Goal: Contribute content: Add original content to the website for others to see

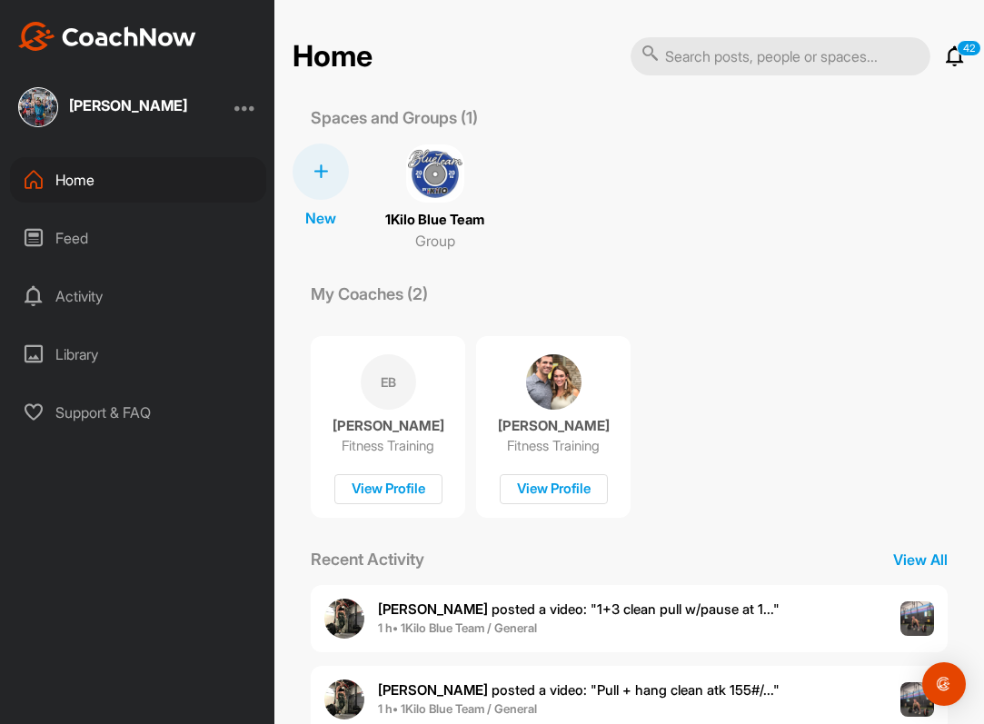
click at [974, 46] on p "42" at bounding box center [969, 48] width 25 height 16
click at [956, 60] on icon at bounding box center [955, 56] width 22 height 22
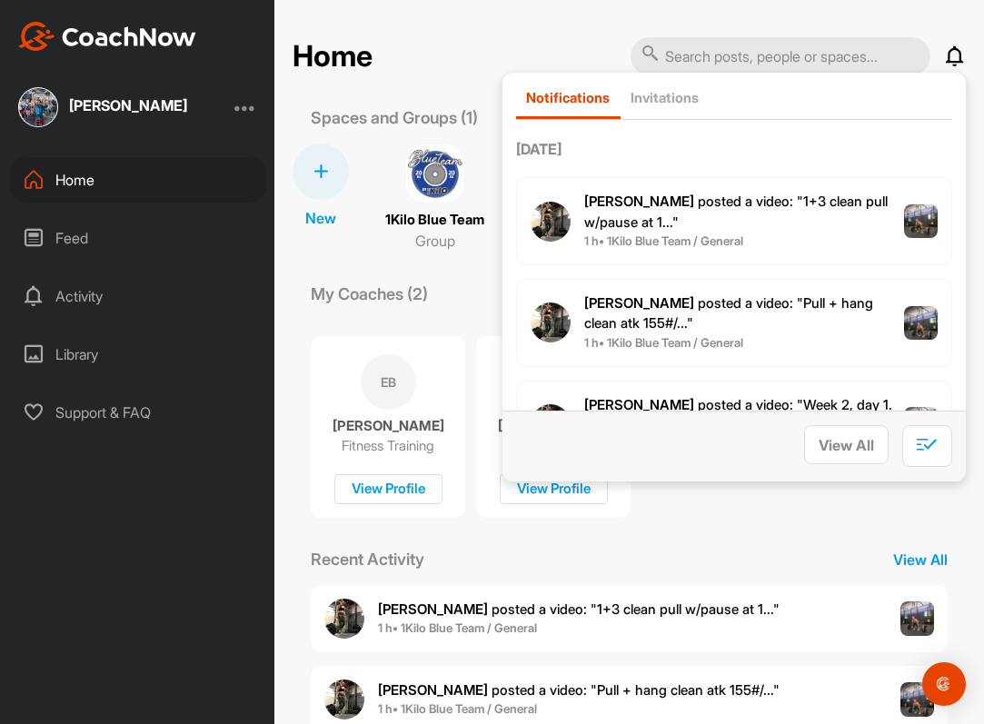
click at [421, 32] on div "Home Notifications Invitations Today Katie H. posted a video : " 1+3 clean pull…" at bounding box center [630, 362] width 710 height 724
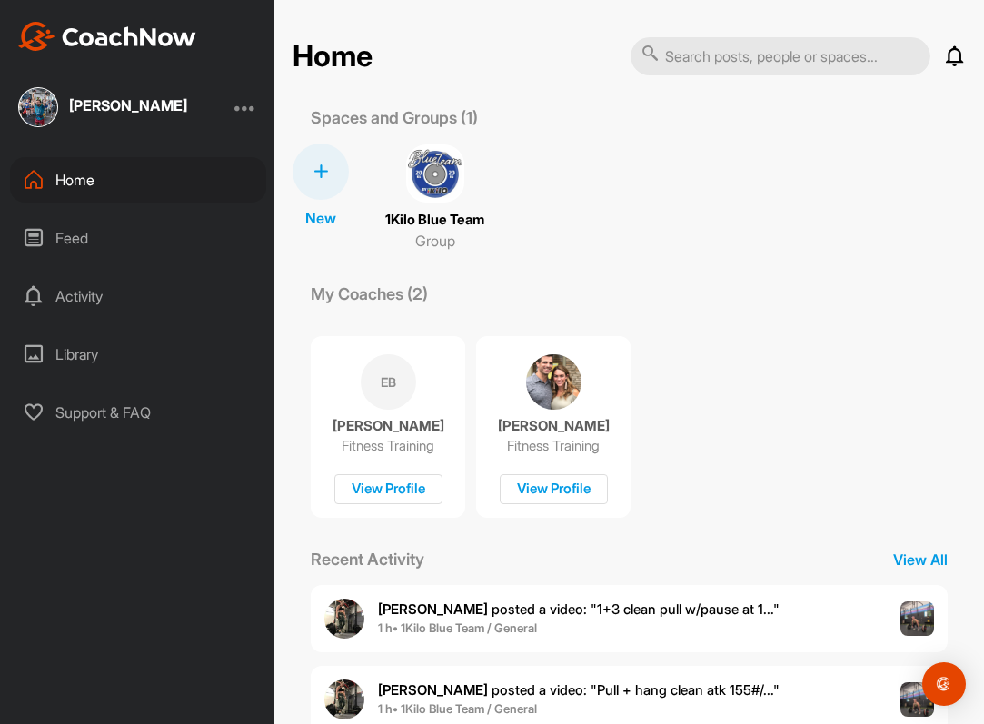
click at [95, 115] on div "[PERSON_NAME]" at bounding box center [128, 107] width 118 height 23
click at [50, 109] on img at bounding box center [38, 107] width 40 height 40
click at [47, 105] on img at bounding box center [38, 107] width 40 height 40
click at [429, 162] on img at bounding box center [435, 174] width 58 height 58
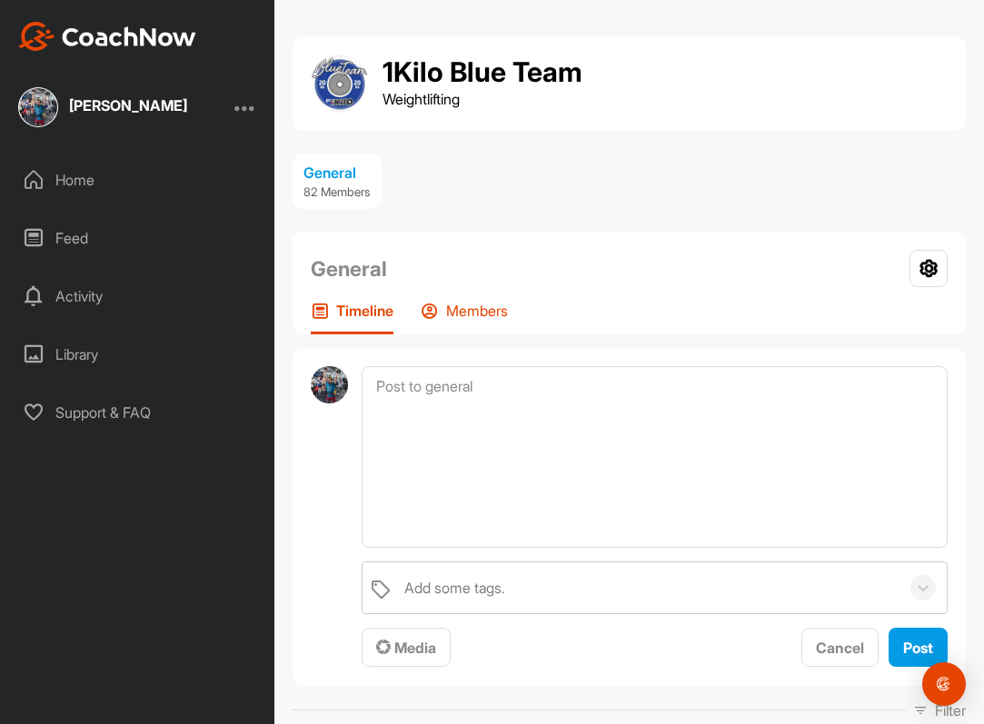
click at [477, 317] on p "Members" at bounding box center [477, 311] width 62 height 18
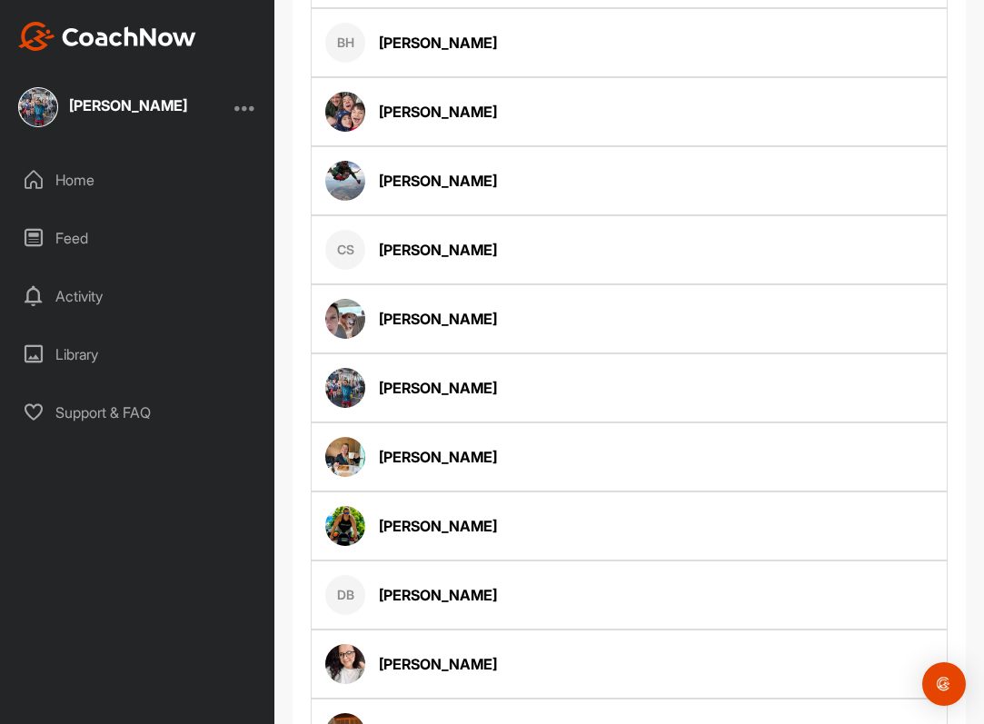
scroll to position [1130, 0]
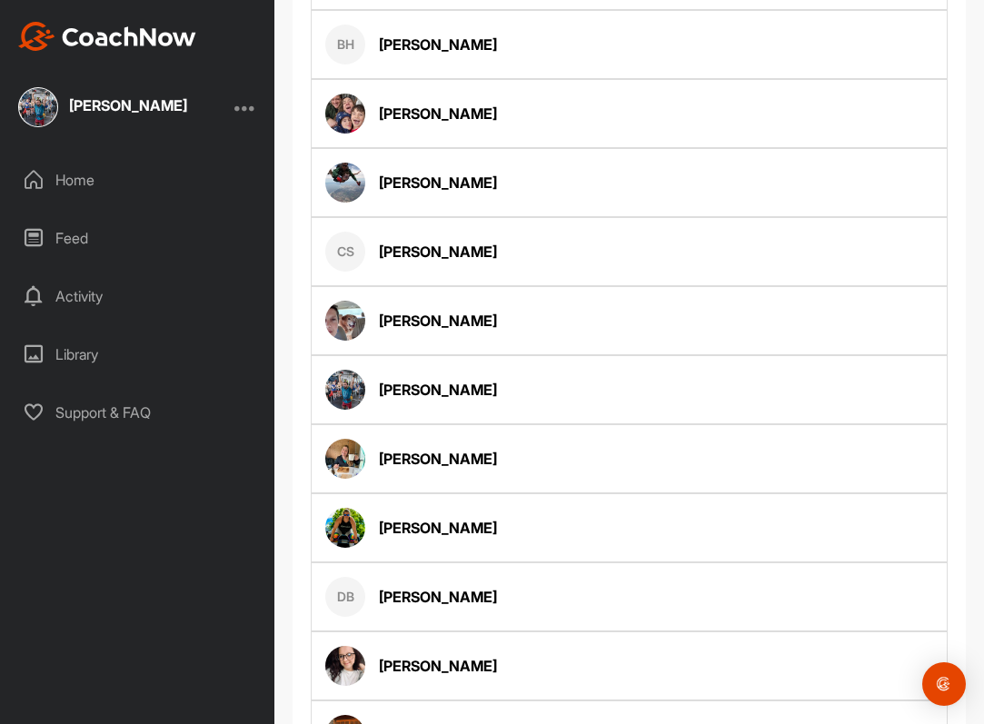
click at [344, 392] on img at bounding box center [345, 390] width 40 height 40
click at [396, 390] on div "[PERSON_NAME]" at bounding box center [438, 390] width 118 height 22
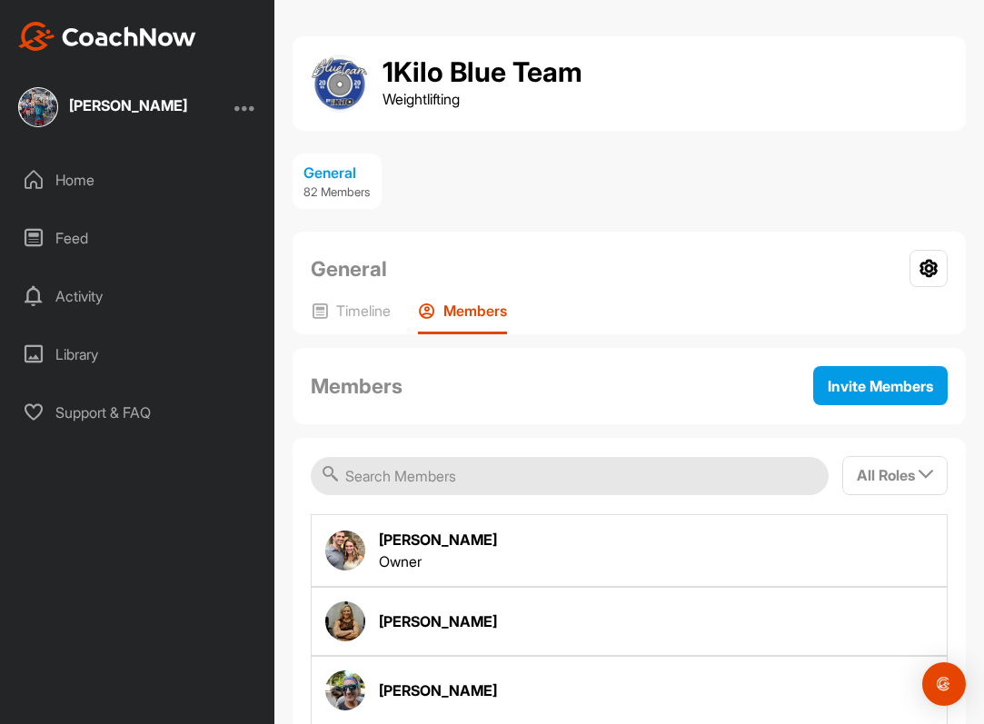
click at [384, 468] on input "text" at bounding box center [570, 476] width 518 height 38
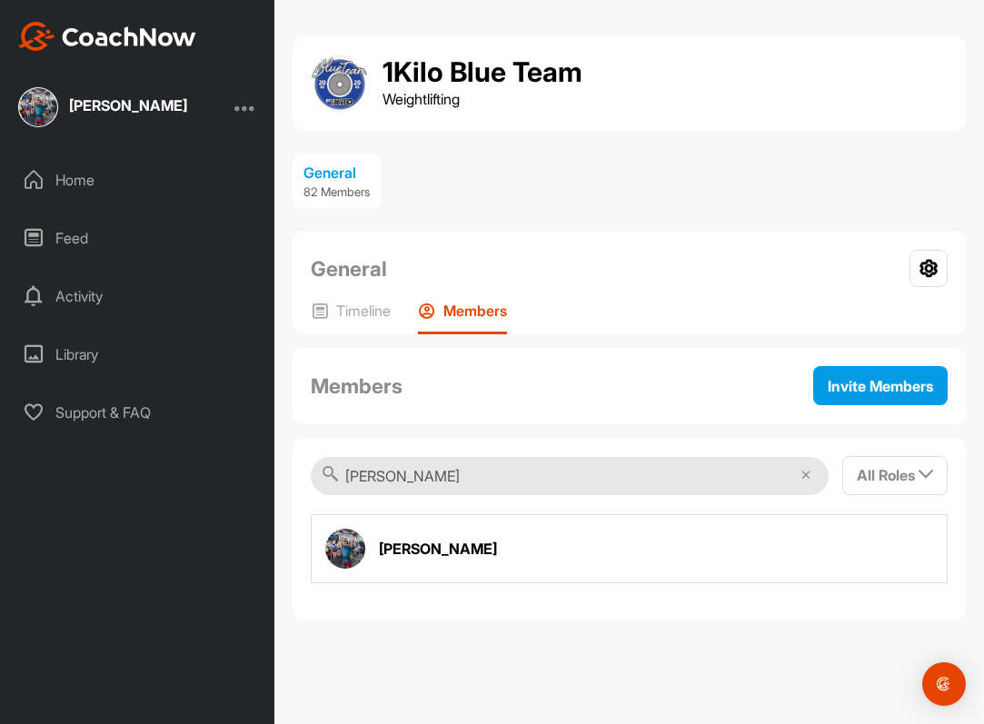
type input "david chan"
click at [329, 566] on div "[PERSON_NAME]" at bounding box center [411, 549] width 172 height 40
click at [391, 543] on div "[PERSON_NAME]" at bounding box center [438, 549] width 118 height 22
click at [333, 544] on img at bounding box center [345, 549] width 40 height 40
click at [336, 310] on p "Timeline" at bounding box center [363, 311] width 55 height 18
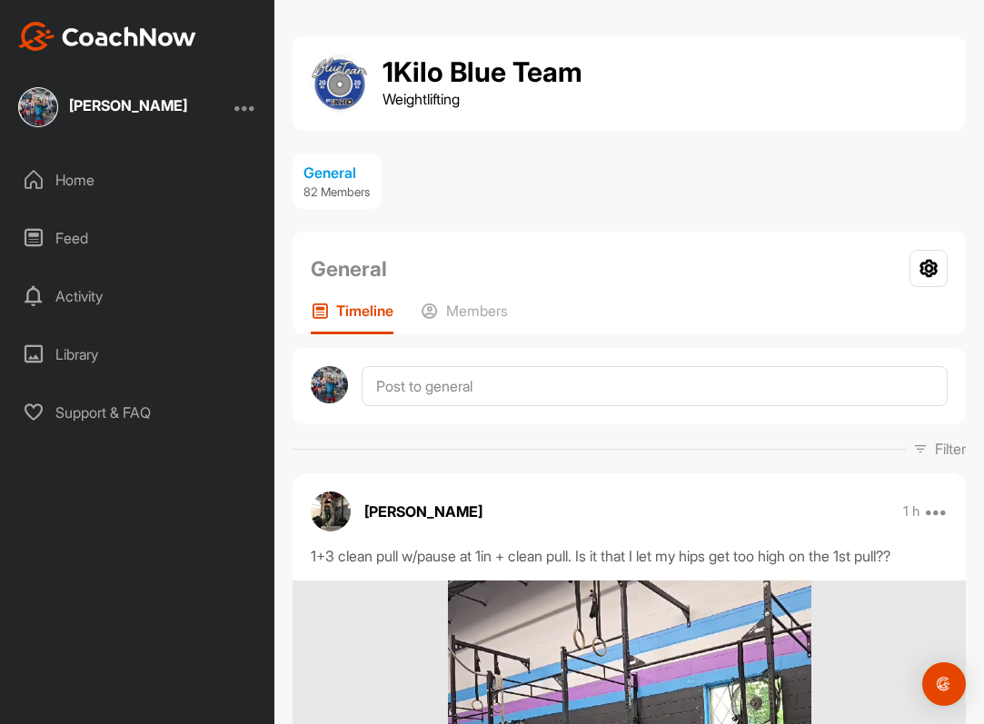
click at [937, 454] on p "Filter" at bounding box center [950, 449] width 31 height 22
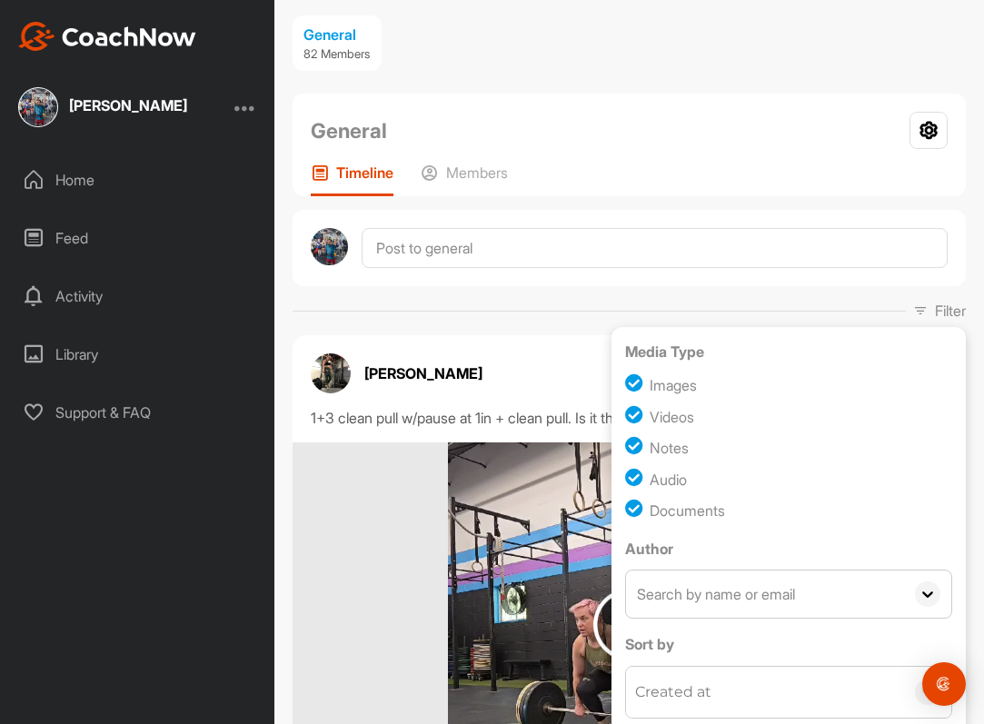
scroll to position [320, 0]
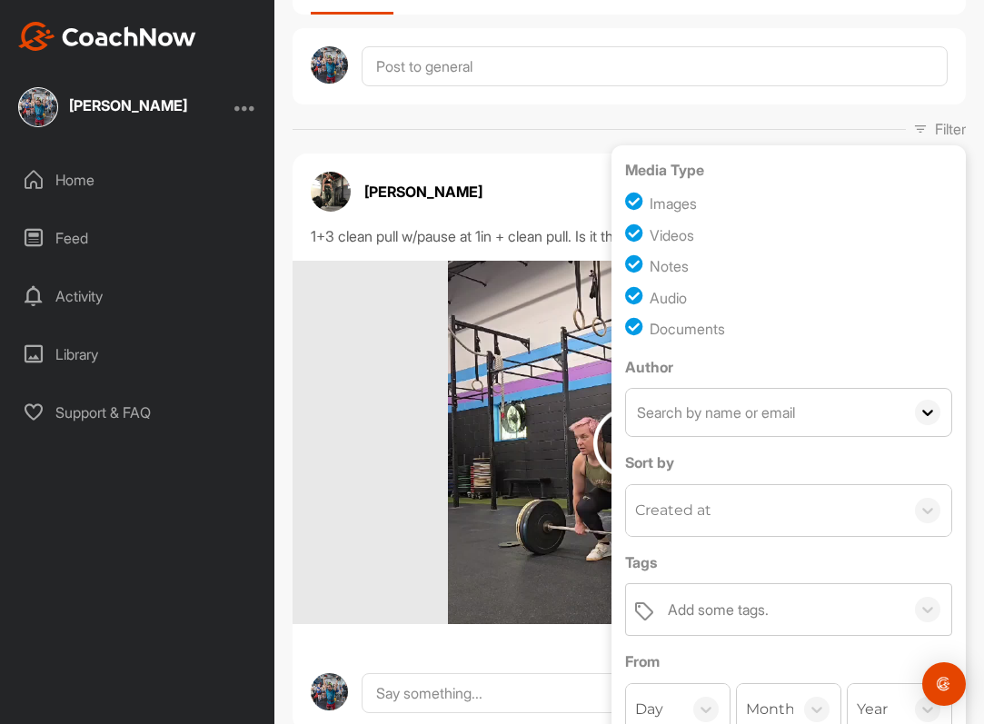
click at [681, 415] on input "text" at bounding box center [765, 412] width 278 height 47
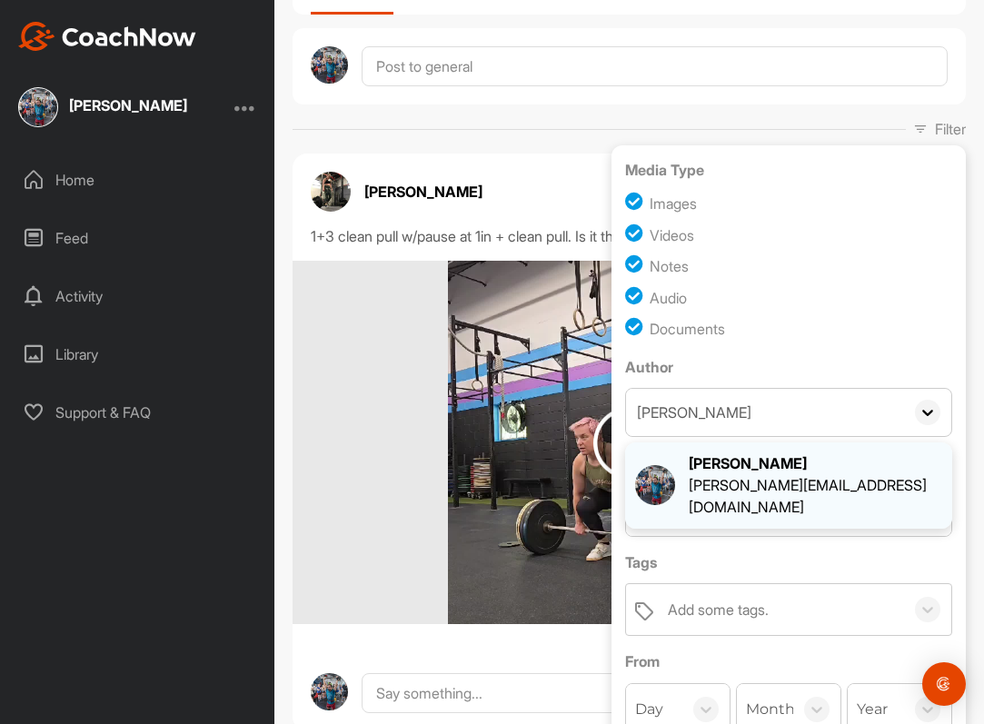
type input "david"
click at [711, 484] on div "[PERSON_NAME][EMAIL_ADDRESS][DOMAIN_NAME]" at bounding box center [816, 496] width 254 height 44
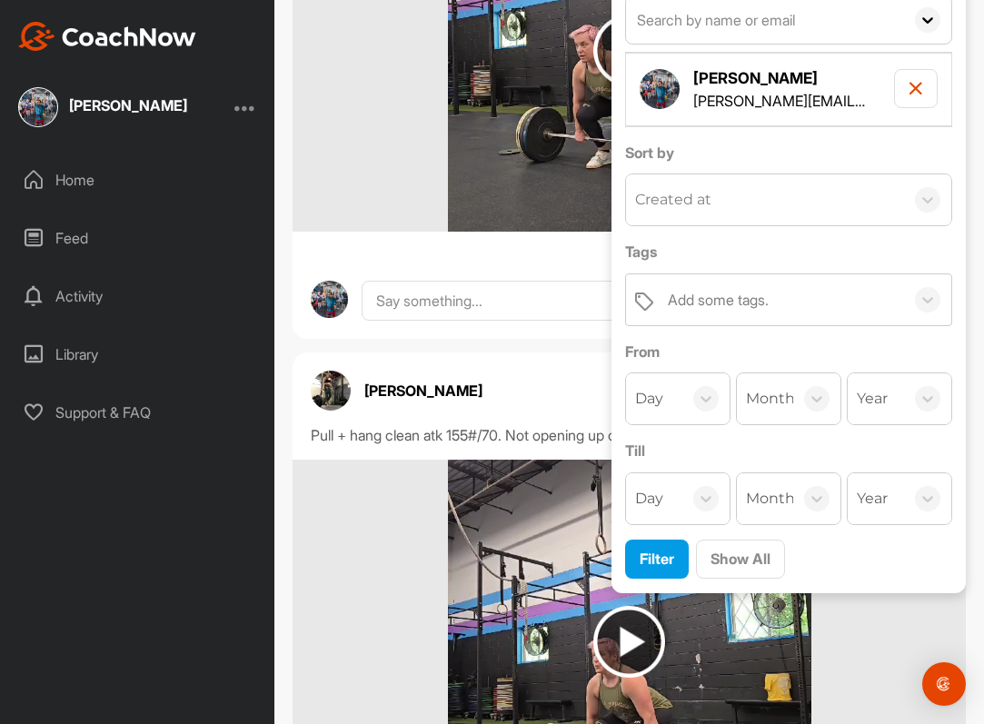
scroll to position [730, 0]
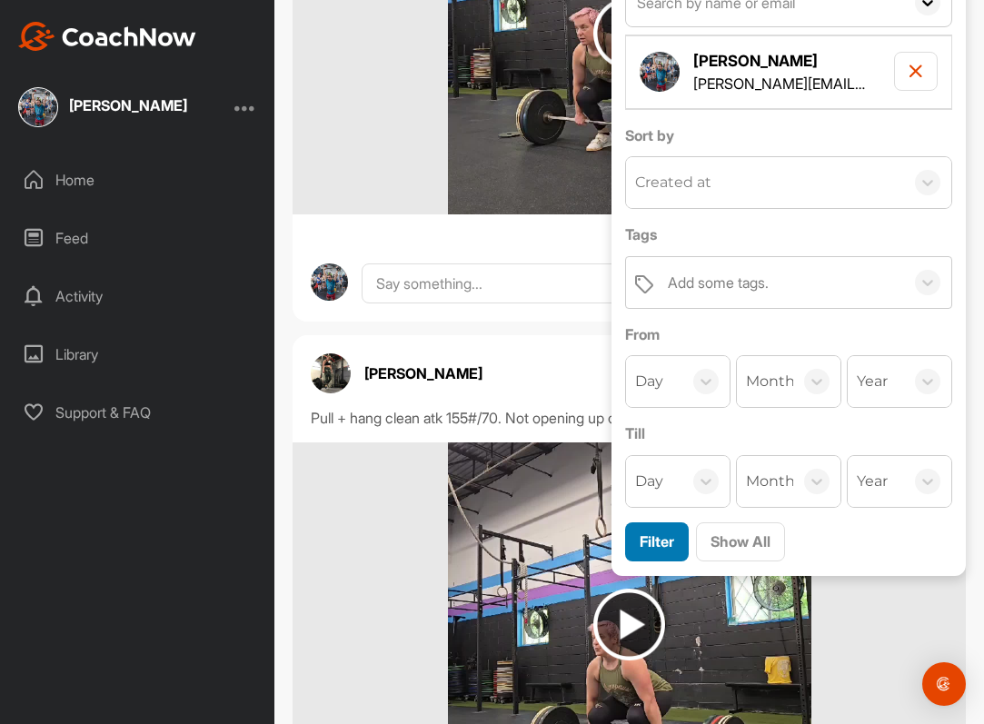
click at [670, 550] on span "Filter" at bounding box center [657, 542] width 35 height 18
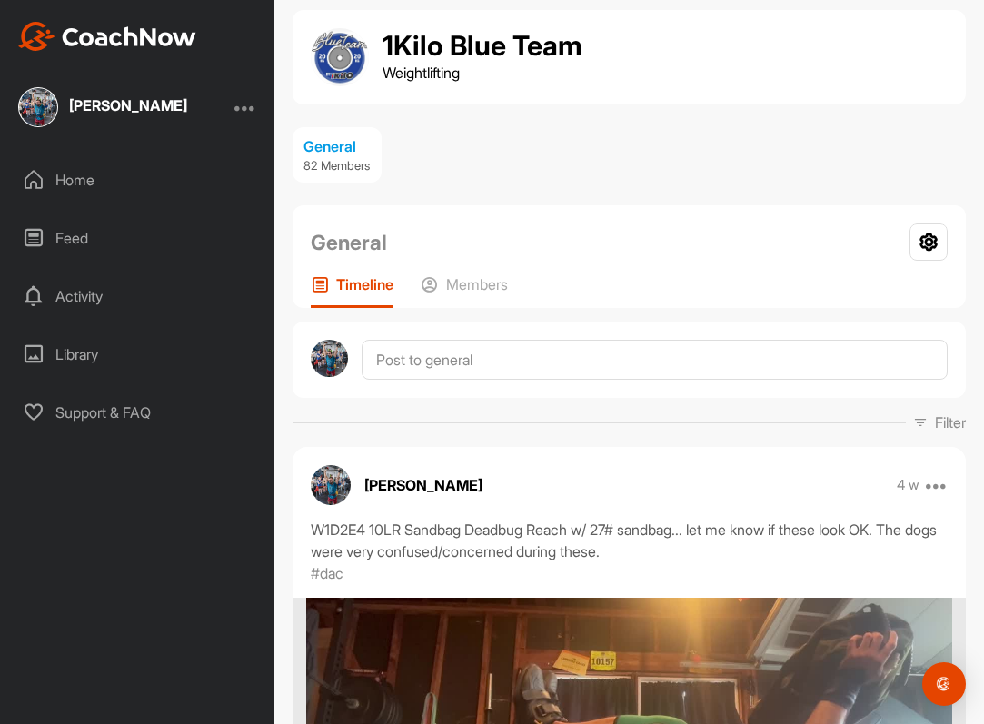
scroll to position [0, 0]
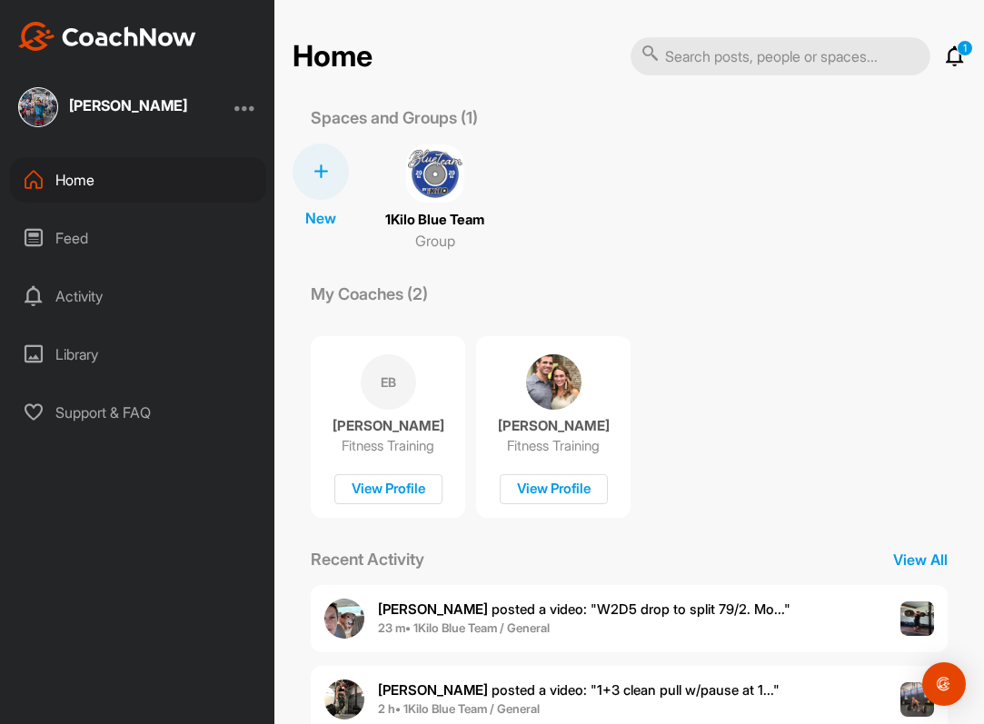
click at [433, 181] on img at bounding box center [435, 174] width 58 height 58
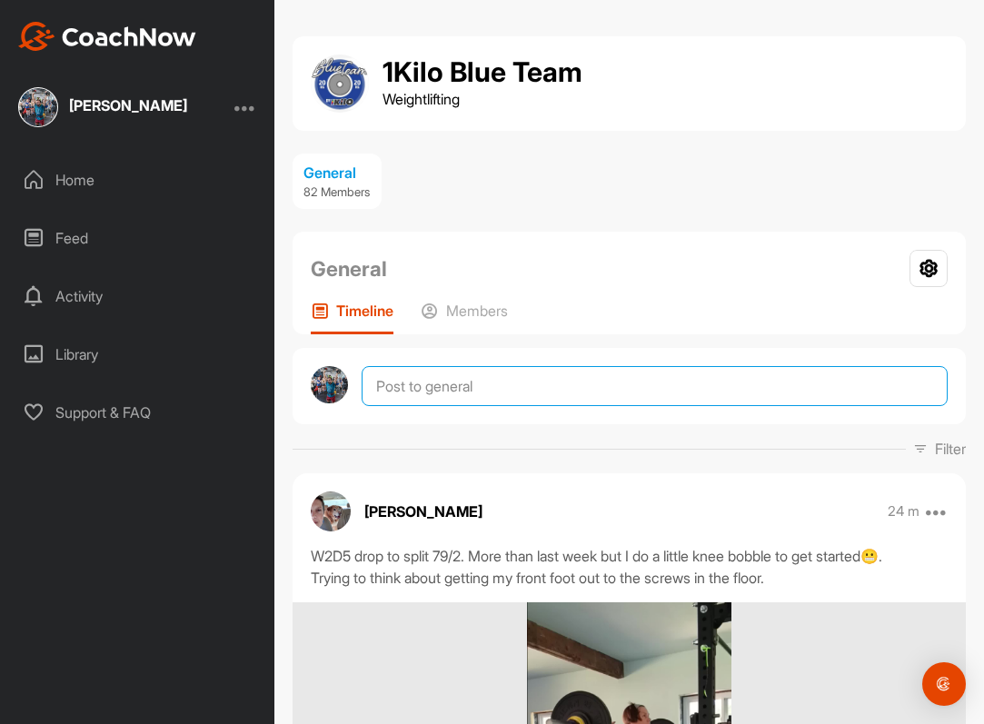
click at [475, 386] on textarea at bounding box center [655, 386] width 586 height 40
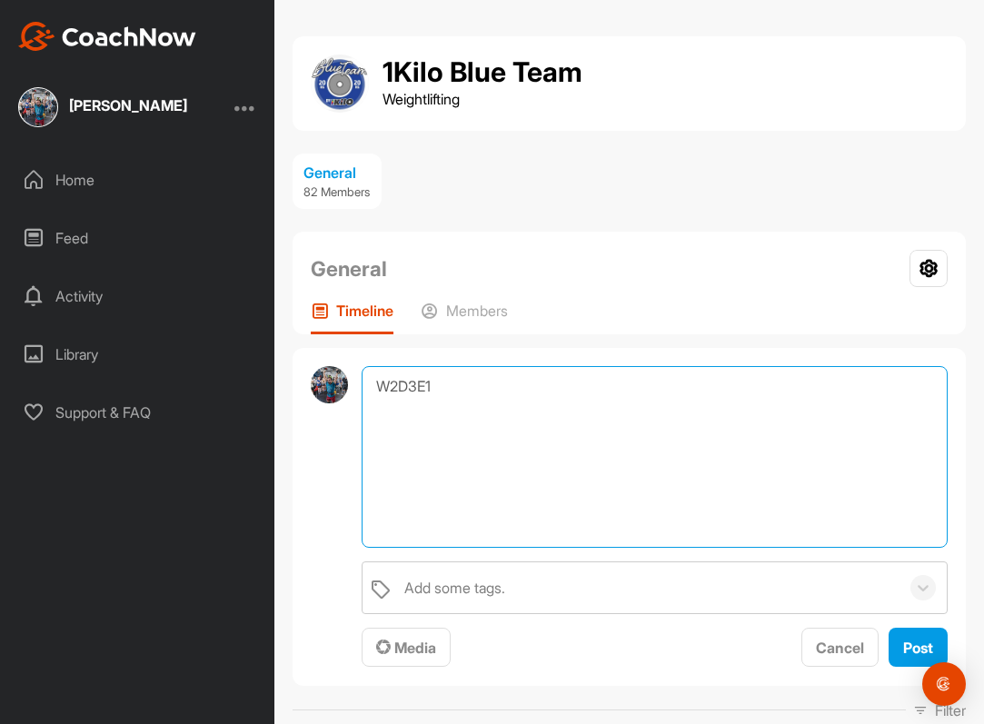
paste textarea "Pull + Hang Snatch from BTK"
type textarea "W2D3E1 Pull + Hang Snatch from BTK @ 61/65"
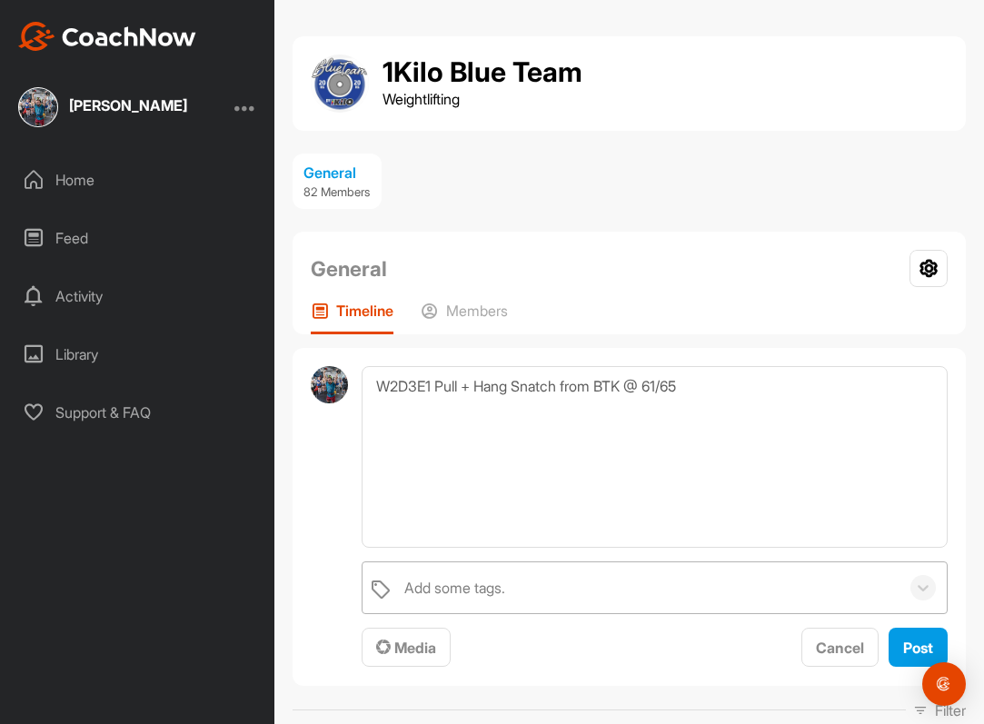
click at [444, 594] on div "Add some tags." at bounding box center [454, 588] width 101 height 22
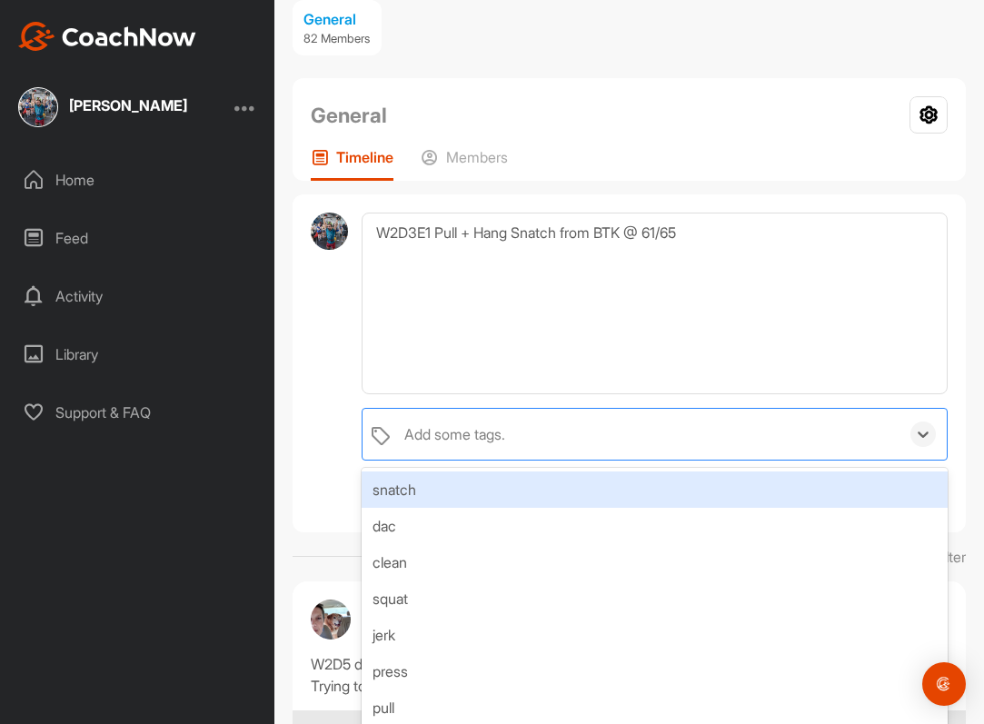
scroll to position [201, 0]
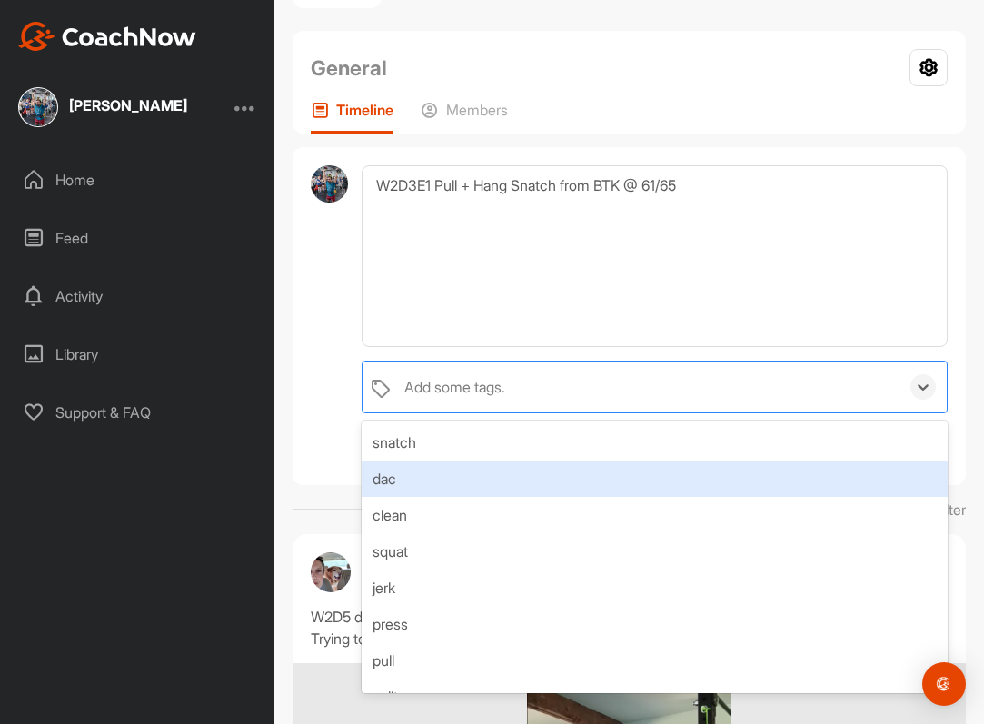
click at [432, 484] on div "dac" at bounding box center [655, 479] width 586 height 36
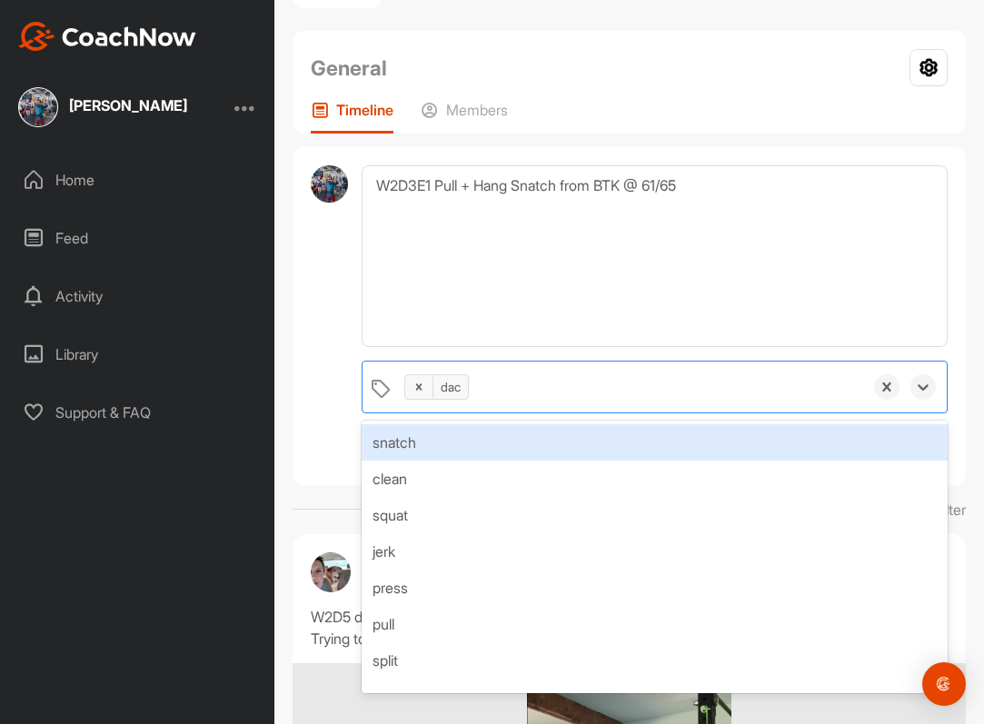
click at [421, 442] on div "snatch" at bounding box center [655, 442] width 586 height 36
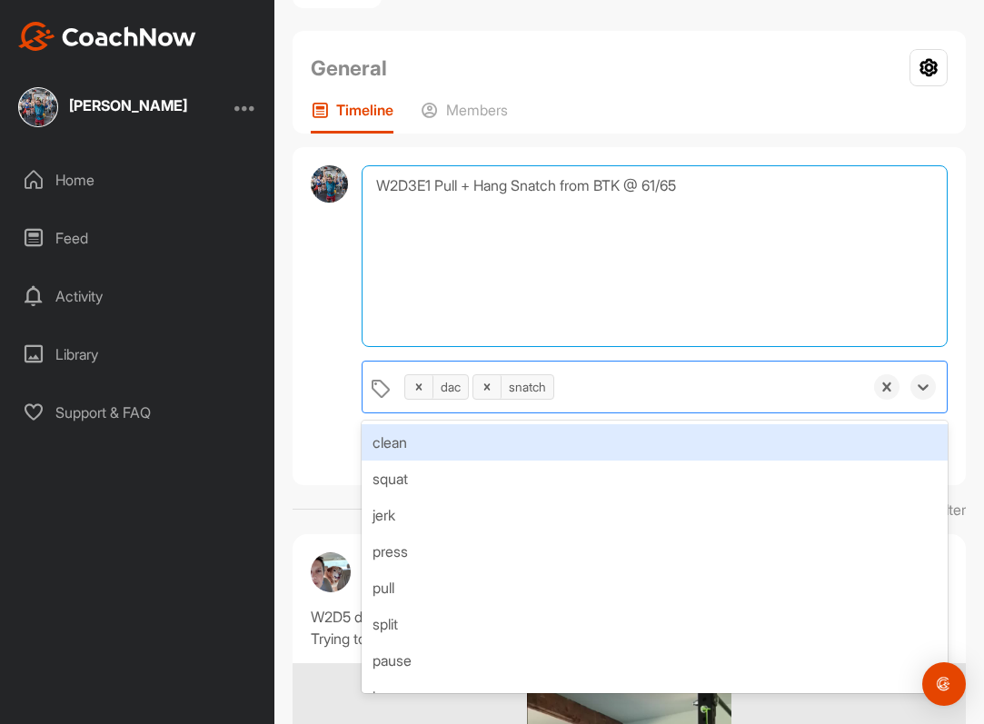
click at [435, 287] on textarea "W2D3E1 Pull + Hang Snatch from BTK @ 61/65" at bounding box center [655, 256] width 586 height 182
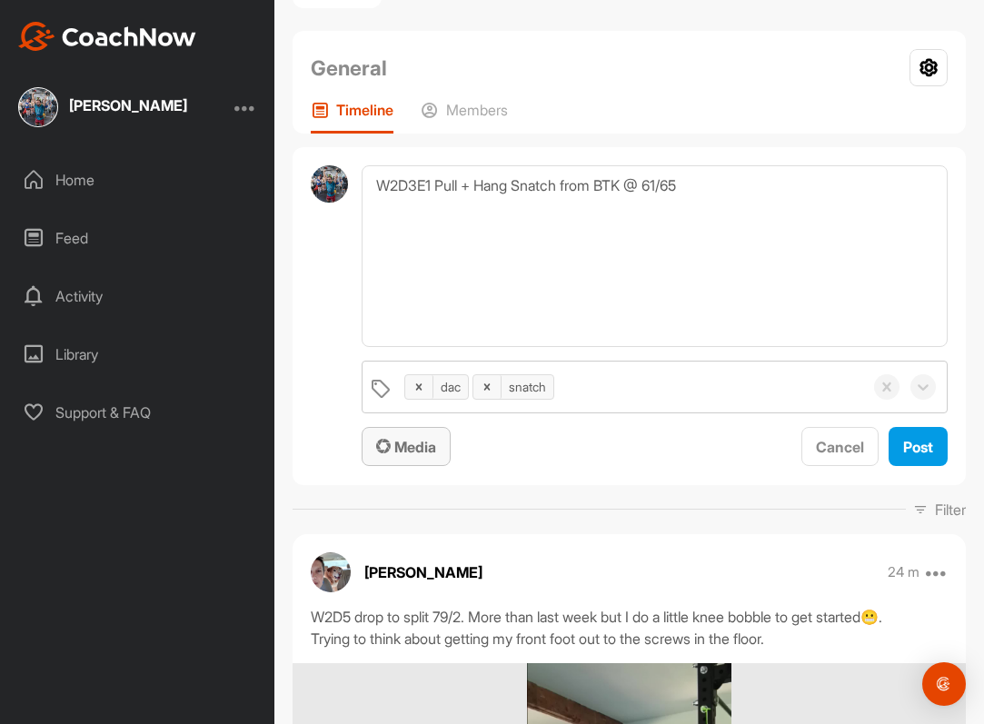
click at [404, 441] on span "Media" at bounding box center [406, 447] width 60 height 18
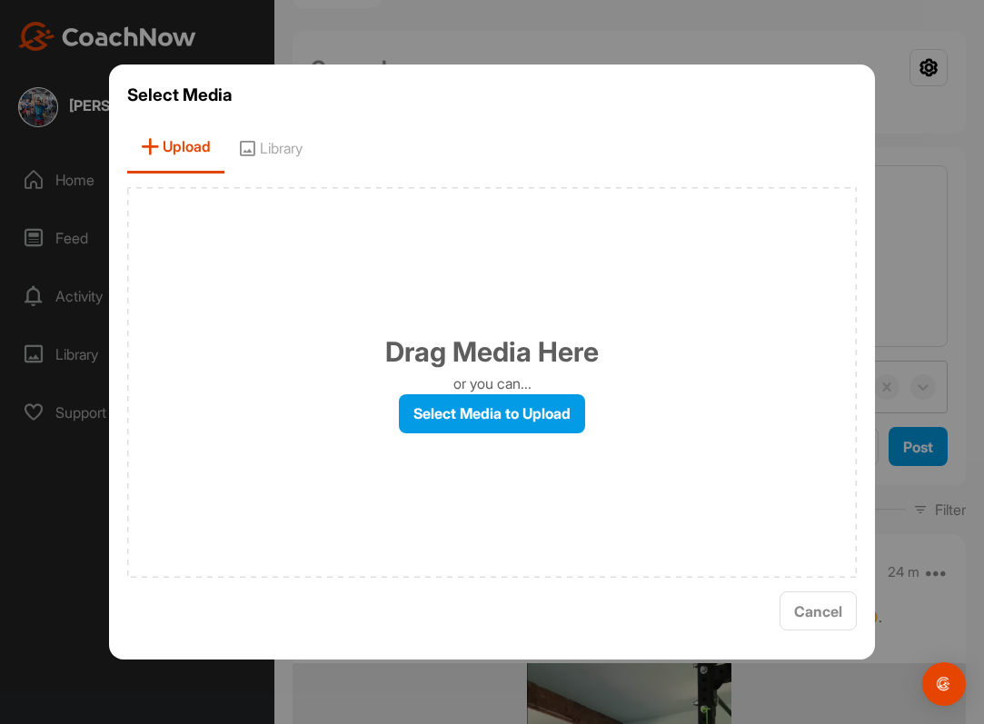
click at [434, 434] on div "Drag Media Here or you can... Select Media to Upload" at bounding box center [492, 382] width 731 height 391
click at [434, 398] on label "Select Media to Upload" at bounding box center [492, 413] width 186 height 39
click at [0, 0] on input "Select Media to Upload" at bounding box center [0, 0] width 0 height 0
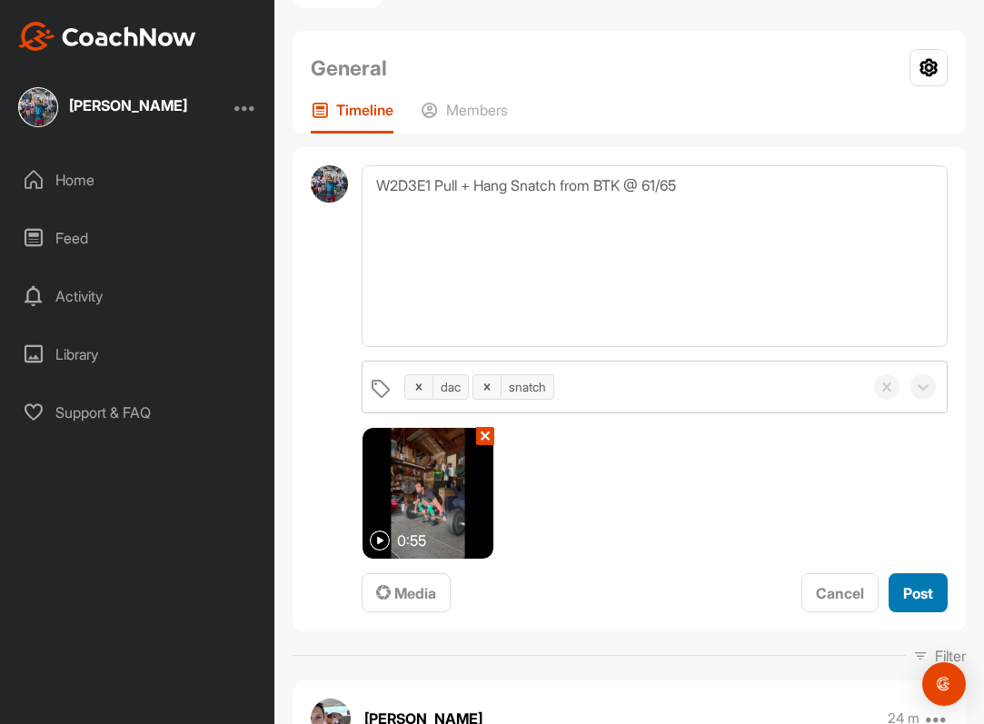
click at [920, 592] on span "Post" at bounding box center [919, 593] width 30 height 18
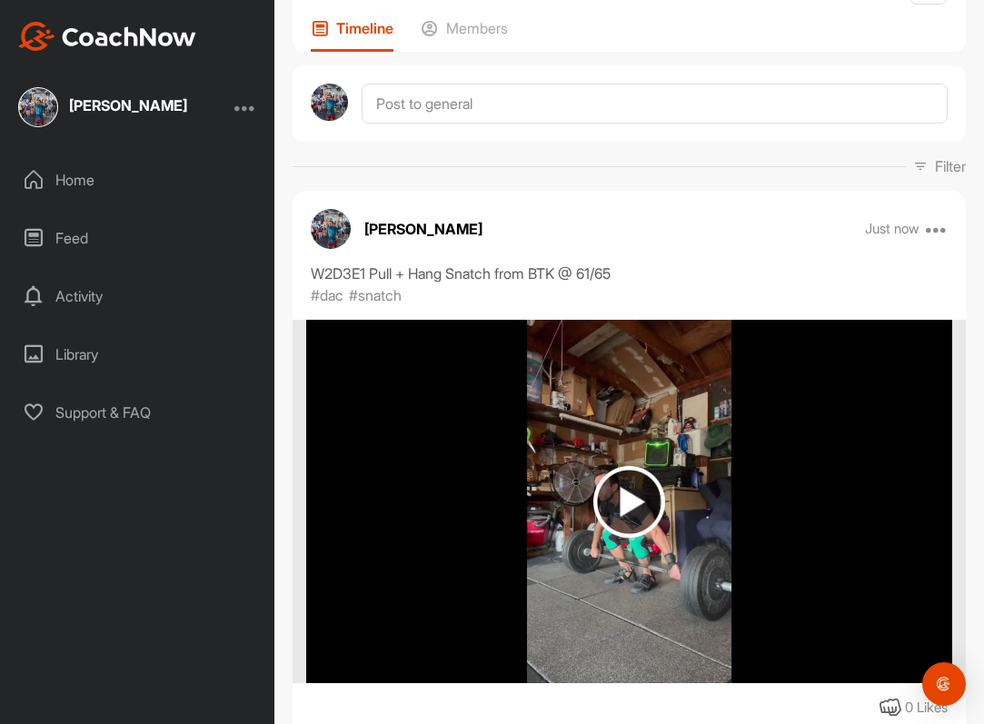
scroll to position [289, 0]
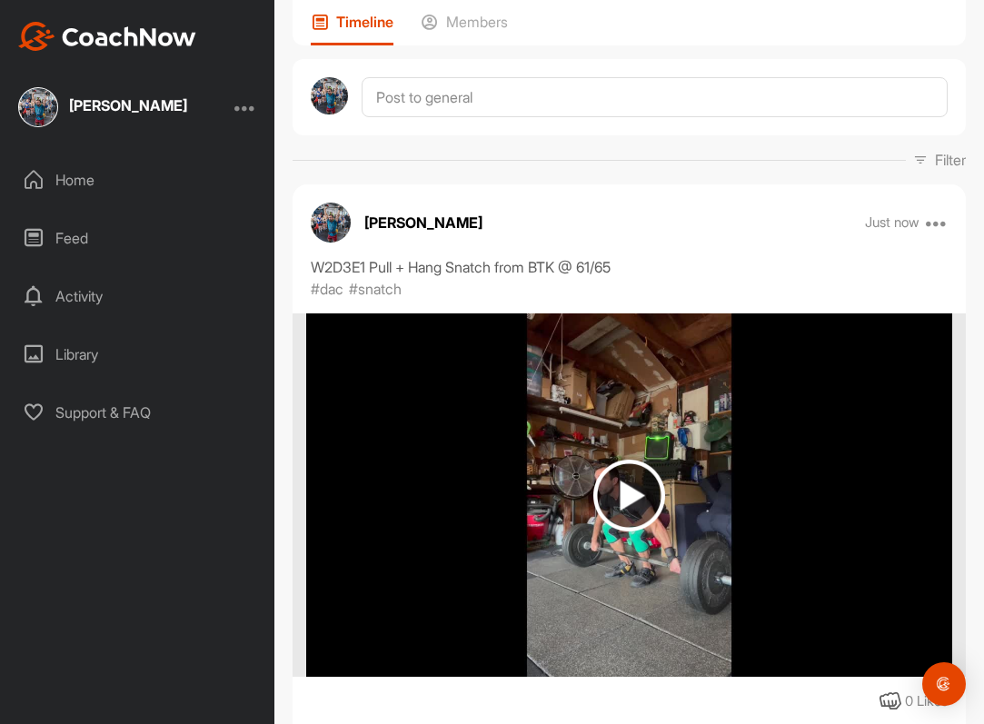
click at [50, 183] on div "Home" at bounding box center [138, 179] width 256 height 45
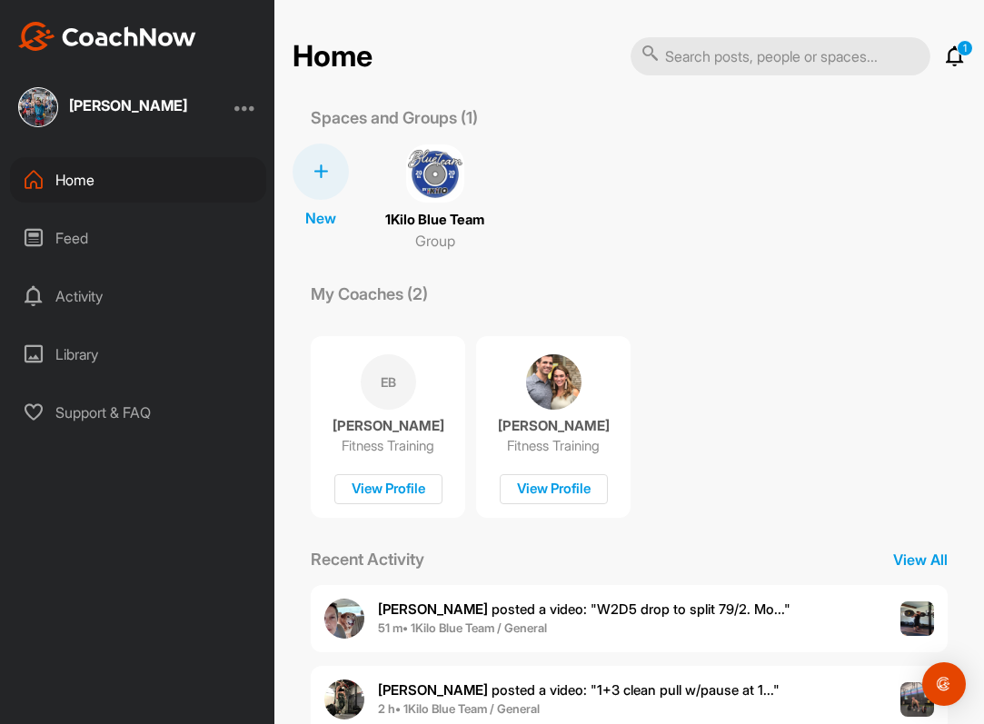
click at [431, 193] on img at bounding box center [435, 174] width 58 height 58
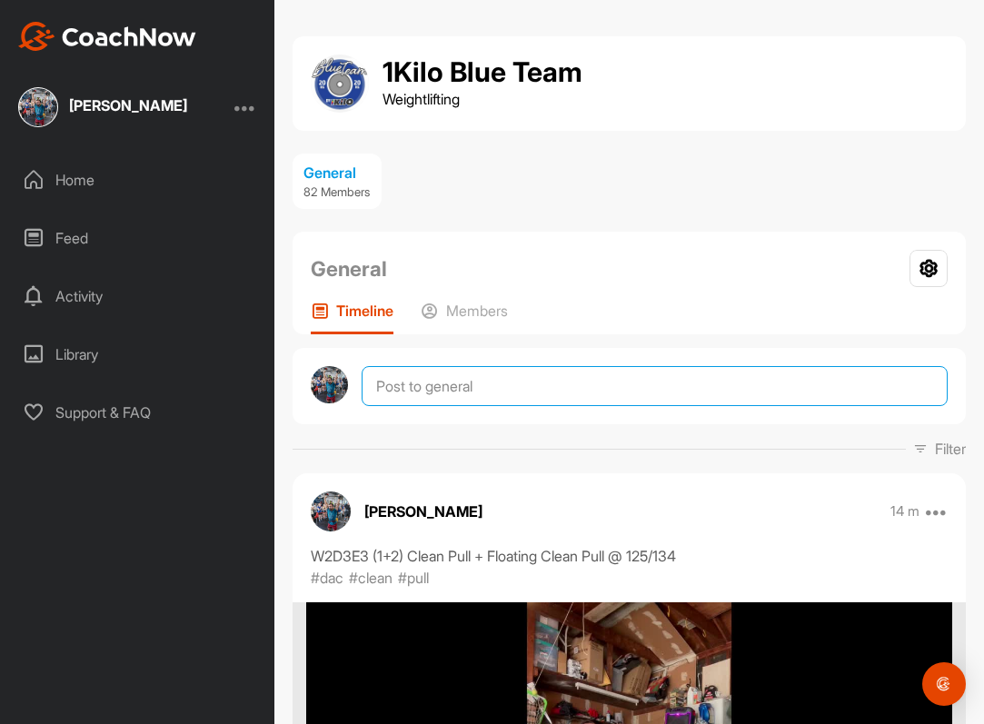
click at [434, 378] on textarea at bounding box center [655, 386] width 586 height 40
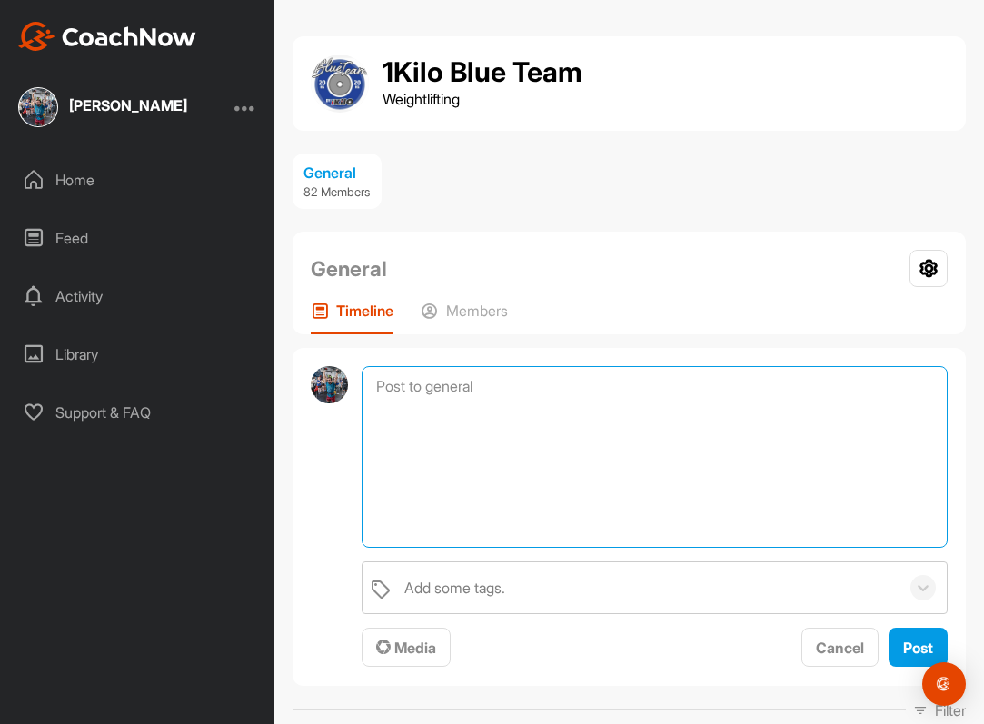
paste textarea "Slow Pull Snatch w/ Pause in Bottom"
click at [374, 385] on textarea "Slow Pull Snatch w/ Pause in Bottom" at bounding box center [655, 457] width 586 height 182
click at [375, 385] on textarea "Slow Pull Snatch w/ Pause in Bottom" at bounding box center [655, 457] width 586 height 182
click at [738, 379] on textarea "W3D1E1 Slow Pull Snatch w/ Pause in Bottom" at bounding box center [655, 457] width 586 height 182
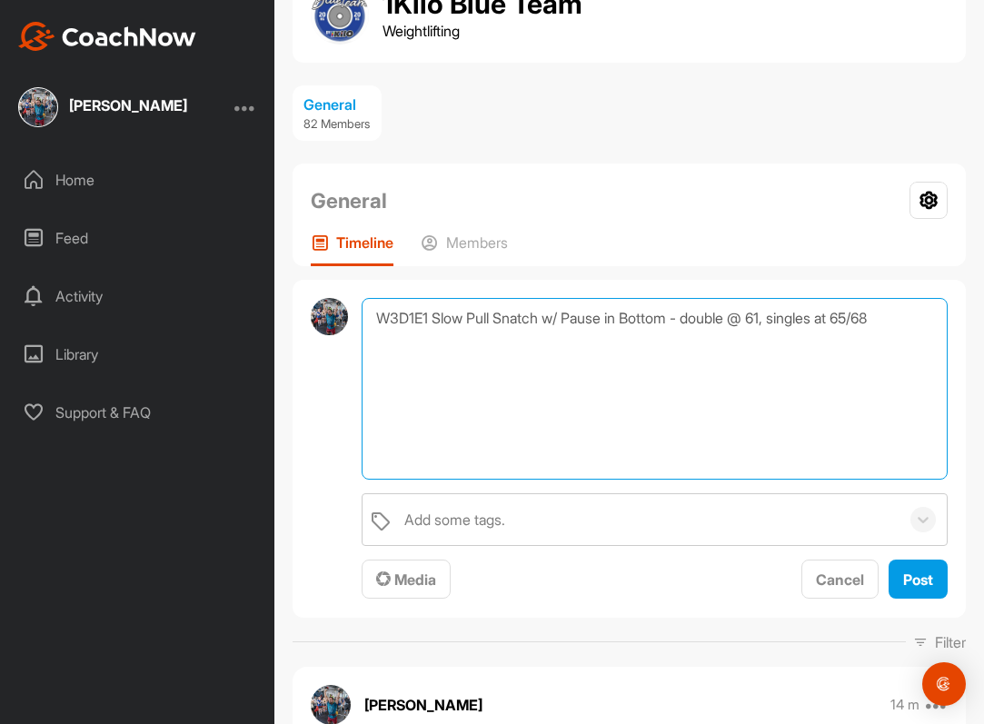
scroll to position [116, 0]
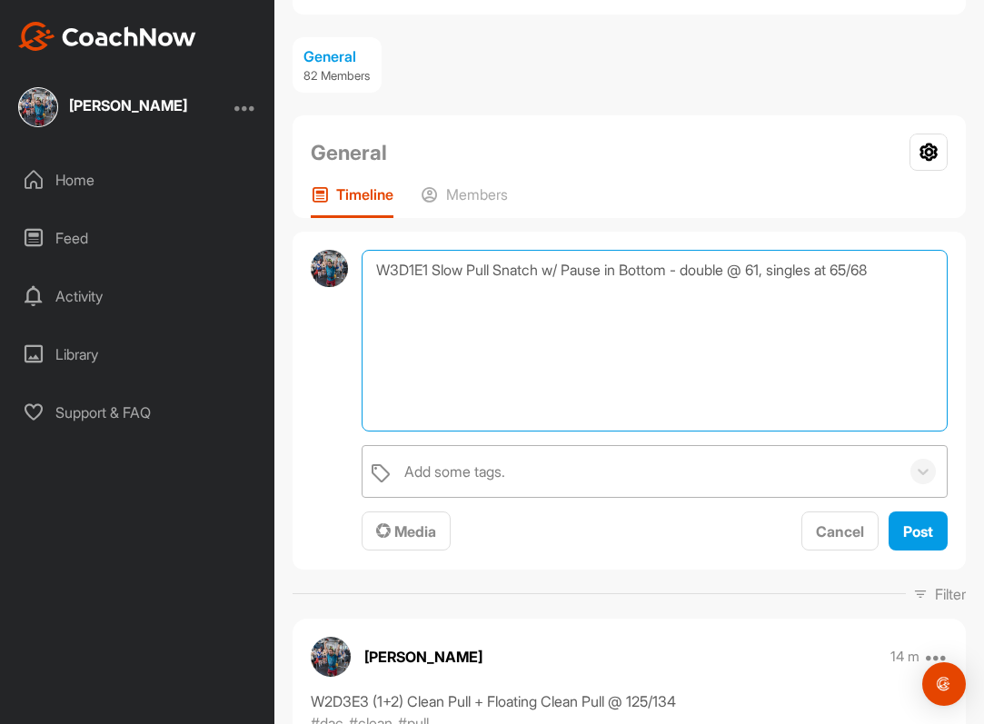
type textarea "W3D1E1 Slow Pull Snatch w/ Pause in Bottom - double @ 61, singles at 65/68"
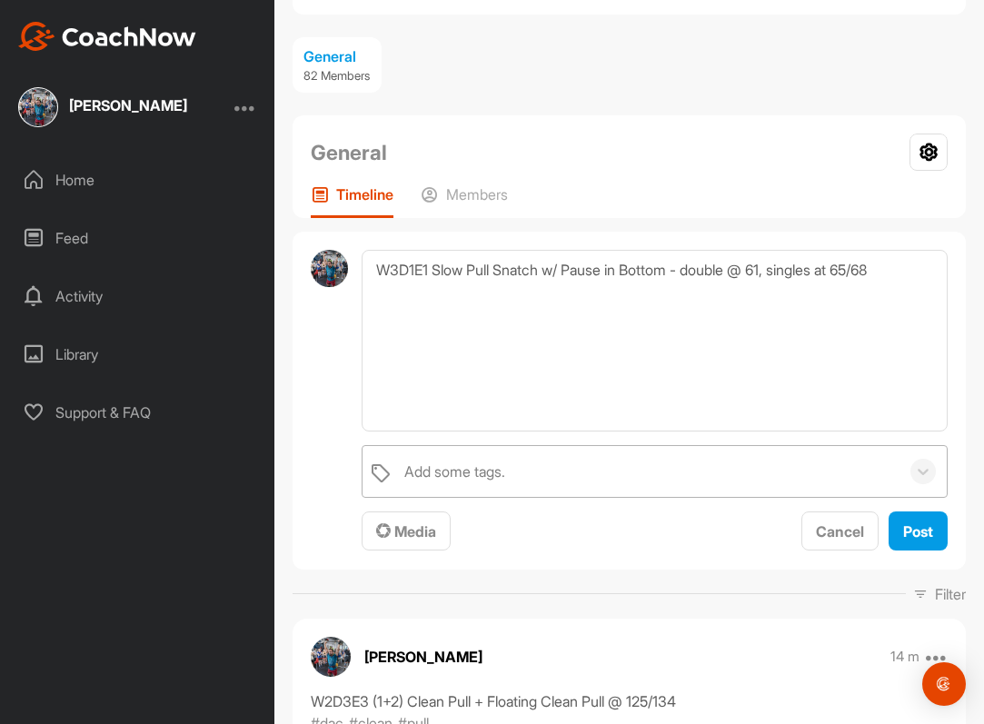
click at [494, 457] on div "Add some tags." at bounding box center [647, 471] width 504 height 51
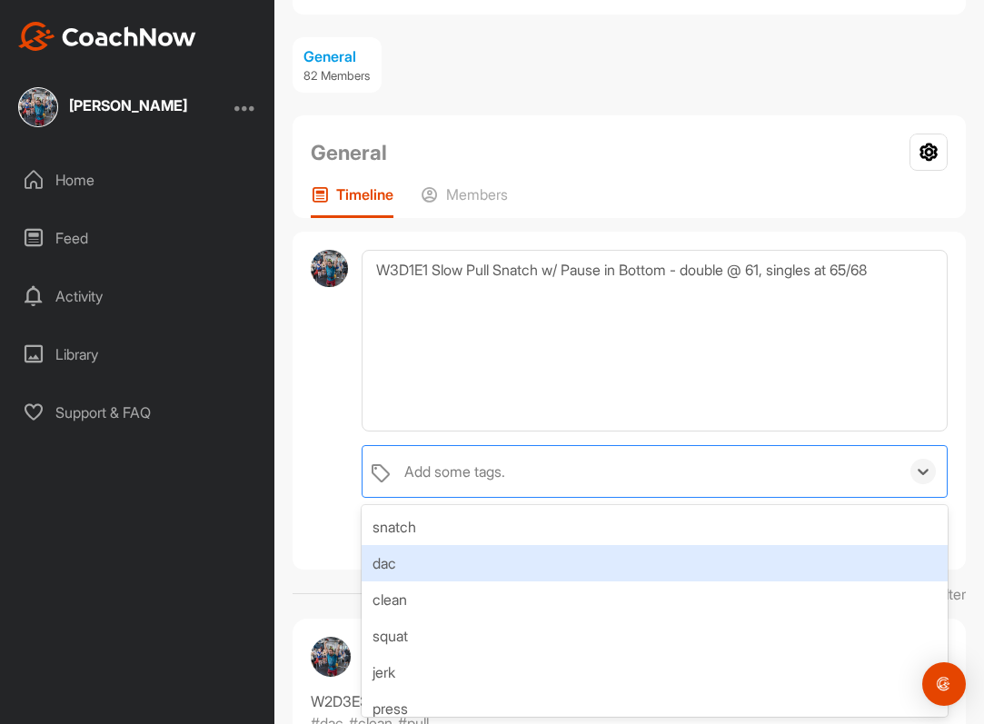
click at [478, 570] on div "dac" at bounding box center [655, 563] width 586 height 36
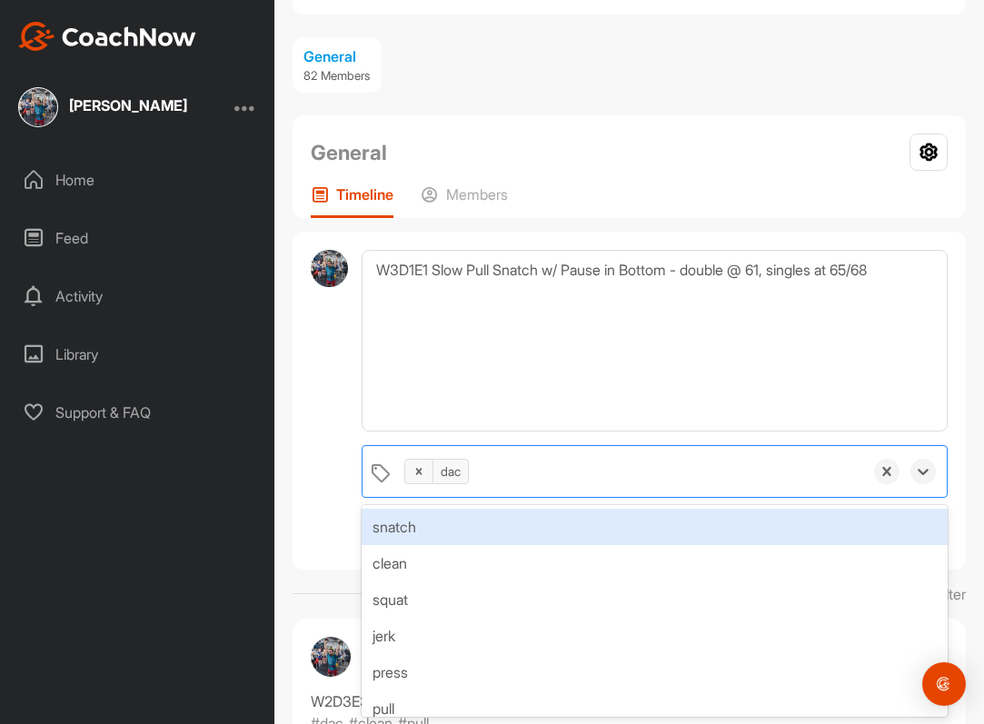
click at [470, 538] on div "snatch" at bounding box center [655, 527] width 586 height 36
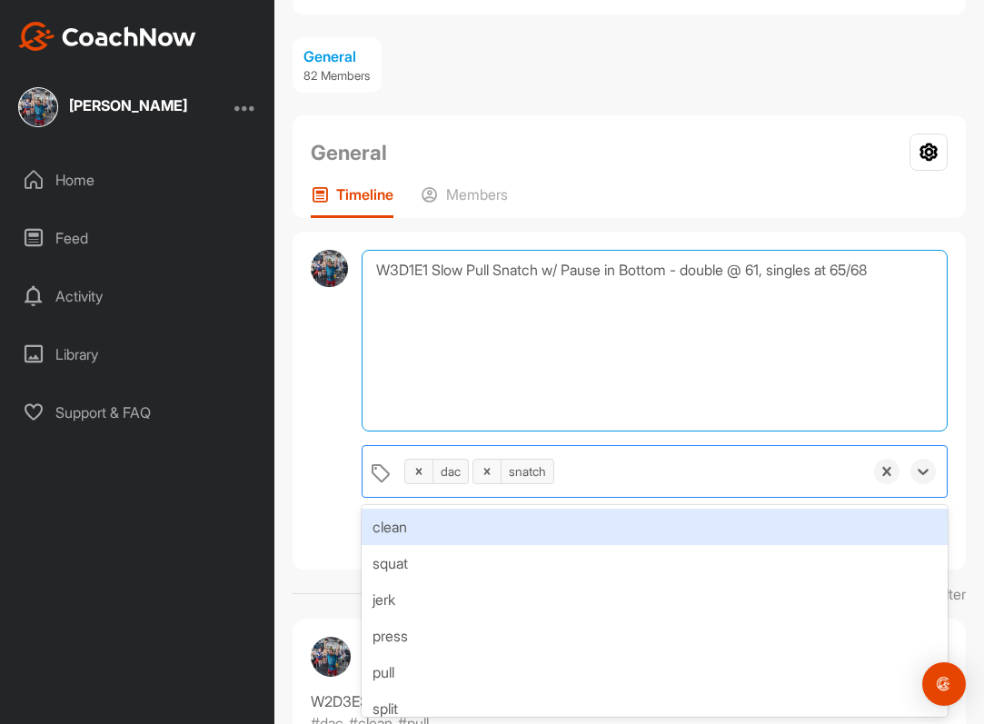
click at [481, 387] on textarea "W3D1E1 Slow Pull Snatch w/ Pause in Bottom - double @ 61, singles at 65/68" at bounding box center [655, 341] width 586 height 182
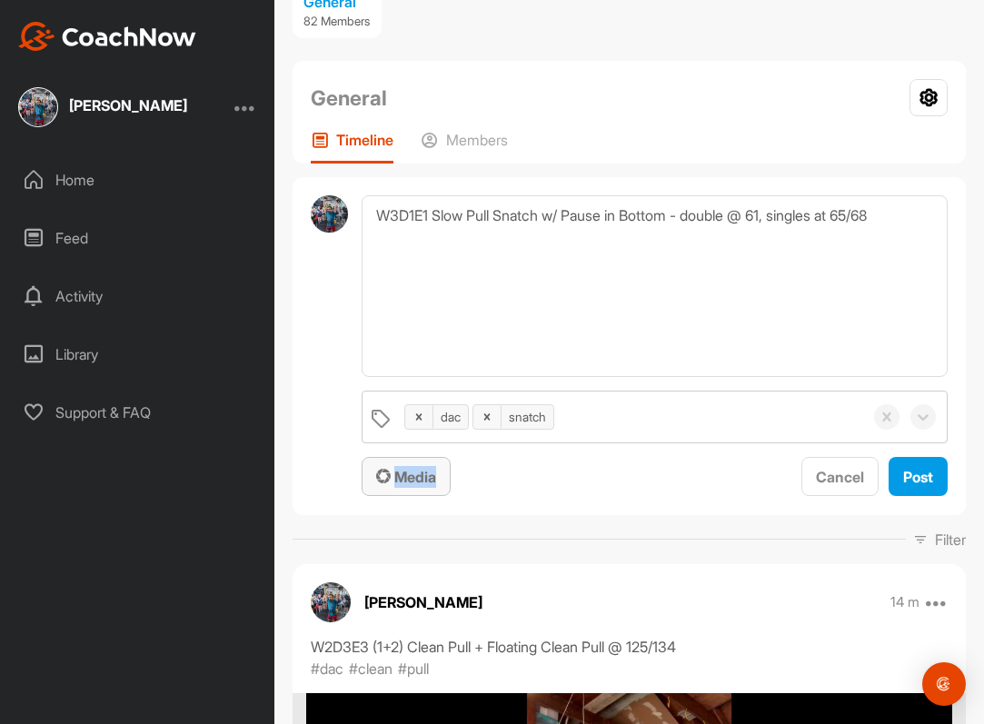
scroll to position [285, 0]
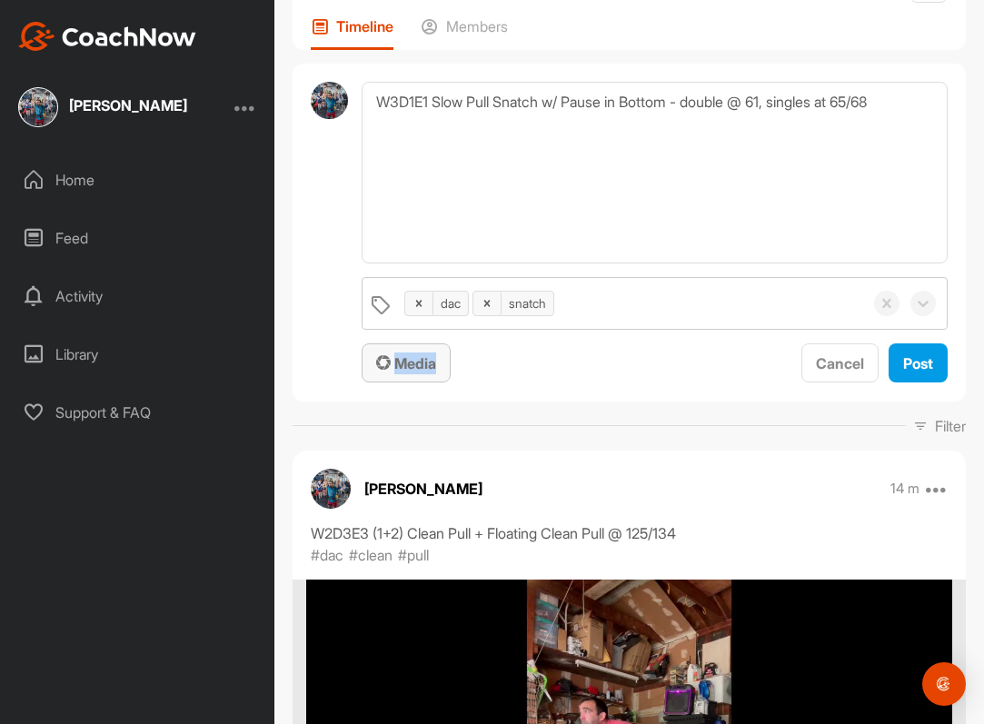
click at [400, 361] on span "Media" at bounding box center [406, 363] width 60 height 18
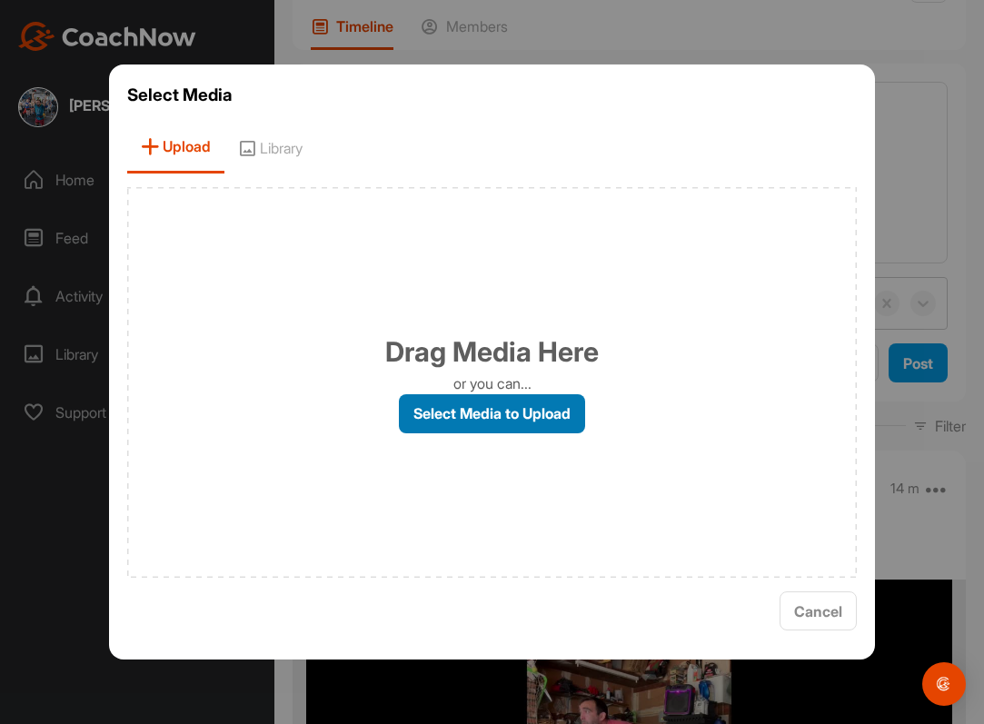
click at [443, 416] on label "Select Media to Upload" at bounding box center [492, 413] width 186 height 39
click at [0, 0] on input "Select Media to Upload" at bounding box center [0, 0] width 0 height 0
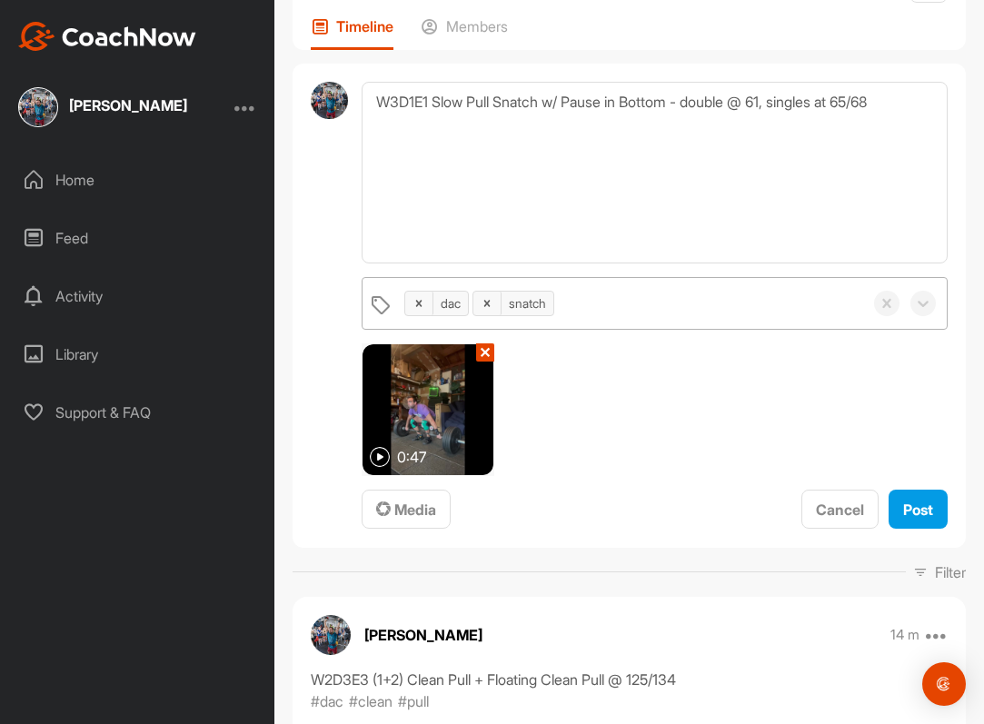
click at [608, 295] on div "dac snatch" at bounding box center [629, 303] width 468 height 51
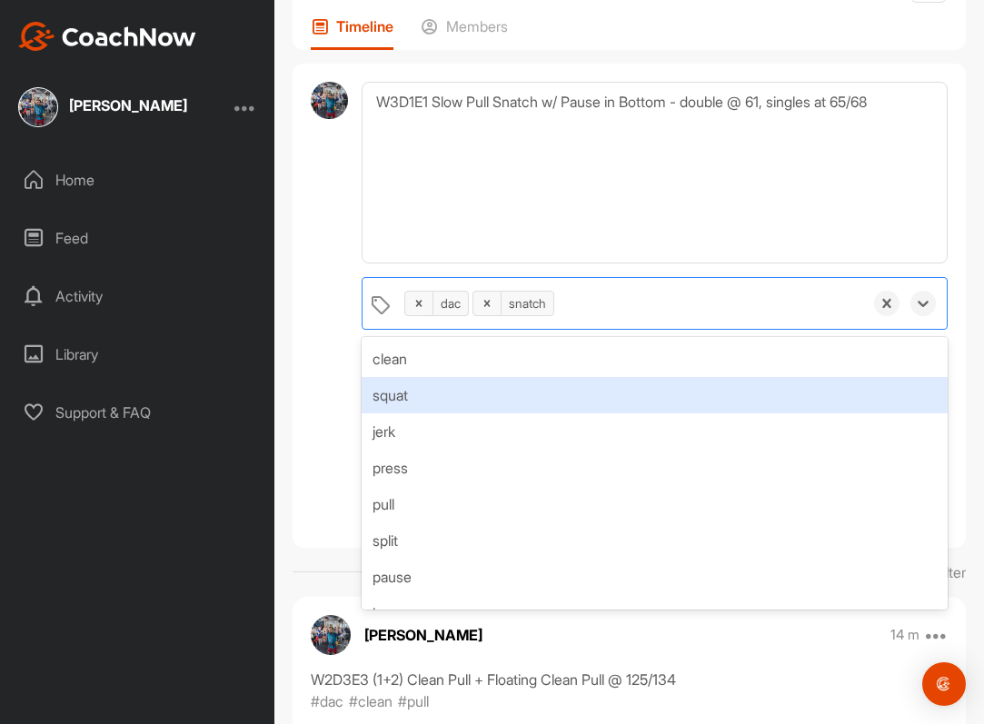
scroll to position [49, 0]
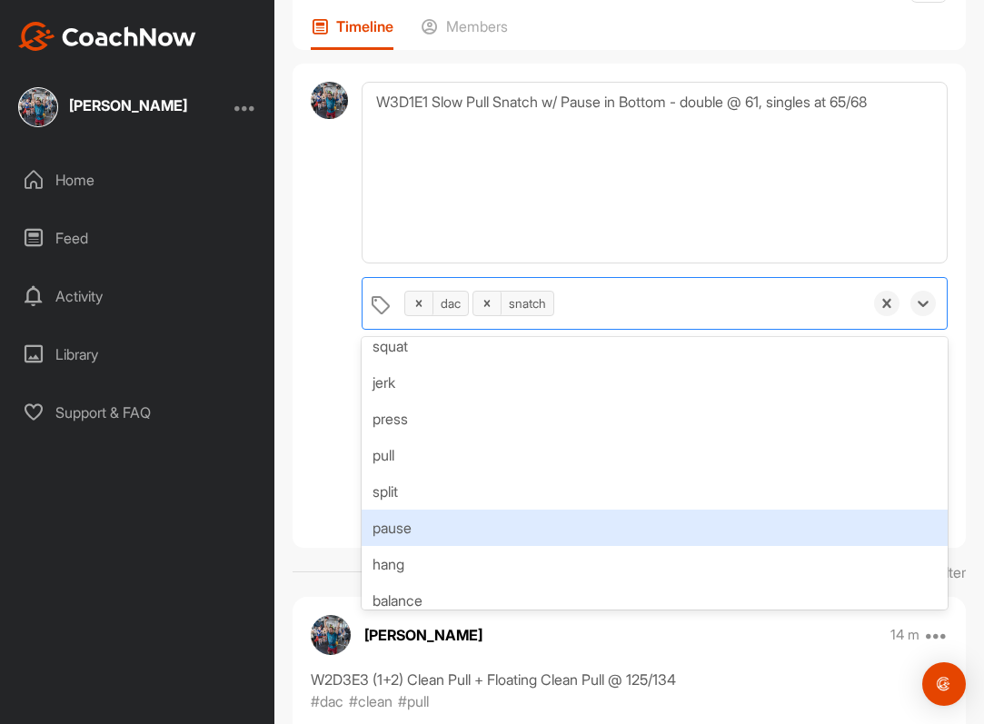
click at [486, 520] on div "pause" at bounding box center [655, 528] width 586 height 36
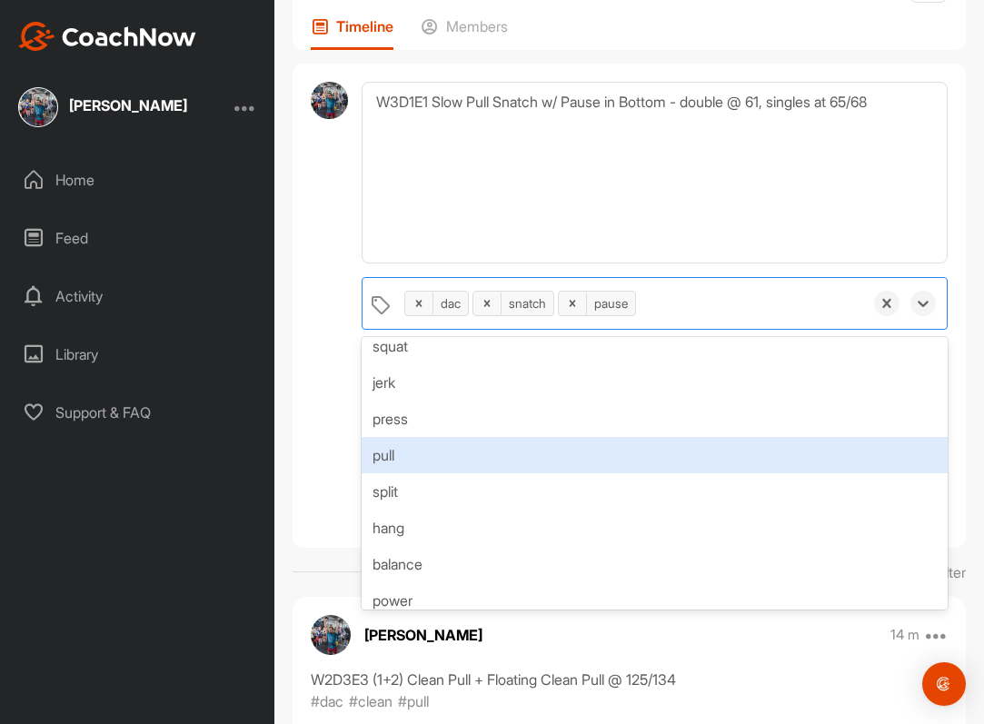
click at [573, 444] on div "pull" at bounding box center [655, 455] width 586 height 36
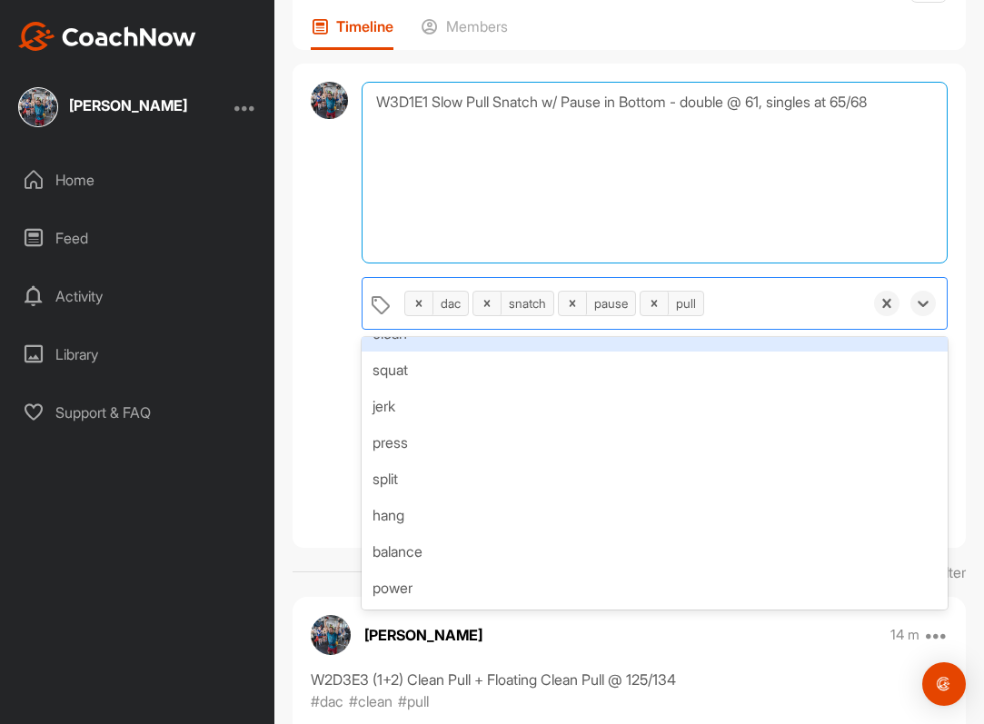
click at [583, 192] on textarea "W3D1E1 Slow Pull Snatch w/ Pause in Bottom - double @ 61, singles at 65/68" at bounding box center [655, 173] width 586 height 182
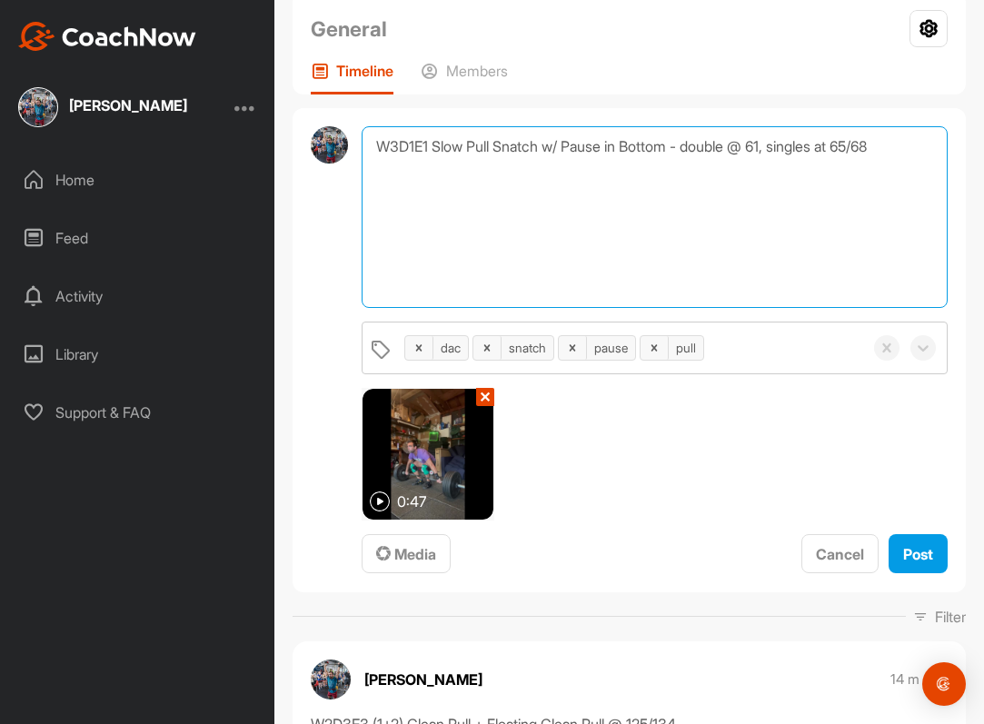
scroll to position [202, 0]
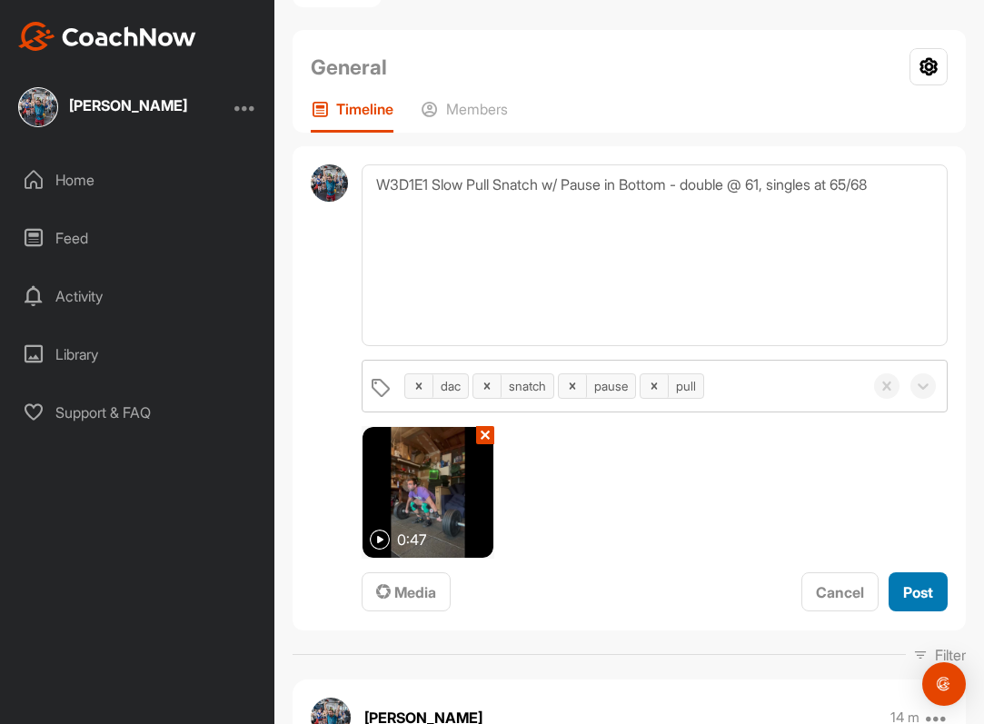
click at [916, 591] on span "Post" at bounding box center [919, 593] width 30 height 18
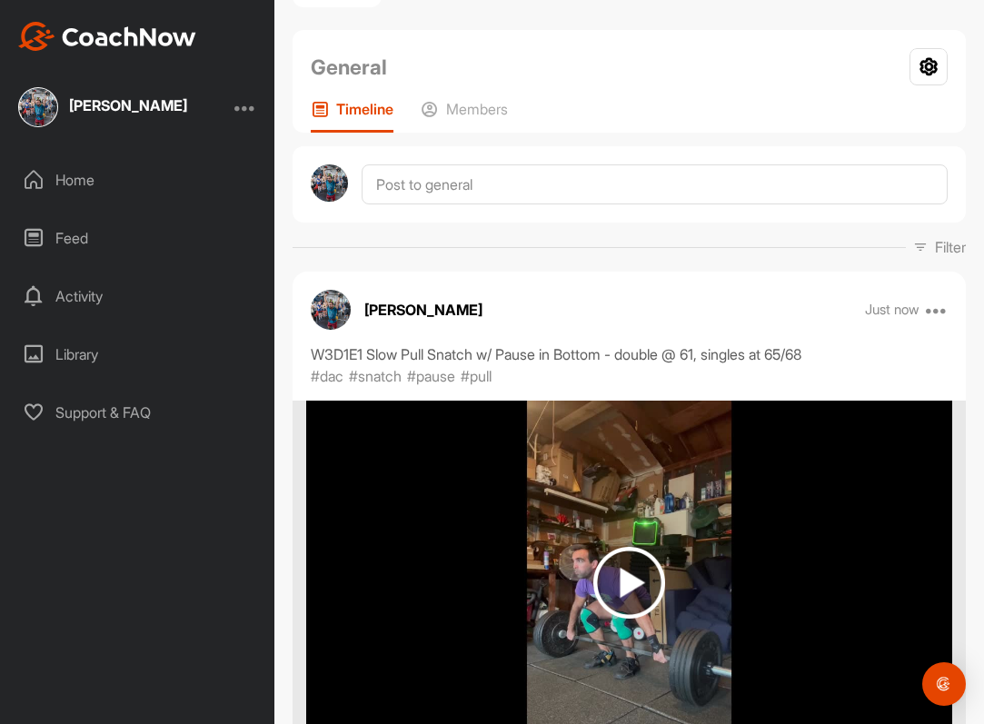
click at [153, 32] on img at bounding box center [107, 36] width 178 height 29
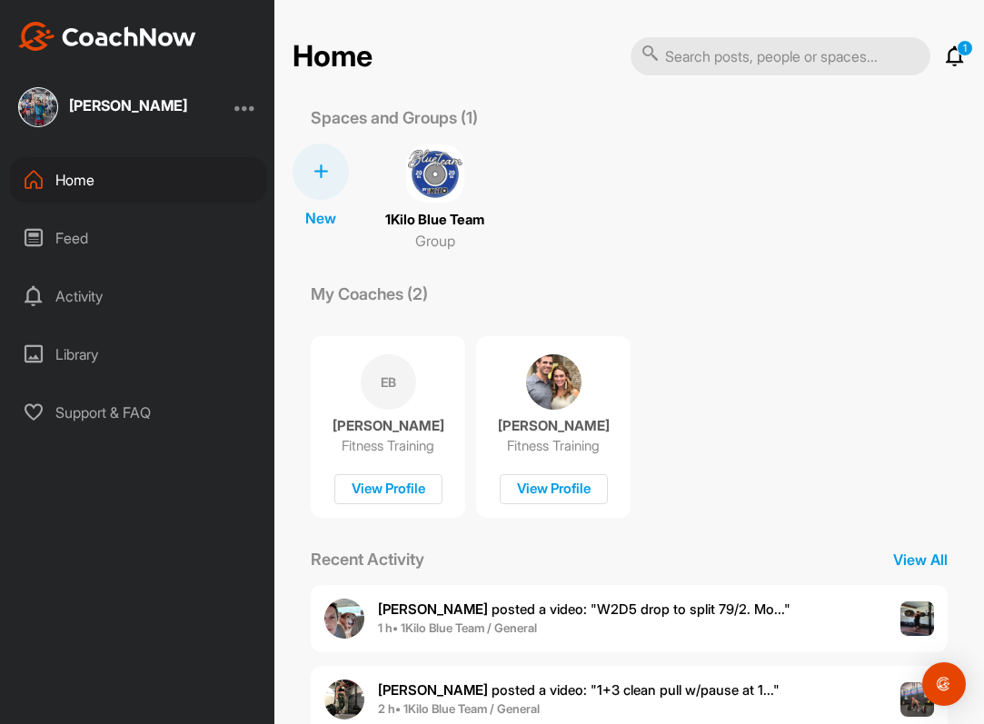
click at [430, 168] on img at bounding box center [435, 174] width 58 height 58
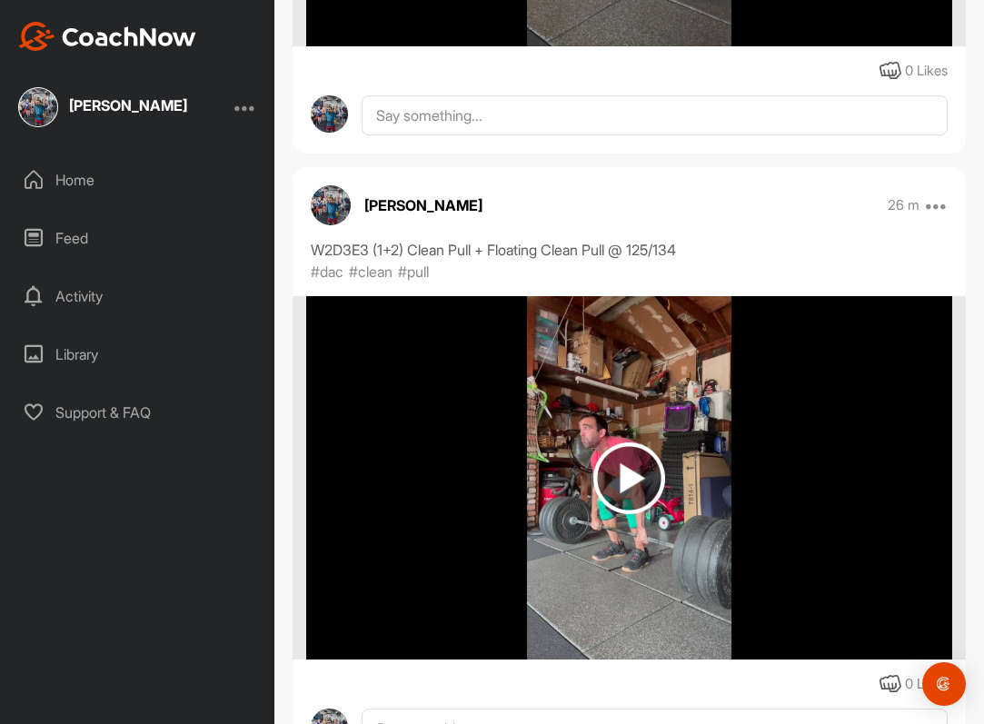
scroll to position [2134, 0]
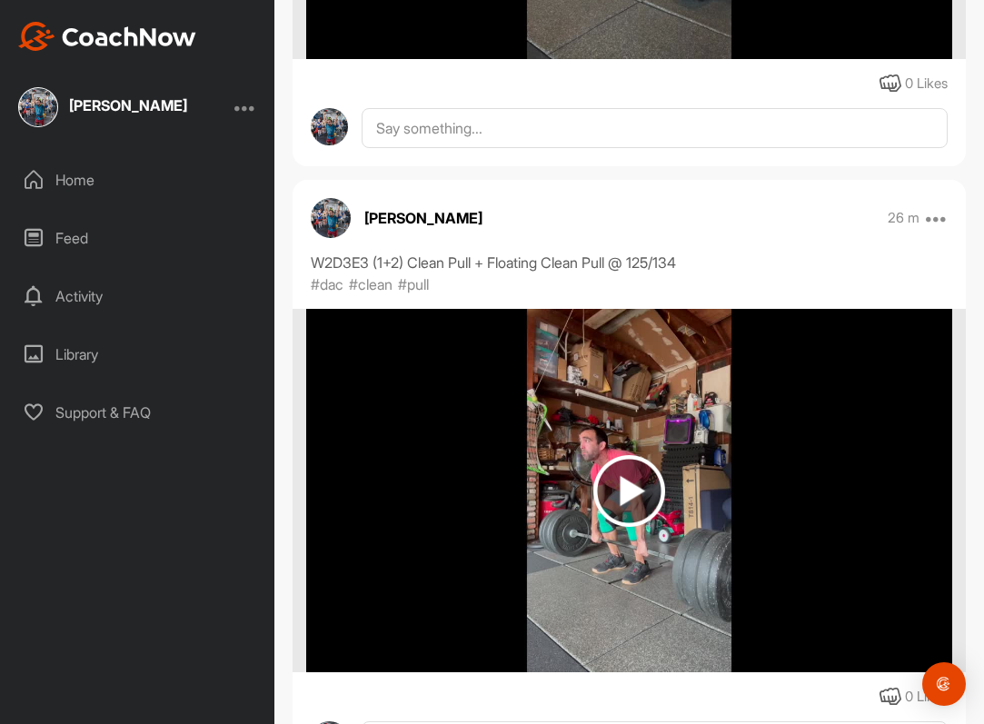
click at [336, 218] on img at bounding box center [331, 218] width 40 height 40
click at [404, 213] on p "[PERSON_NAME]" at bounding box center [423, 218] width 118 height 22
click at [321, 220] on img at bounding box center [331, 218] width 40 height 40
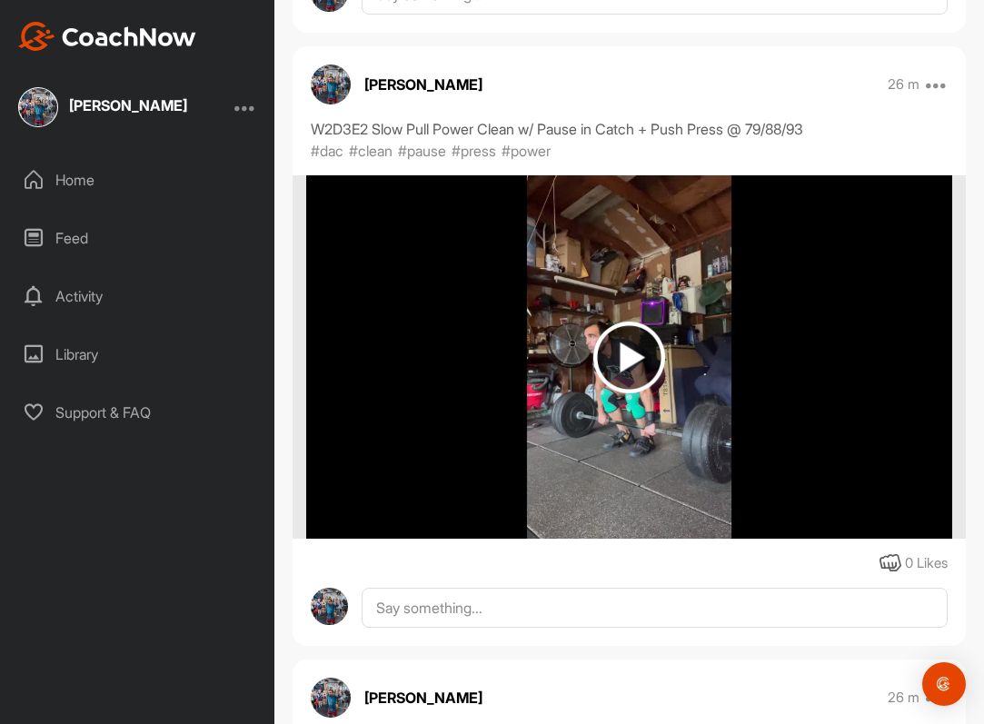
scroll to position [2781, 0]
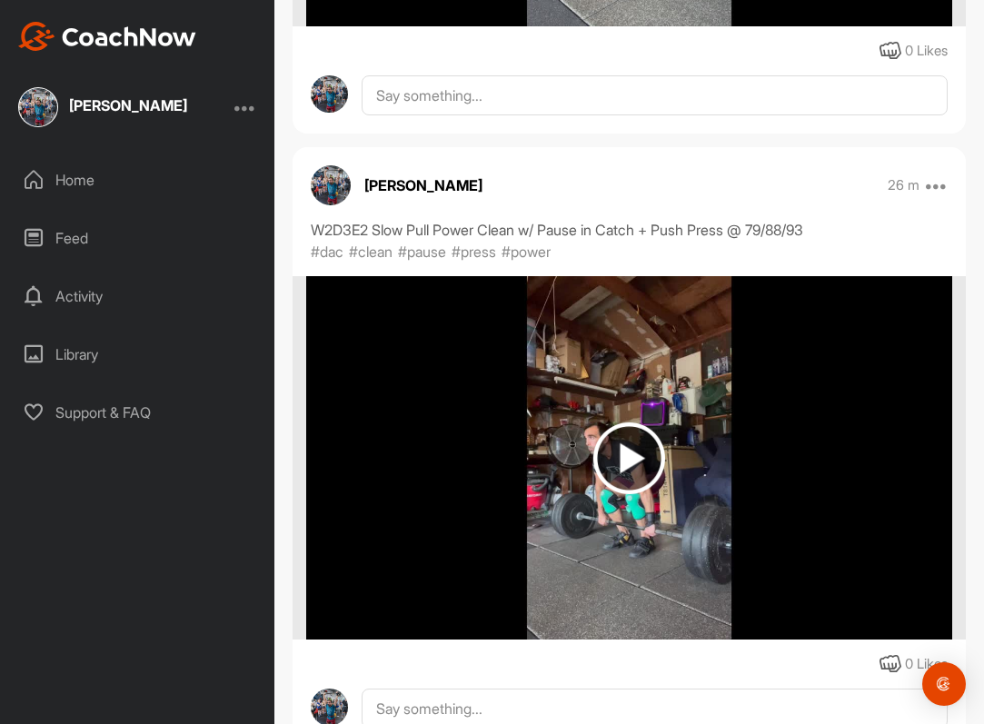
click at [334, 195] on img at bounding box center [331, 185] width 40 height 40
click at [125, 163] on div "Home" at bounding box center [138, 179] width 256 height 45
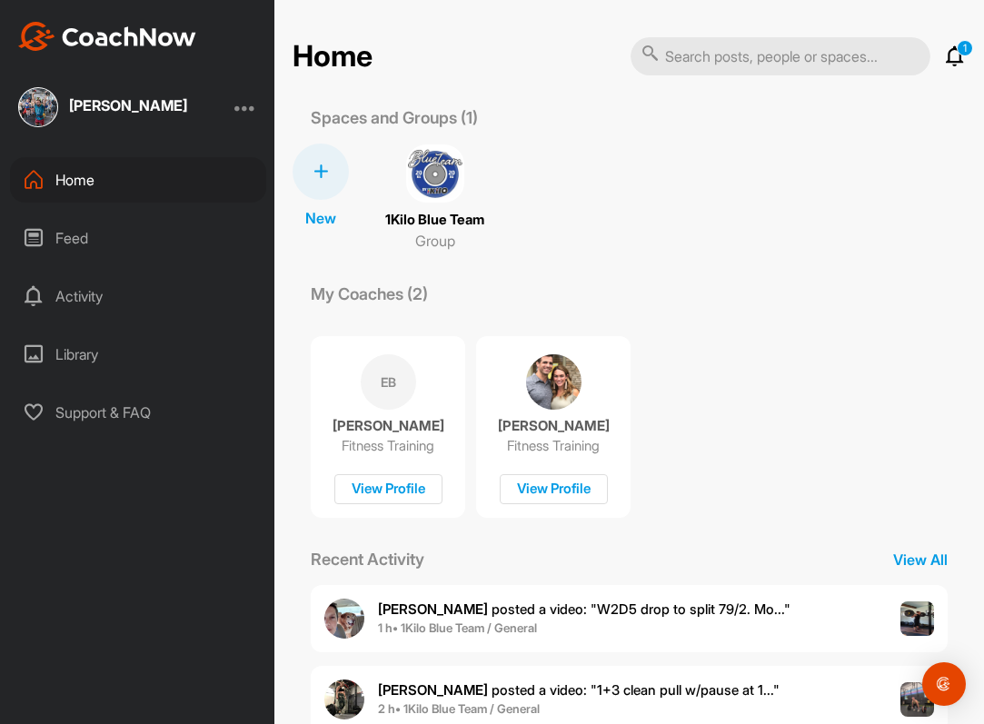
click at [421, 150] on img at bounding box center [435, 174] width 58 height 58
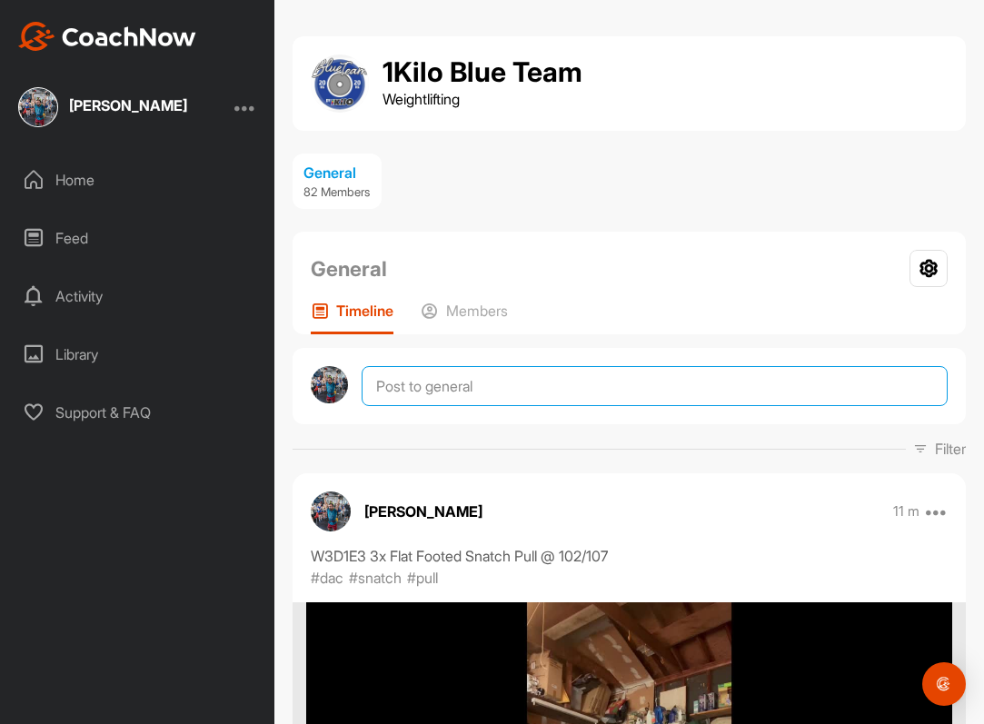
click at [454, 381] on textarea at bounding box center [655, 386] width 586 height 40
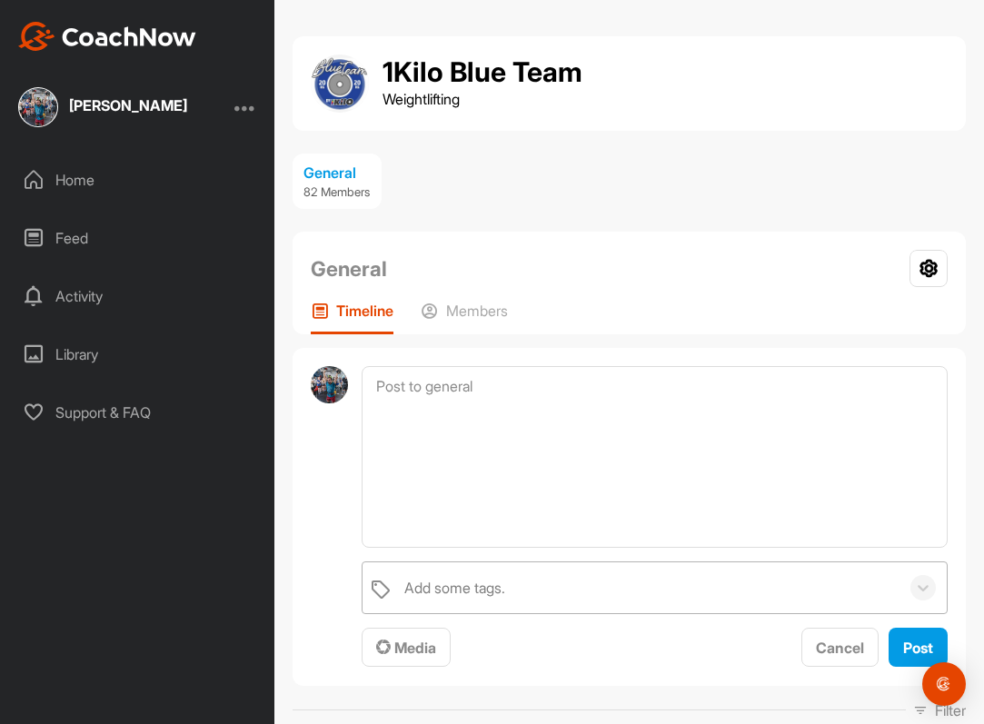
click at [678, 577] on div "Add some tags." at bounding box center [647, 588] width 504 height 51
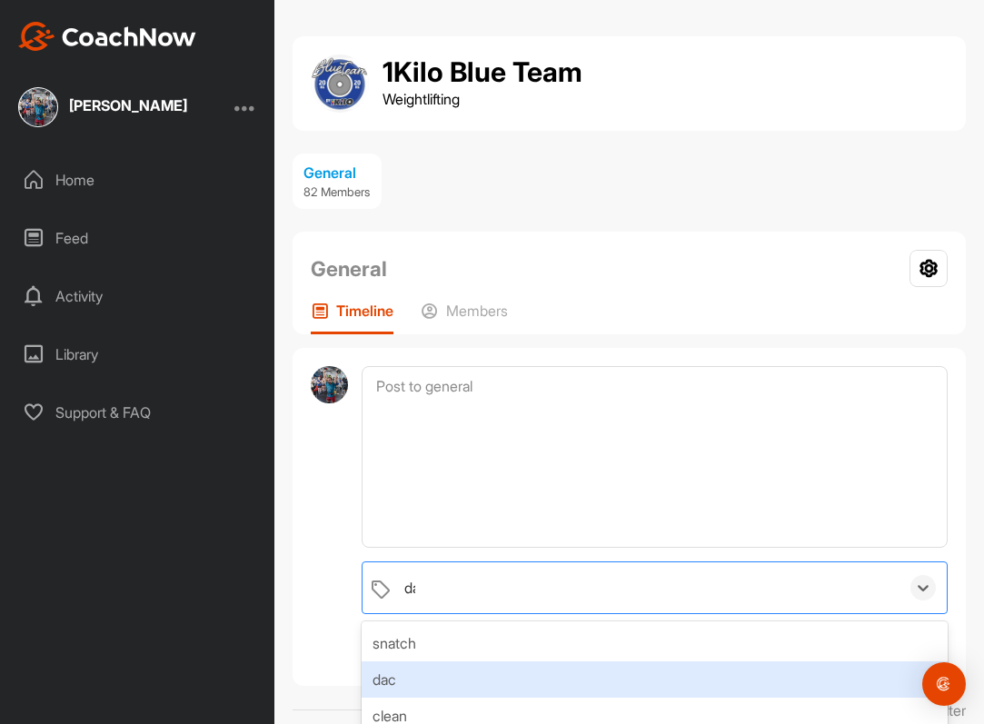
type input "dac"
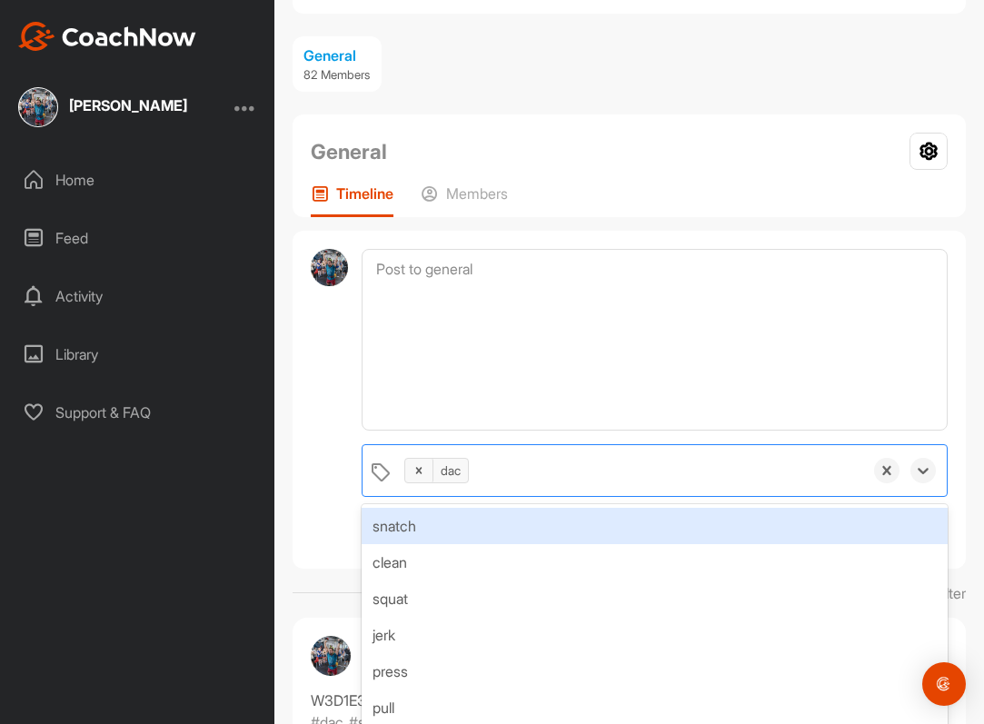
scroll to position [188, 0]
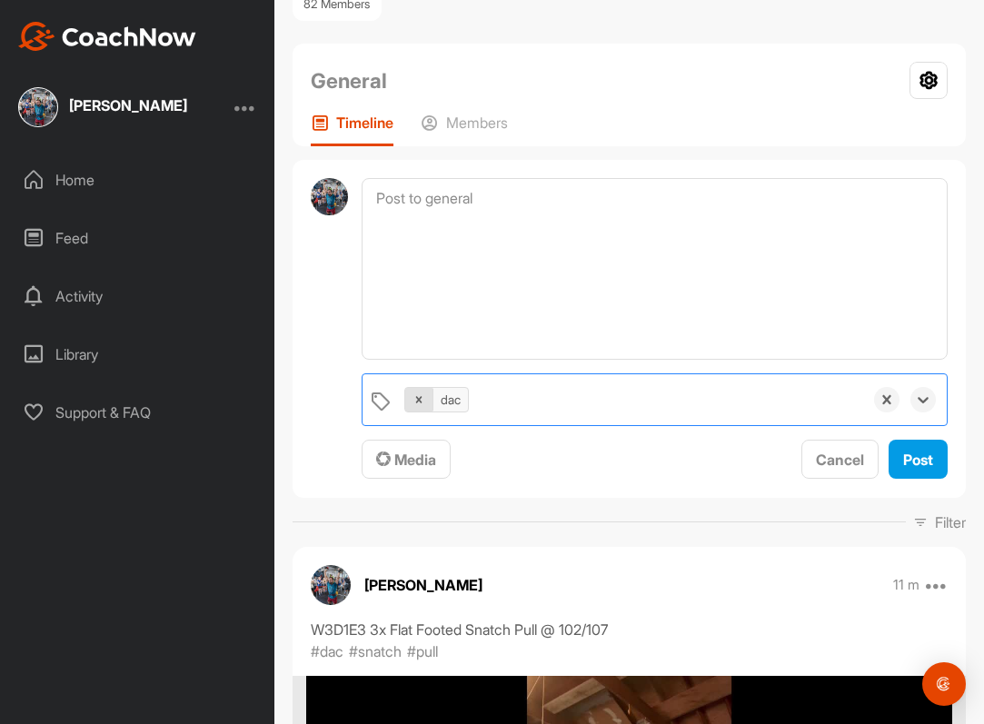
click at [420, 399] on icon at bounding box center [419, 400] width 13 height 13
click at [138, 244] on div "Feed" at bounding box center [138, 237] width 256 height 45
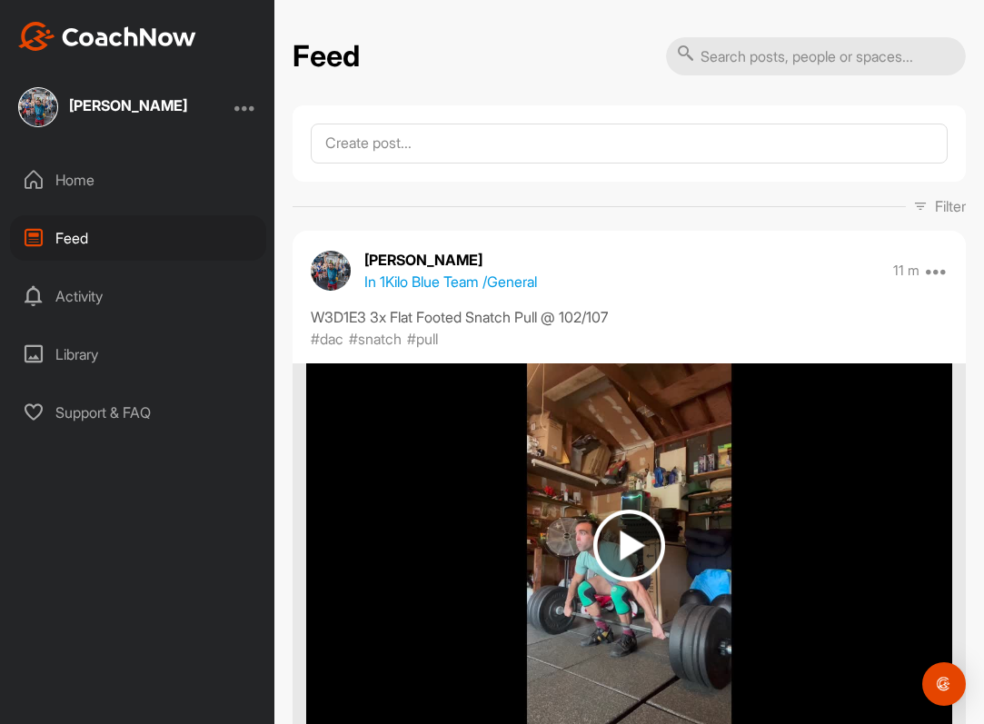
click at [734, 53] on input "text" at bounding box center [816, 56] width 300 height 38
type input "e"
type input "dac"
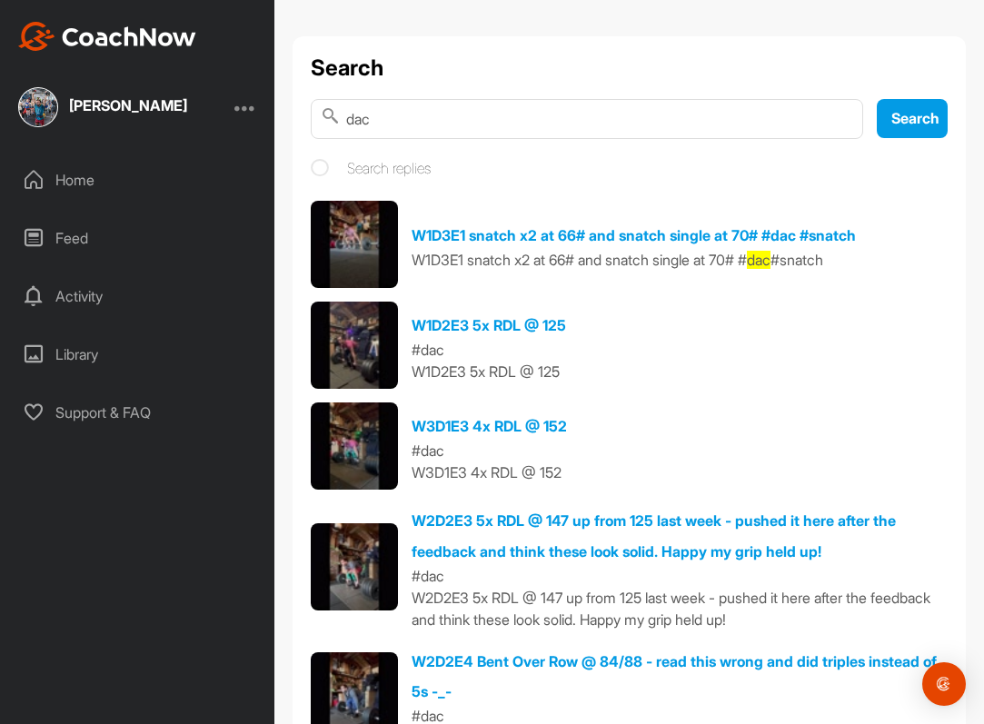
click at [138, 182] on div "Home" at bounding box center [138, 179] width 256 height 45
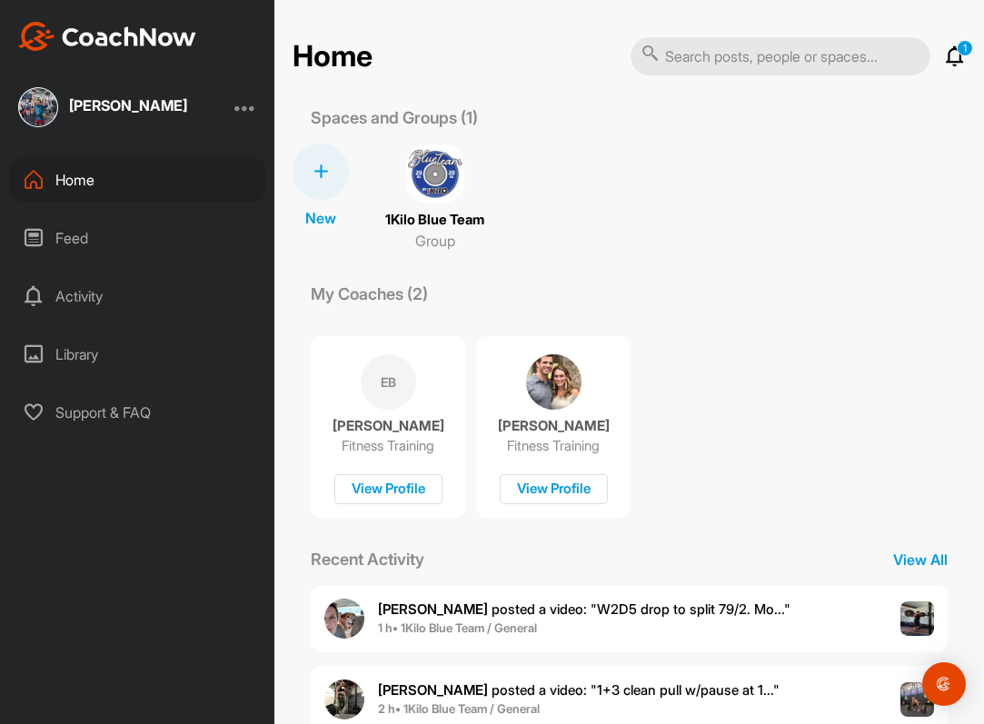
click at [464, 181] on img at bounding box center [435, 174] width 58 height 58
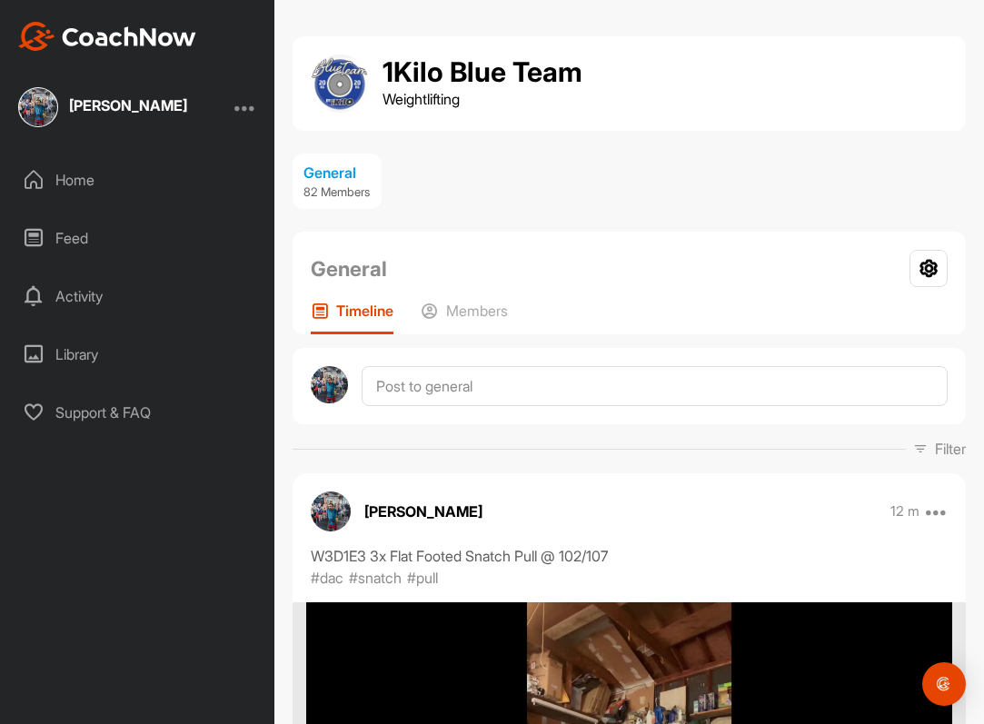
click at [327, 510] on img at bounding box center [331, 512] width 40 height 40
click at [439, 309] on icon at bounding box center [430, 311] width 18 height 18
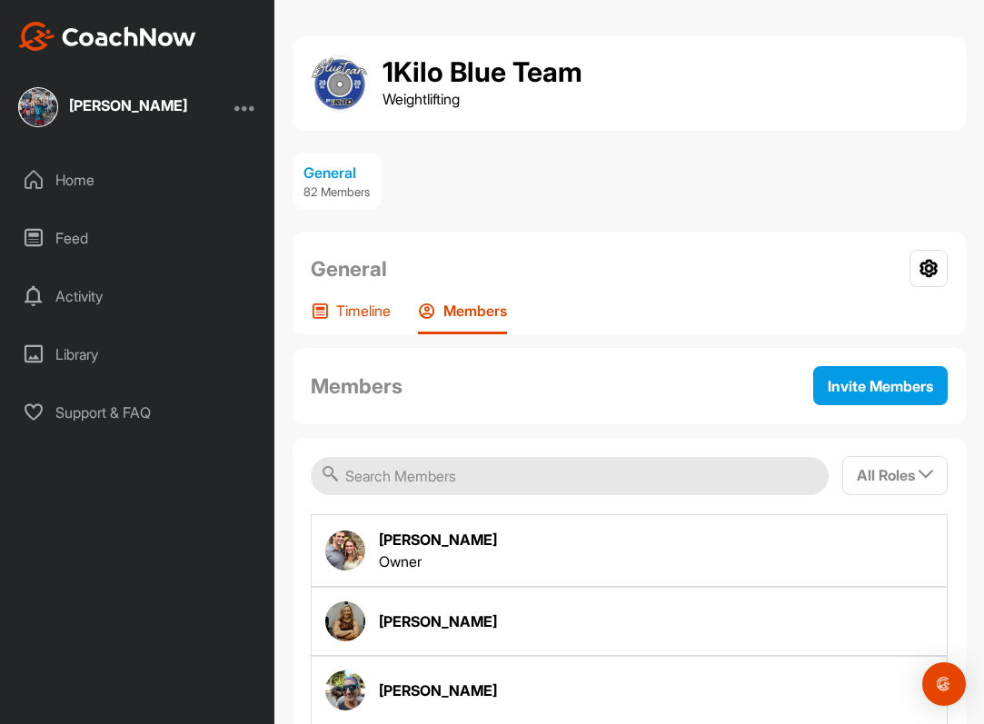
click at [352, 308] on p "Timeline" at bounding box center [363, 311] width 55 height 18
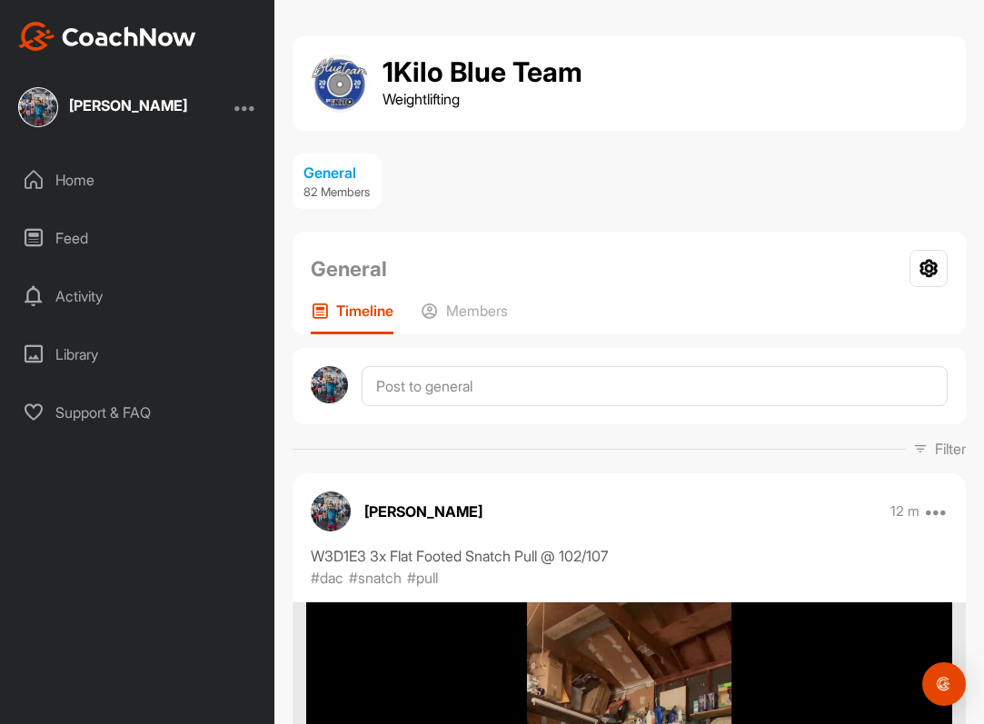
click at [334, 504] on img at bounding box center [331, 512] width 40 height 40
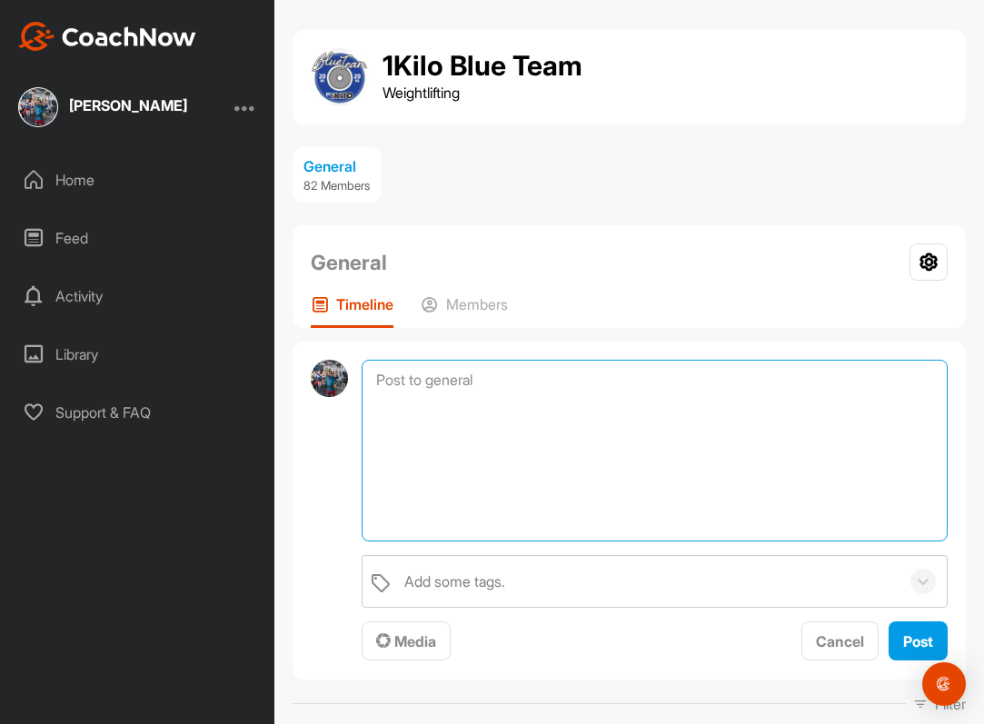
click at [484, 375] on textarea at bounding box center [655, 451] width 586 height 182
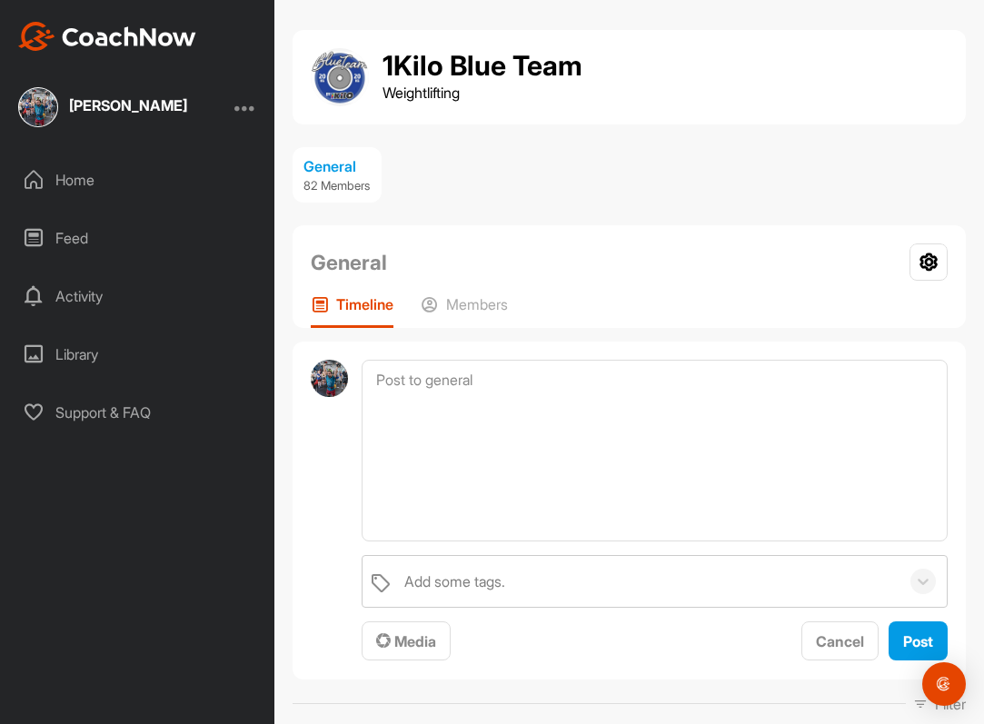
click at [806, 287] on div "General Your Notifications Leave Group Timeline Members" at bounding box center [630, 276] width 674 height 103
click at [420, 258] on div "General Your Notifications Leave Group" at bounding box center [629, 263] width 637 height 38
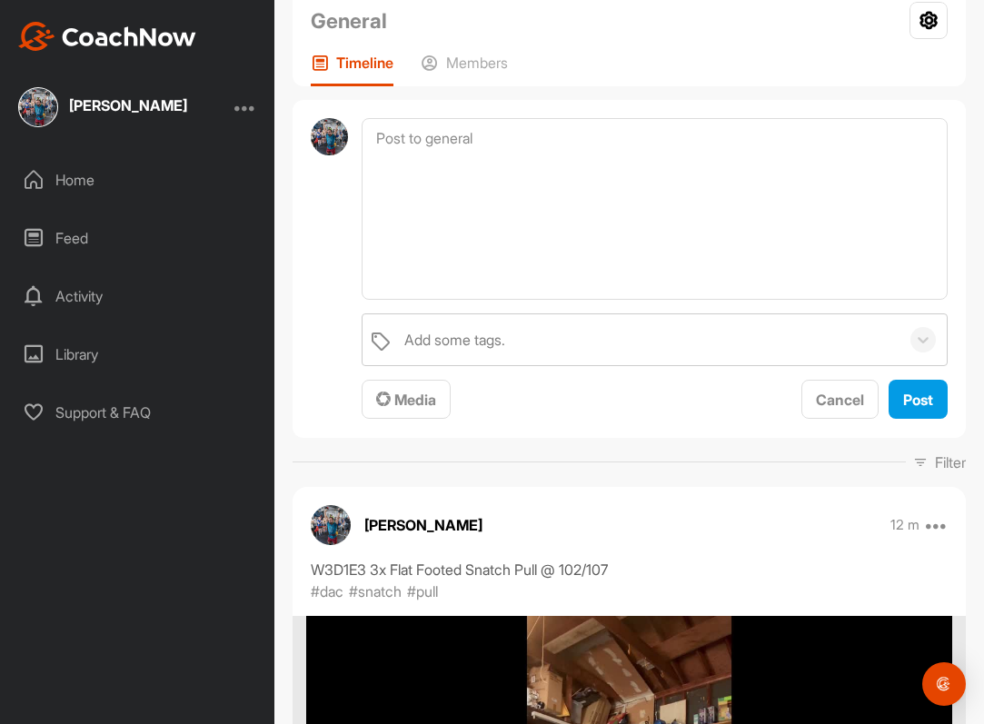
scroll to position [414, 0]
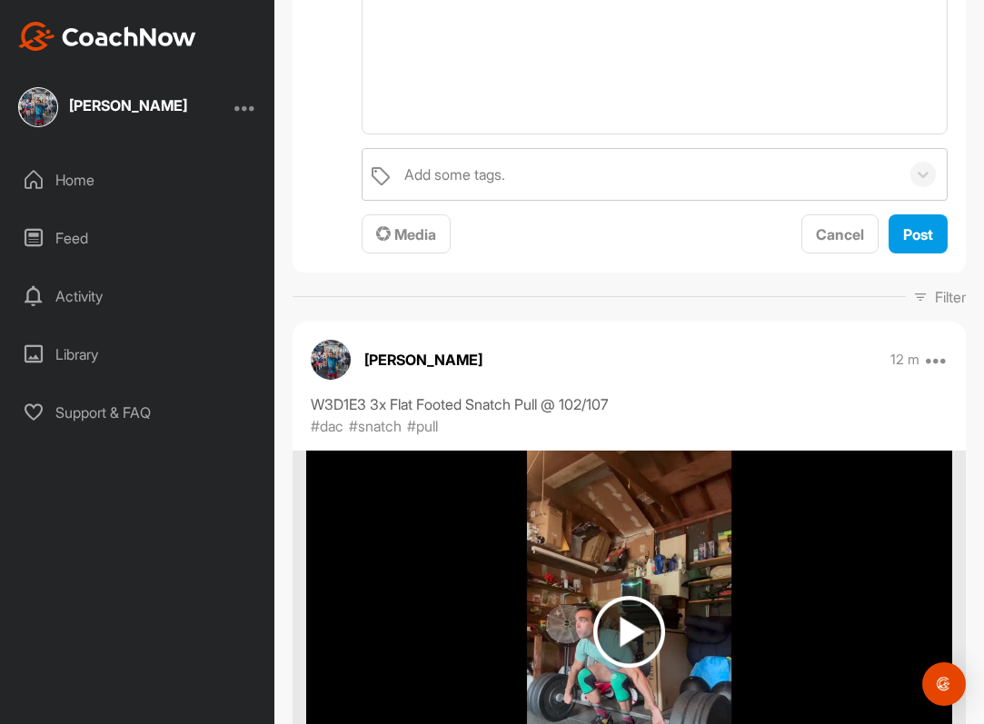
click at [941, 300] on p "Filter" at bounding box center [950, 297] width 31 height 22
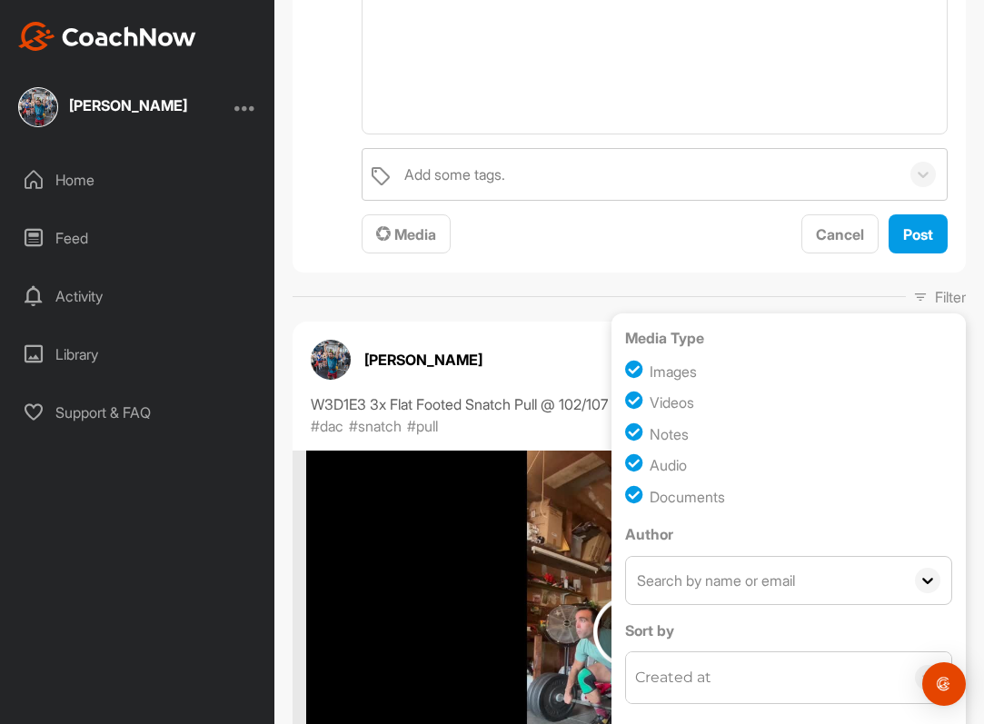
click at [744, 595] on input "text" at bounding box center [765, 580] width 278 height 47
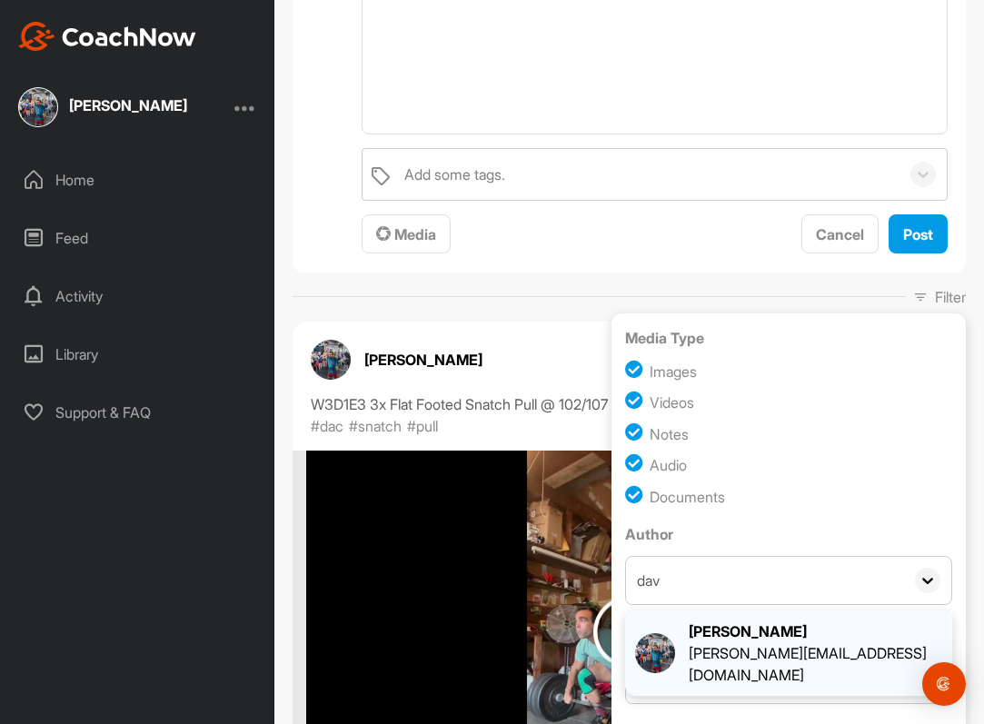
type input "dav"
click at [738, 659] on div "[PERSON_NAME][EMAIL_ADDRESS][DOMAIN_NAME]" at bounding box center [816, 665] width 254 height 44
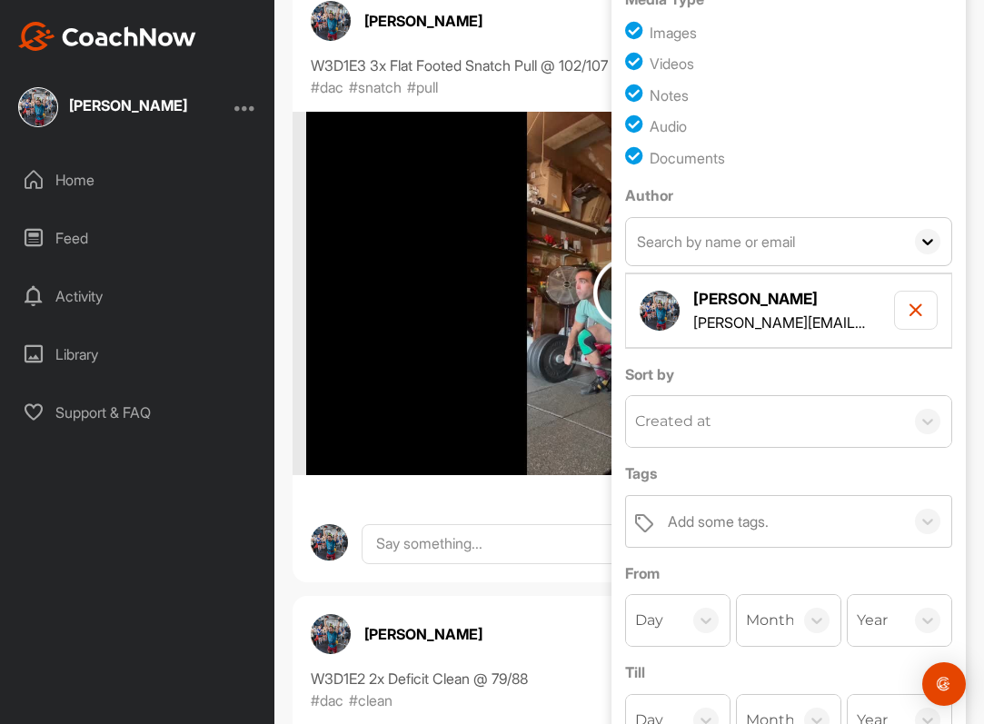
scroll to position [824, 0]
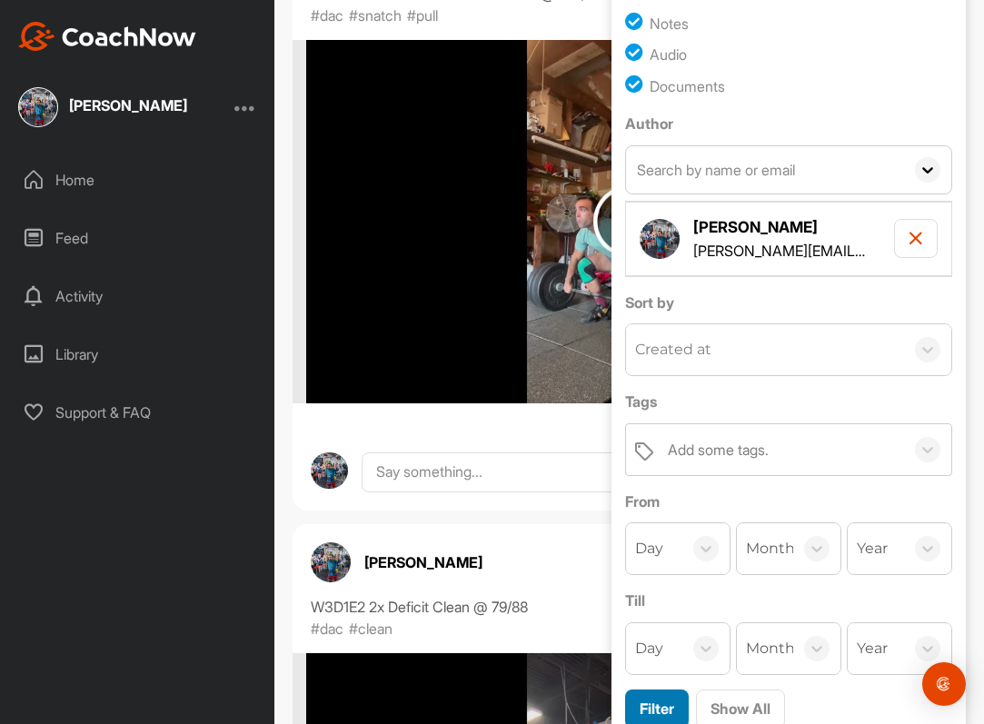
click at [671, 704] on span "Filter" at bounding box center [657, 709] width 35 height 18
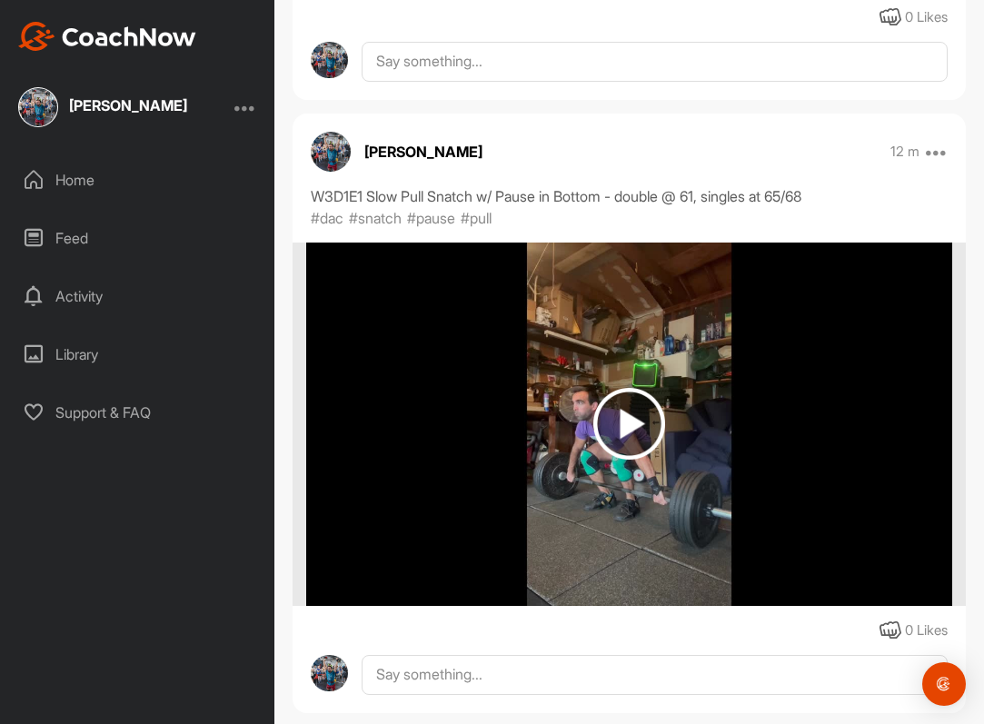
scroll to position [1831, 0]
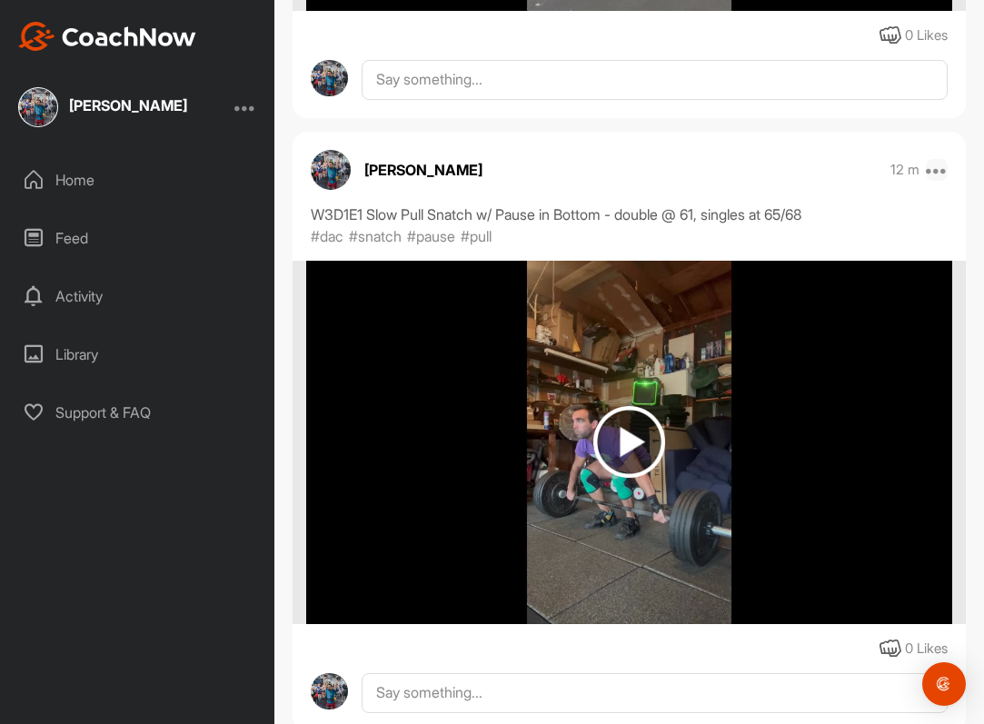
click at [937, 174] on icon at bounding box center [937, 170] width 22 height 22
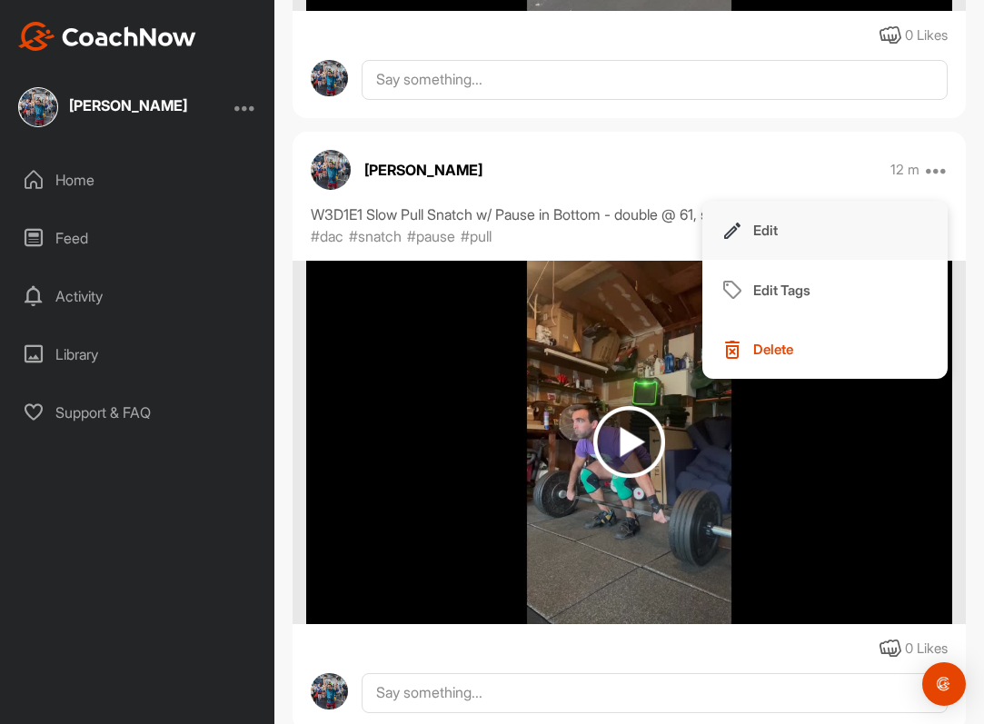
click at [824, 241] on button "Edit" at bounding box center [825, 231] width 245 height 60
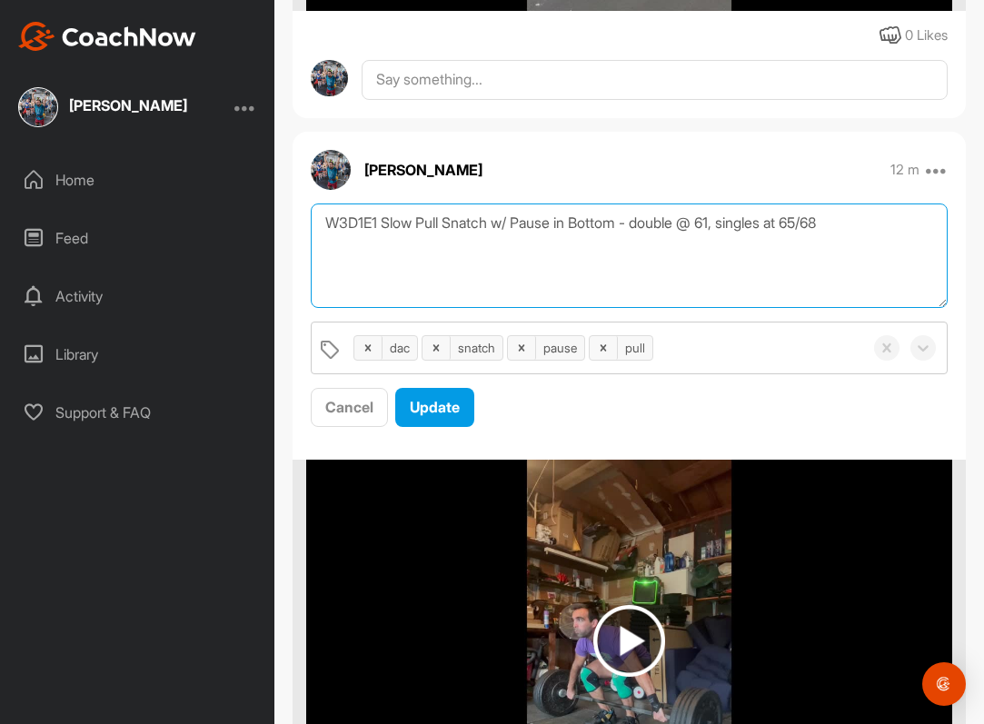
click at [343, 224] on textarea "W3D1E1 Slow Pull Snatch w/ Pause in Bottom - double @ 61, singles at 65/68" at bounding box center [629, 256] width 637 height 105
click at [344, 225] on textarea "W3D1E1 Slow Pull Snatch w/ Pause in Bottom - double @ 61, singles at 65/68" at bounding box center [629, 256] width 637 height 105
type textarea "W2D1E1 Slow Pull Snatch w/ Pause in Bottom - double @ 61, singles at 65/68"
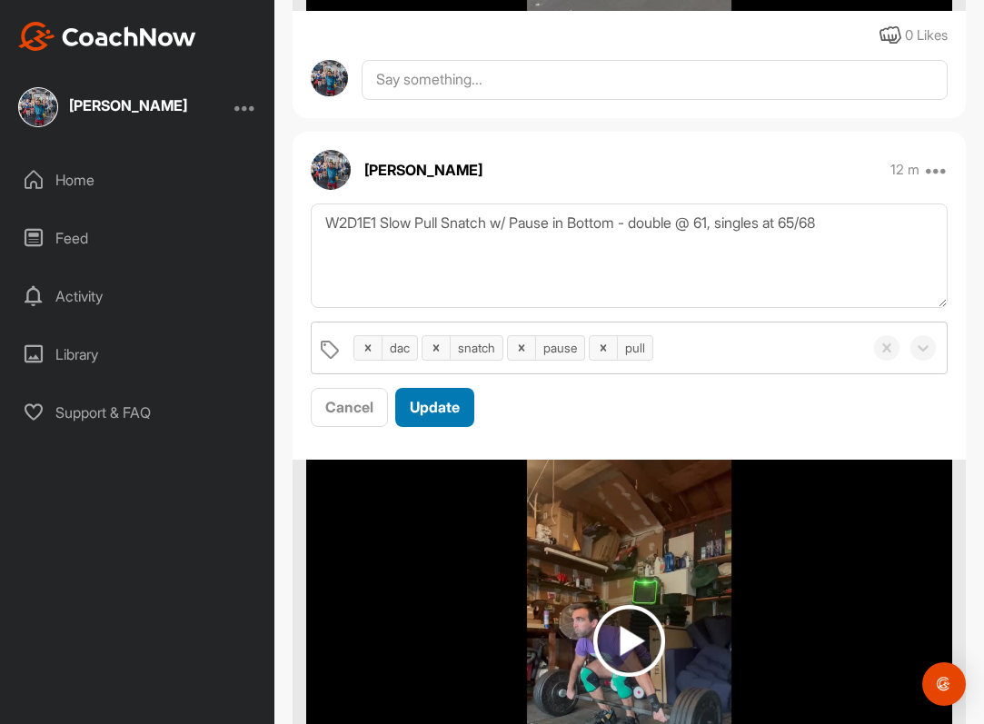
click at [434, 412] on span "Update" at bounding box center [435, 407] width 50 height 18
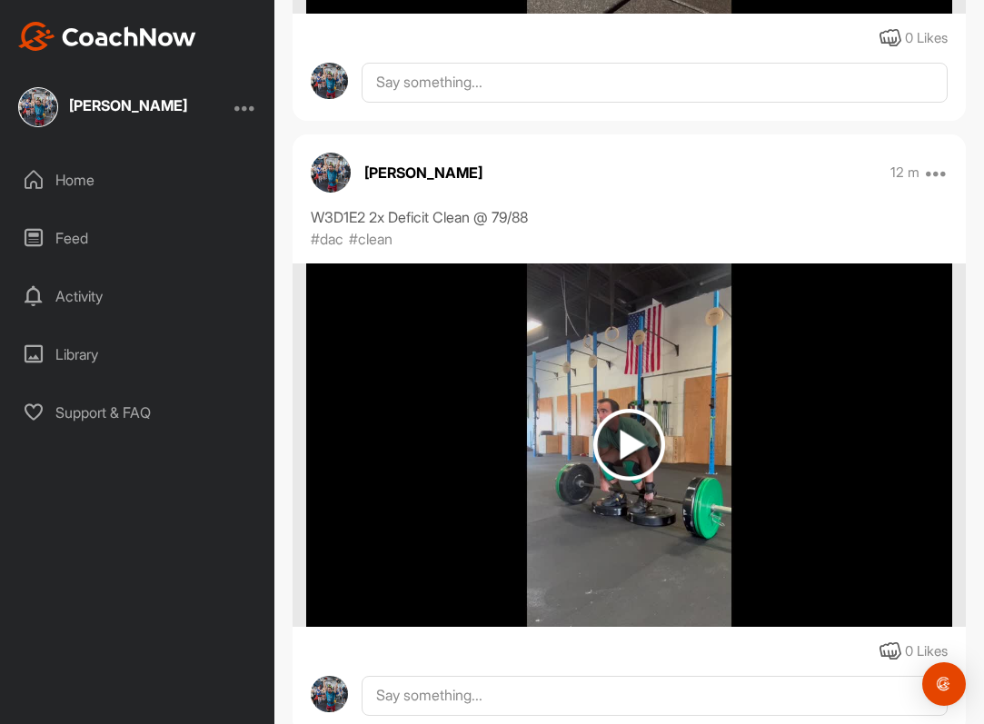
scroll to position [1126, 0]
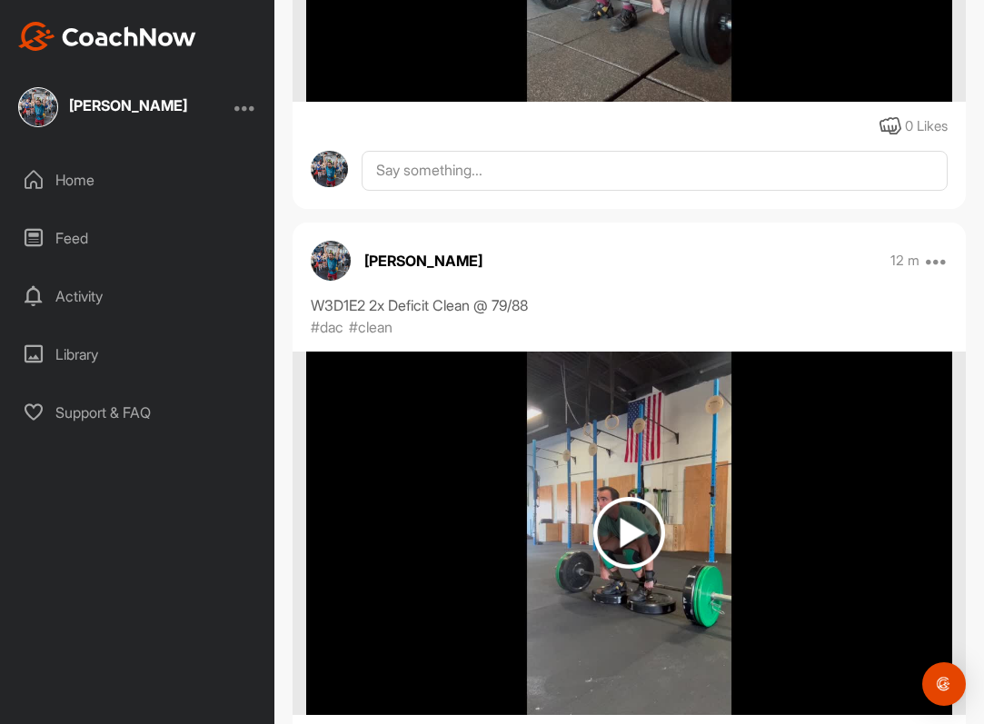
click at [953, 265] on div "David Chan 12 m Edit Edit Tags Delete" at bounding box center [630, 261] width 674 height 40
click at [932, 255] on icon at bounding box center [937, 261] width 22 height 22
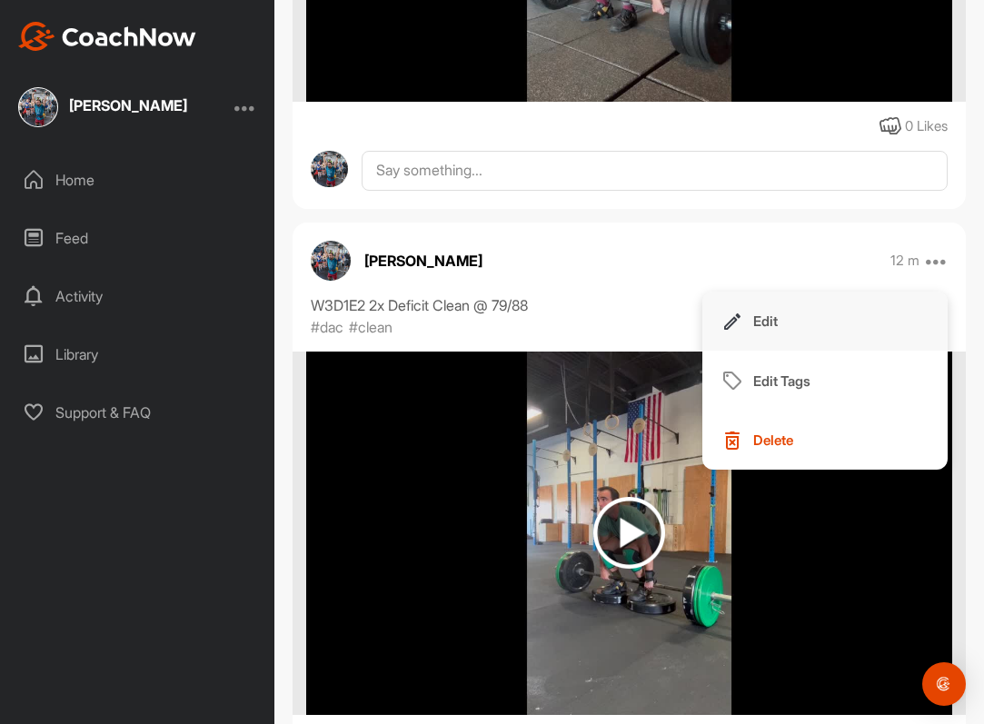
click at [863, 334] on button "Edit" at bounding box center [825, 322] width 245 height 60
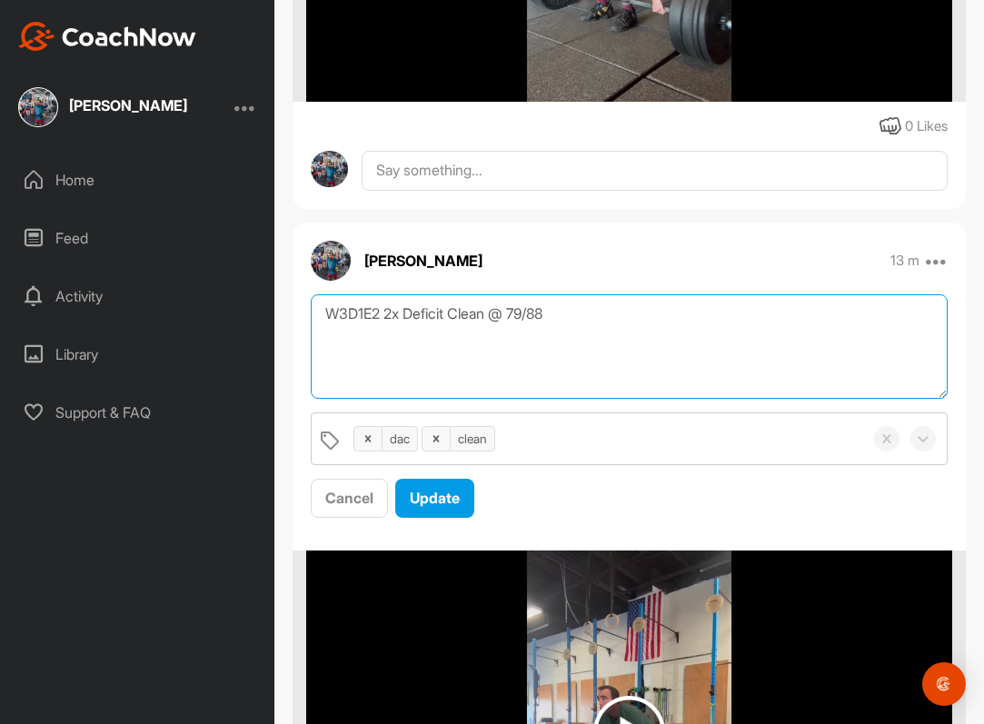
click at [354, 314] on textarea "W3D1E2 2x Deficit Clean @ 79/88" at bounding box center [629, 347] width 637 height 105
type textarea "W2D1E2 2x Deficit Clean @ 79/88"
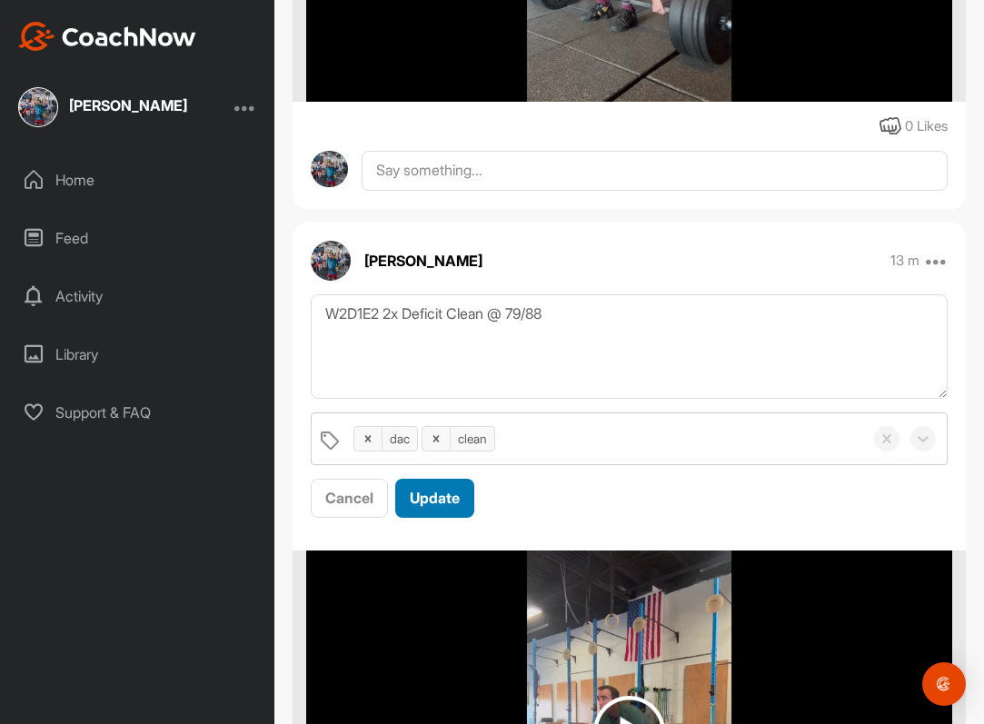
click at [449, 504] on span "Update" at bounding box center [435, 498] width 50 height 18
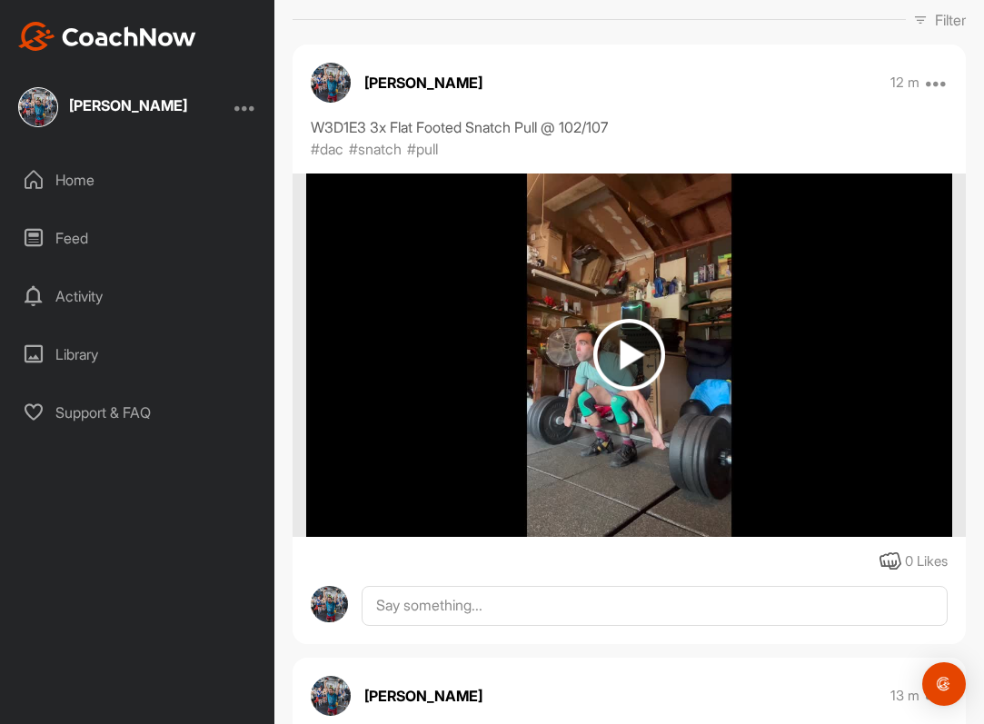
scroll to position [632, 0]
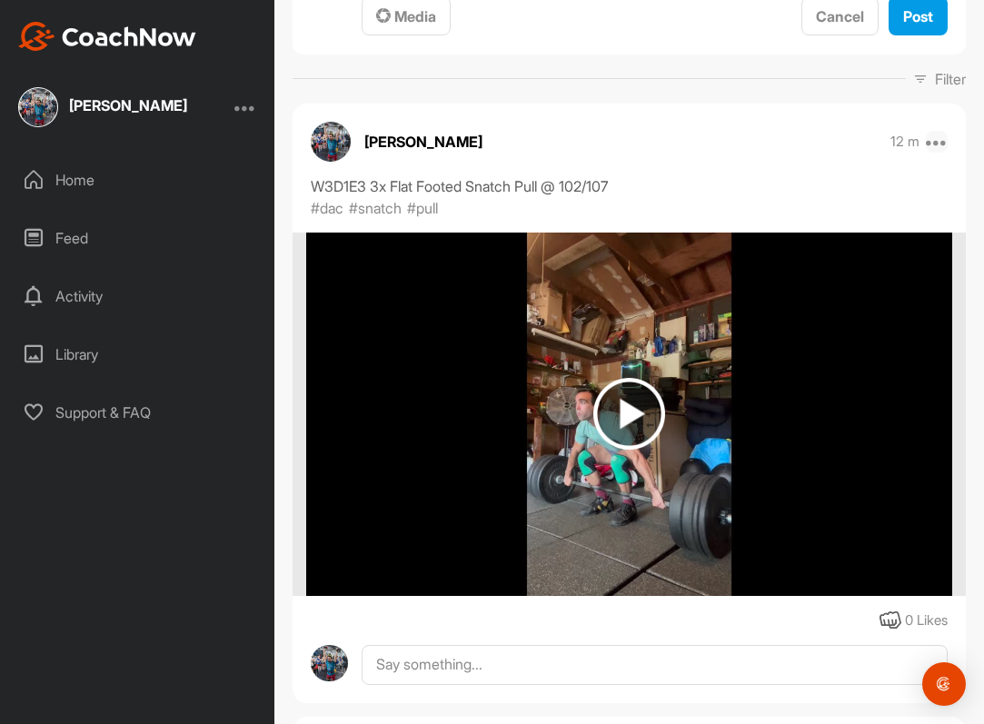
click at [944, 141] on icon at bounding box center [937, 142] width 22 height 22
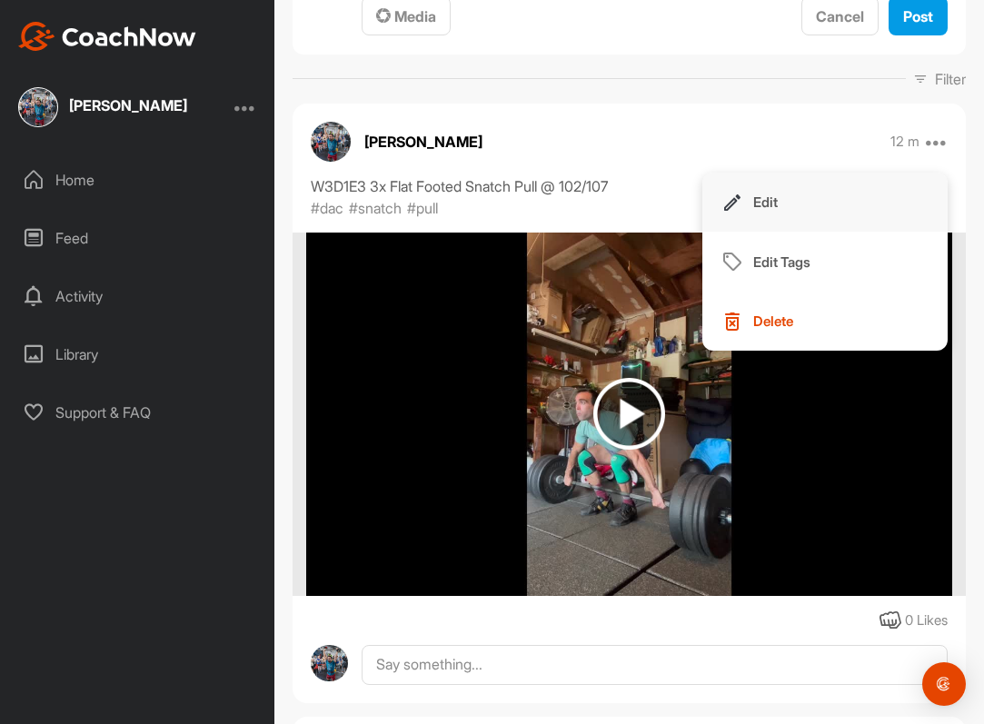
click at [809, 205] on button "Edit" at bounding box center [825, 203] width 245 height 60
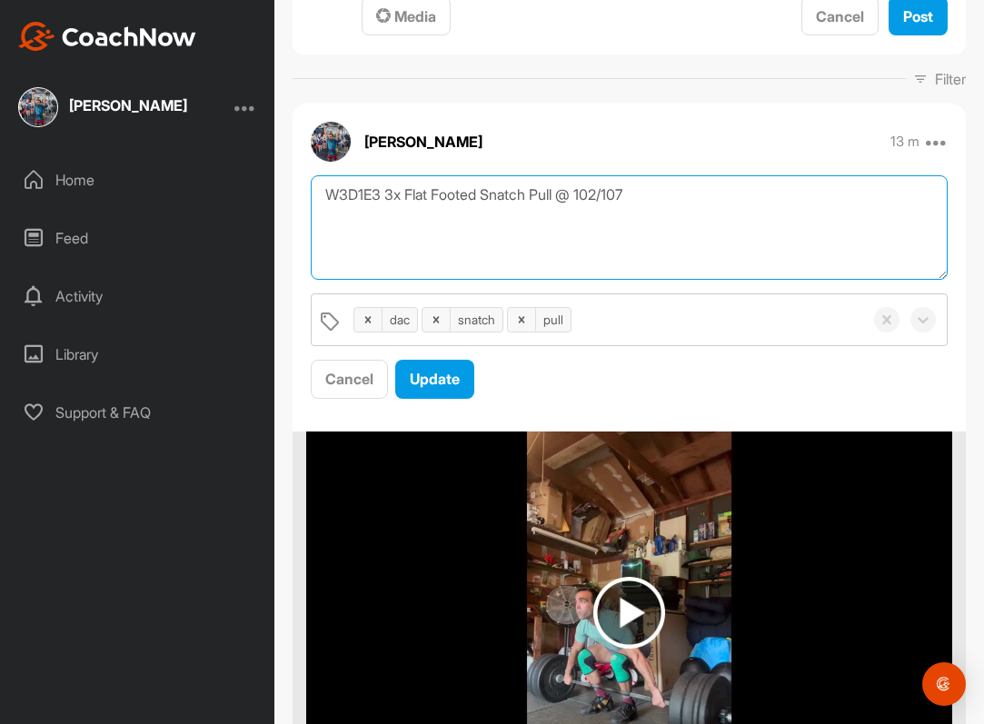
click at [350, 197] on textarea "W3D1E3 3x Flat Footed Snatch Pull @ 102/107" at bounding box center [629, 227] width 637 height 105
type textarea "W2D1E3 3x Flat Footed Snatch Pull @ 102/107"
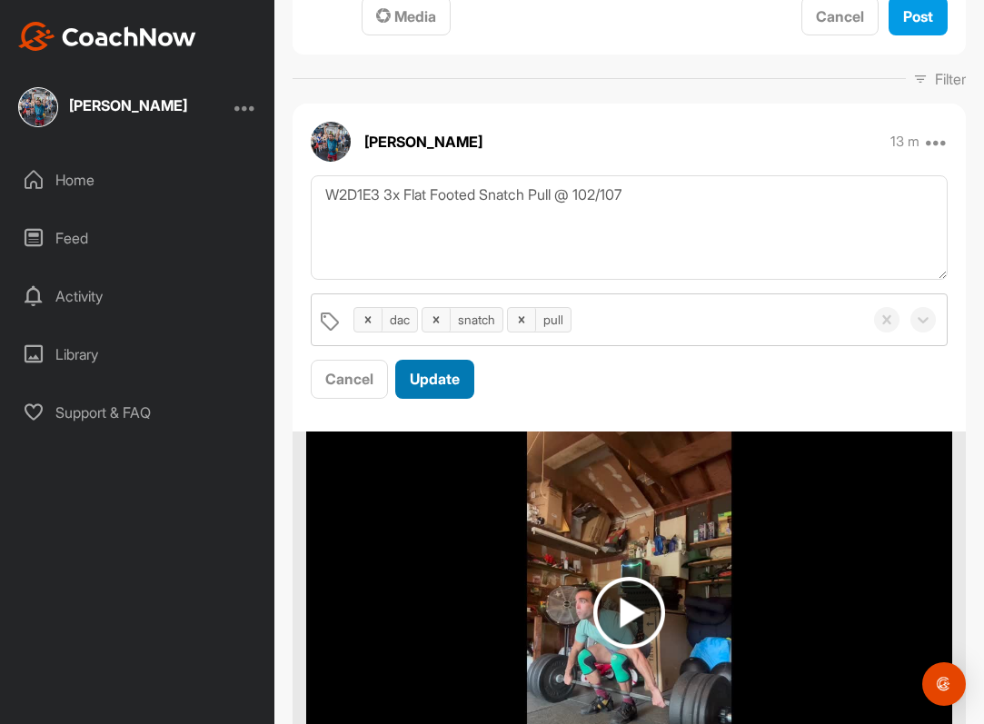
click at [443, 383] on span "Update" at bounding box center [435, 379] width 50 height 18
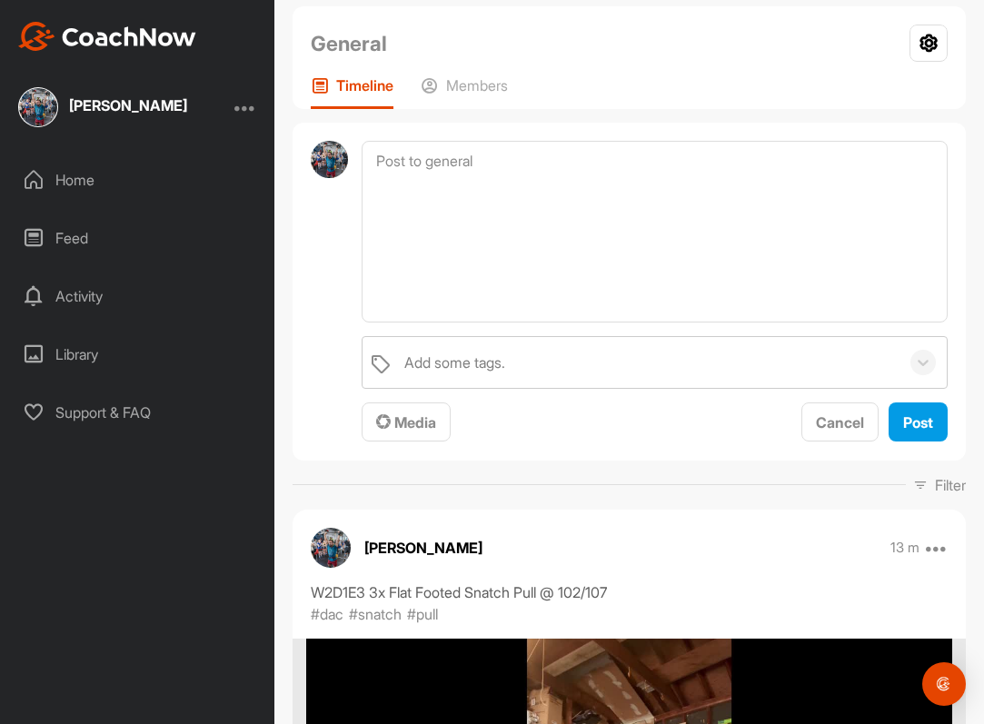
scroll to position [206, 0]
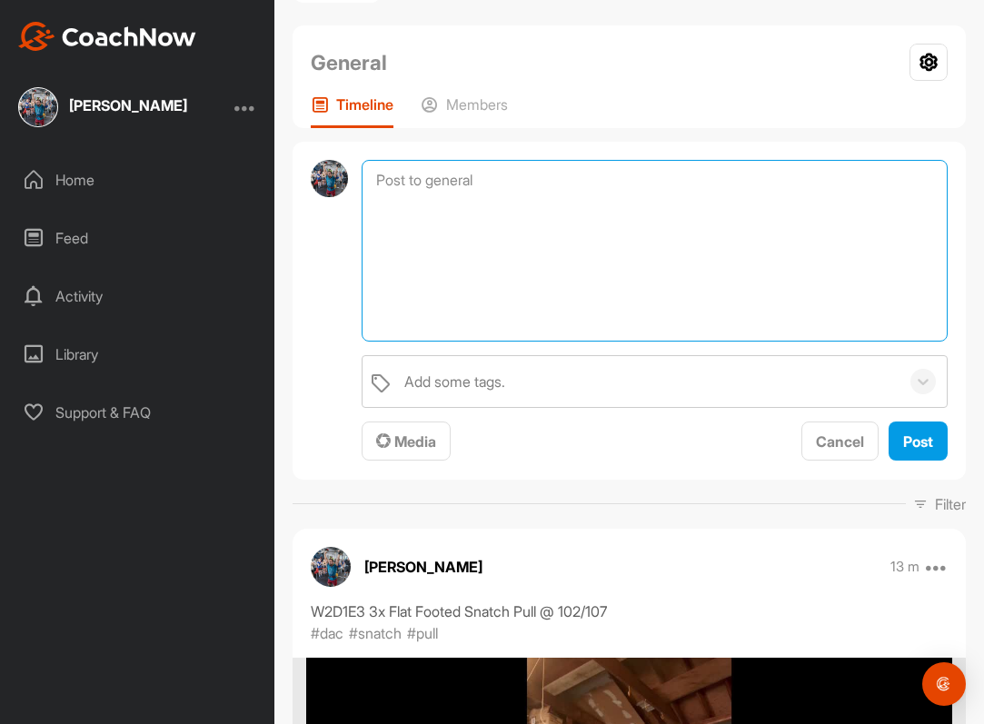
click at [584, 279] on textarea at bounding box center [655, 251] width 586 height 182
paste textarea "Jerk from Split"
click at [372, 178] on textarea "Jerk from Split" at bounding box center [655, 251] width 586 height 182
click at [600, 178] on textarea "W2D2E1 4x Jerk from Split" at bounding box center [655, 251] width 586 height 182
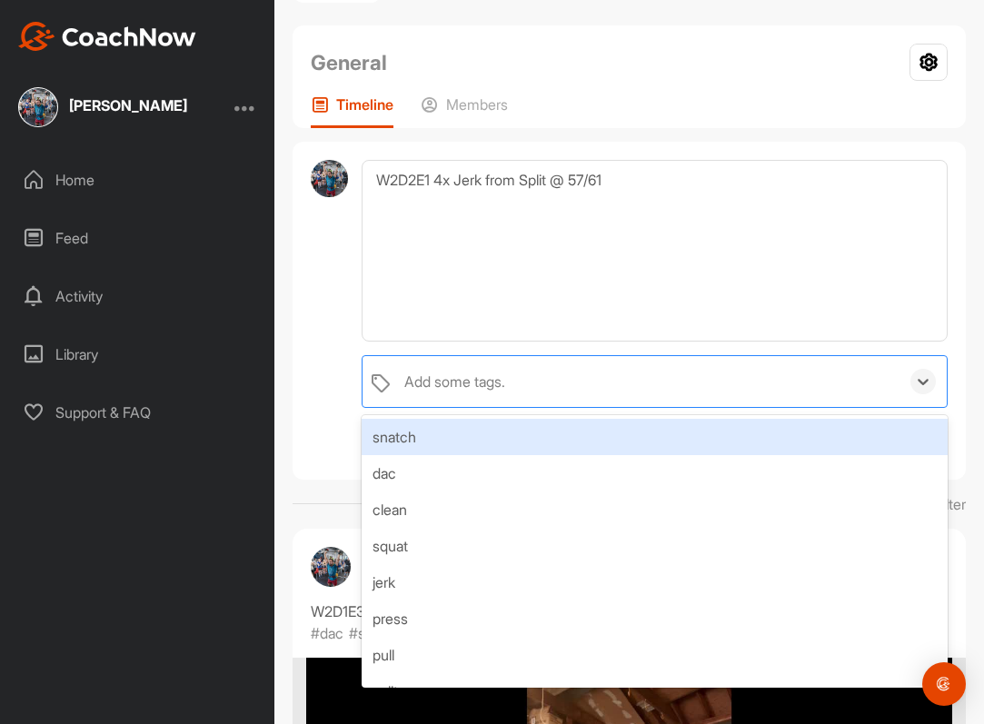
click at [521, 386] on div "Add some tags." at bounding box center [647, 381] width 504 height 51
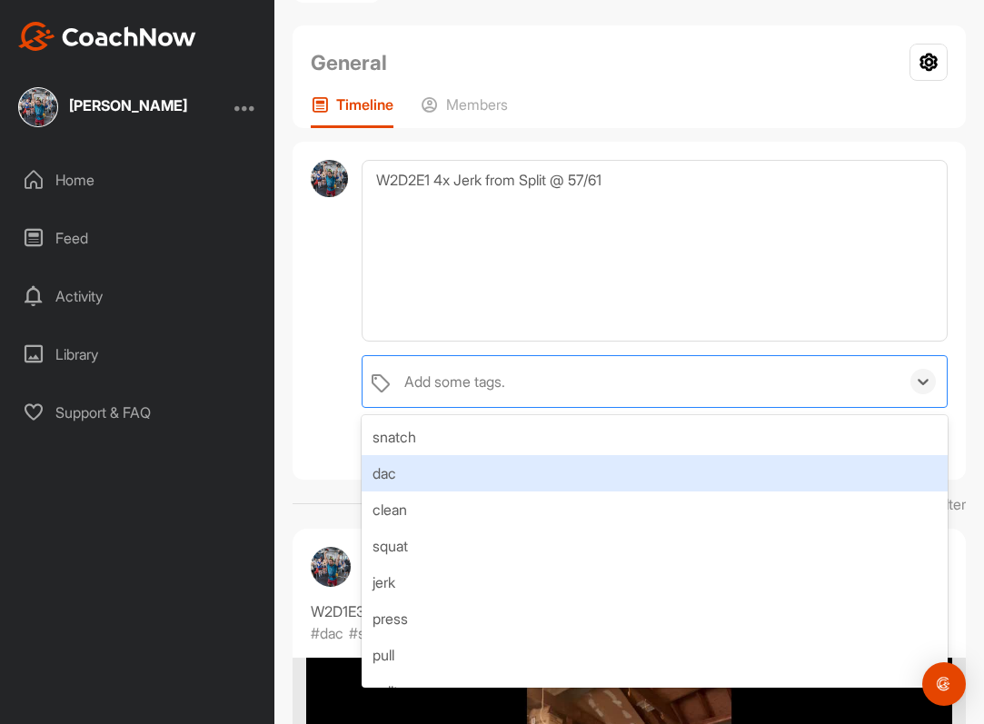
click at [479, 486] on div "dac" at bounding box center [655, 473] width 586 height 36
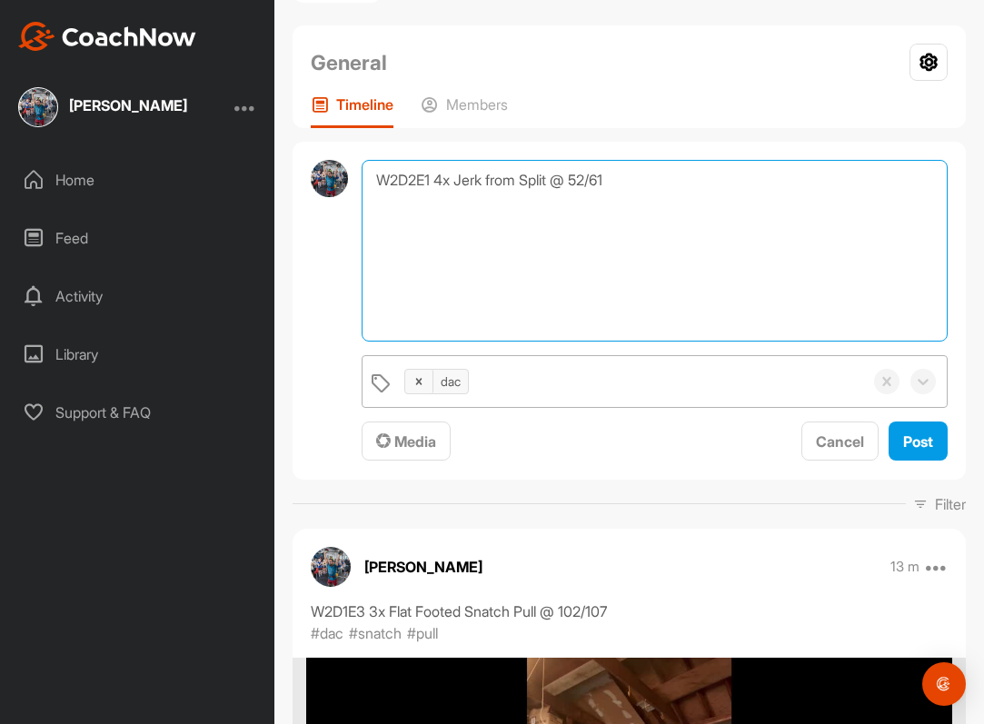
type textarea "W2D2E1 4x Jerk from Split @ 52/61"
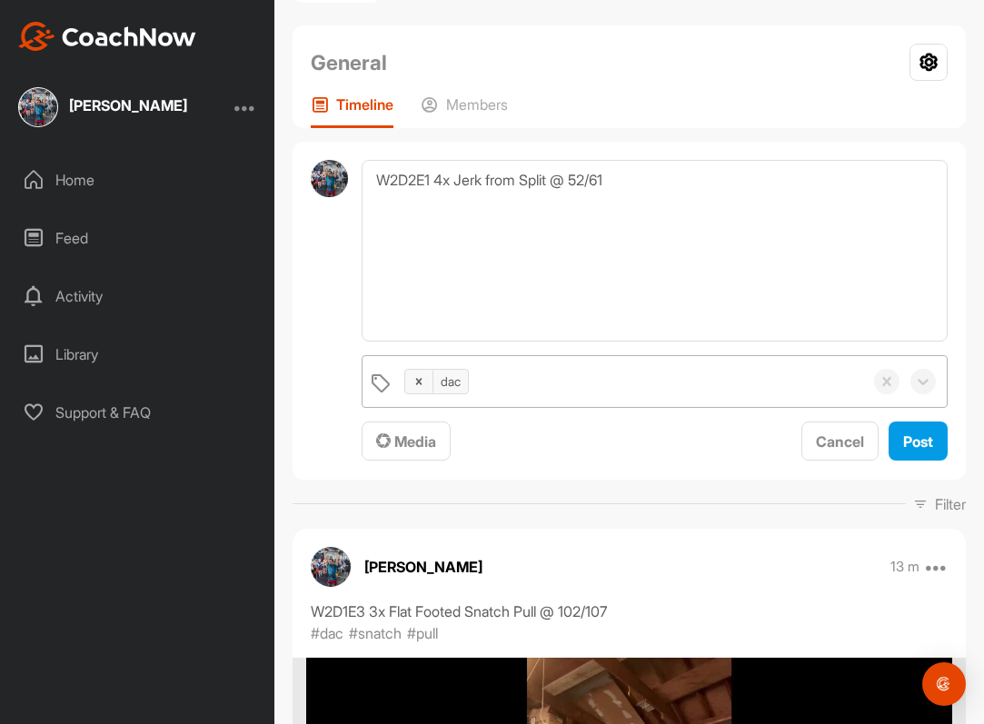
click at [510, 394] on div "dac" at bounding box center [629, 381] width 468 height 51
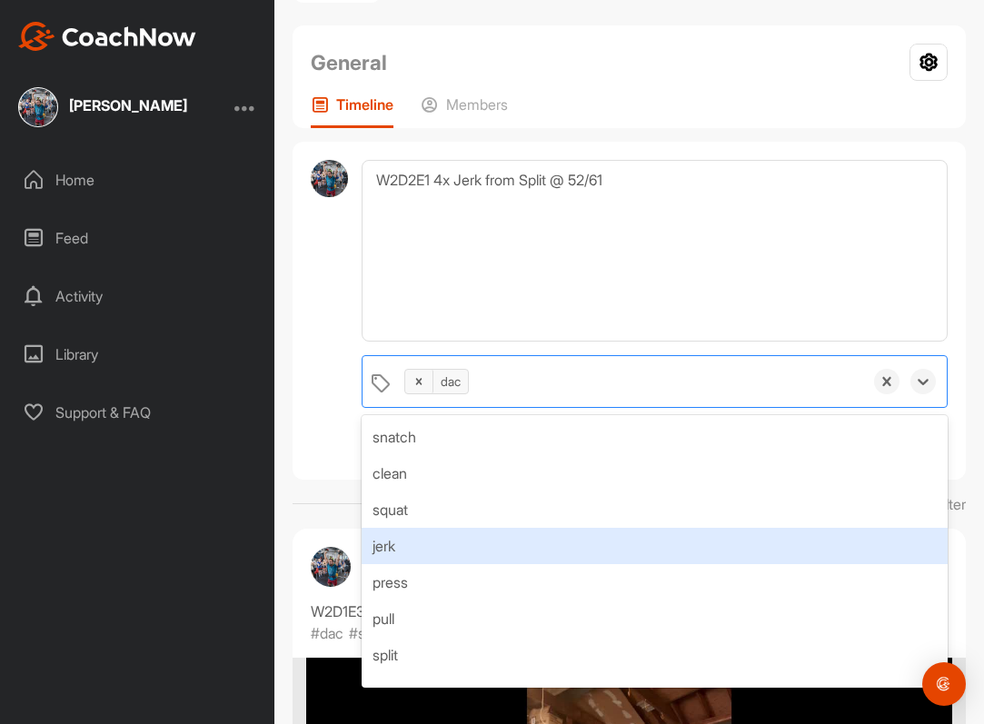
click at [455, 550] on div "jerk" at bounding box center [655, 546] width 586 height 36
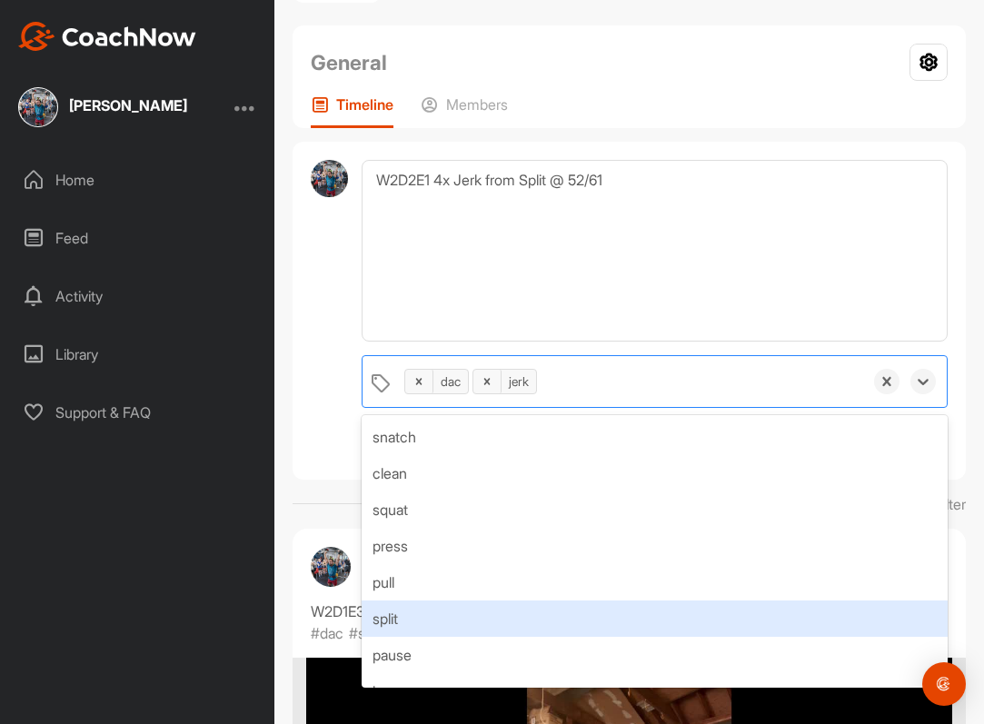
click at [398, 623] on div "split" at bounding box center [655, 619] width 586 height 36
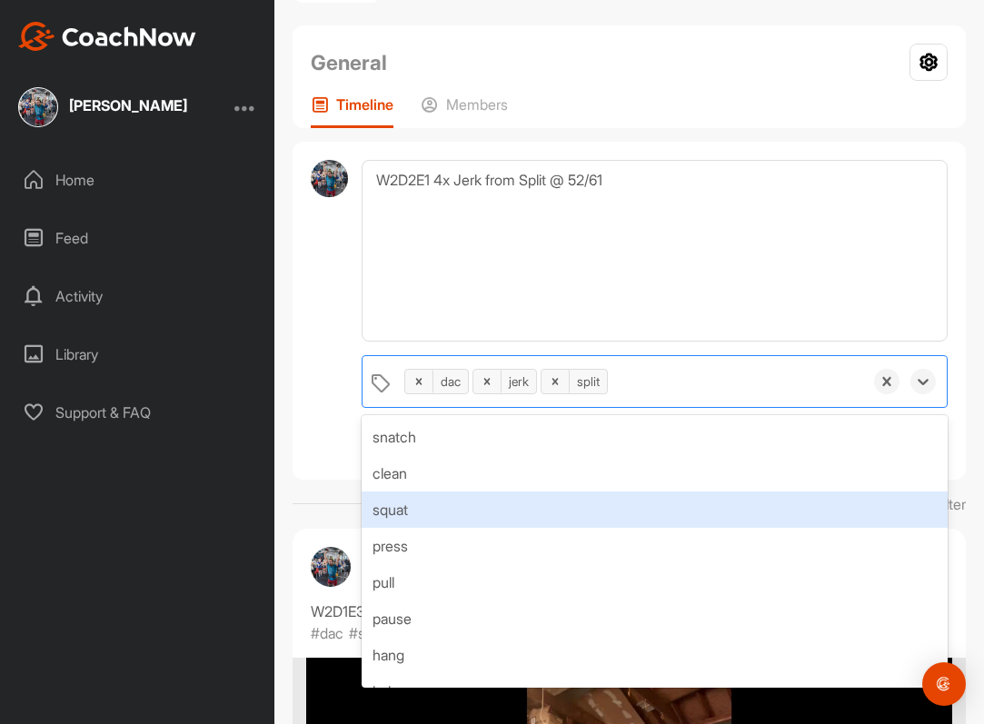
click at [330, 346] on div at bounding box center [329, 311] width 37 height 302
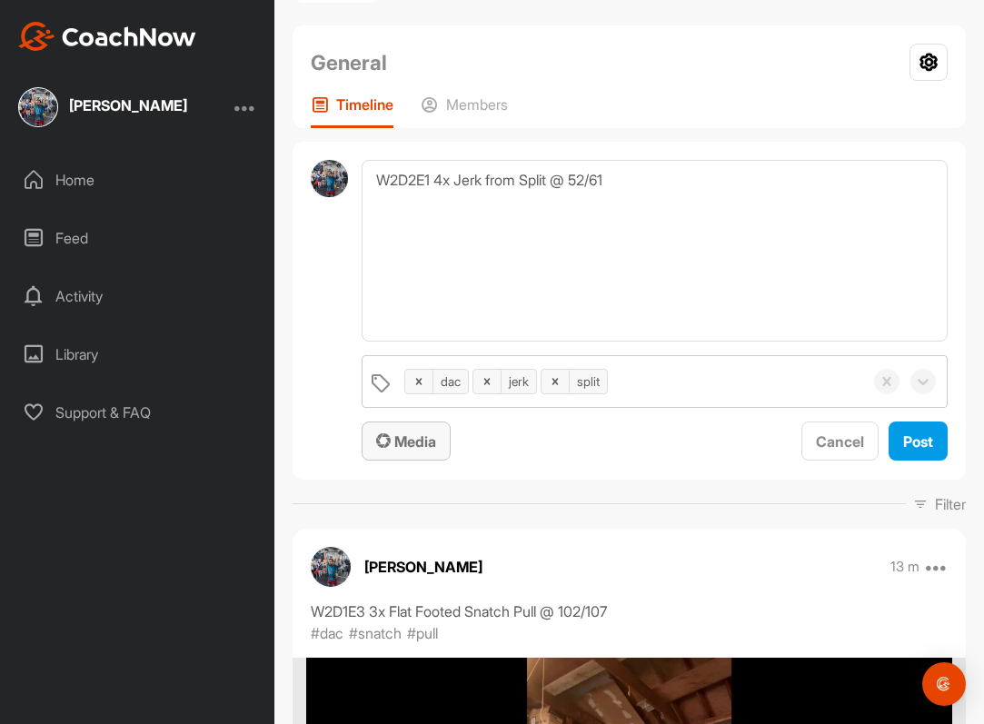
click at [402, 453] on button "Media" at bounding box center [406, 441] width 89 height 39
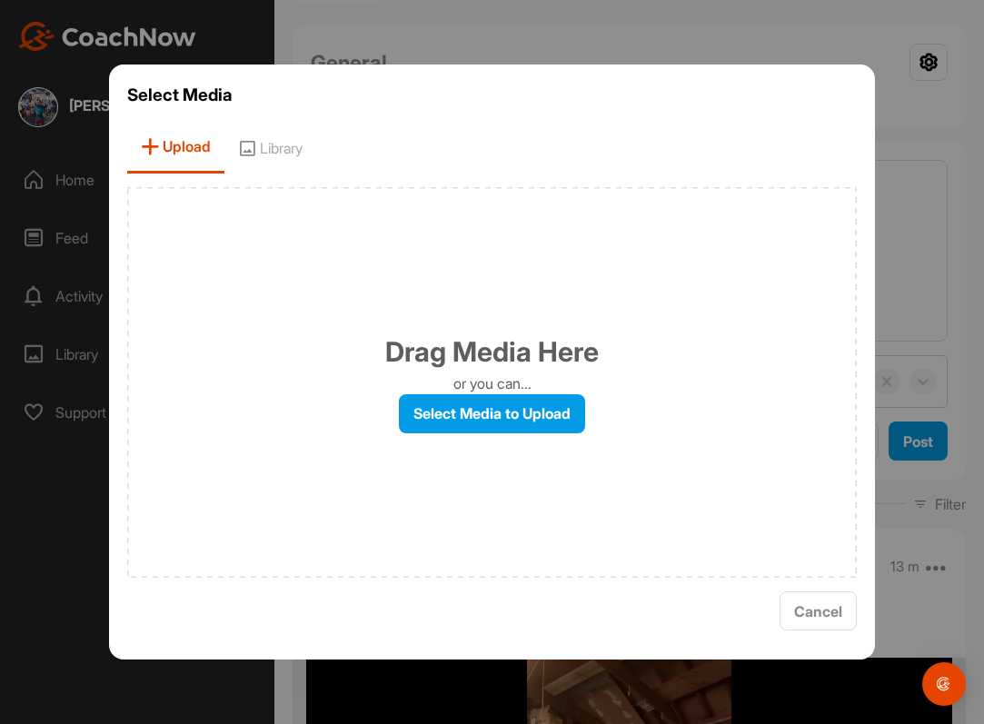
click at [443, 391] on div "Drag Media Here or you can... Select Media to Upload" at bounding box center [492, 382] width 731 height 391
click at [443, 415] on label "Select Media to Upload" at bounding box center [492, 413] width 186 height 39
click at [0, 0] on input "Select Media to Upload" at bounding box center [0, 0] width 0 height 0
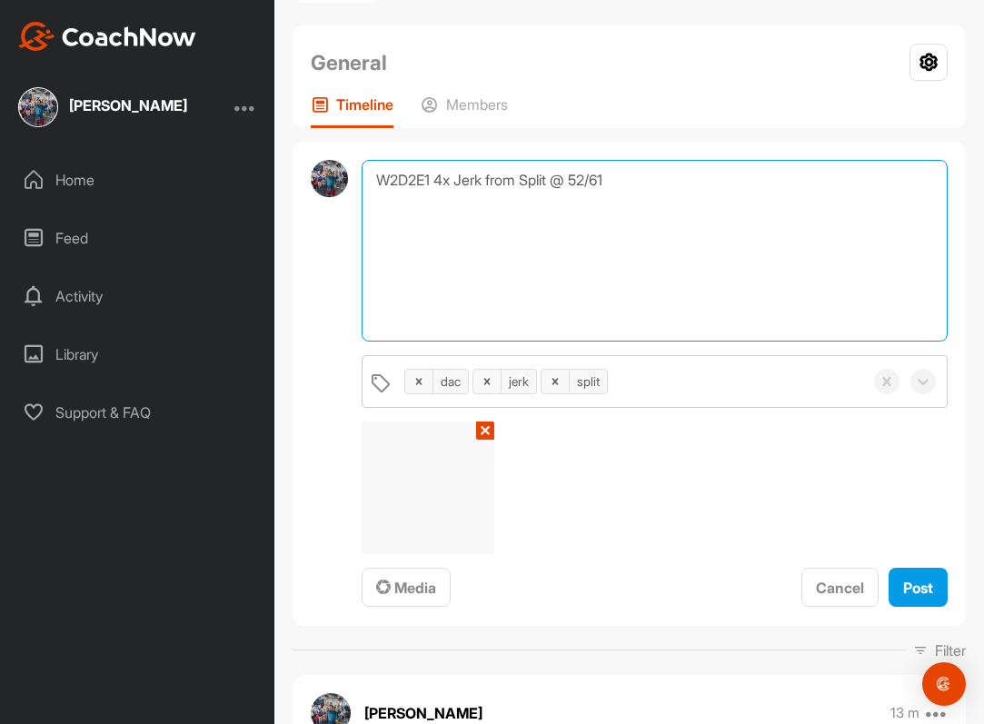
click at [676, 210] on textarea "W2D2E1 4x Jerk from Split @ 52/61" at bounding box center [655, 251] width 586 height 182
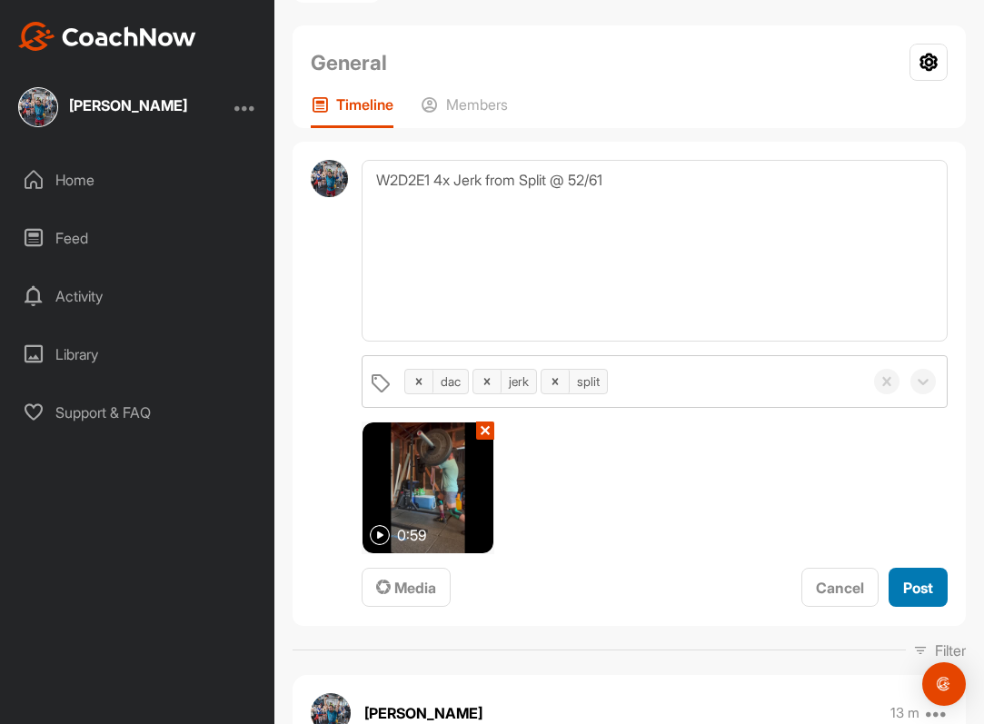
click at [905, 584] on span "Post" at bounding box center [919, 588] width 30 height 18
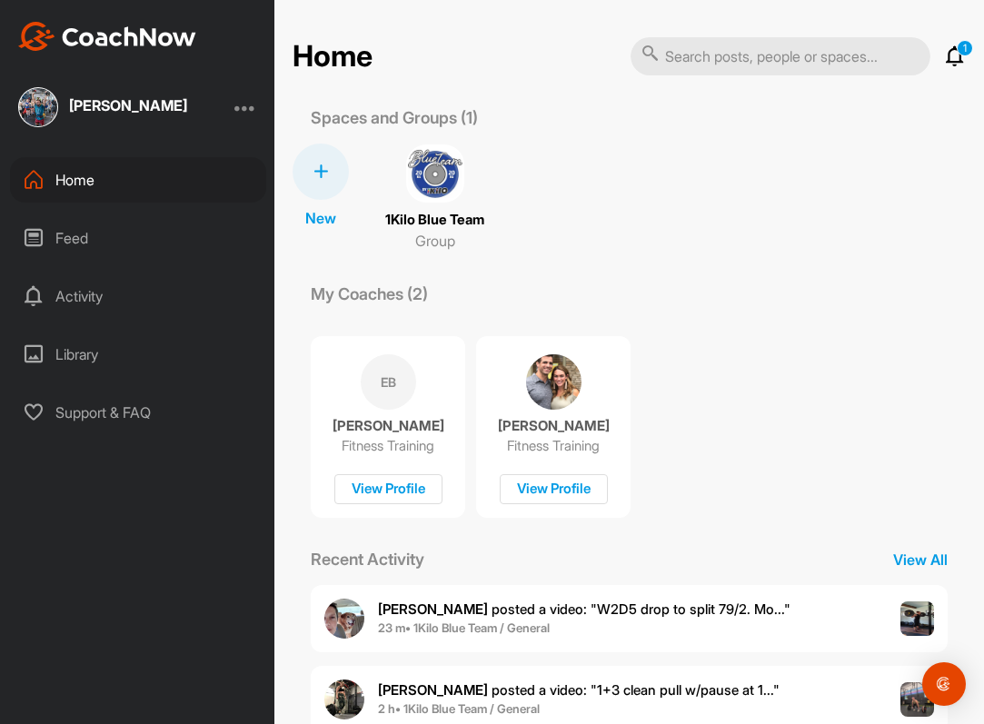
click at [447, 145] on img at bounding box center [435, 174] width 58 height 58
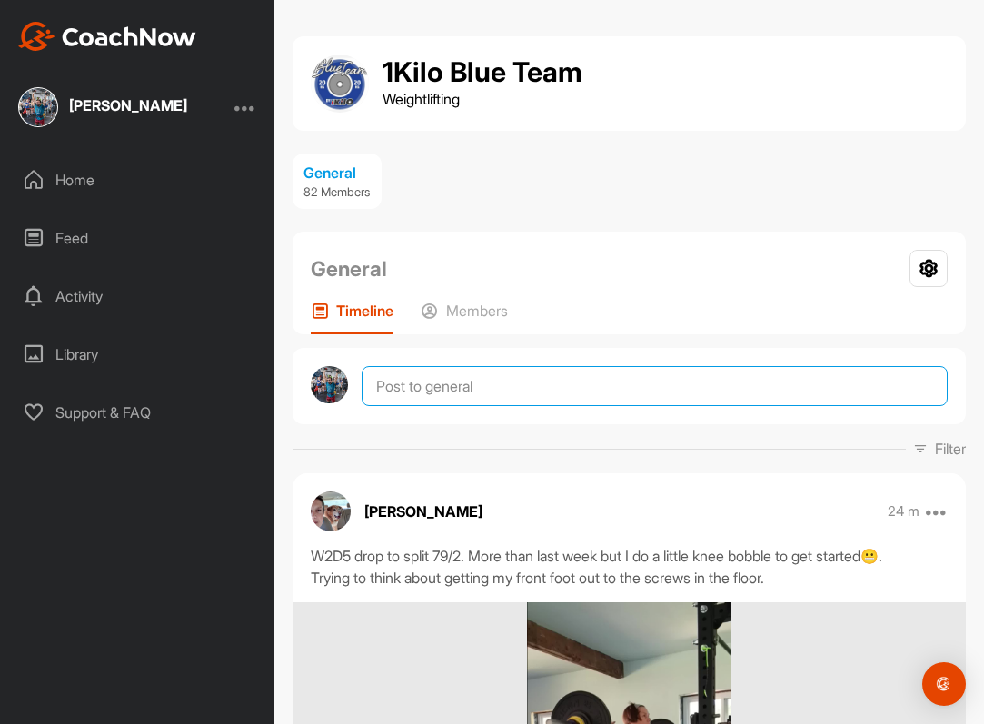
click at [558, 384] on textarea at bounding box center [655, 386] width 586 height 40
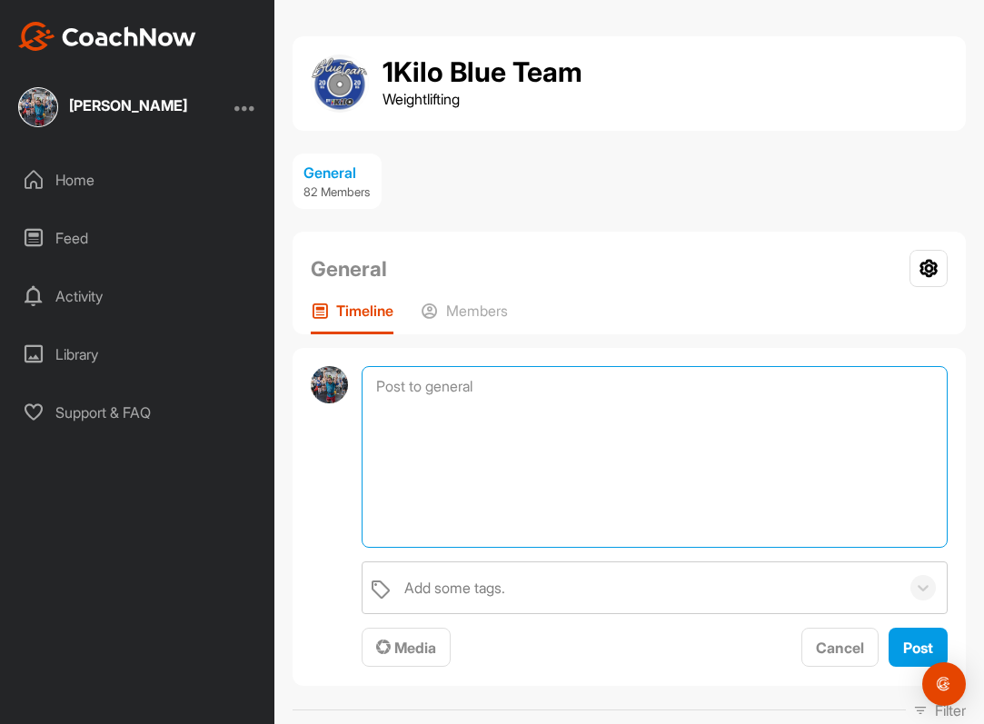
paste textarea "Slow Pull Power Clean w/ Pause in Catch + Push Press"
click at [374, 389] on textarea "Slow Pull Power Clean w/ Pause in Catch + Push Press" at bounding box center [655, 457] width 586 height 182
click at [845, 389] on textarea "W2D3E2 Slow Pull Power Clean w/ Pause in Catch + Push Press" at bounding box center [655, 457] width 586 height 182
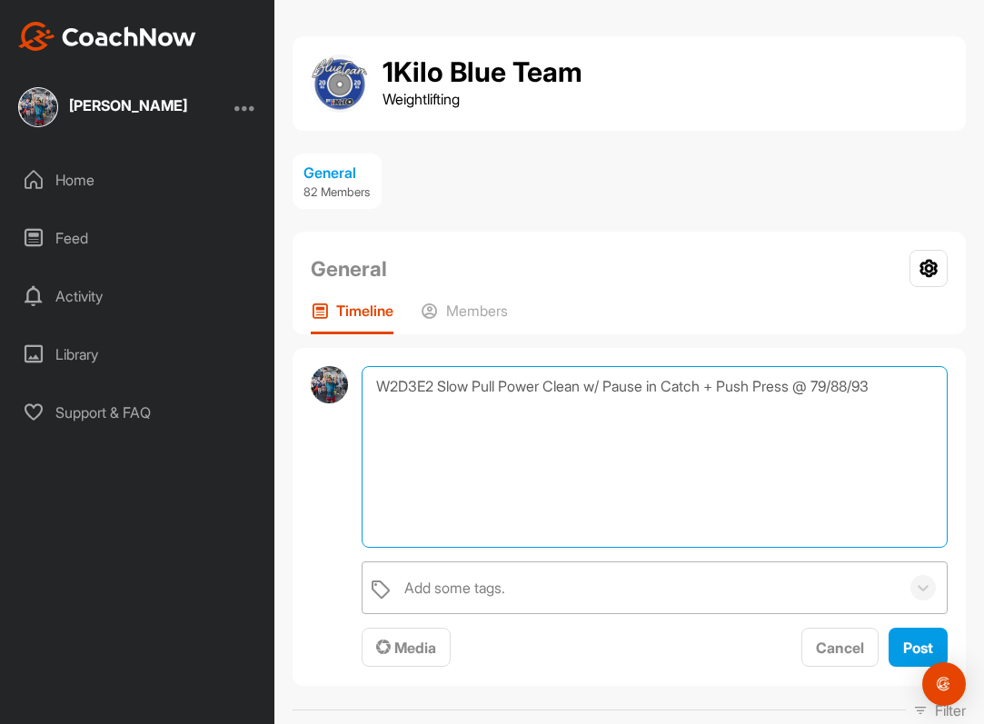
type textarea "W2D3E2 Slow Pull Power Clean w/ Pause in Catch + Push Press @ 79/88/93"
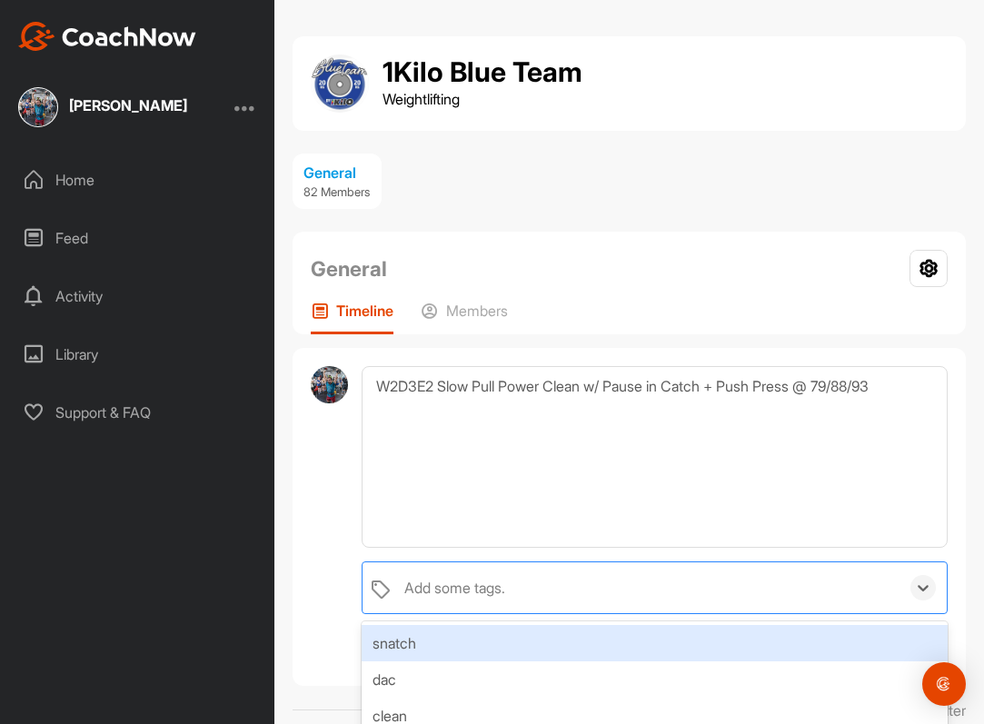
click at [605, 588] on div "Add some tags." at bounding box center [647, 588] width 504 height 51
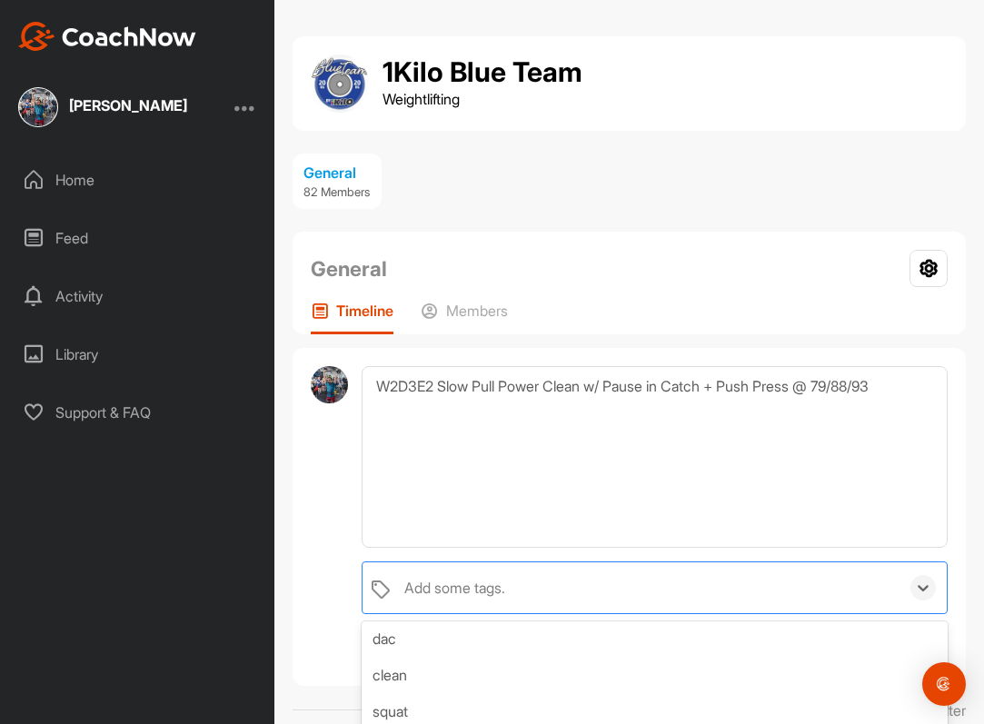
scroll to position [52, 0]
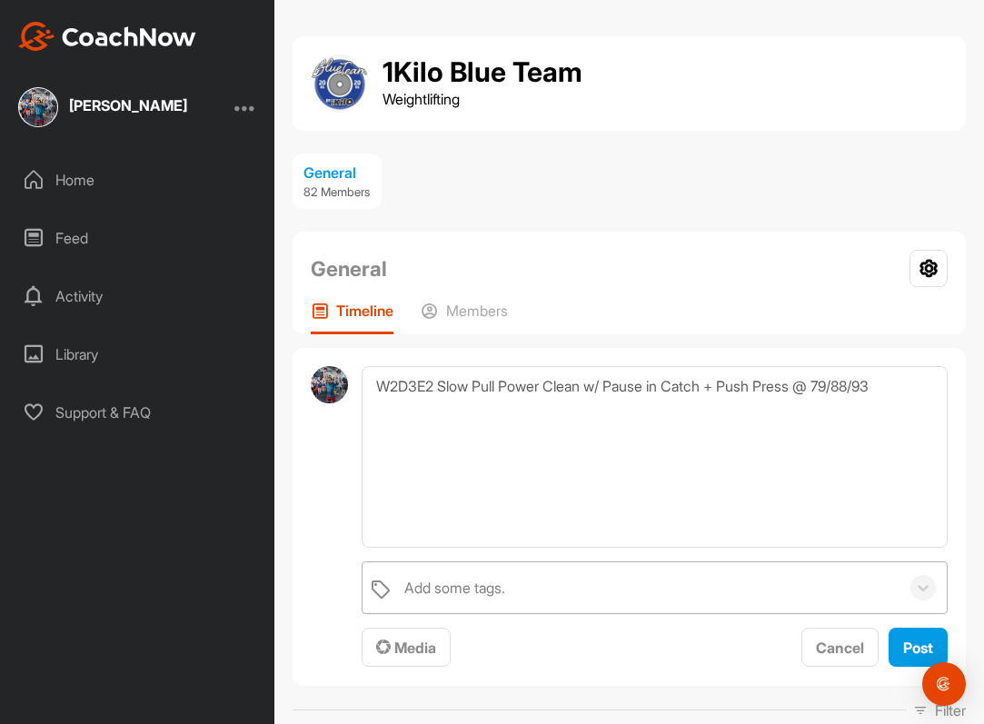
drag, startPoint x: 471, startPoint y: 618, endPoint x: 443, endPoint y: 581, distance: 46.7
click at [443, 581] on div "Add some tags." at bounding box center [454, 588] width 101 height 22
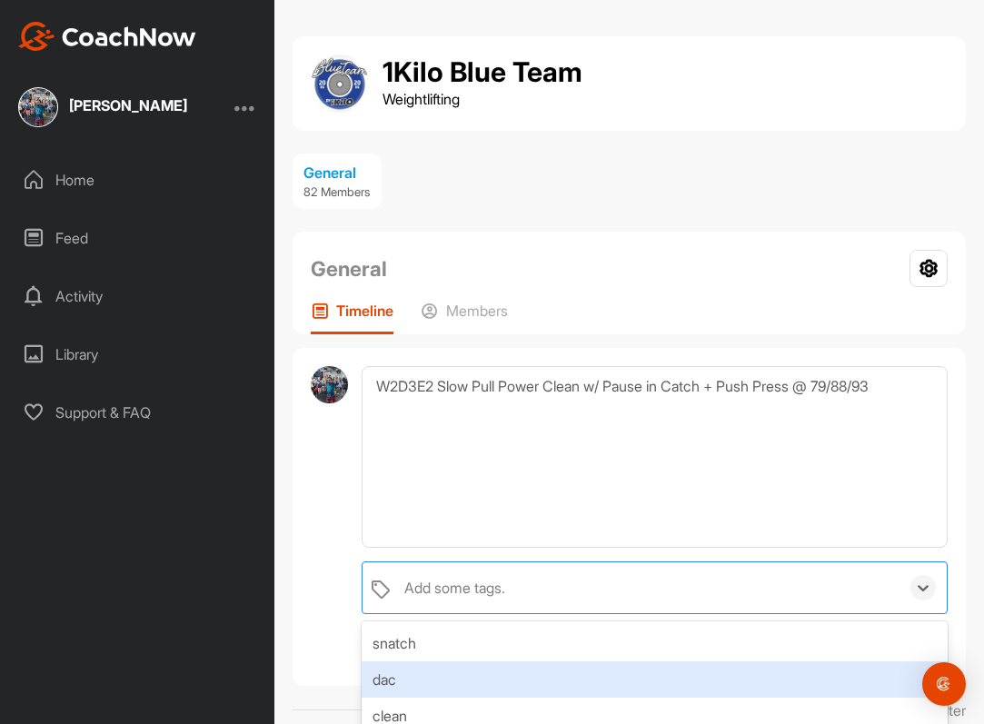
click at [429, 682] on div "dac" at bounding box center [655, 680] width 586 height 36
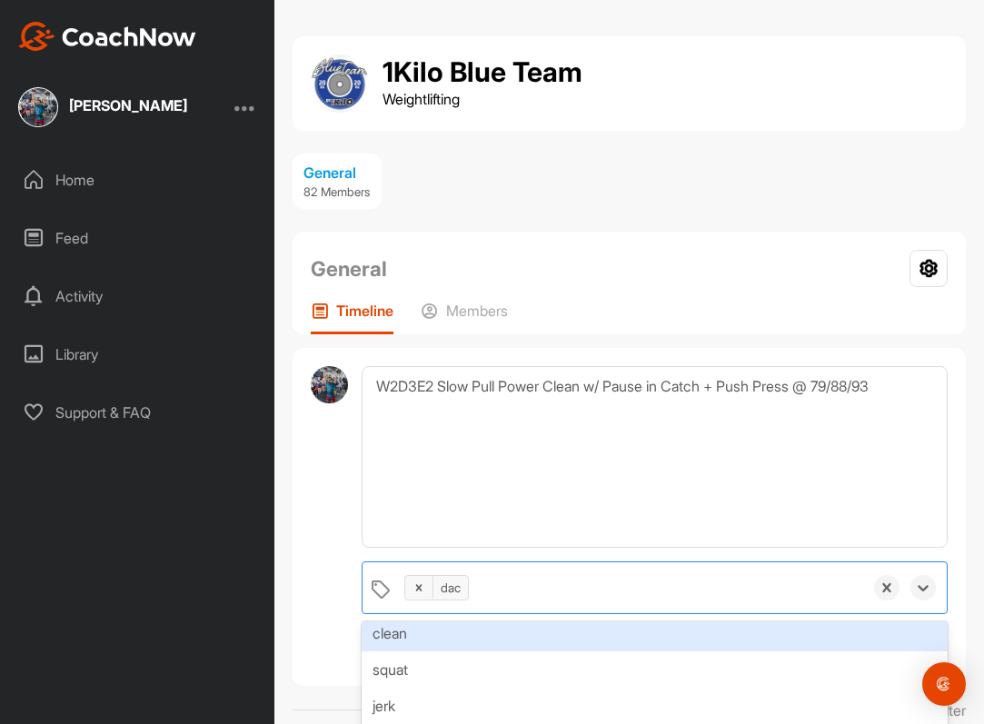
click at [464, 638] on div "clean" at bounding box center [655, 633] width 586 height 36
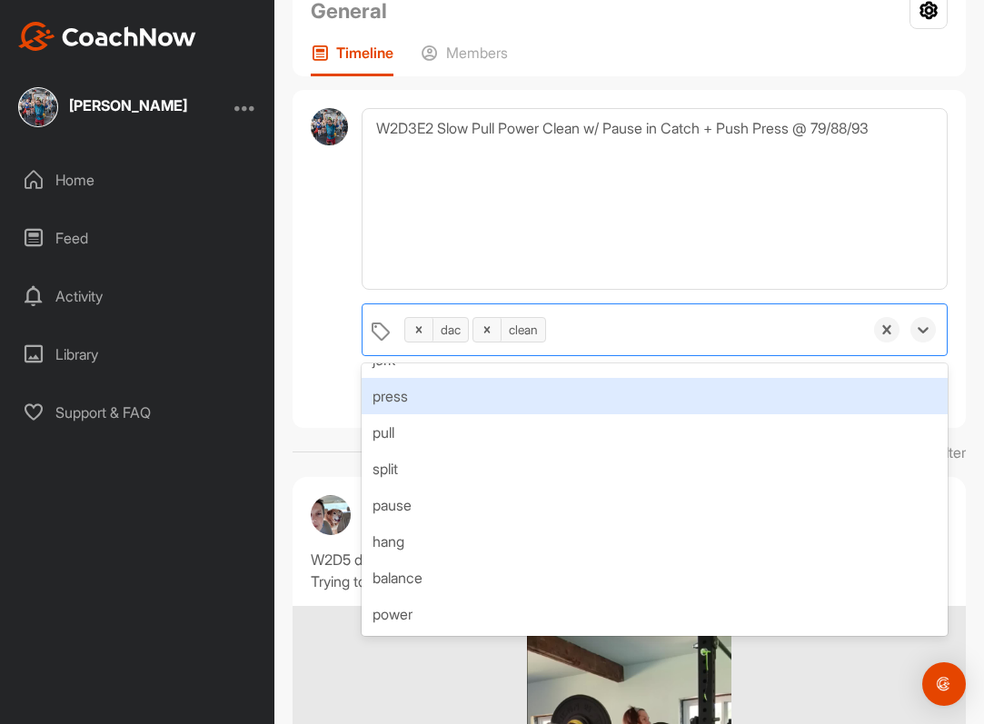
scroll to position [521, 0]
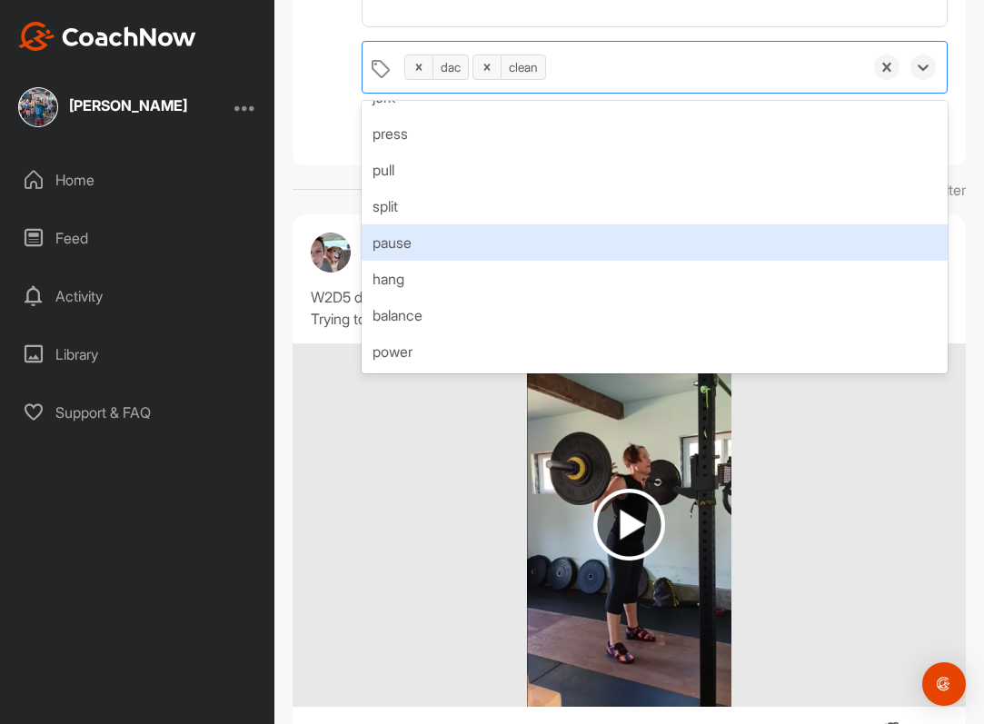
click at [522, 238] on div "pause" at bounding box center [655, 243] width 586 height 36
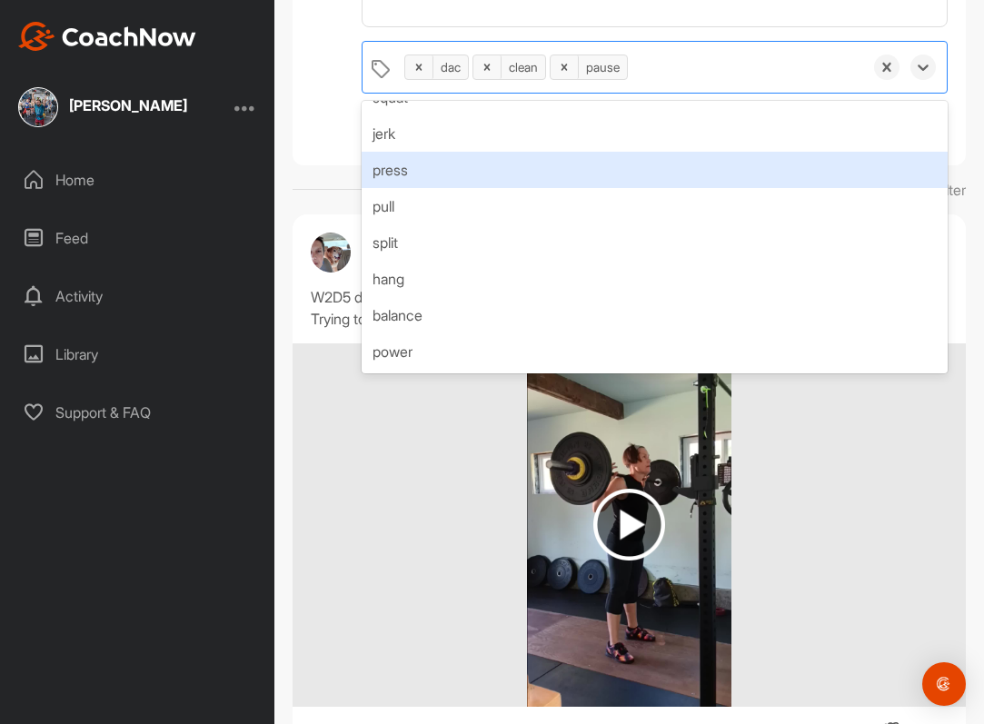
click at [508, 160] on div "press" at bounding box center [655, 170] width 586 height 36
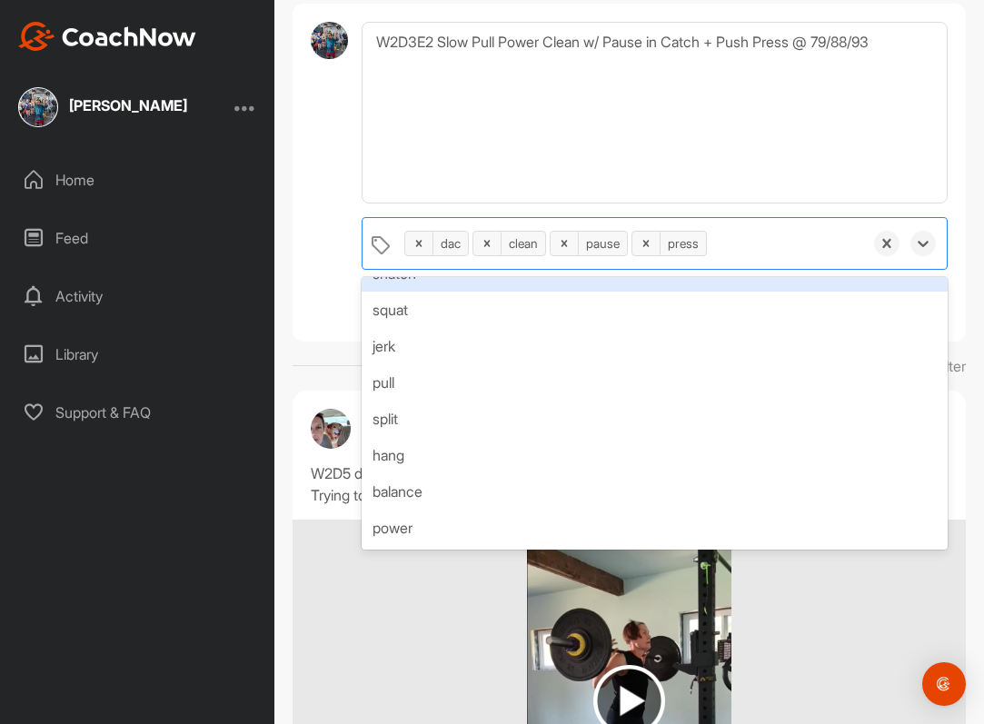
scroll to position [188, 0]
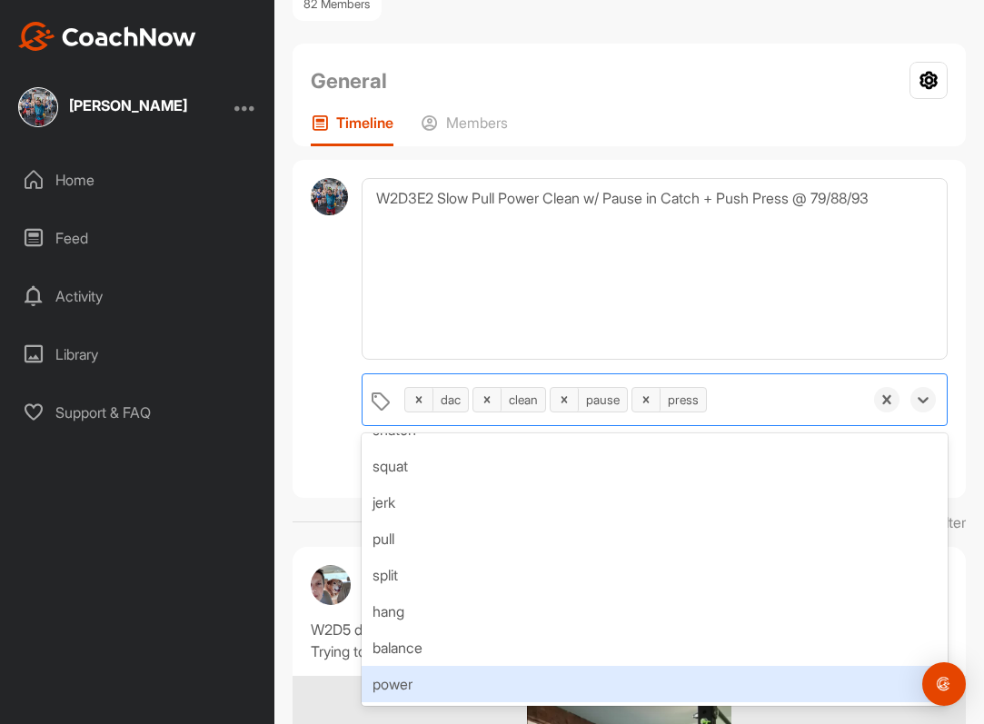
click at [475, 683] on div "power" at bounding box center [655, 684] width 586 height 36
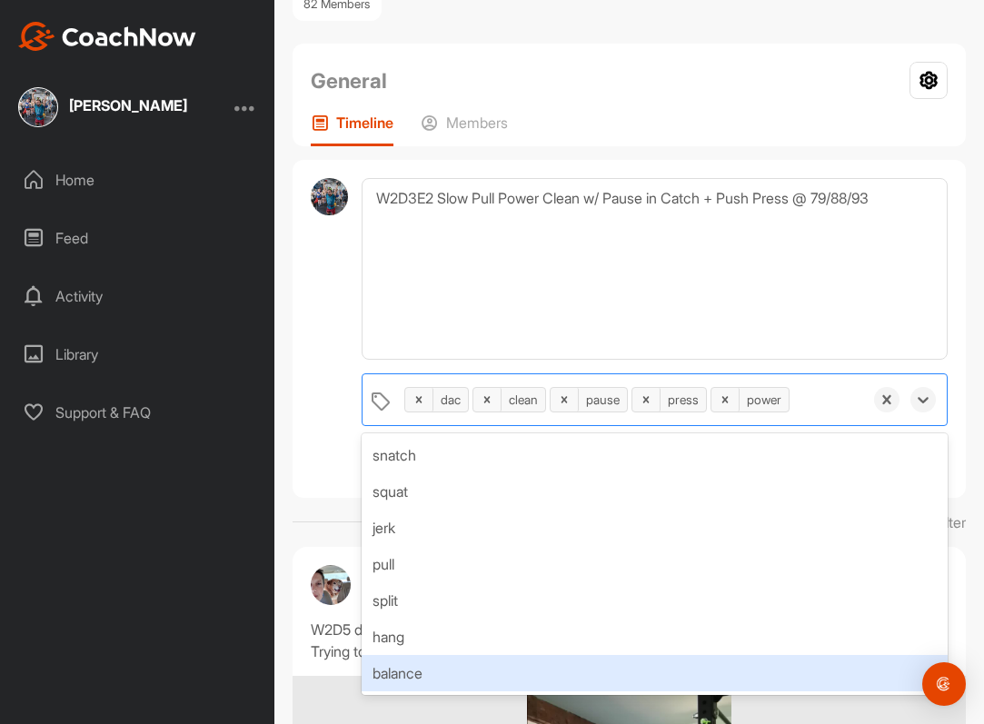
scroll to position [0, 0]
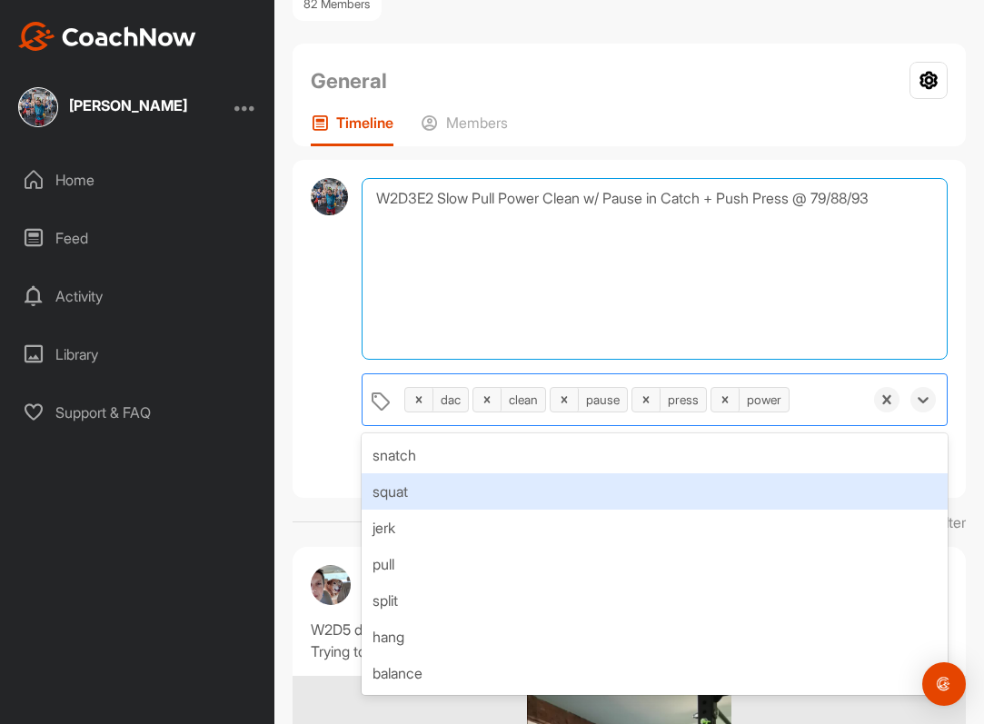
click at [566, 235] on textarea "W2D3E2 Slow Pull Power Clean w/ Pause in Catch + Push Press @ 79/88/93" at bounding box center [655, 269] width 586 height 182
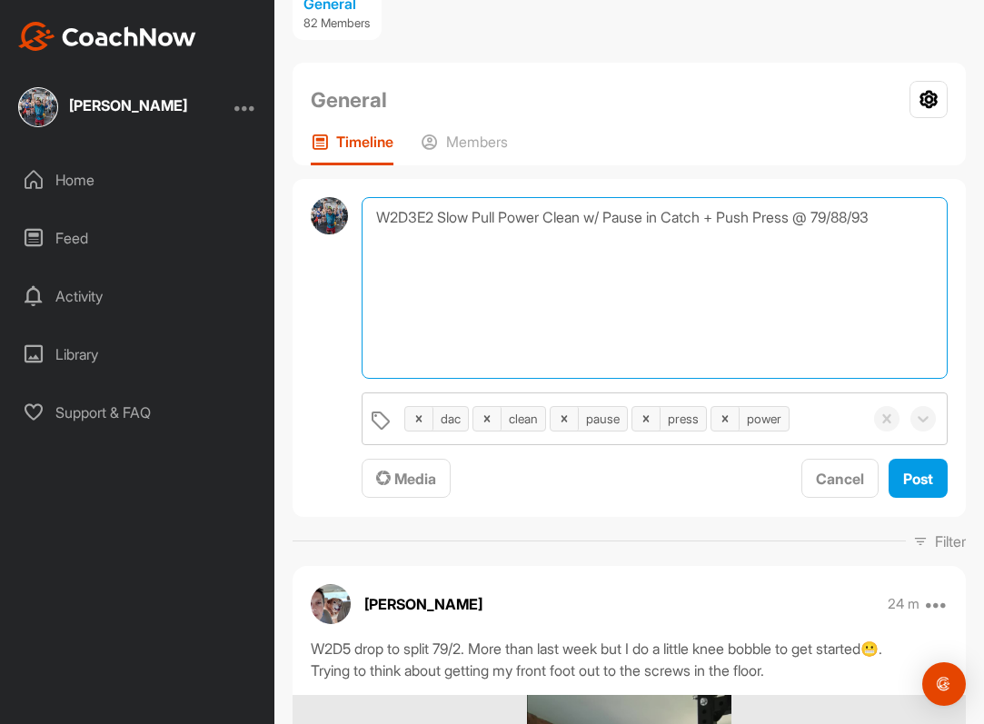
scroll to position [159, 0]
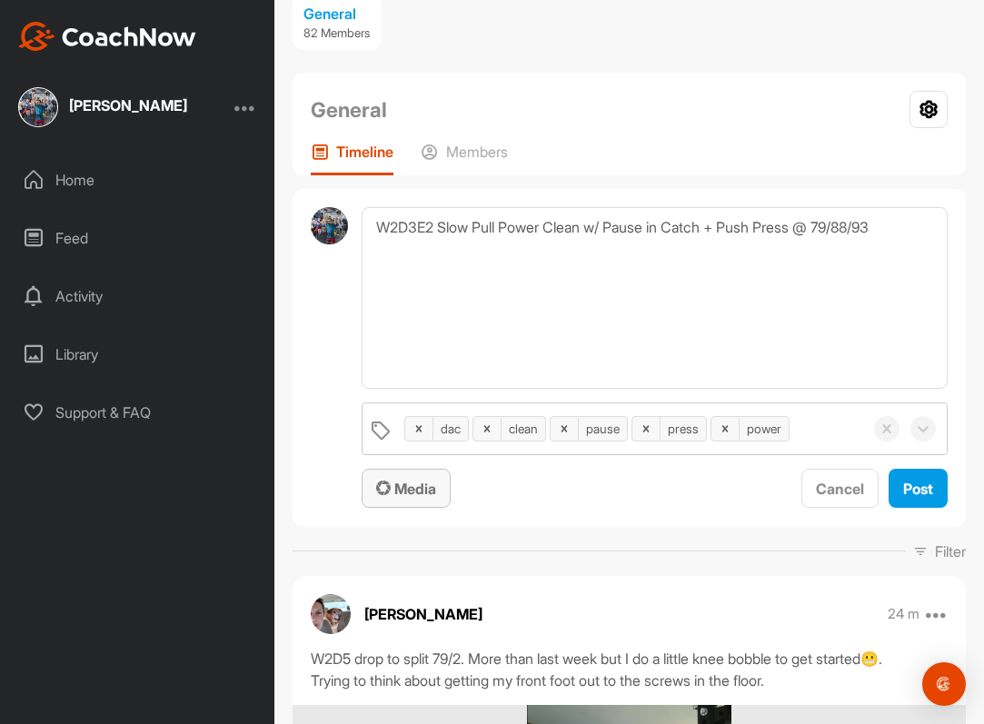
click at [427, 497] on div "Media" at bounding box center [406, 489] width 60 height 22
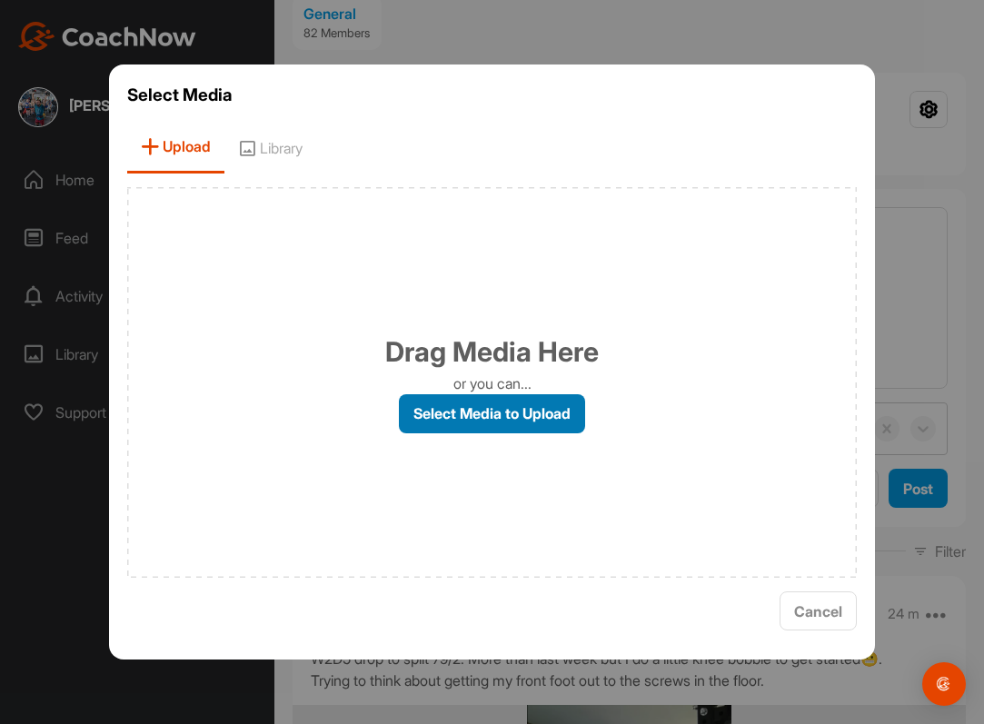
click at [461, 408] on label "Select Media to Upload" at bounding box center [492, 413] width 186 height 39
click at [0, 0] on input "Select Media to Upload" at bounding box center [0, 0] width 0 height 0
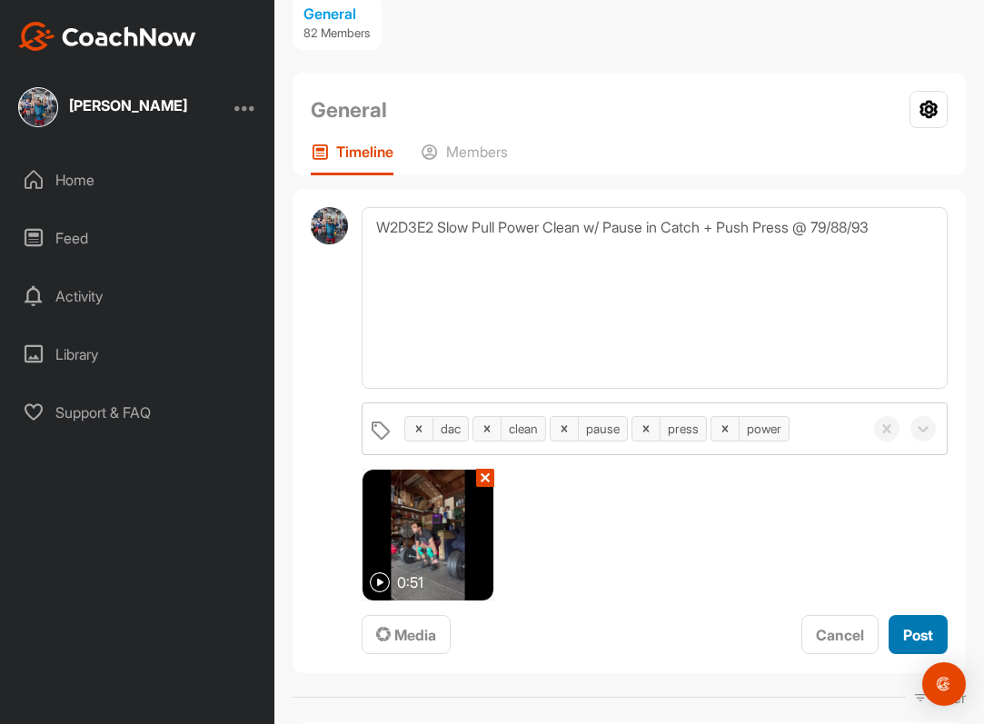
click at [910, 626] on span "Post" at bounding box center [919, 635] width 30 height 18
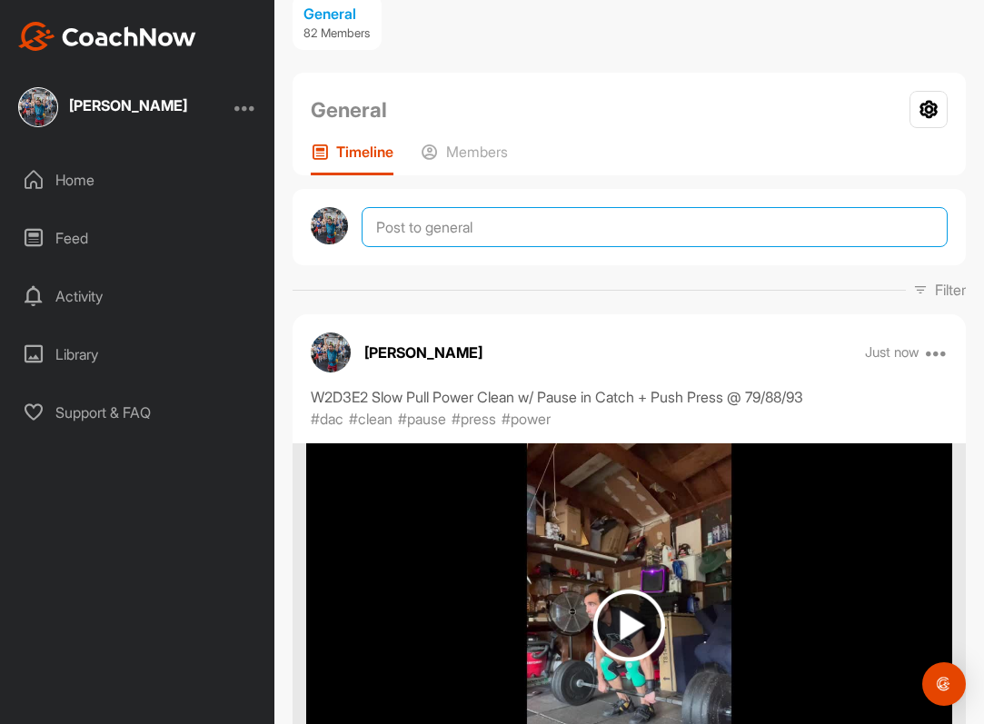
click at [414, 231] on textarea at bounding box center [655, 227] width 586 height 40
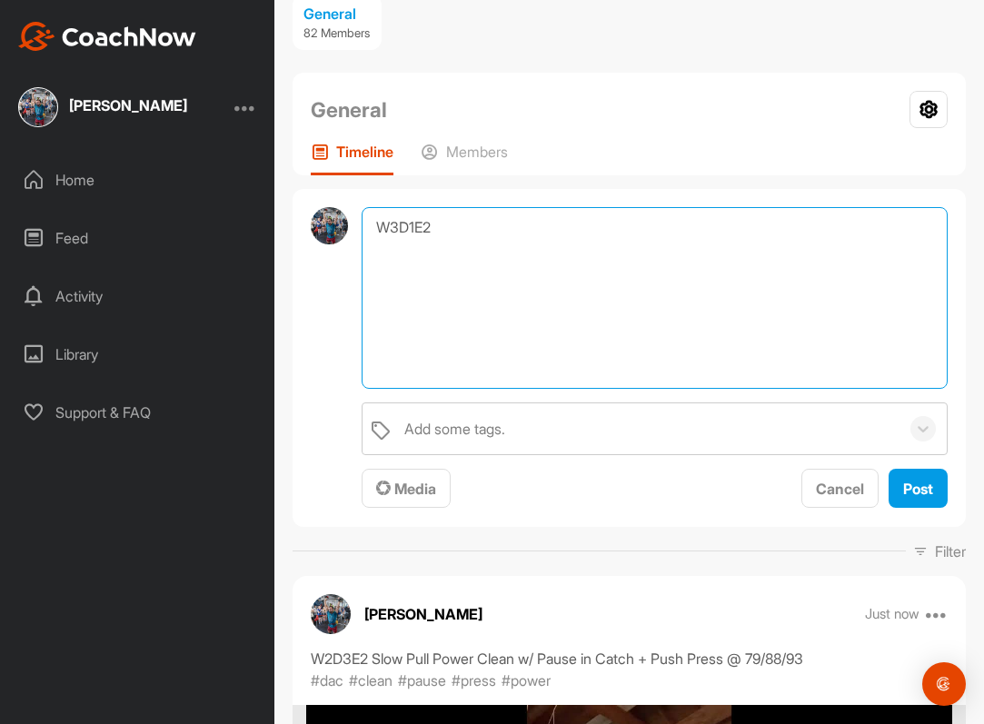
paste textarea "Deficit Clean"
click at [434, 222] on textarea "W3D1E2 Deficit Clean" at bounding box center [655, 298] width 586 height 182
click at [615, 250] on textarea "W3D1E2 2x Deficit Clean" at bounding box center [655, 298] width 586 height 182
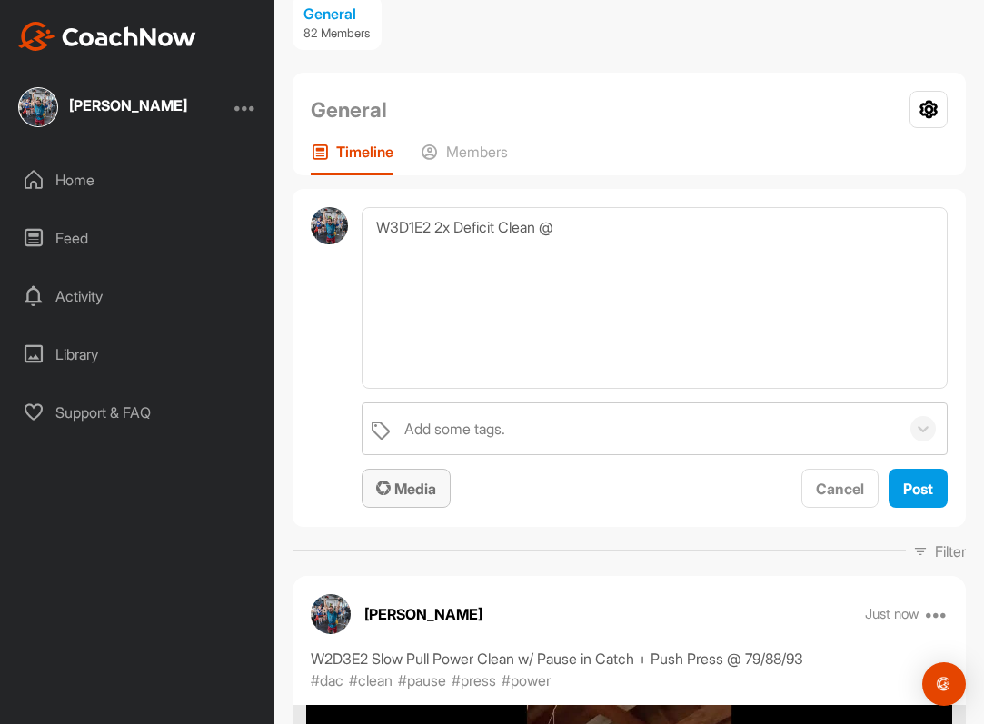
click at [418, 497] on div "Media" at bounding box center [406, 489] width 60 height 22
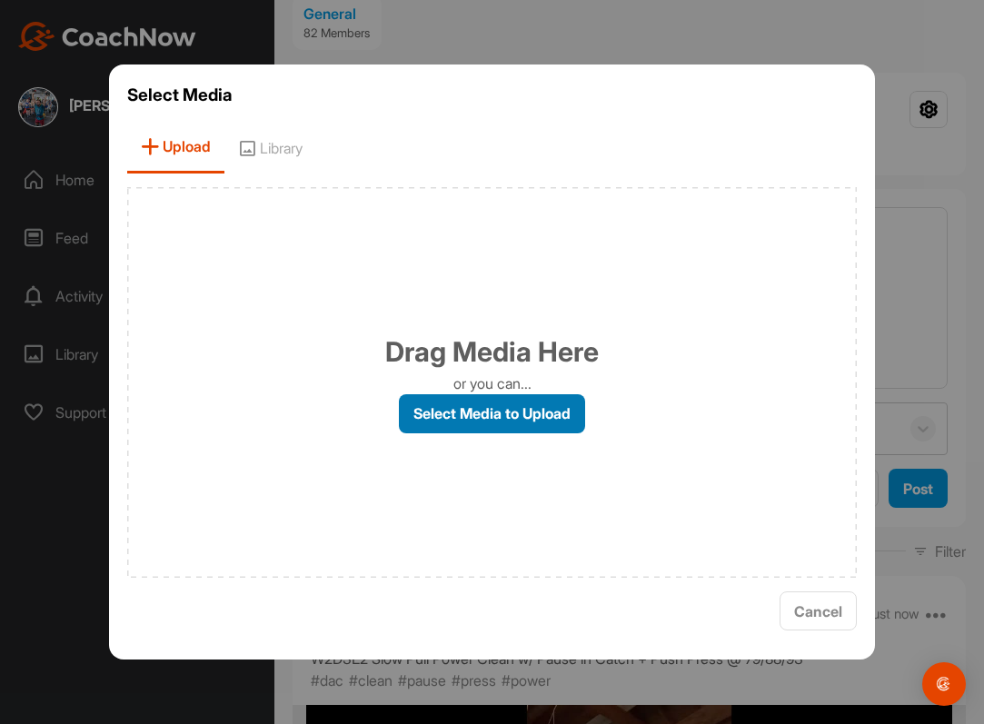
click at [451, 423] on label "Select Media to Upload" at bounding box center [492, 413] width 186 height 39
click at [0, 0] on input "Select Media to Upload" at bounding box center [0, 0] width 0 height 0
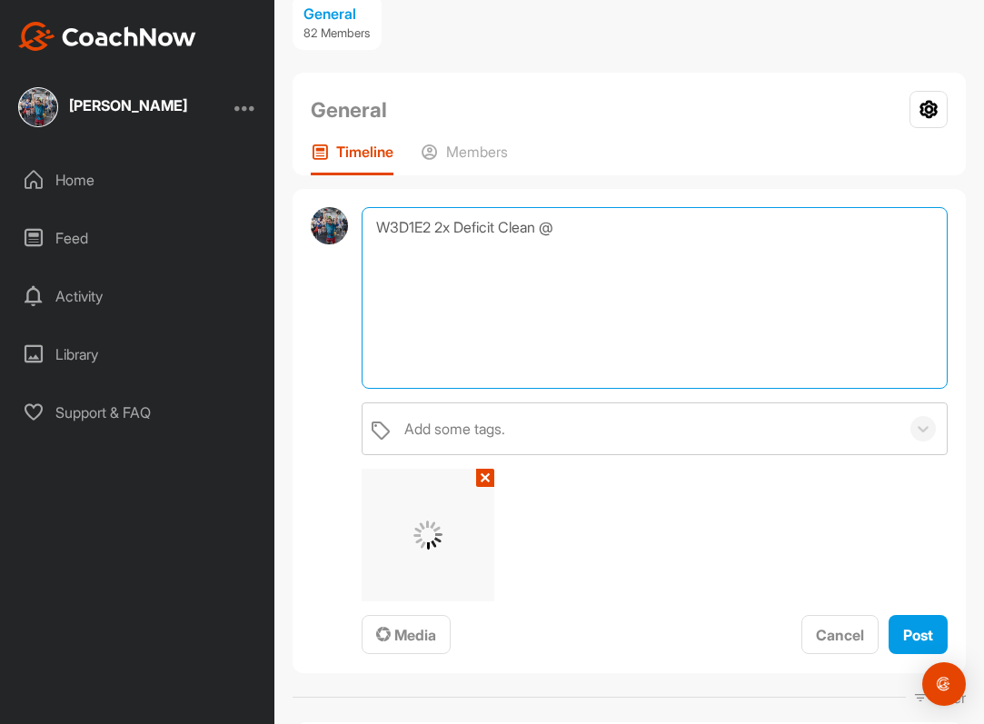
click at [624, 263] on textarea "W3D1E2 2x Deficit Clean @" at bounding box center [655, 298] width 586 height 182
type textarea "W3D1E2 2x Deficit Clean @ 79/88"
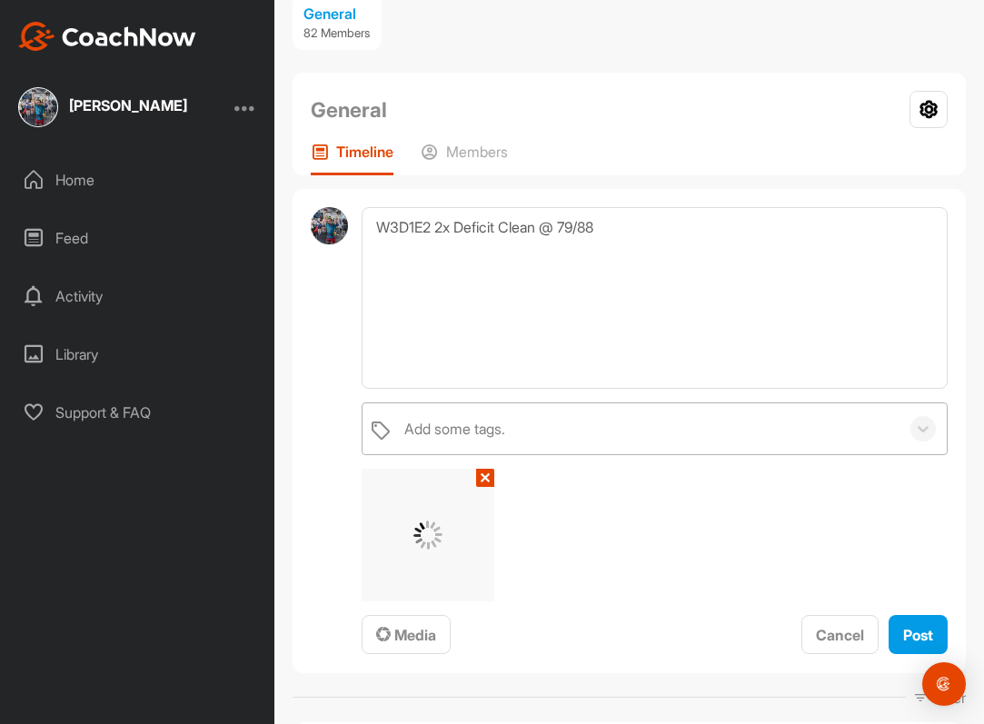
click at [574, 411] on div "Add some tags." at bounding box center [647, 429] width 504 height 51
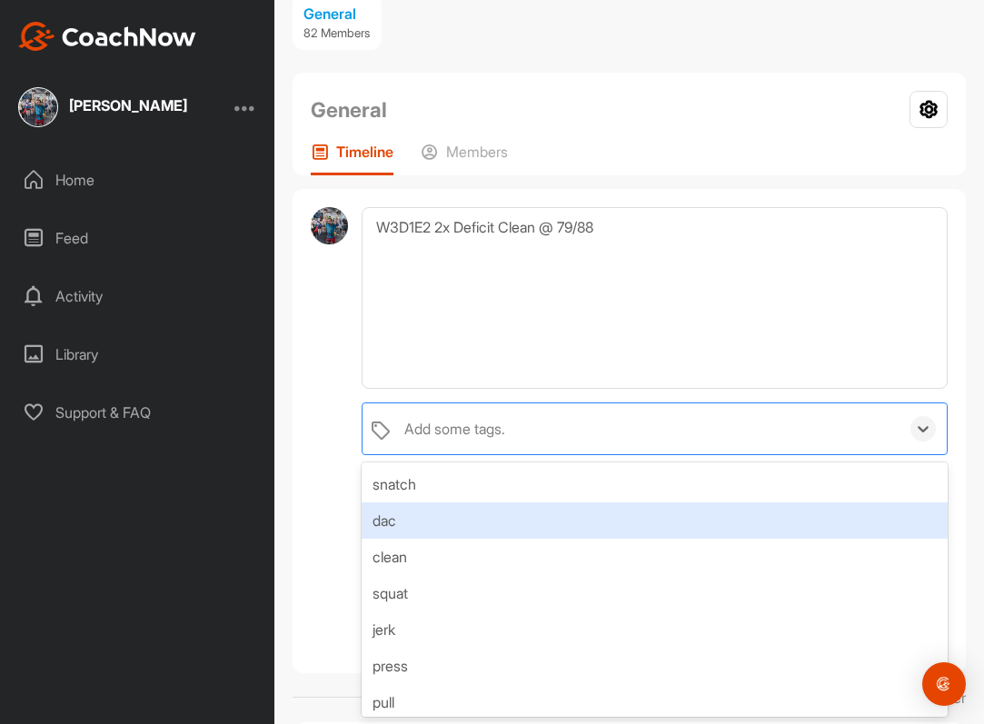
click at [507, 513] on div "dac" at bounding box center [655, 521] width 586 height 36
click at [488, 517] on div "clean" at bounding box center [655, 521] width 586 height 36
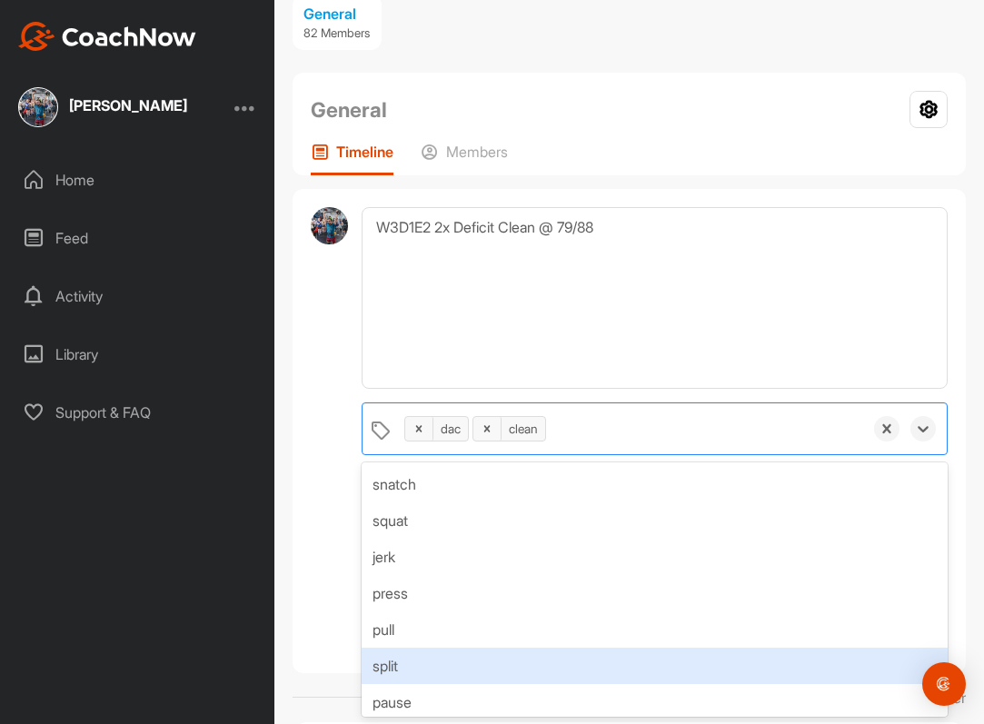
scroll to position [116, 0]
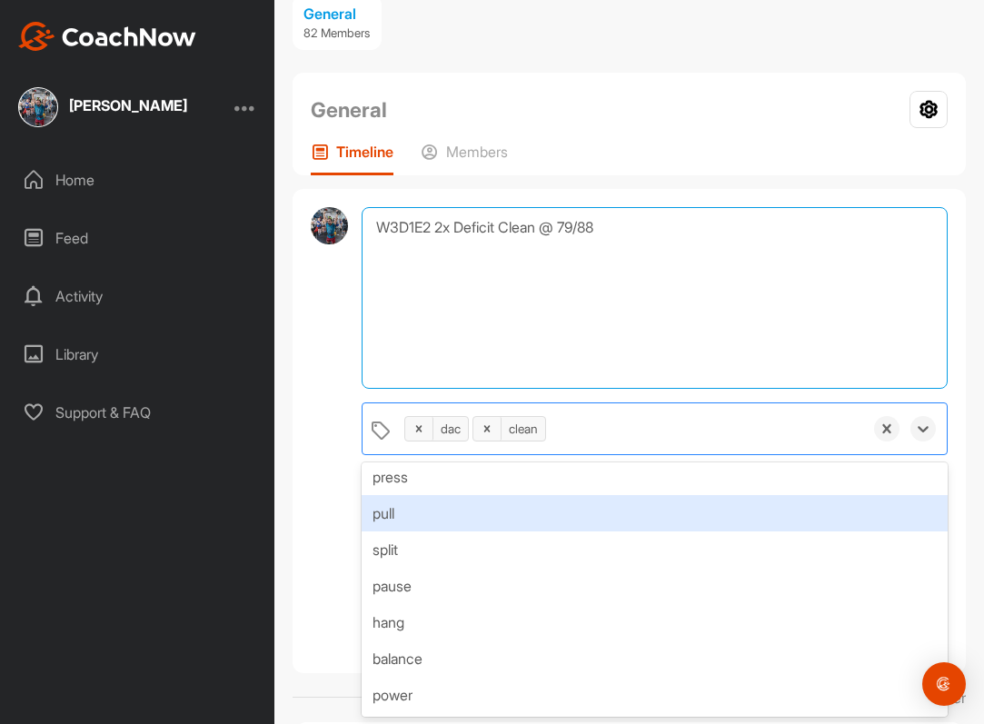
click at [647, 334] on textarea "W3D1E2 2x Deficit Clean @ 79/88" at bounding box center [655, 298] width 586 height 182
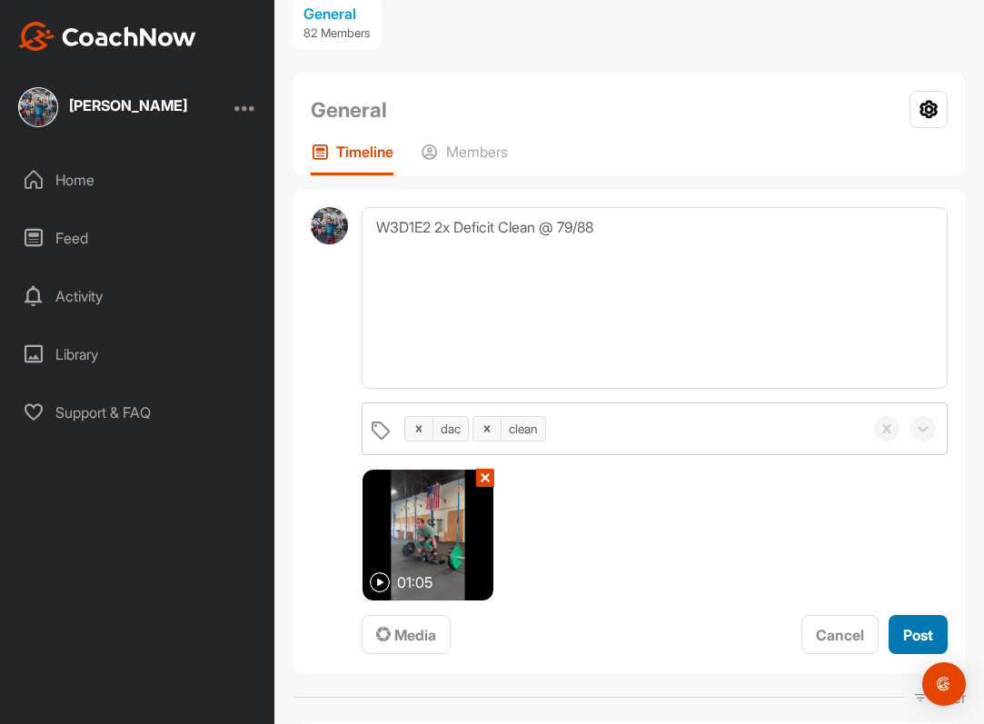
click at [922, 640] on span "Post" at bounding box center [919, 635] width 30 height 18
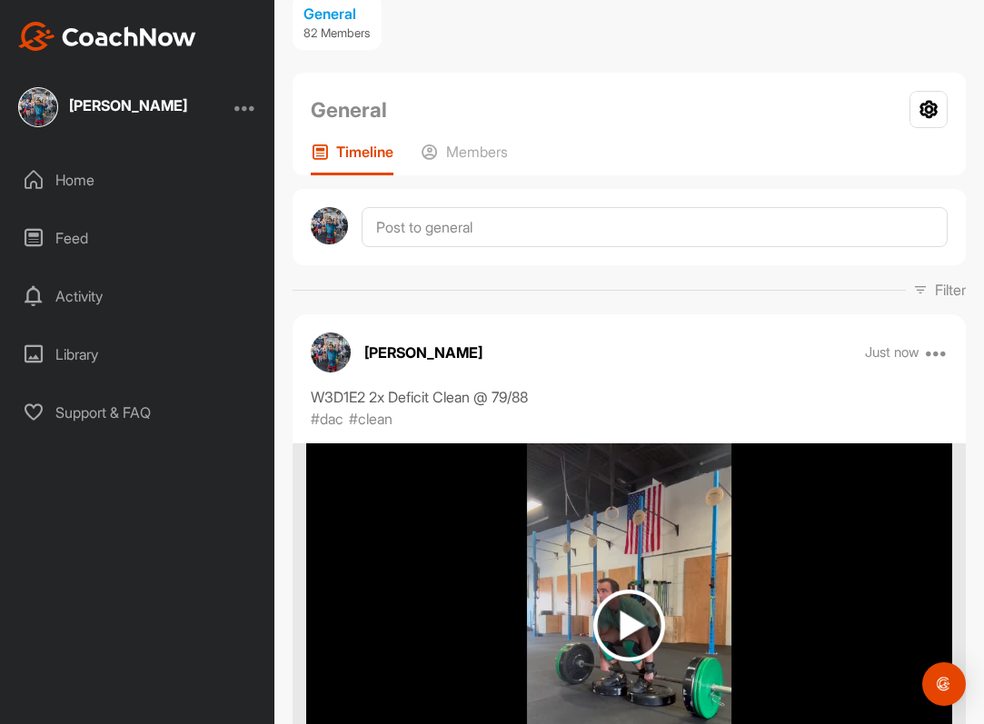
click at [157, 181] on div "Home" at bounding box center [138, 179] width 256 height 45
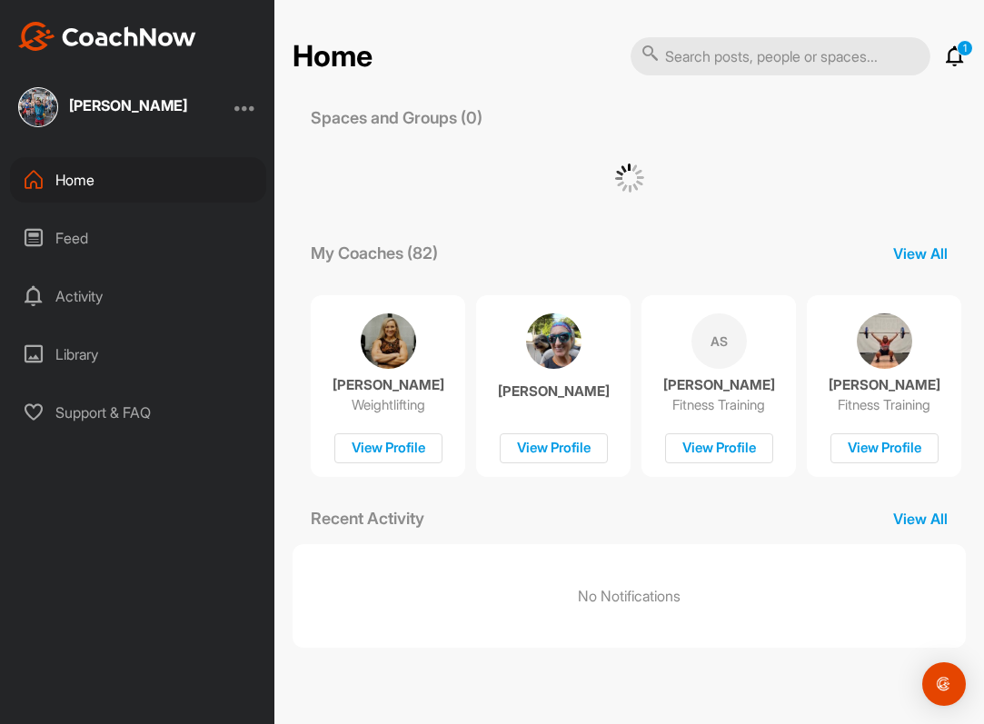
click at [129, 104] on div "[PERSON_NAME]" at bounding box center [128, 105] width 118 height 15
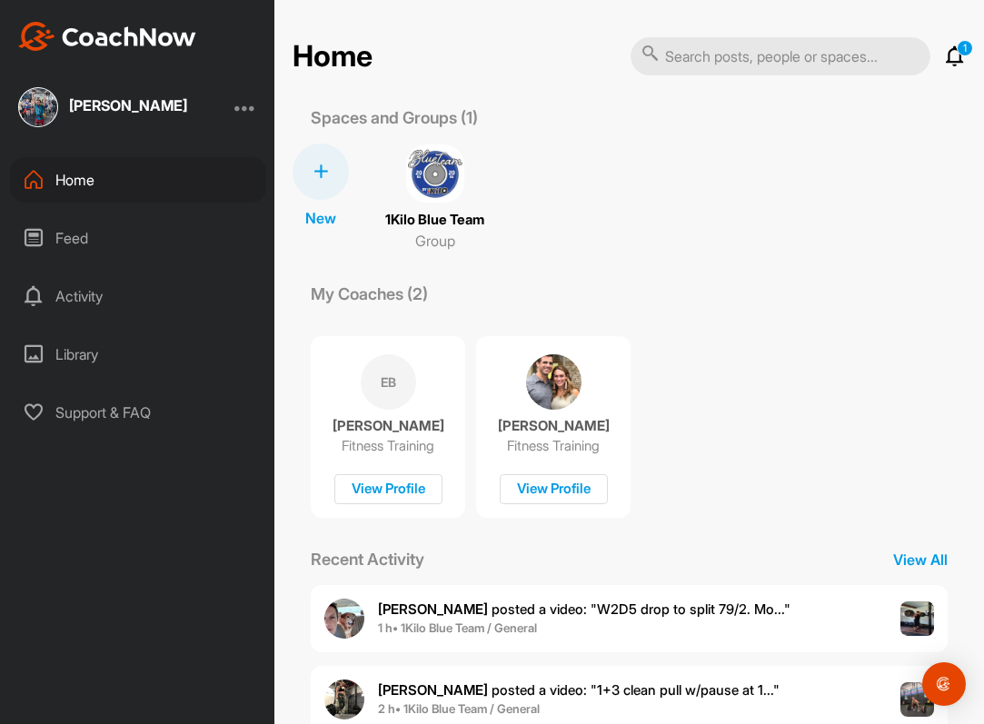
click at [207, 179] on div "Home" at bounding box center [138, 179] width 256 height 45
click at [414, 165] on img at bounding box center [435, 174] width 58 height 58
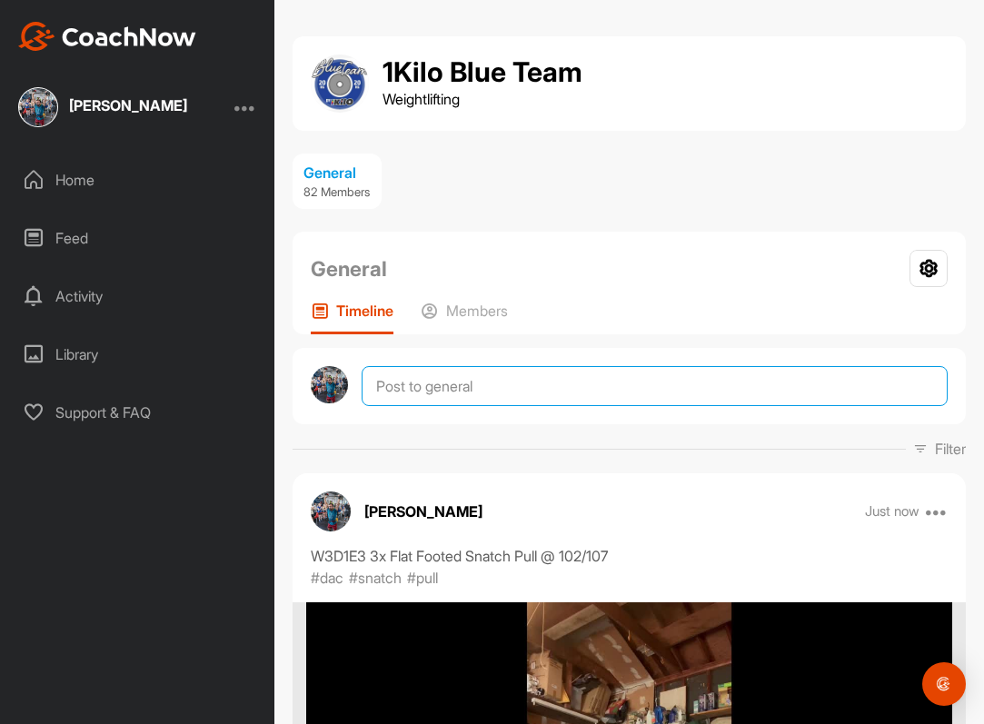
click at [484, 404] on textarea at bounding box center [655, 386] width 586 height 40
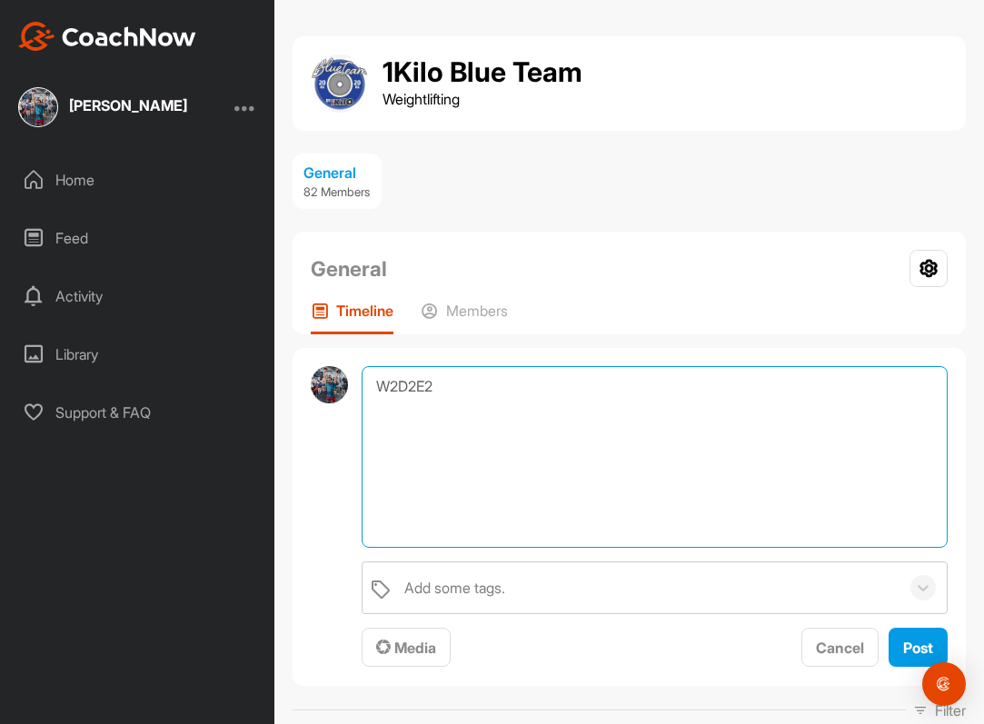
paste textarea "Jerk EMOM"
click at [442, 386] on textarea "W2D2E2 Jerk EMOM" at bounding box center [655, 457] width 586 height 182
click at [474, 388] on textarea "W2D2E2 Jerk EMOM" at bounding box center [655, 457] width 586 height 182
click at [647, 396] on textarea "W2D2E2 Jerk 6Min EMOM" at bounding box center [655, 457] width 586 height 182
type textarea "W2D2E2 Jerk 6Min EMOM @ 102"
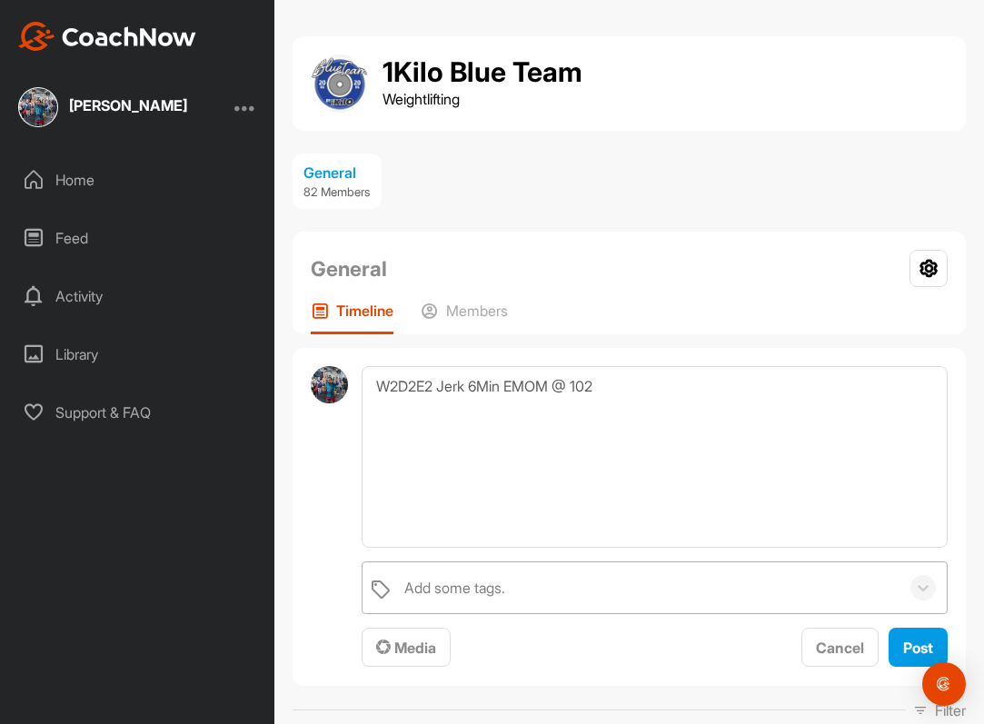
click at [531, 604] on div "Add some tags." at bounding box center [647, 588] width 504 height 51
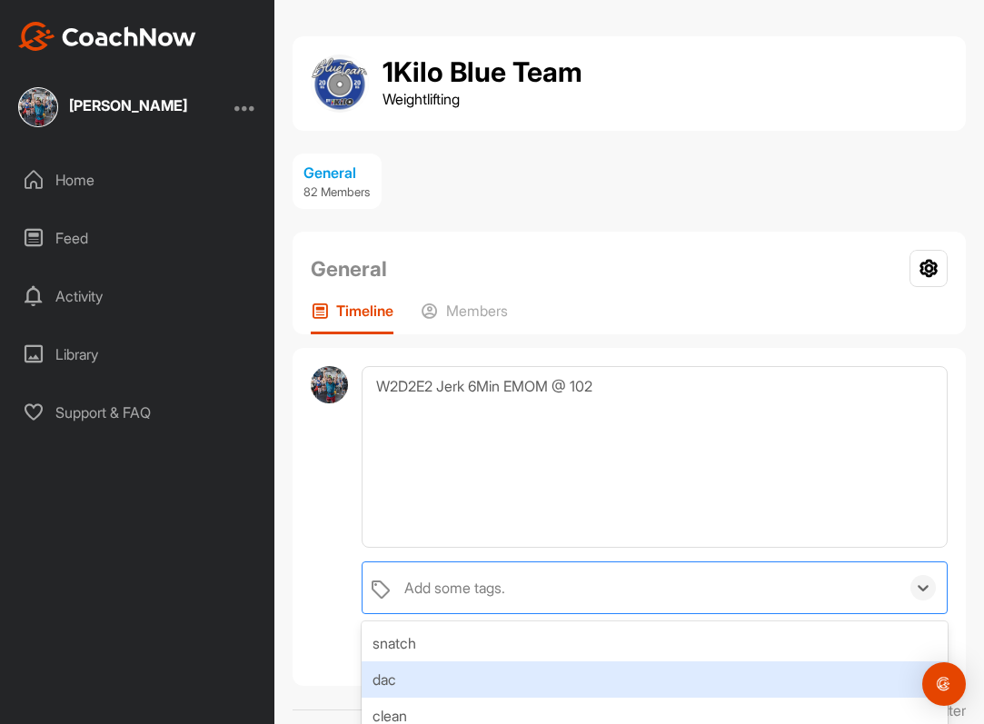
click at [483, 668] on div "dac" at bounding box center [655, 680] width 586 height 36
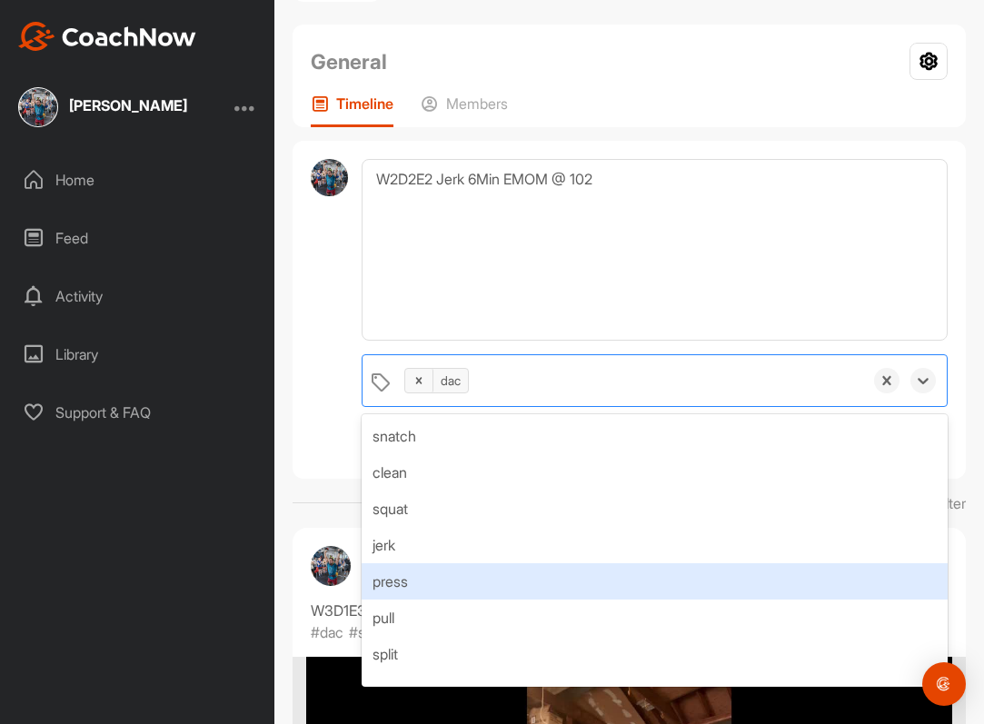
scroll to position [267, 0]
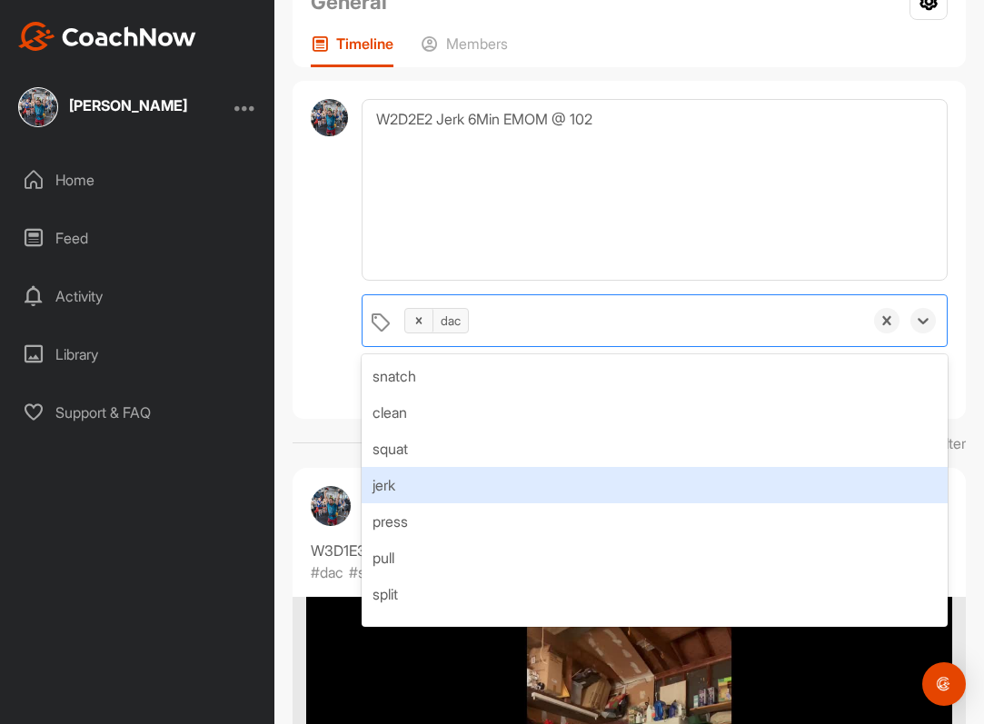
click at [530, 499] on div "jerk" at bounding box center [655, 485] width 586 height 36
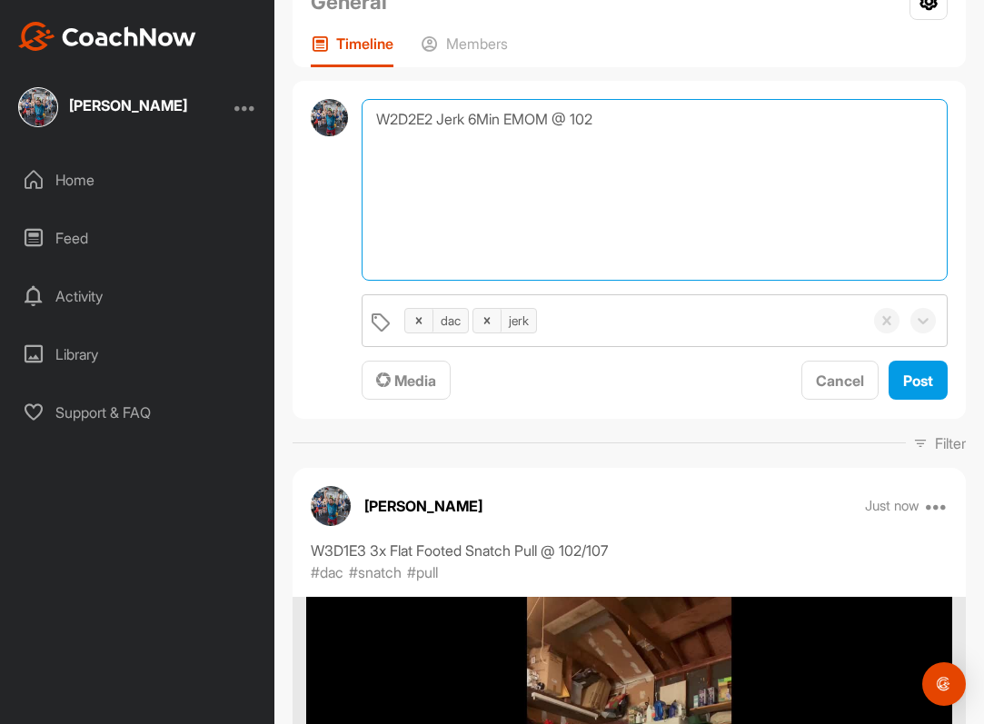
click at [639, 175] on textarea "W2D2E2 Jerk 6Min EMOM @ 102" at bounding box center [655, 190] width 586 height 182
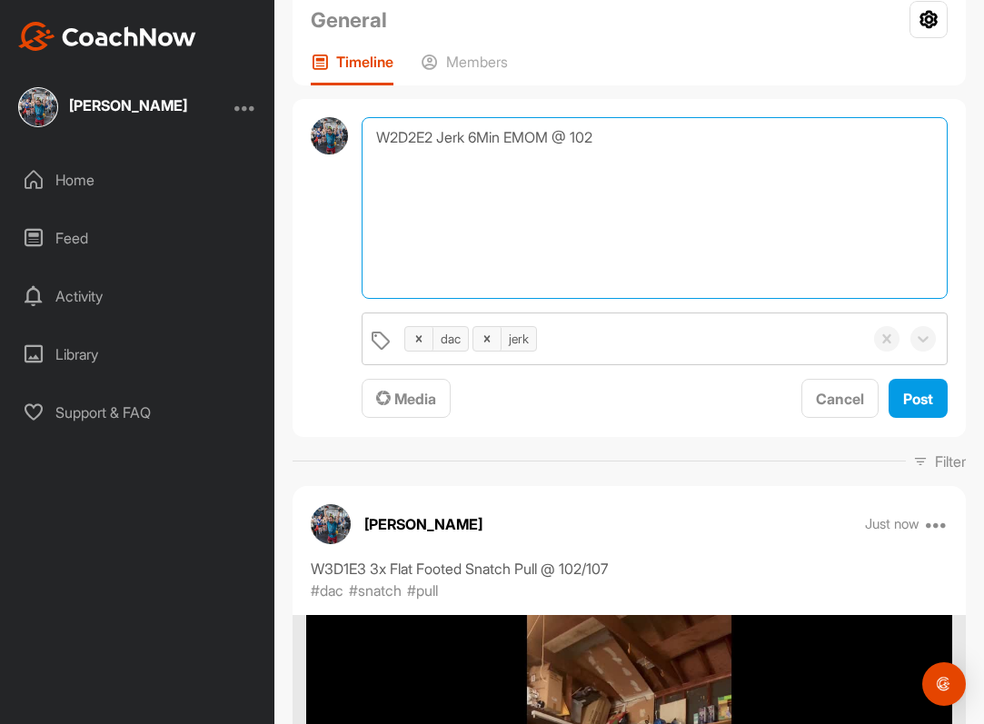
scroll to position [240, 0]
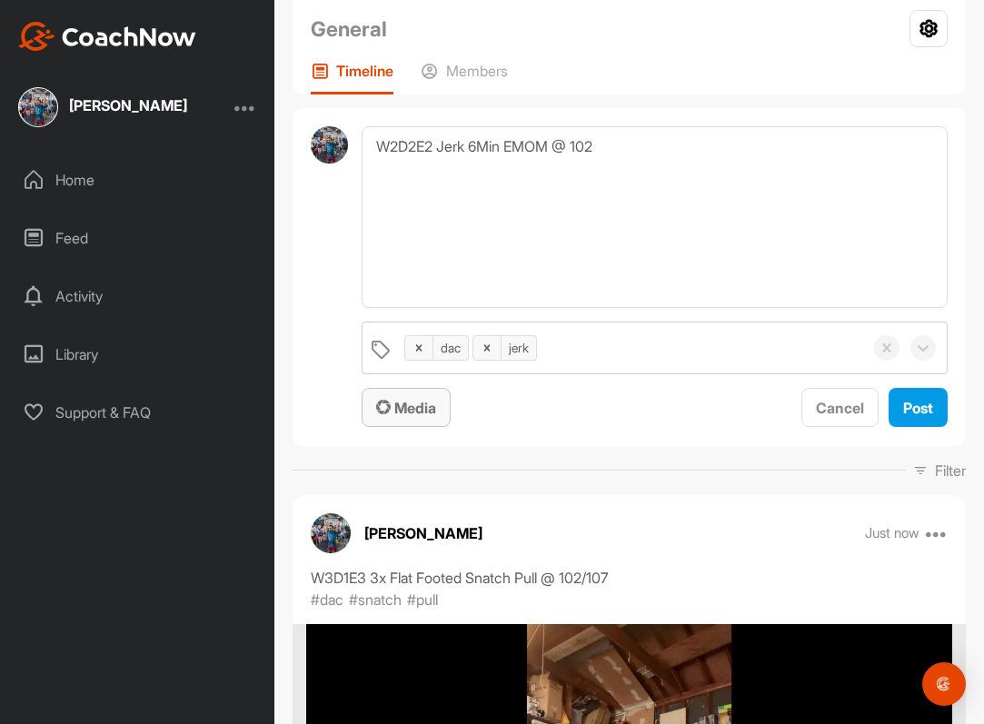
click at [414, 414] on span "Media" at bounding box center [406, 408] width 60 height 18
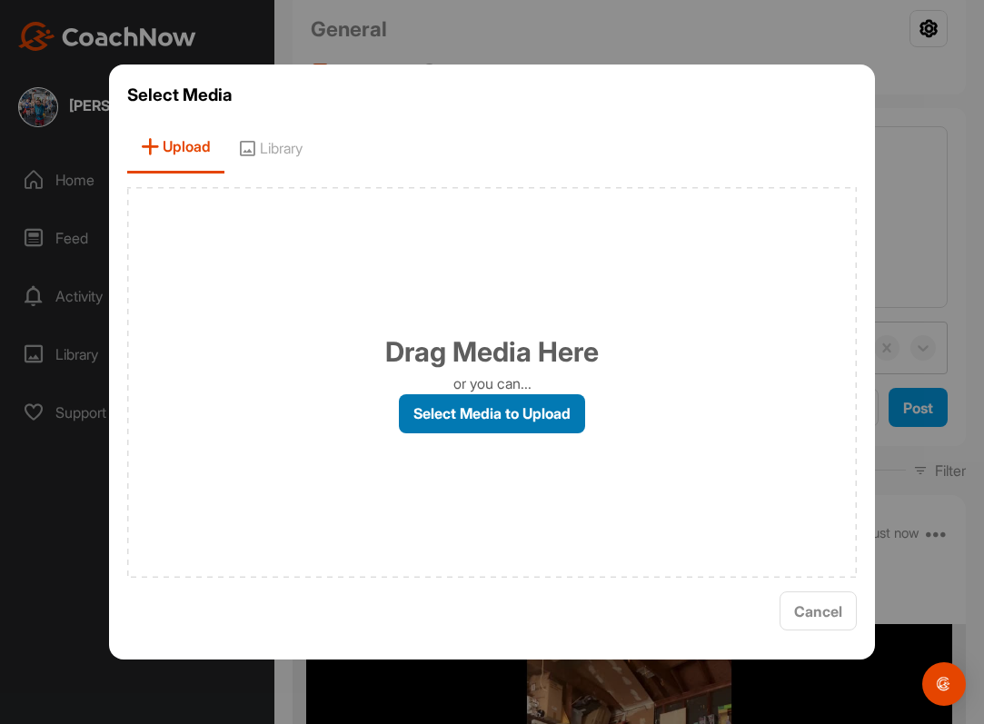
click at [447, 400] on label "Select Media to Upload" at bounding box center [492, 413] width 186 height 39
click at [0, 0] on input "Select Media to Upload" at bounding box center [0, 0] width 0 height 0
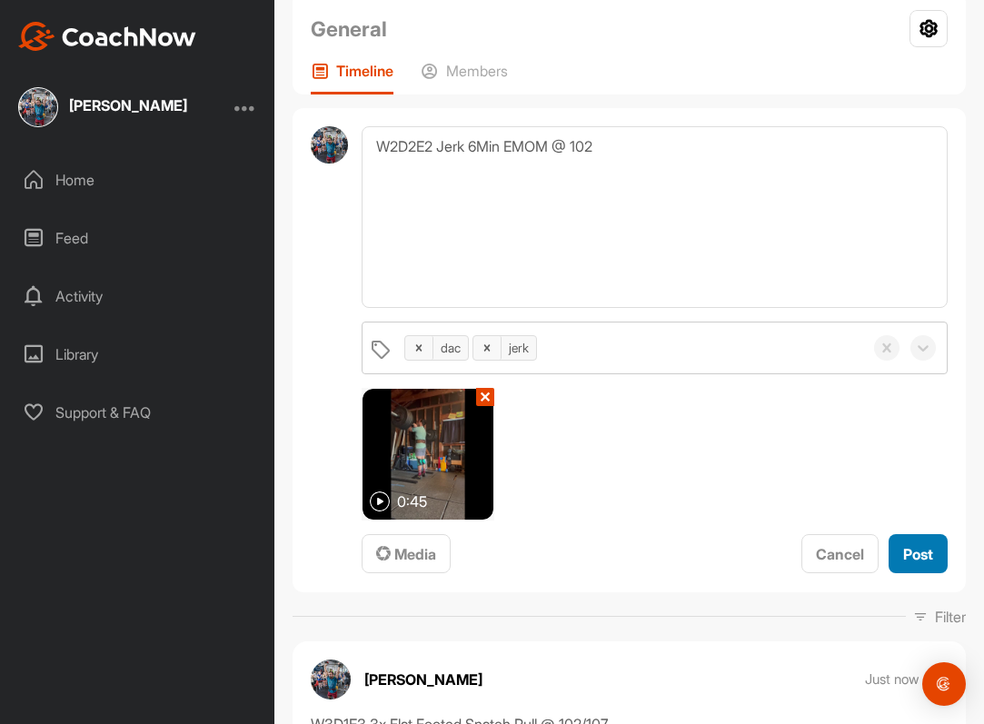
click at [917, 547] on span "Post" at bounding box center [919, 554] width 30 height 18
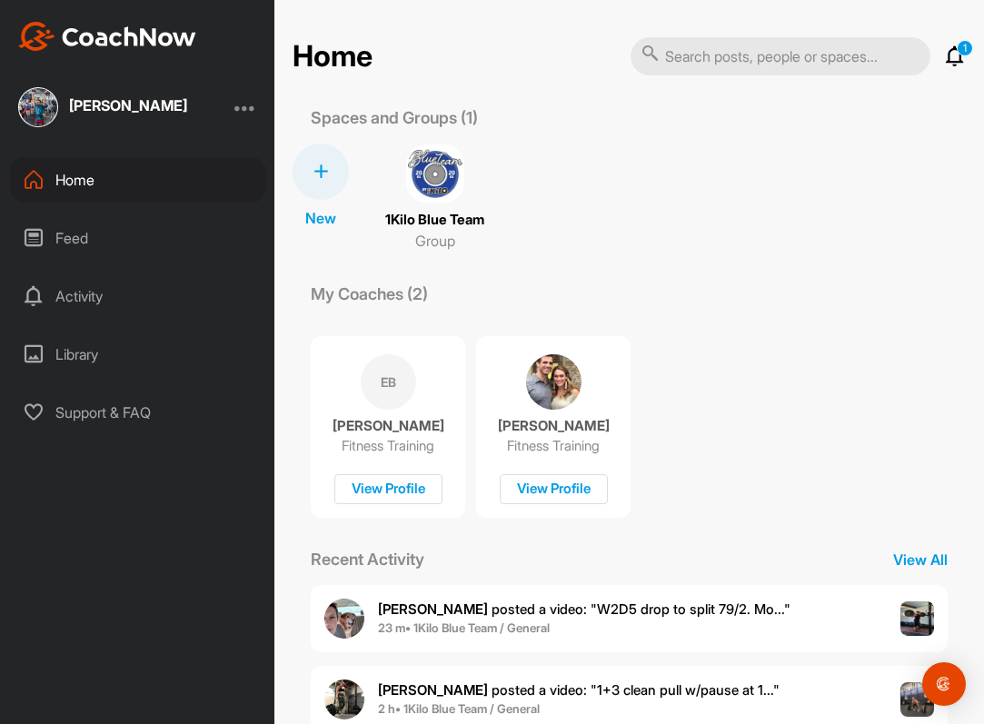
click at [431, 193] on img at bounding box center [435, 174] width 58 height 58
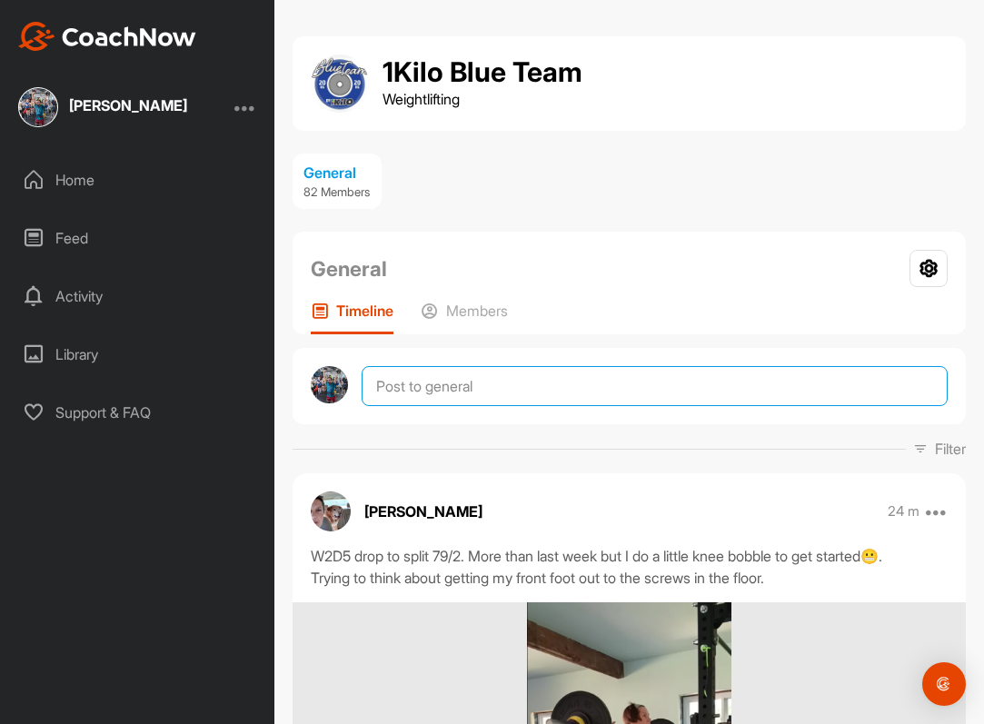
click at [475, 390] on textarea at bounding box center [655, 386] width 586 height 40
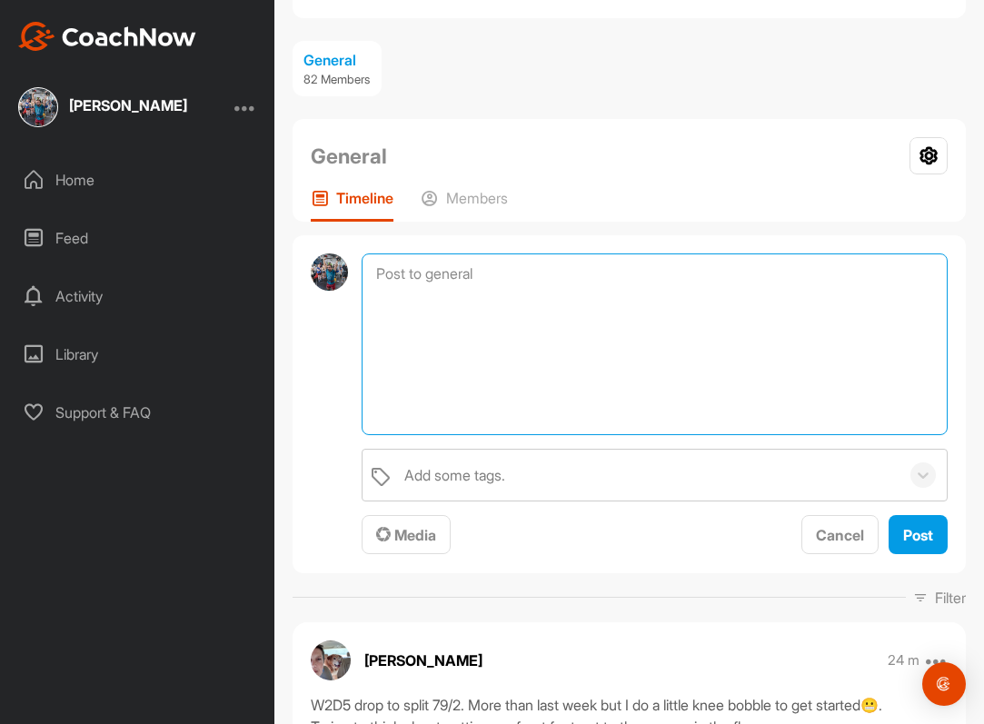
scroll to position [92, 0]
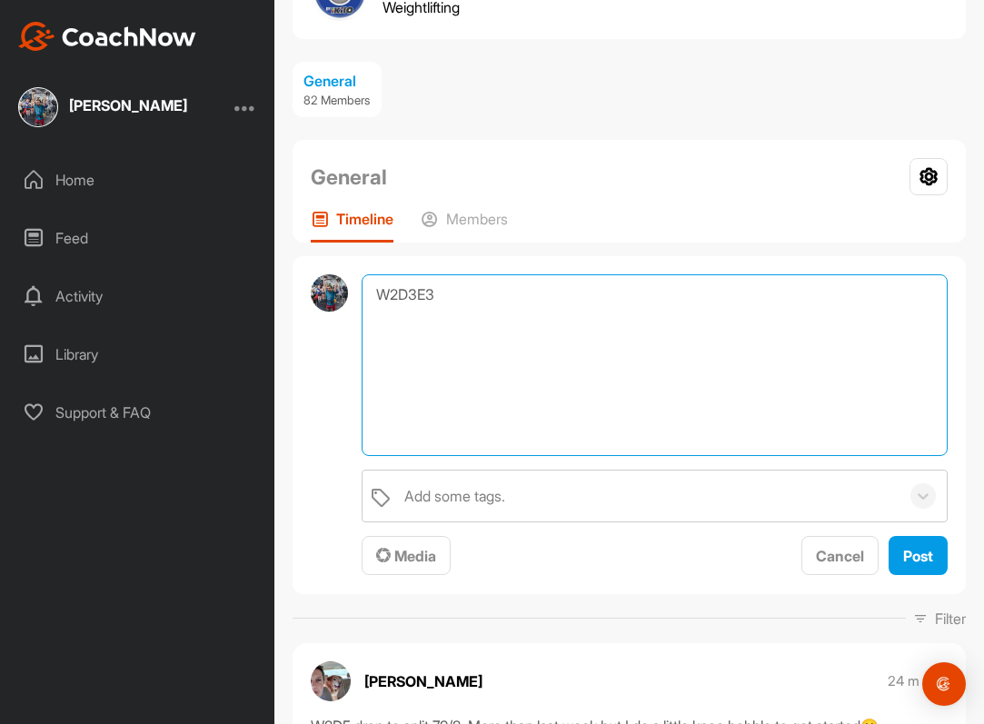
paste textarea "Clean Pull + Floating Clean Pull"
click at [436, 290] on textarea "W2D3E3 Clean Pull + Floating Clean Pull @ 125/" at bounding box center [655, 366] width 586 height 182
click at [771, 334] on textarea "W2D3E3 3x Clean Pull + Floating Clean Pull @ 125/" at bounding box center [655, 366] width 586 height 182
click at [455, 296] on textarea "W2D3E3 3x Clean Pull + Floating Clean Pull @ 125/134" at bounding box center [655, 366] width 586 height 182
click at [755, 328] on textarea "W2D3E3 (1+2) Clean Pull + Floating Clean Pull @ 125/134" at bounding box center [655, 366] width 586 height 182
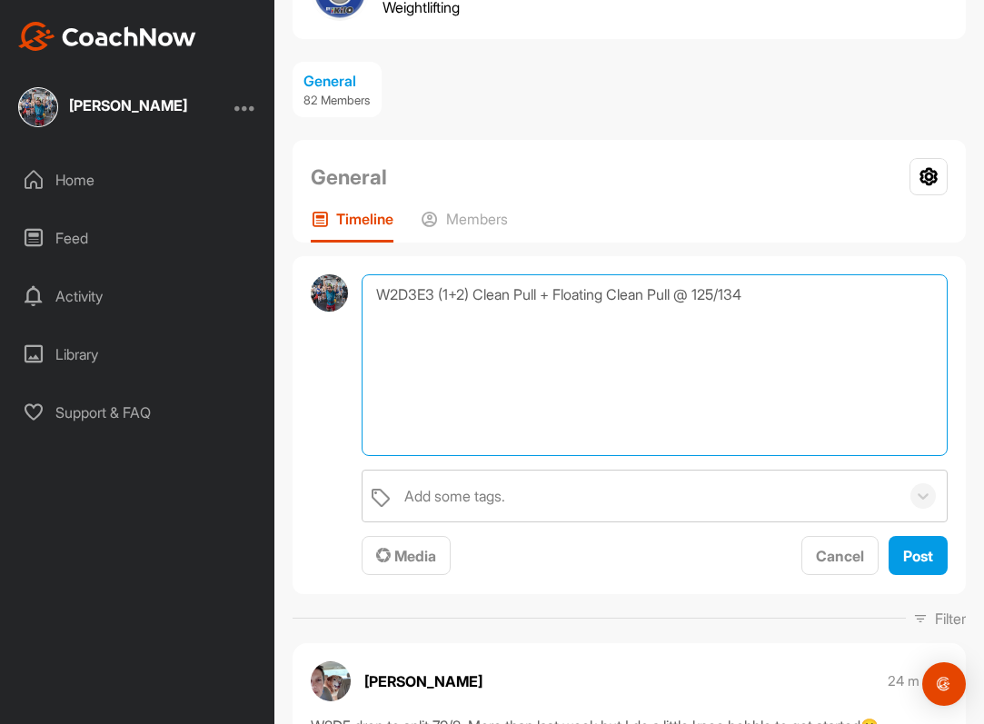
click at [815, 323] on textarea "W2D3E3 (1+2) Clean Pull + Floating Clean Pull @ 125/134" at bounding box center [655, 366] width 586 height 182
type textarea "W2D3E3 (1+2) Clean Pull + Floating Clean Pull @ 125/134"
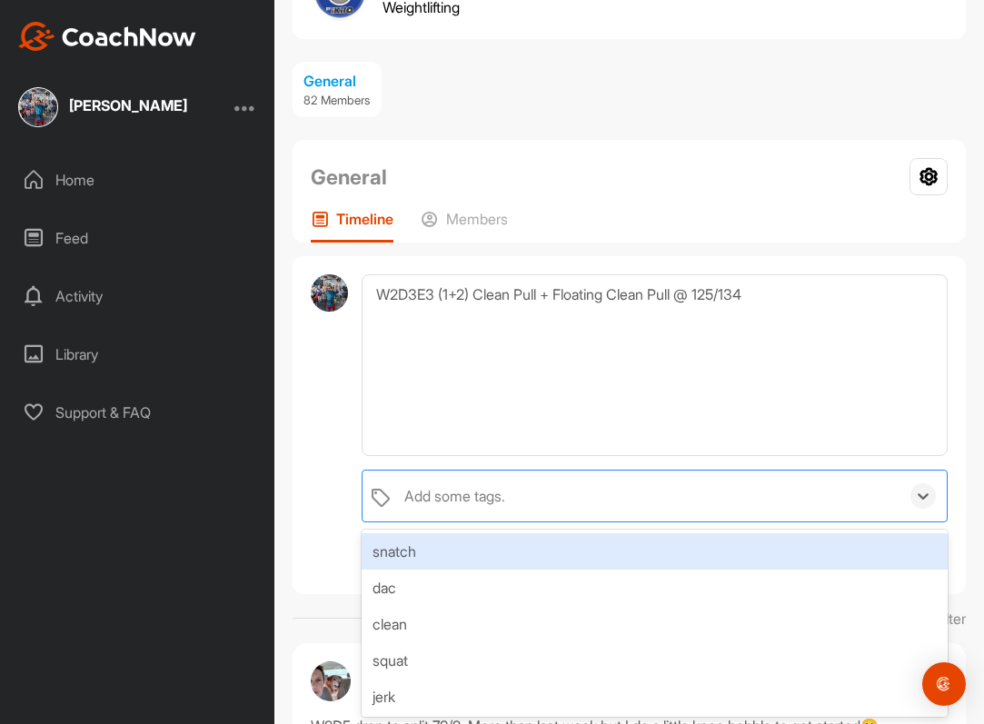
click at [431, 489] on div "Add some tags." at bounding box center [454, 496] width 101 height 22
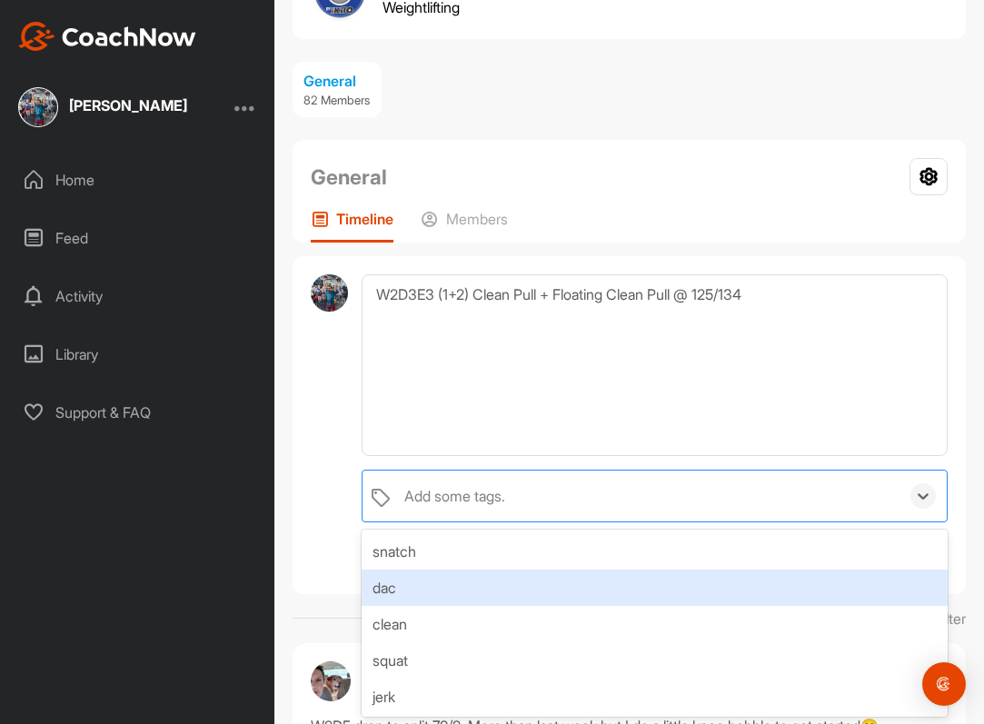
click at [453, 590] on div "dac" at bounding box center [655, 588] width 586 height 36
click at [457, 570] on div "clean" at bounding box center [655, 588] width 586 height 36
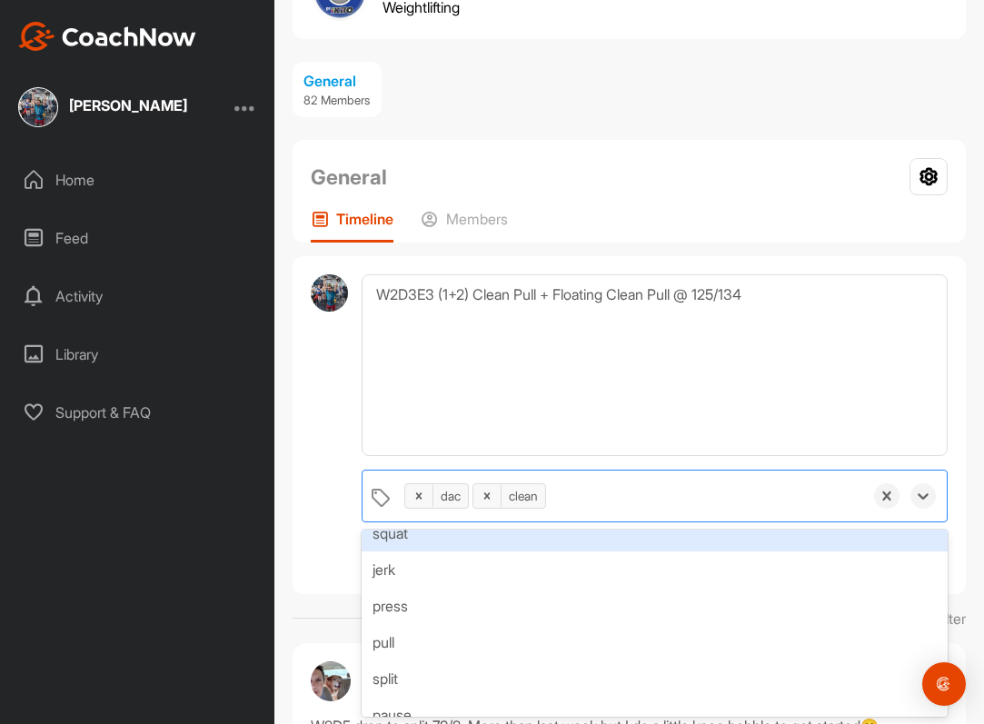
scroll to position [78, 0]
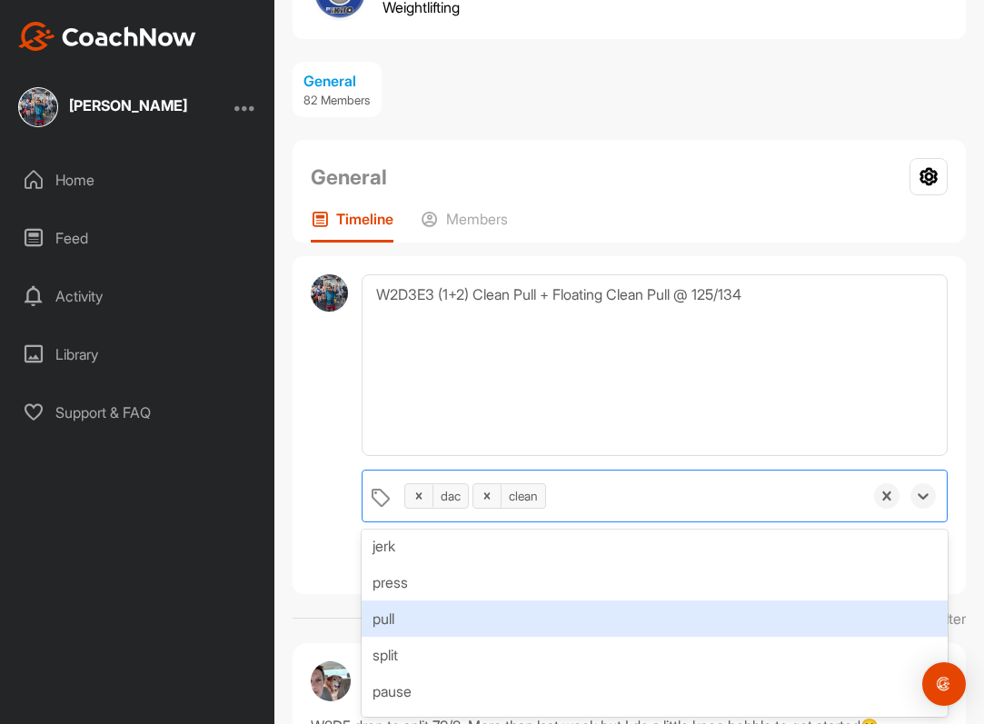
click at [453, 617] on div "pull" at bounding box center [655, 619] width 586 height 36
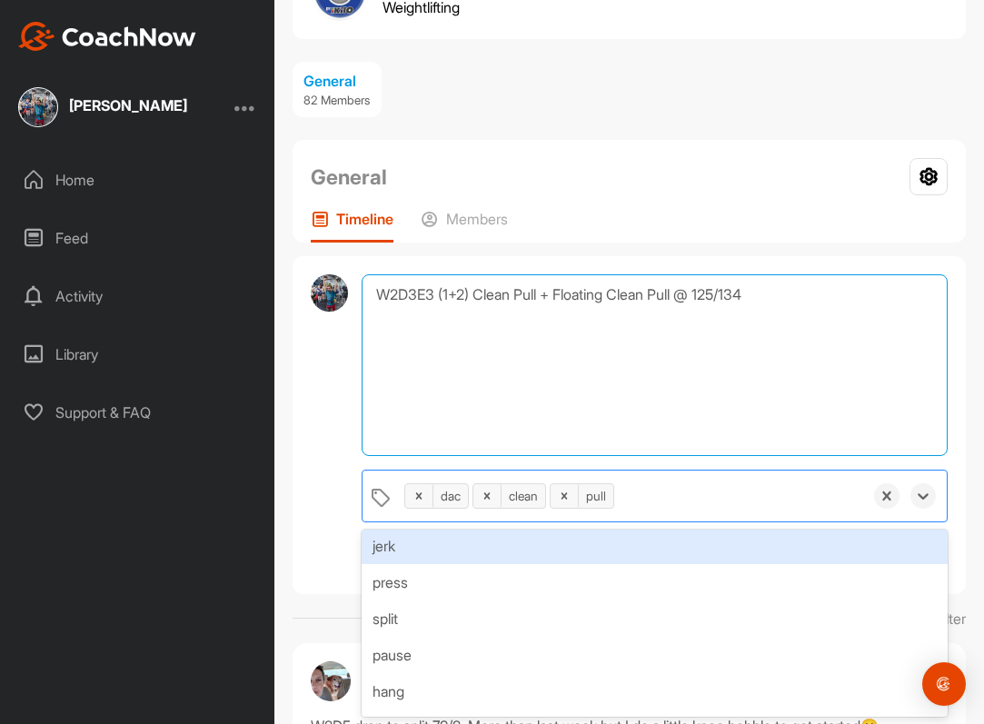
click at [555, 398] on textarea "W2D3E3 (1+2) Clean Pull + Floating Clean Pull @ 125/134" at bounding box center [655, 366] width 586 height 182
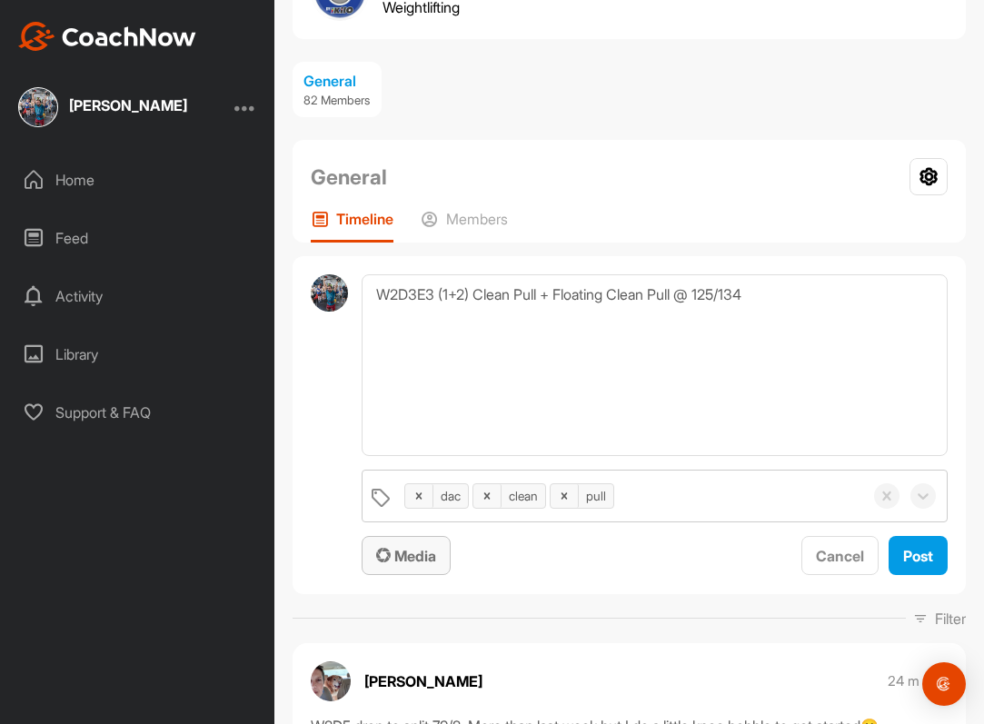
click at [429, 563] on span "Media" at bounding box center [406, 556] width 60 height 18
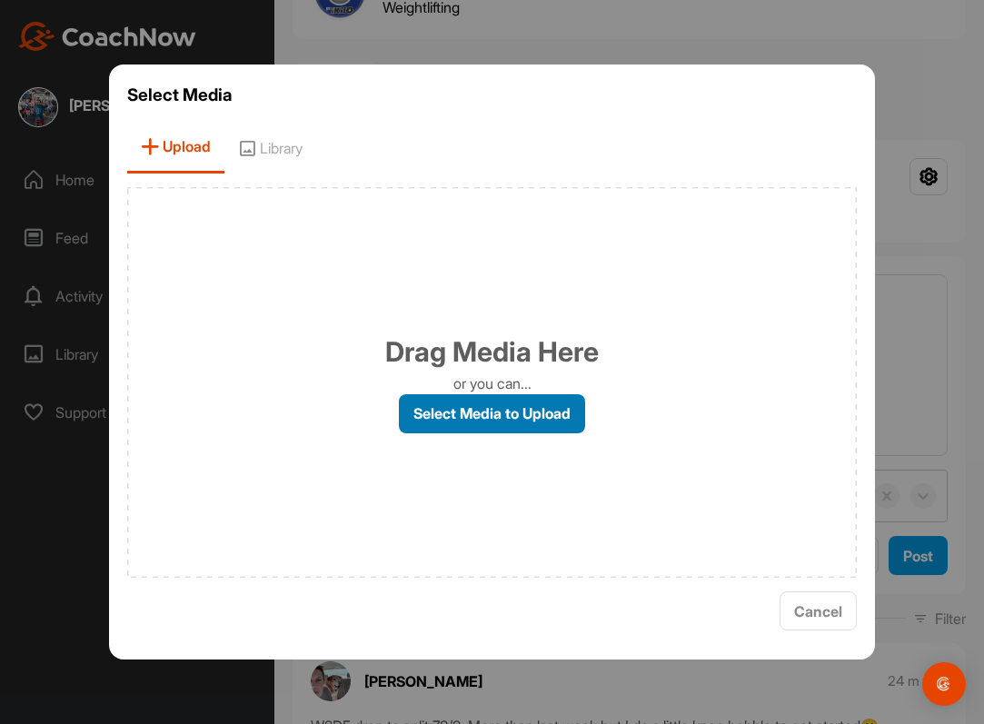
click at [459, 427] on label "Select Media to Upload" at bounding box center [492, 413] width 186 height 39
click at [0, 0] on input "Select Media to Upload" at bounding box center [0, 0] width 0 height 0
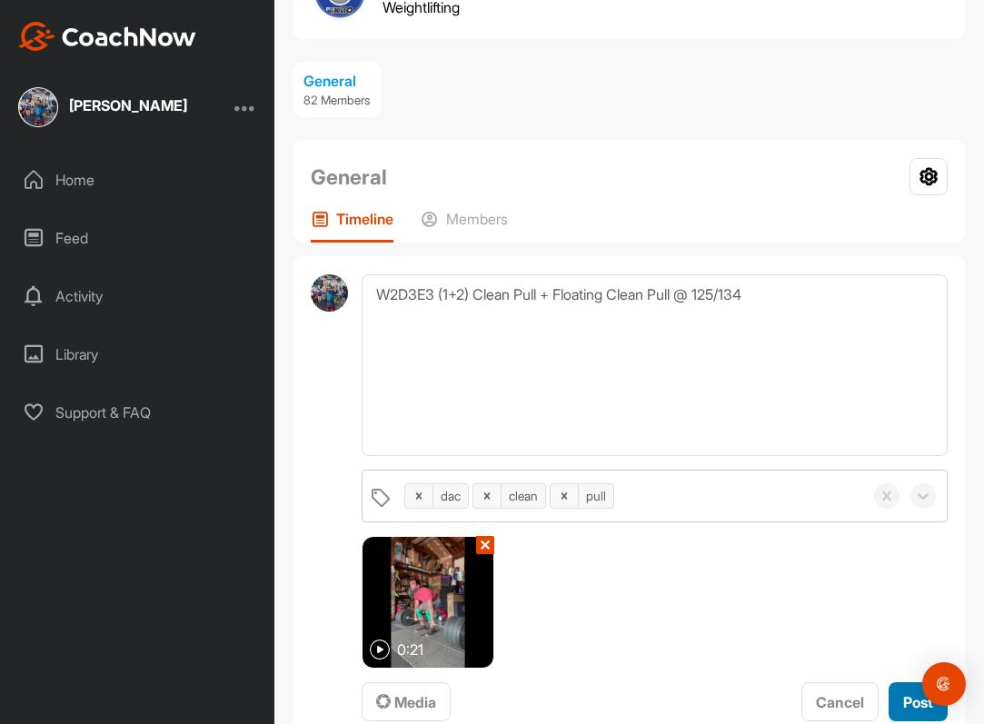
click at [907, 696] on span "Post" at bounding box center [919, 703] width 30 height 18
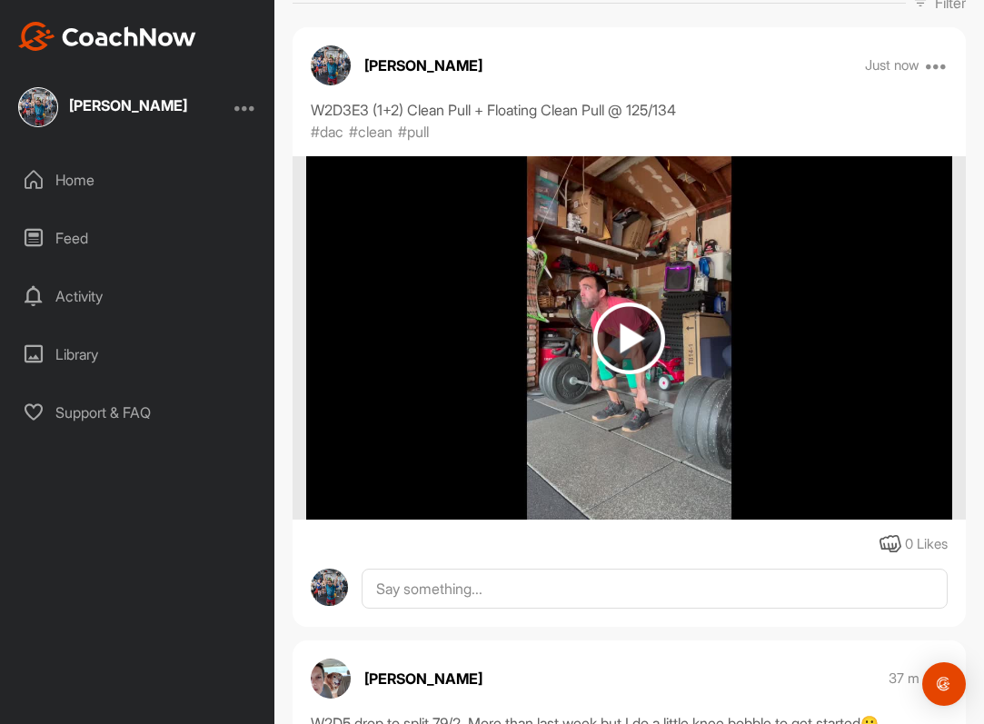
scroll to position [432, 0]
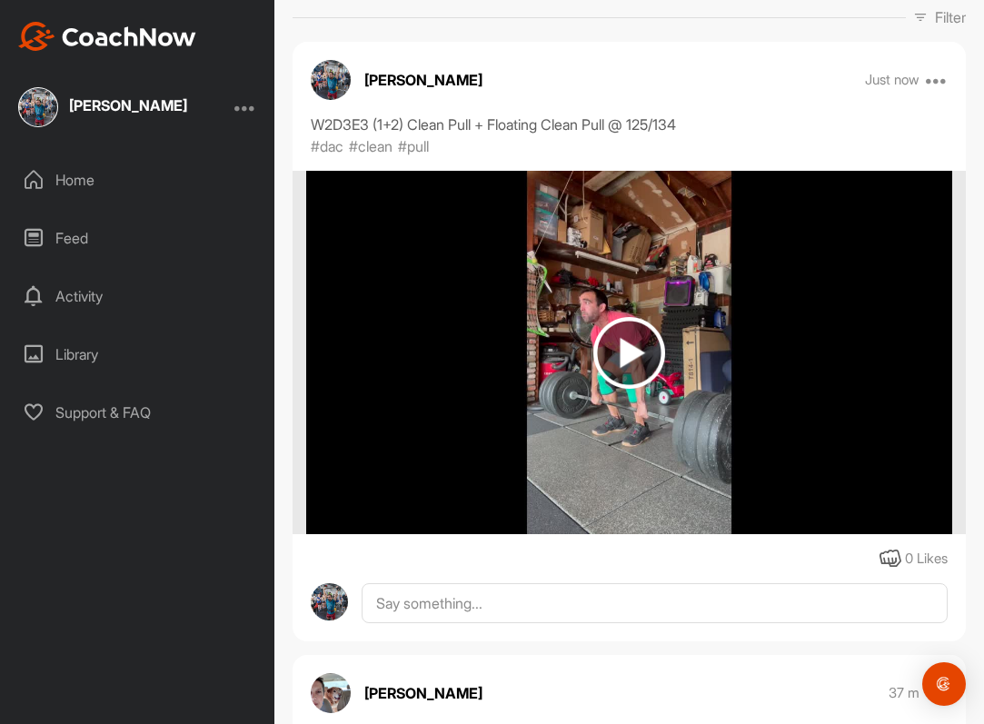
click at [109, 107] on div "[PERSON_NAME]" at bounding box center [128, 105] width 118 height 15
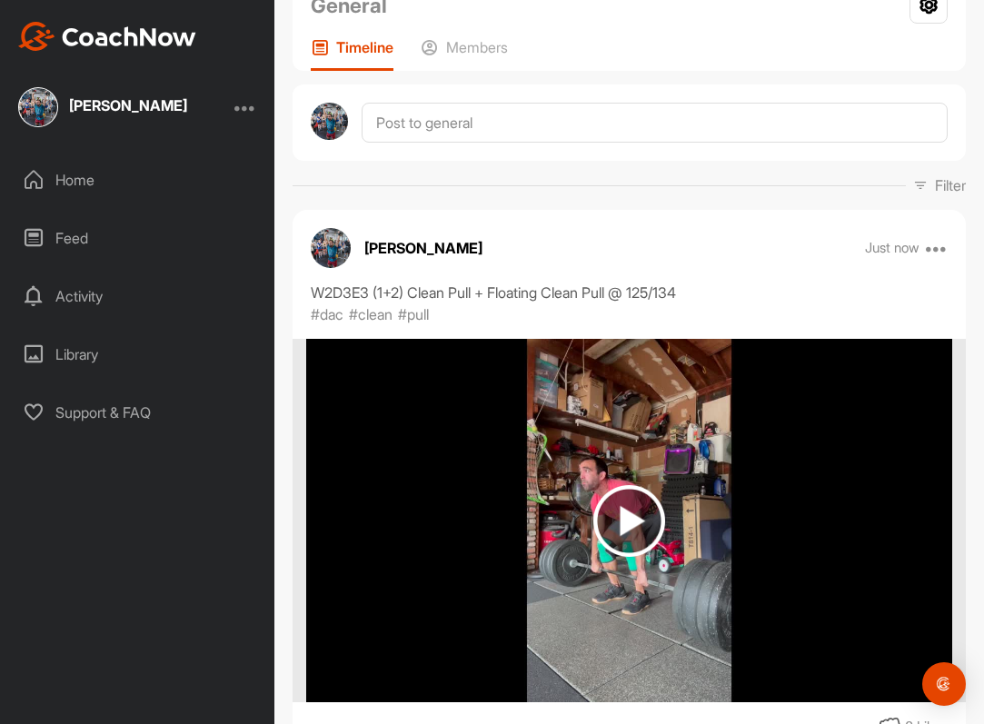
scroll to position [0, 0]
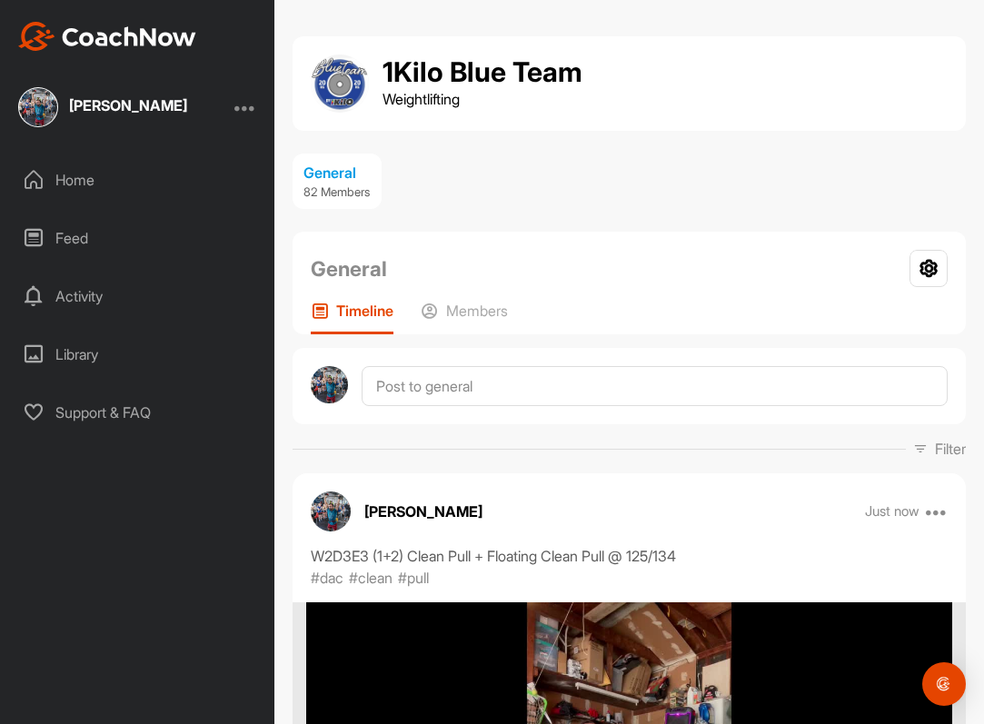
click at [132, 32] on img at bounding box center [107, 36] width 178 height 29
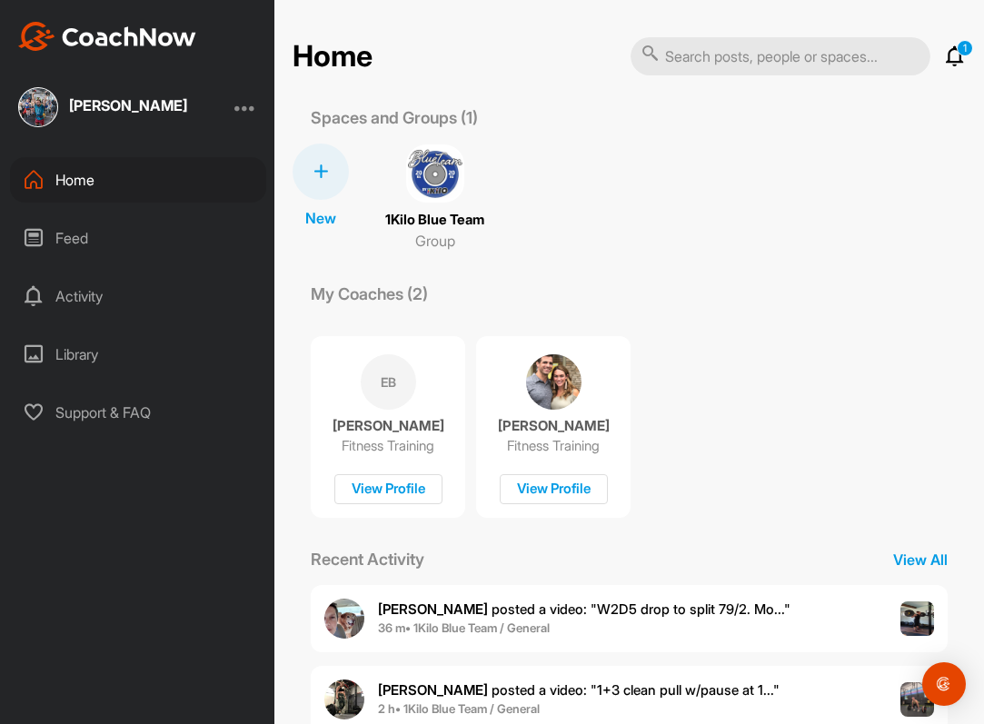
scroll to position [25, 0]
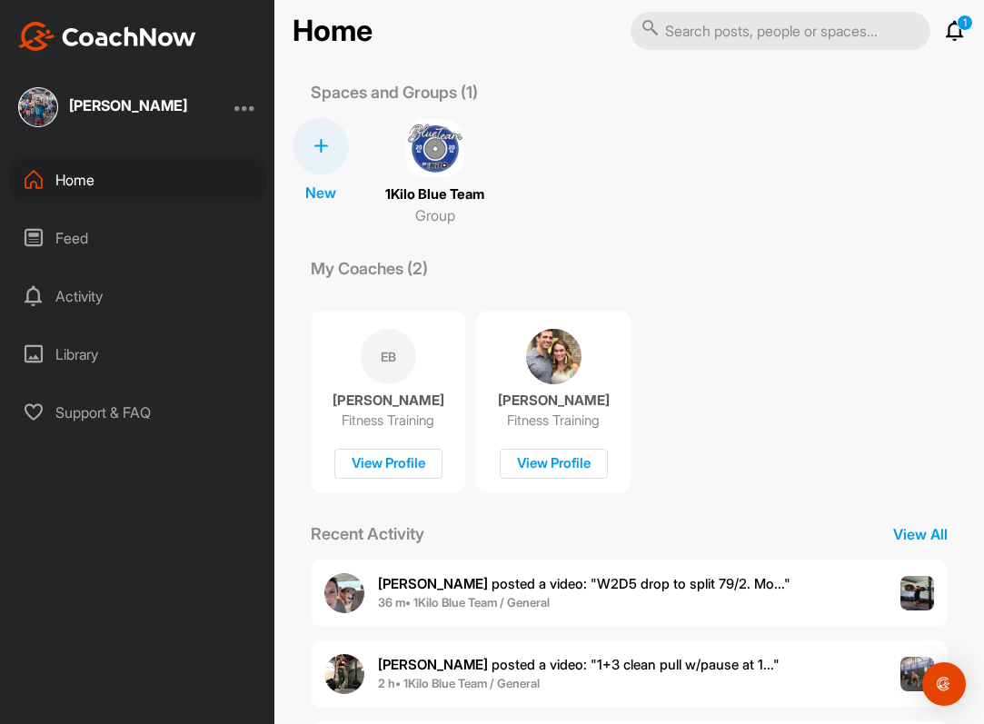
click at [427, 160] on img at bounding box center [435, 148] width 58 height 58
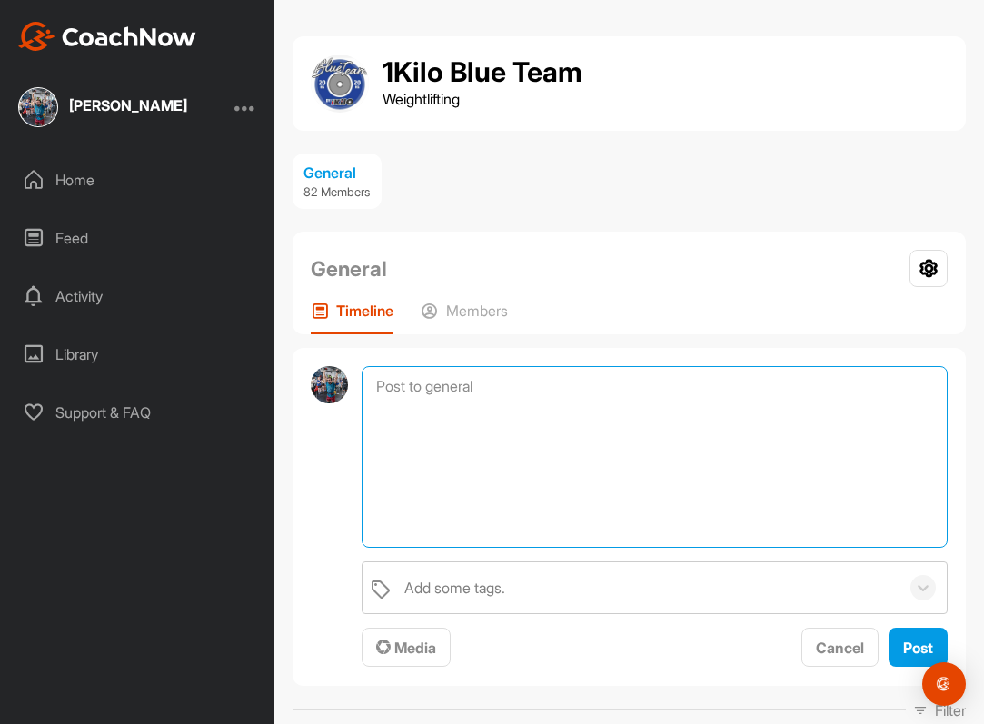
click at [534, 393] on textarea at bounding box center [655, 457] width 586 height 182
paste textarea "Flat Footed Snatch Pull"
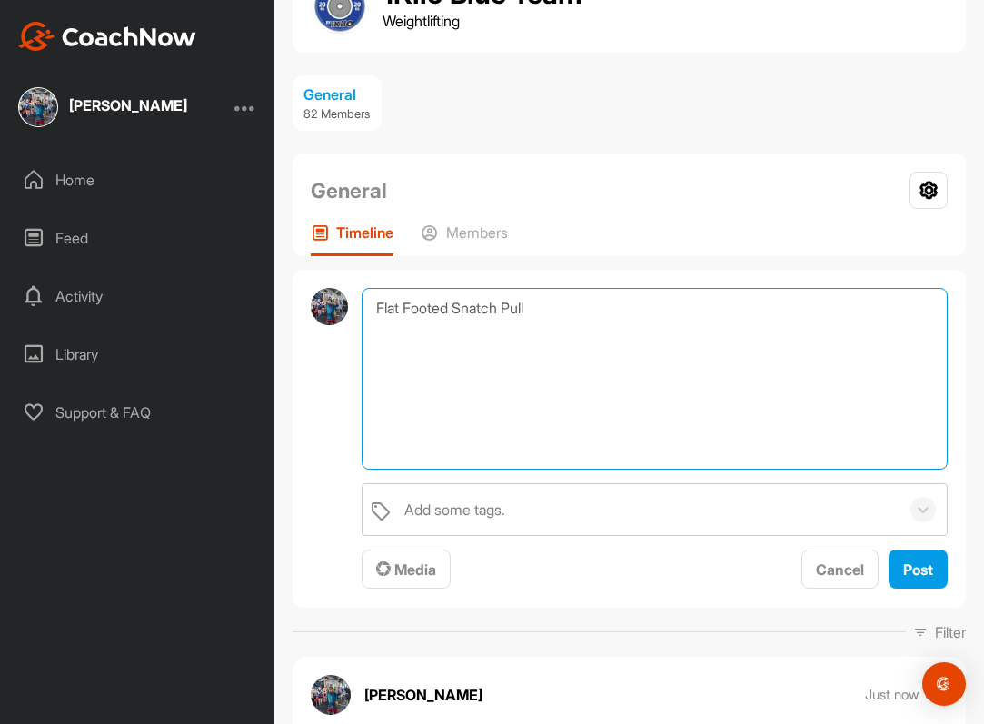
click at [365, 314] on textarea "Flat Footed Snatch Pull" at bounding box center [655, 379] width 586 height 182
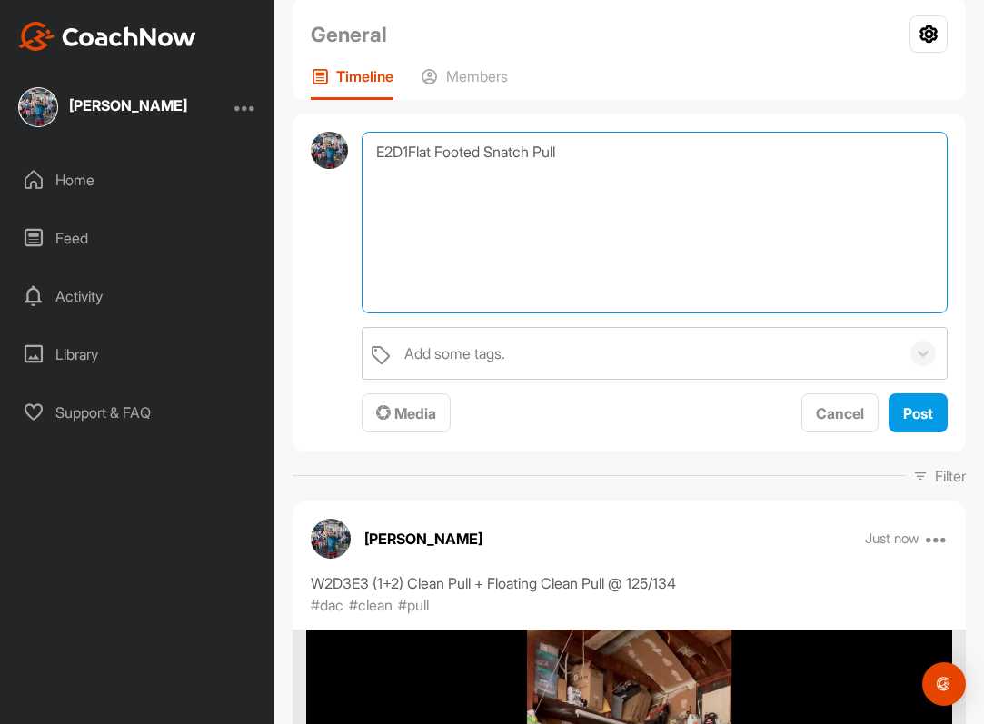
scroll to position [213, 0]
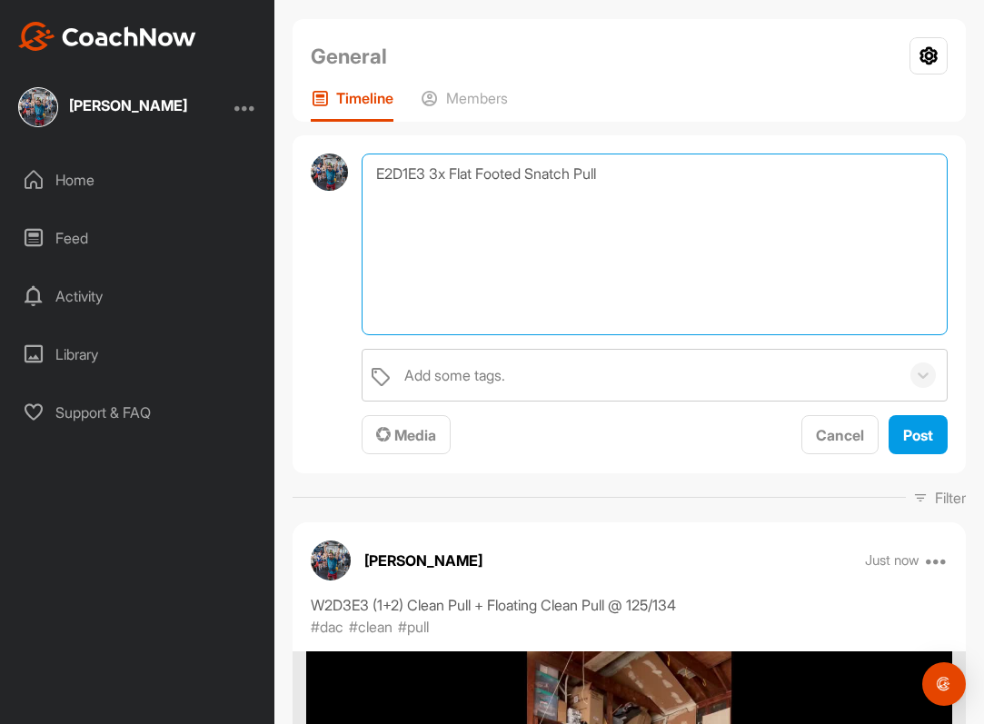
click at [707, 200] on textarea "E2D1E3 3x Flat Footed Snatch Pull" at bounding box center [655, 245] width 586 height 182
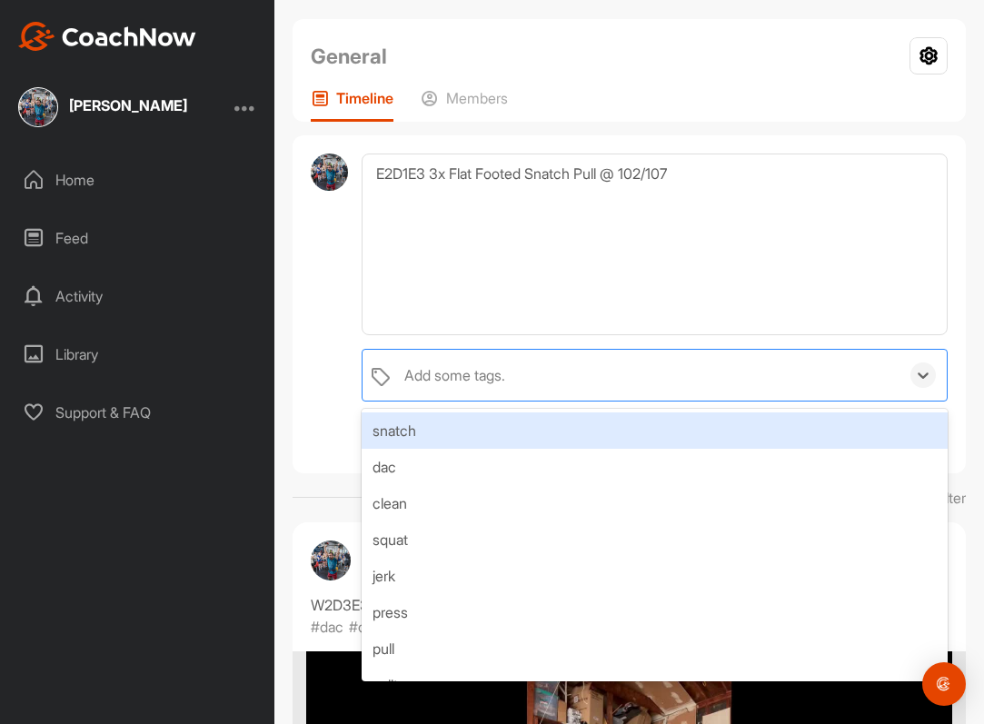
click at [553, 376] on div "Add some tags." at bounding box center [647, 375] width 504 height 51
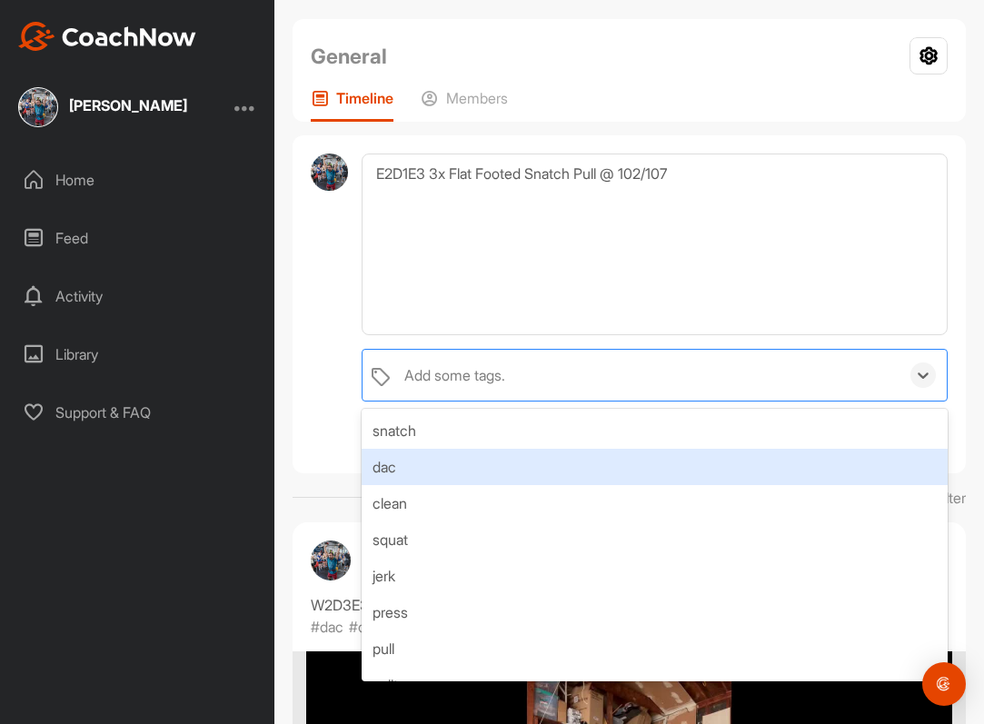
click at [483, 464] on div "dac" at bounding box center [655, 467] width 586 height 36
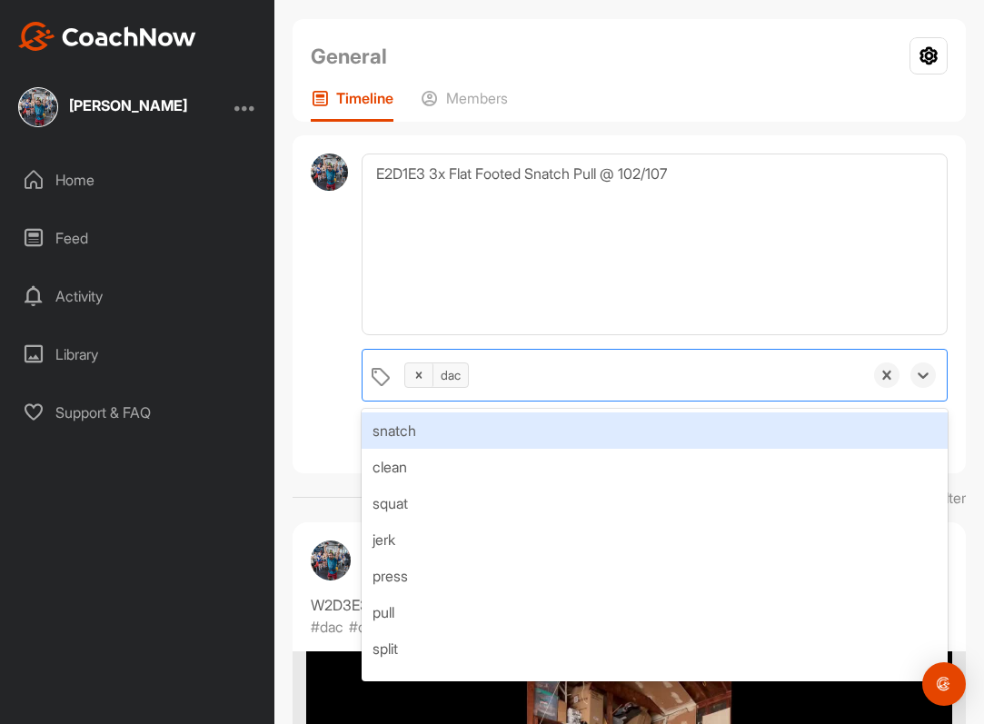
click at [476, 429] on div "snatch" at bounding box center [655, 431] width 586 height 36
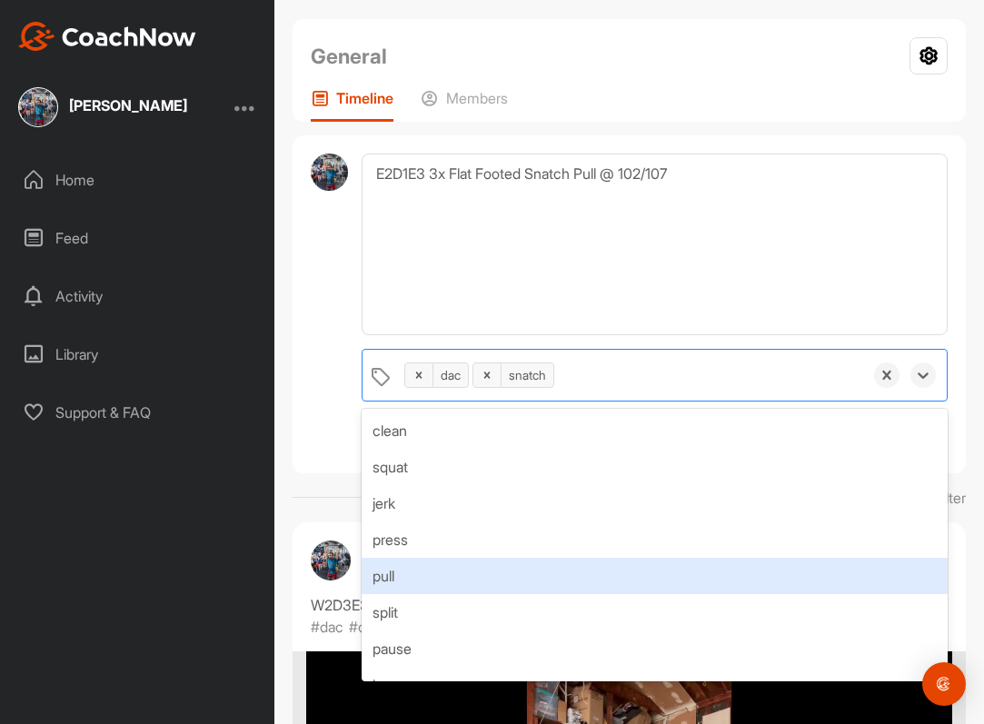
click at [467, 580] on div "pull" at bounding box center [655, 576] width 586 height 36
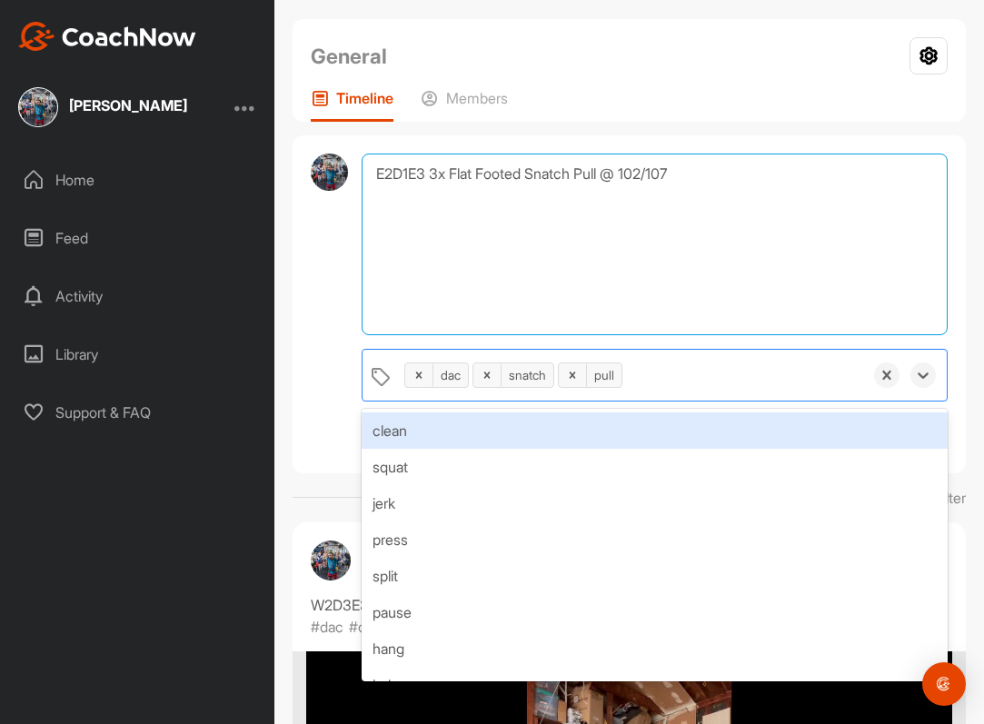
click at [538, 284] on textarea "E2D1E3 3x Flat Footed Snatch Pull @ 102/107" at bounding box center [655, 245] width 586 height 182
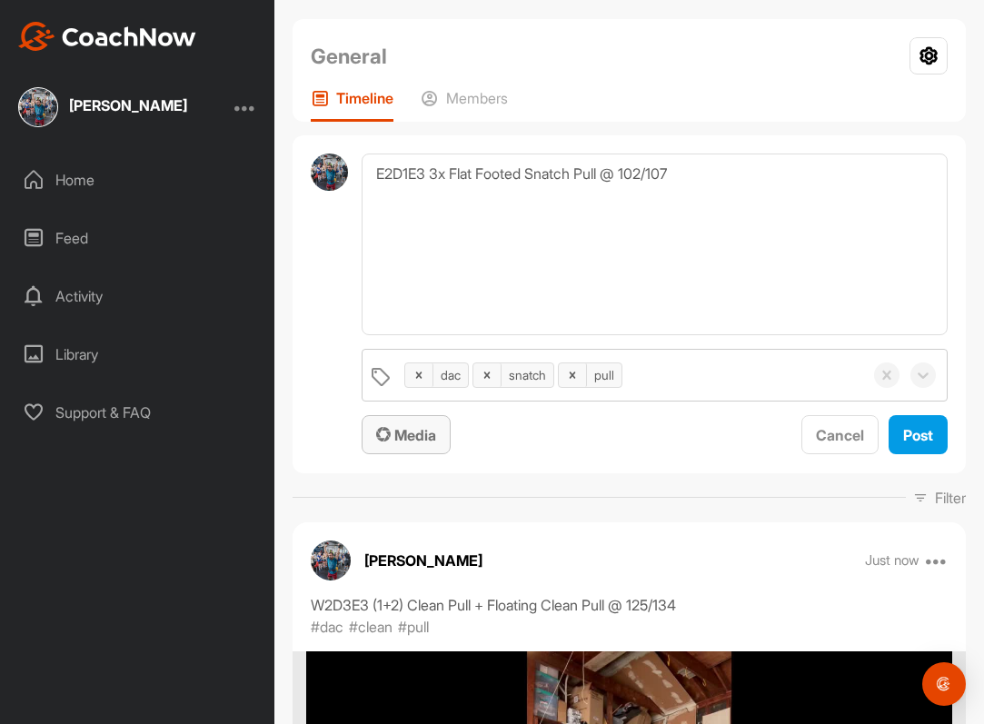
click at [427, 449] on button "Media" at bounding box center [406, 434] width 89 height 39
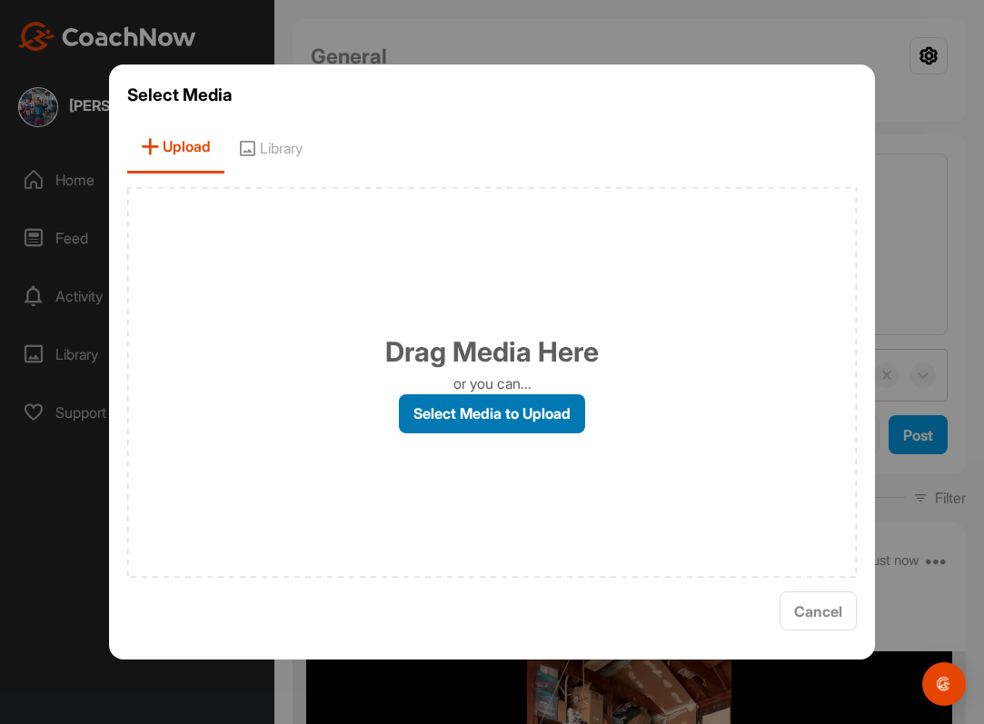
click at [454, 411] on label "Select Media to Upload" at bounding box center [492, 413] width 186 height 39
click at [0, 0] on input "Select Media to Upload" at bounding box center [0, 0] width 0 height 0
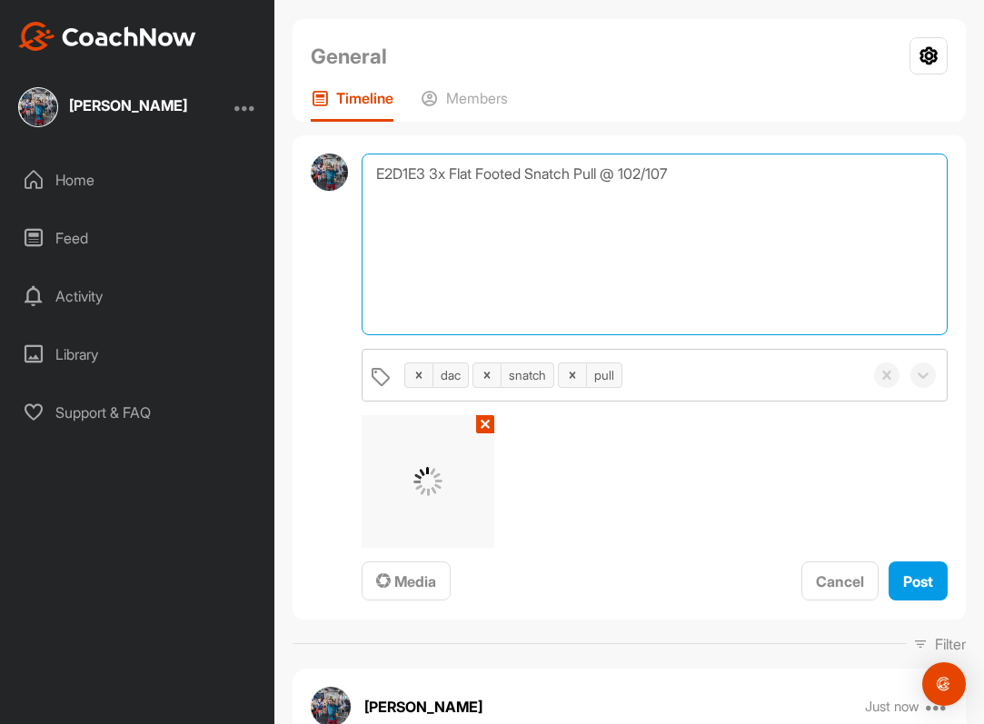
drag, startPoint x: 384, startPoint y: 167, endPoint x: 367, endPoint y: 168, distance: 16.4
click at [367, 168] on textarea "E2D1E3 3x Flat Footed Snatch Pull @ 102/107" at bounding box center [655, 245] width 586 height 182
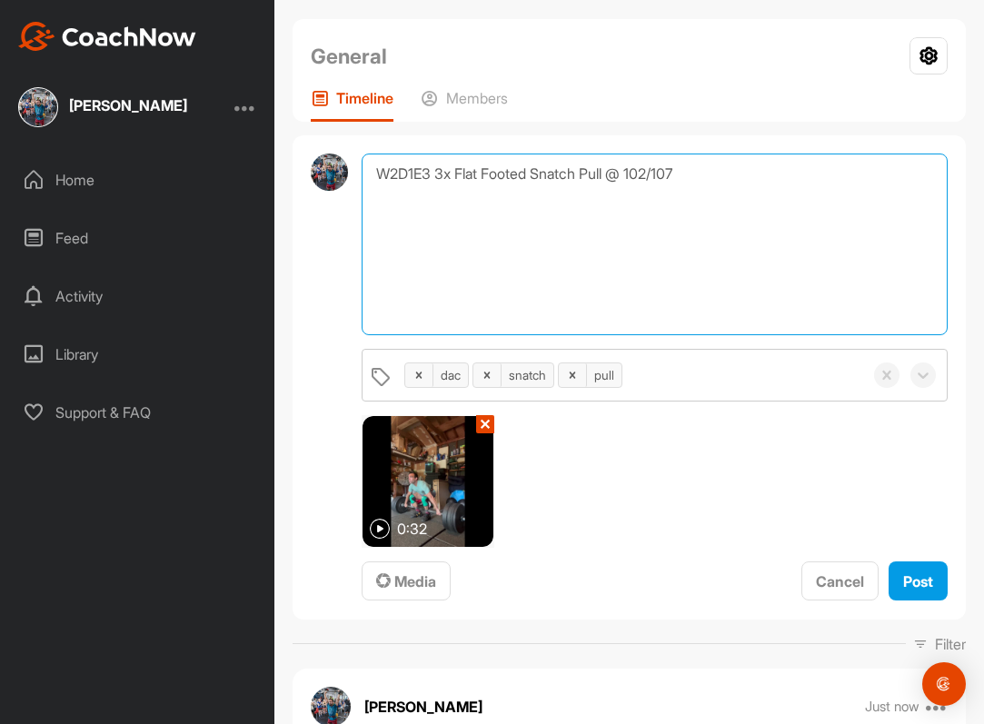
click at [399, 172] on textarea "W2D1E3 3x Flat Footed Snatch Pull @ 102/107" at bounding box center [655, 245] width 586 height 182
type textarea "W3D1E3 3x Flat Footed Snatch Pull @ 102/107"
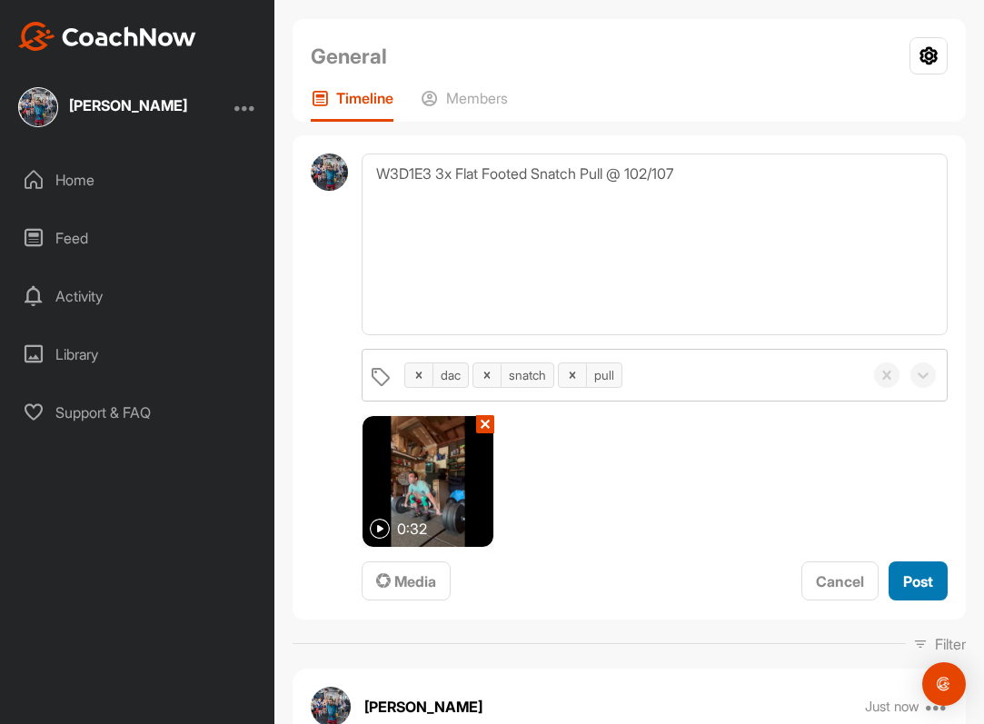
click at [914, 590] on div "Post" at bounding box center [919, 582] width 30 height 22
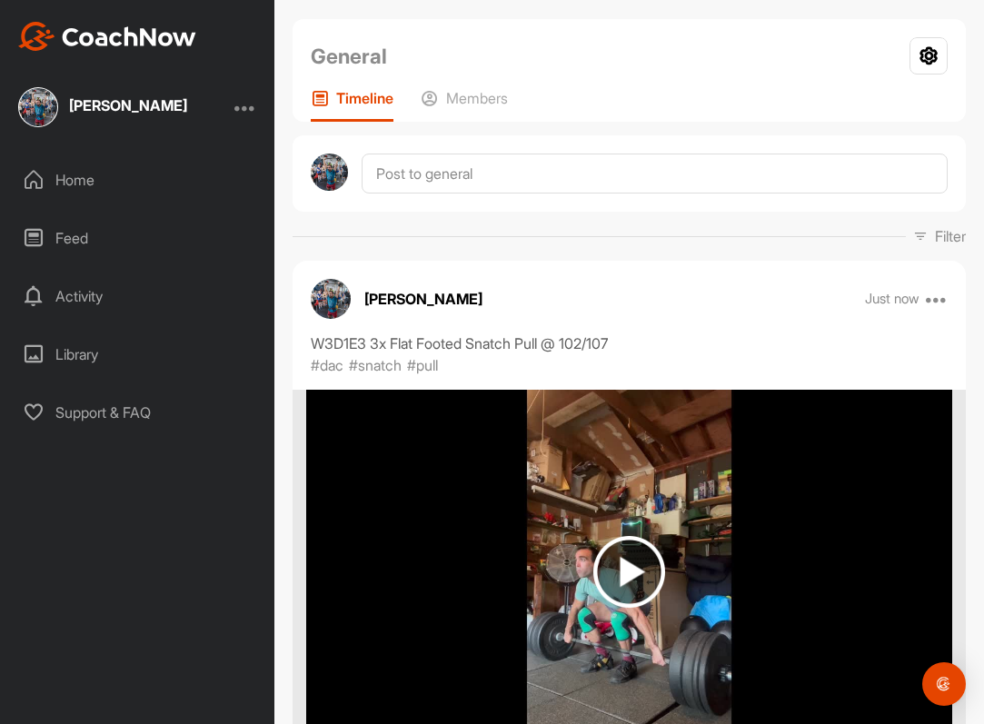
click at [161, 112] on div "[PERSON_NAME]" at bounding box center [137, 107] width 275 height 40
click at [46, 197] on div "Home" at bounding box center [138, 179] width 256 height 45
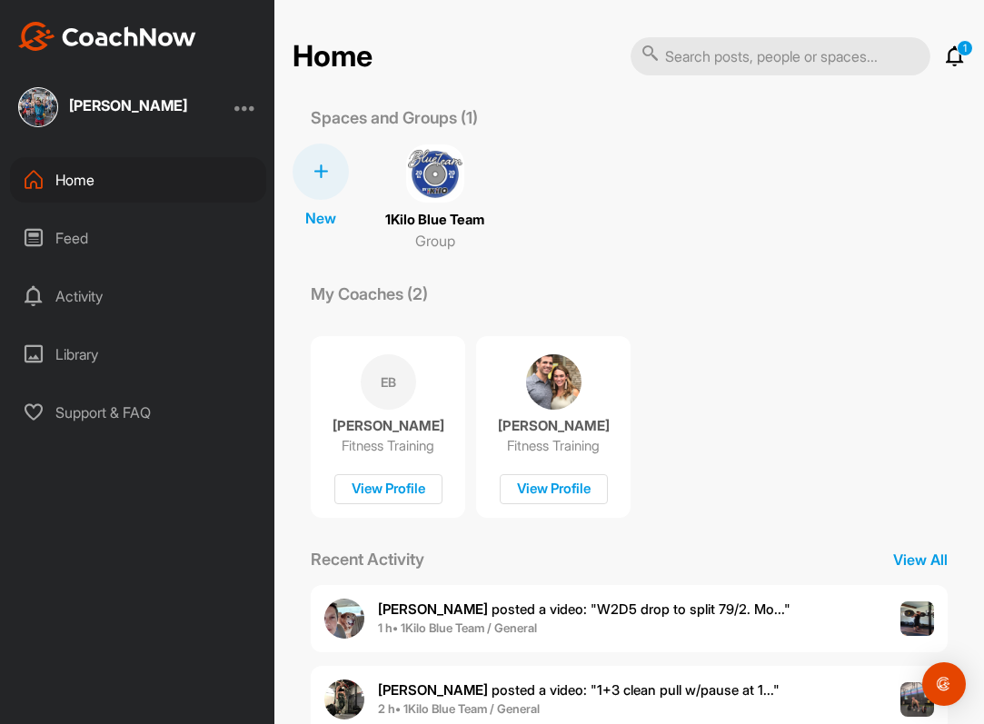
click at [435, 177] on img at bounding box center [435, 174] width 58 height 58
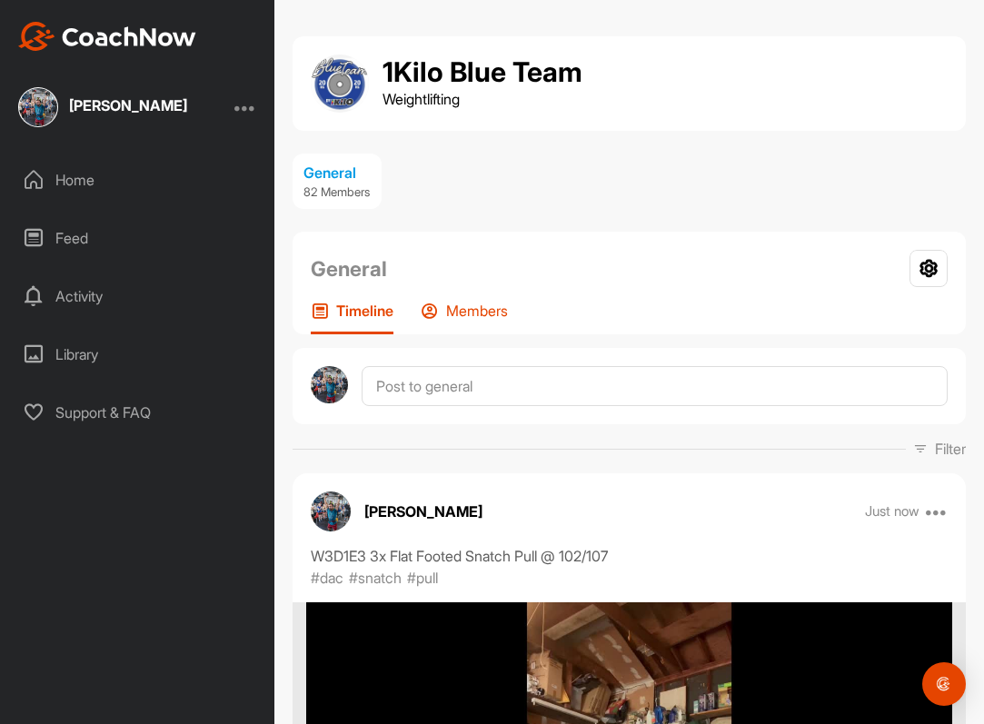
click at [454, 322] on div "Members" at bounding box center [464, 318] width 87 height 33
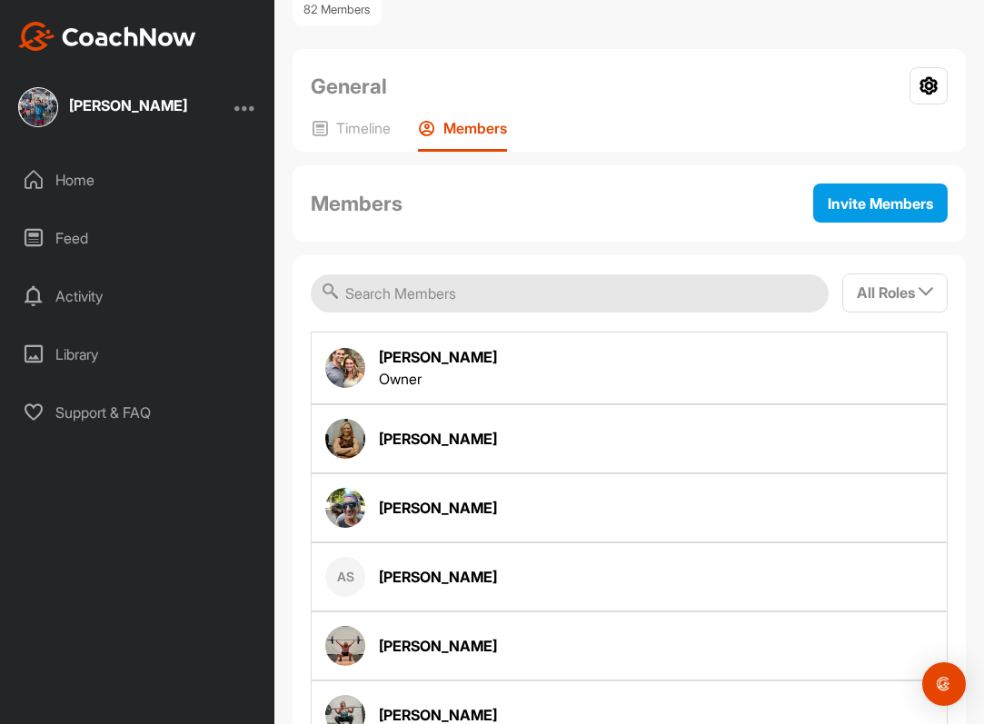
scroll to position [199, 0]
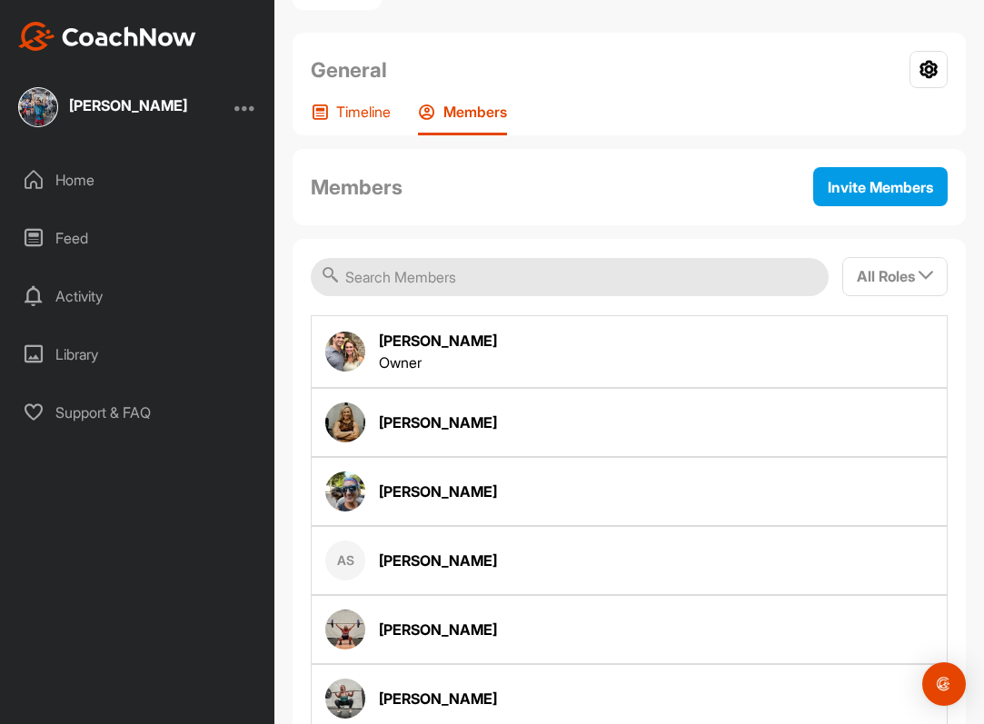
click at [345, 118] on p "Timeline" at bounding box center [363, 112] width 55 height 18
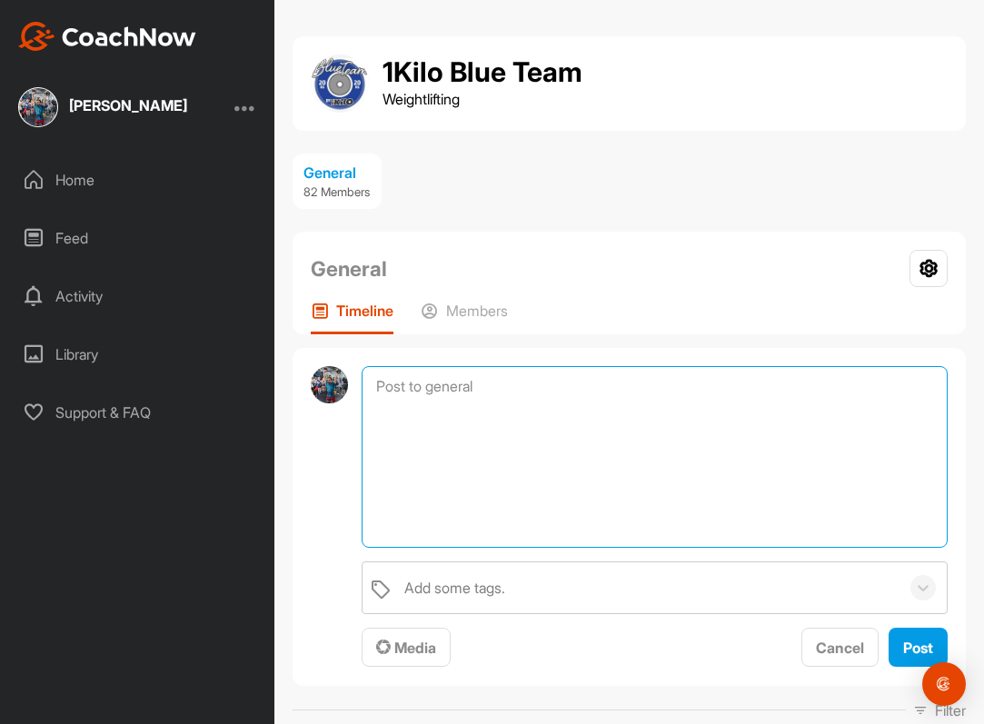
click at [505, 386] on textarea at bounding box center [655, 457] width 586 height 182
paste textarea "Back Squat"
click at [374, 382] on textarea "Back Squat" at bounding box center [655, 457] width 586 height 182
click at [582, 409] on textarea "W2D2E3 4x Back Squat" at bounding box center [655, 457] width 586 height 182
type textarea "W2D2E3 4x Back Squat @ 129/138/143"
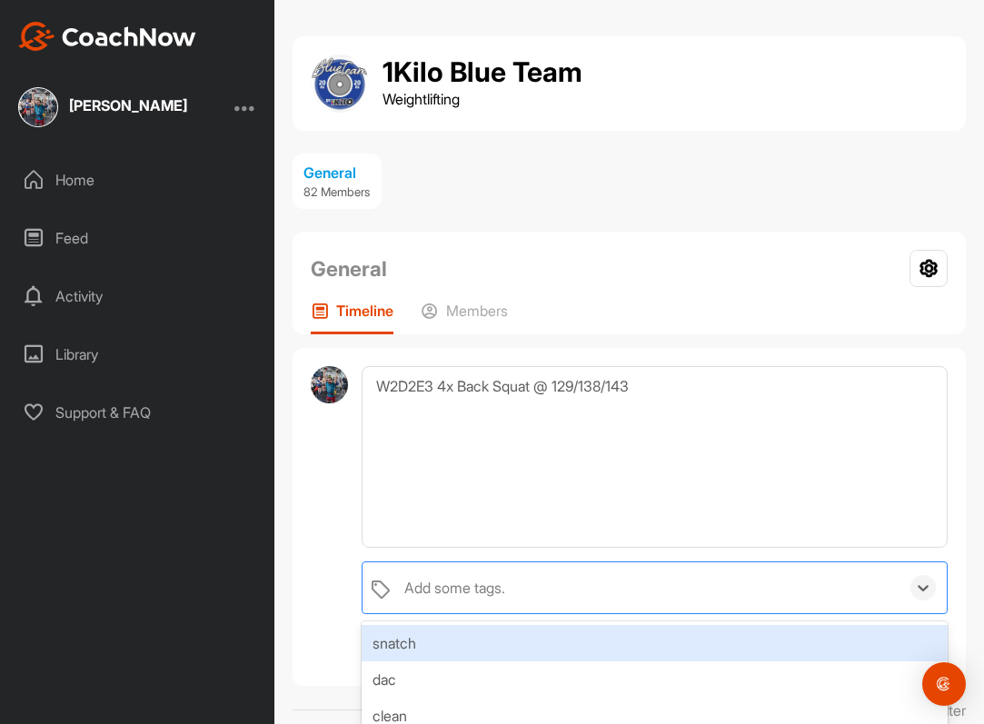
click at [456, 604] on div "Add some tags." at bounding box center [647, 588] width 504 height 51
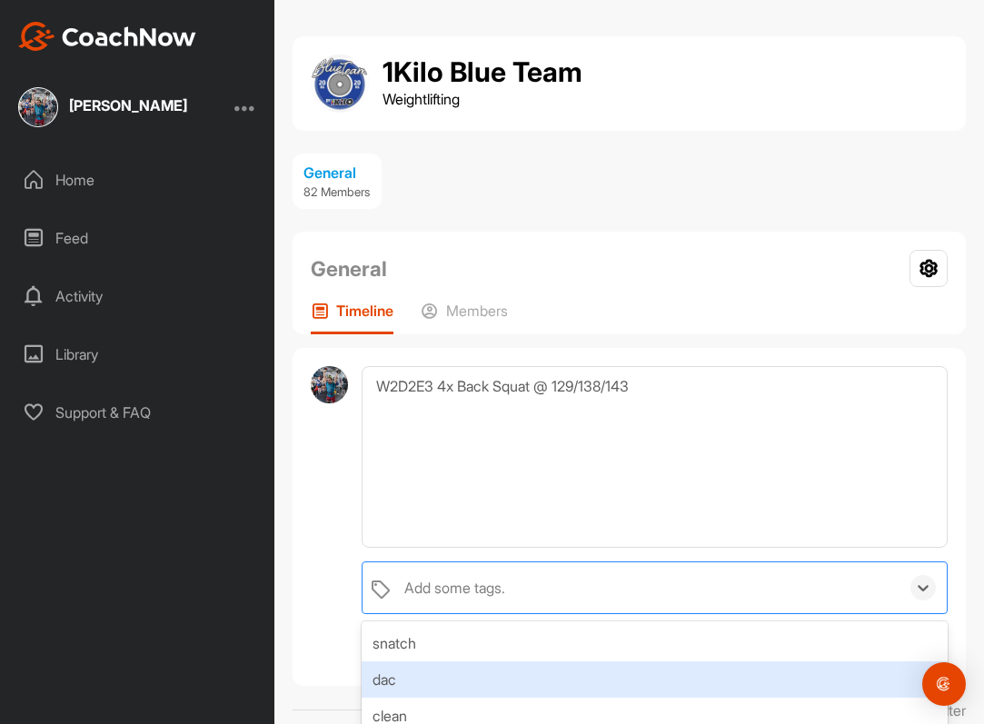
click at [442, 666] on div "dac" at bounding box center [655, 680] width 586 height 36
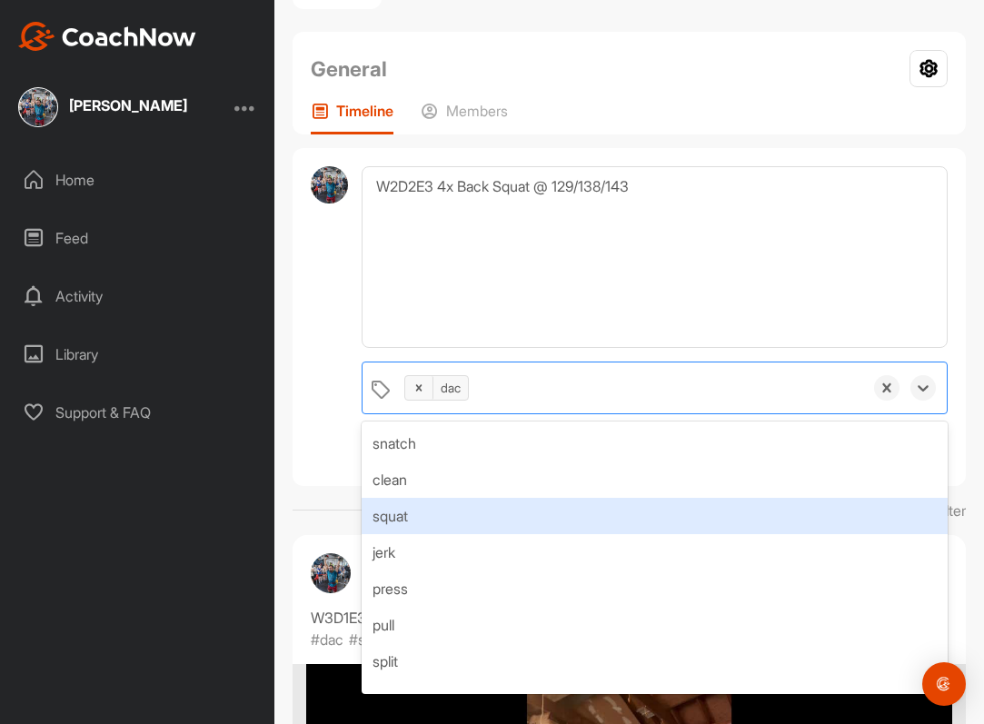
click at [468, 523] on div "squat" at bounding box center [655, 516] width 586 height 36
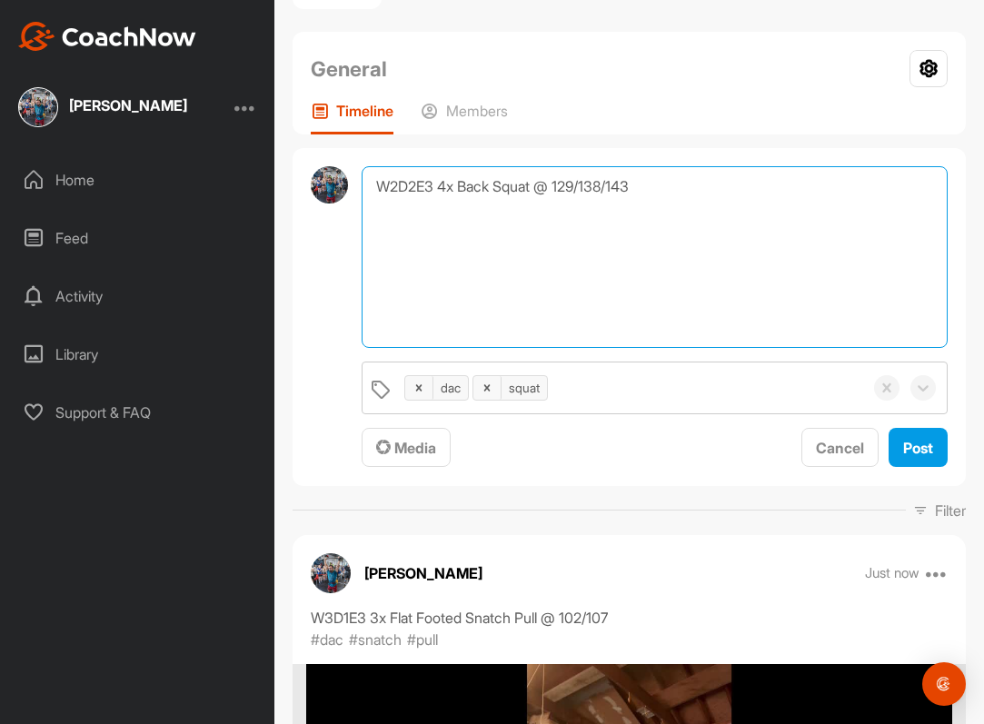
click at [559, 286] on textarea "W2D2E3 4x Back Squat @ 129/138/143" at bounding box center [655, 257] width 586 height 182
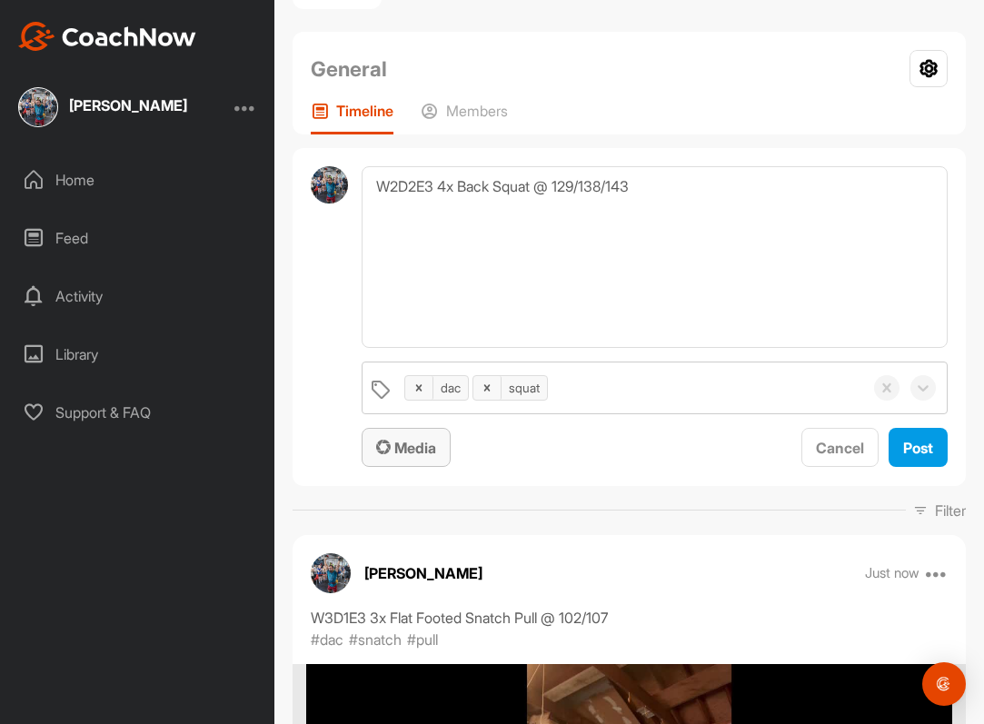
click at [412, 441] on span "Media" at bounding box center [406, 448] width 60 height 18
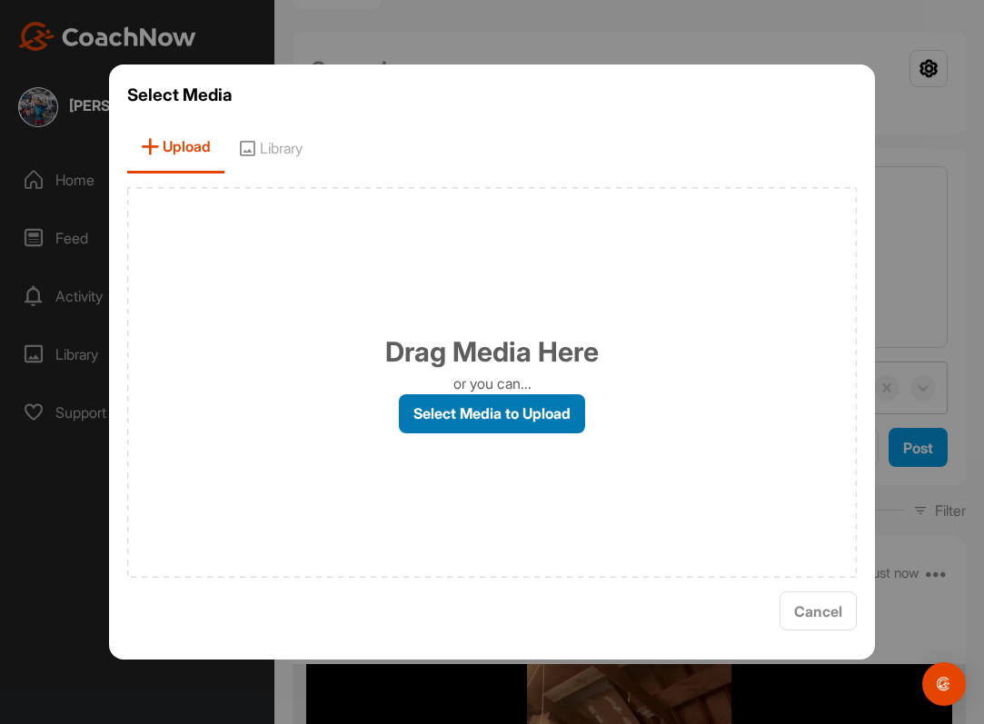
click at [444, 408] on label "Select Media to Upload" at bounding box center [492, 413] width 186 height 39
click at [0, 0] on input "Select Media to Upload" at bounding box center [0, 0] width 0 height 0
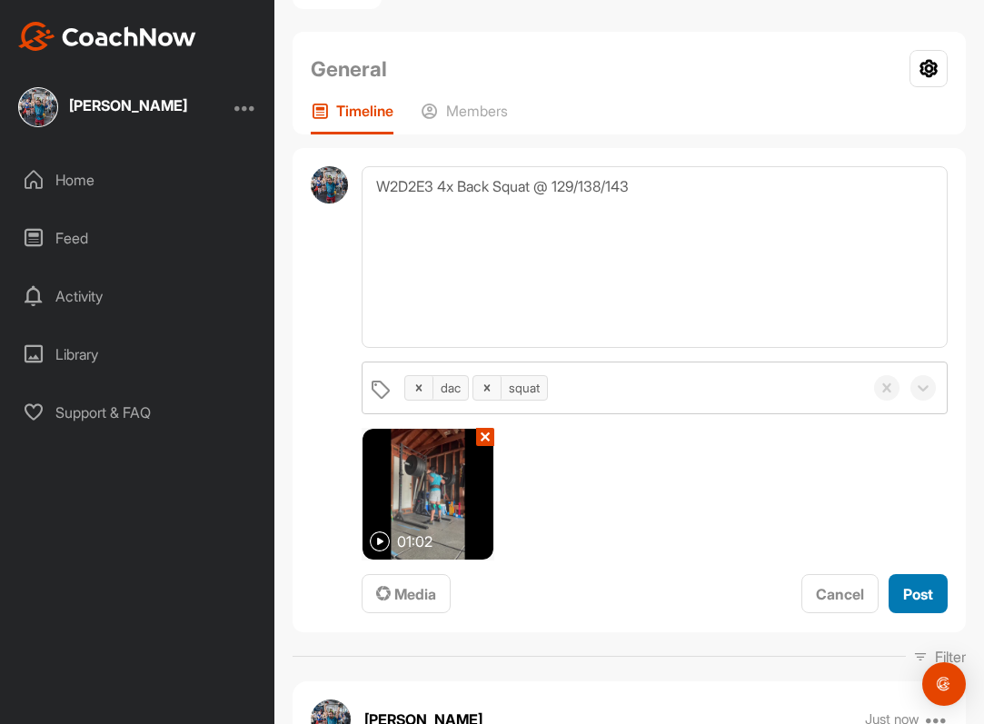
click at [909, 587] on span "Post" at bounding box center [919, 594] width 30 height 18
